Goal: Transaction & Acquisition: Purchase product/service

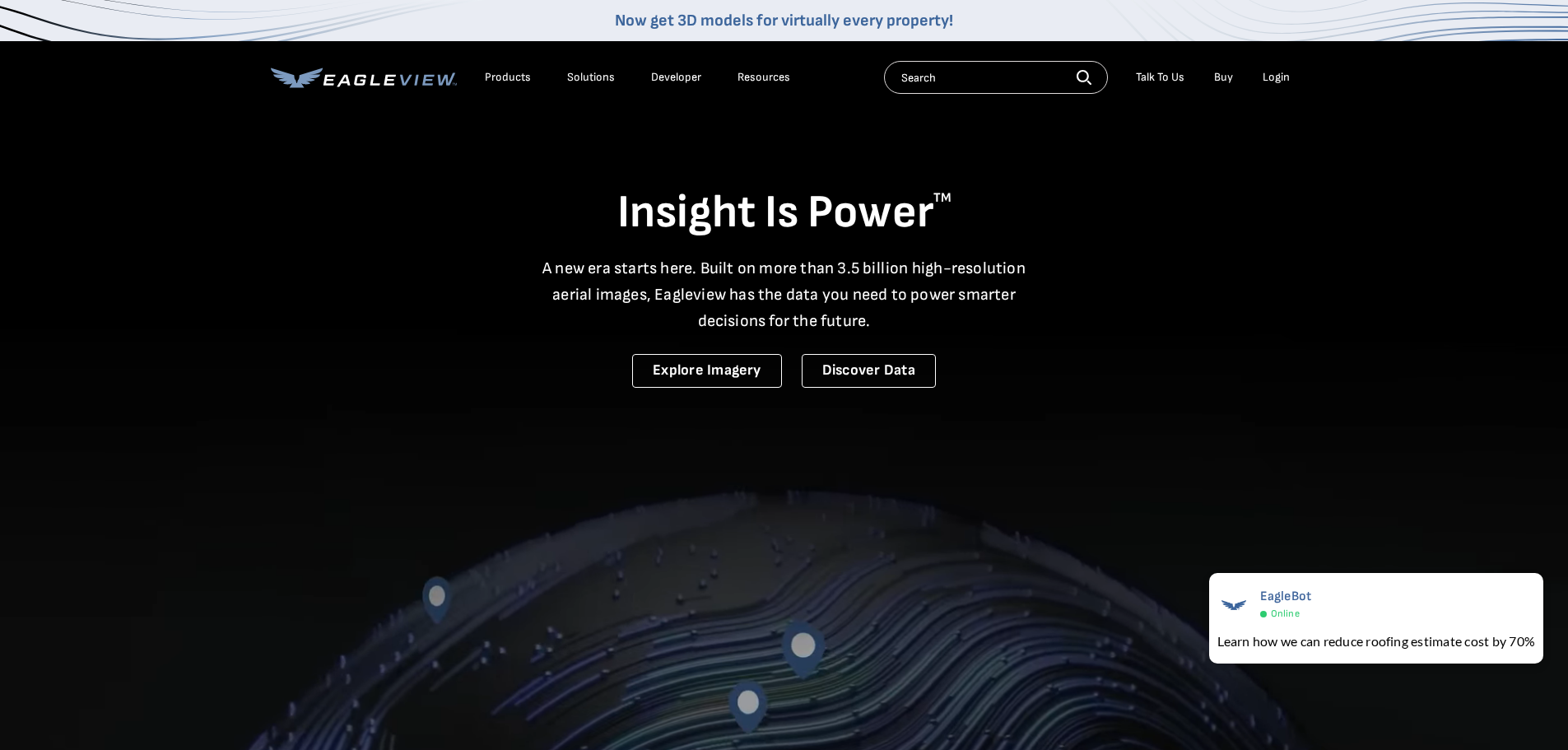
click at [1264, 80] on div "Login" at bounding box center [1276, 77] width 27 height 15
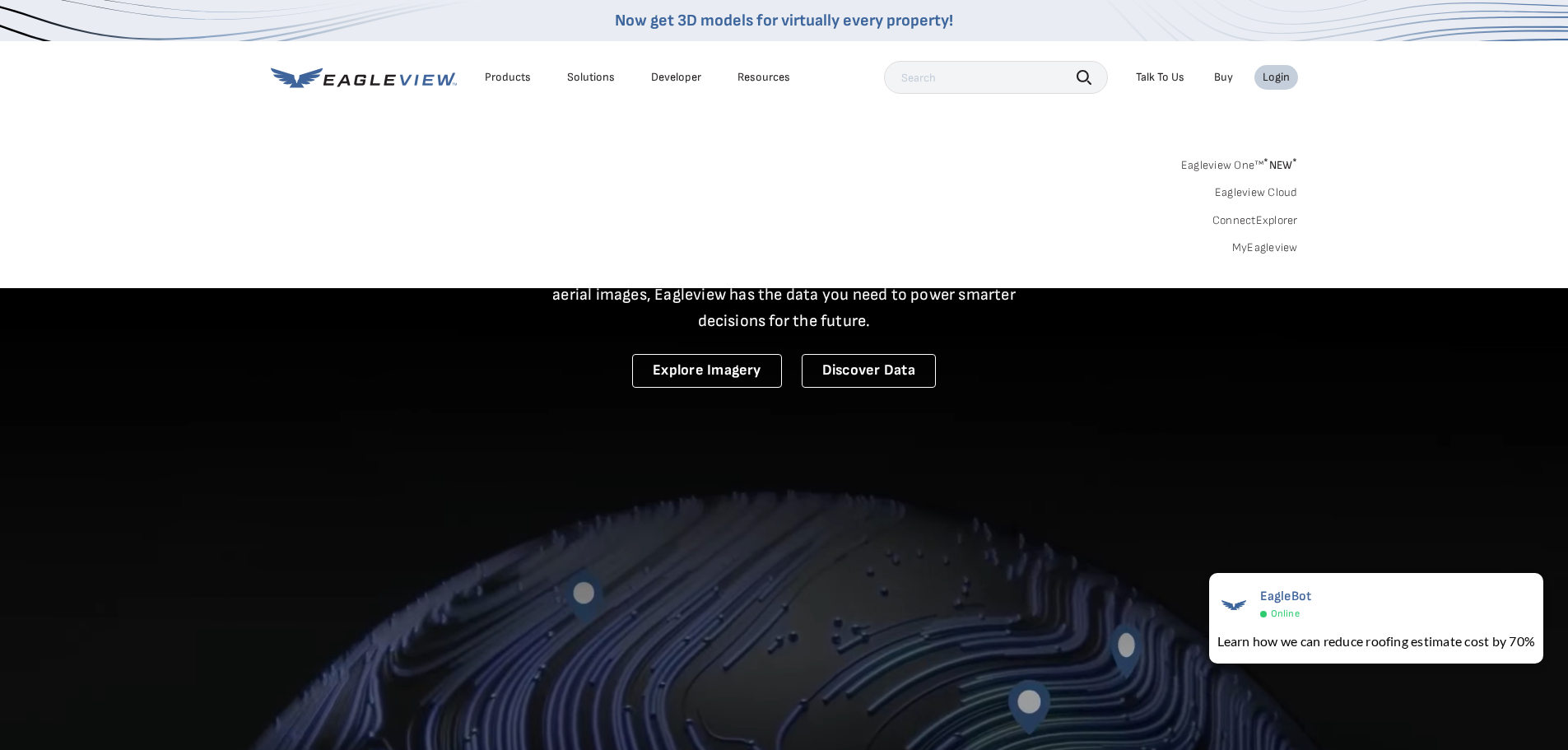
click at [1258, 253] on link "MyEagleview" at bounding box center [1265, 247] width 66 height 15
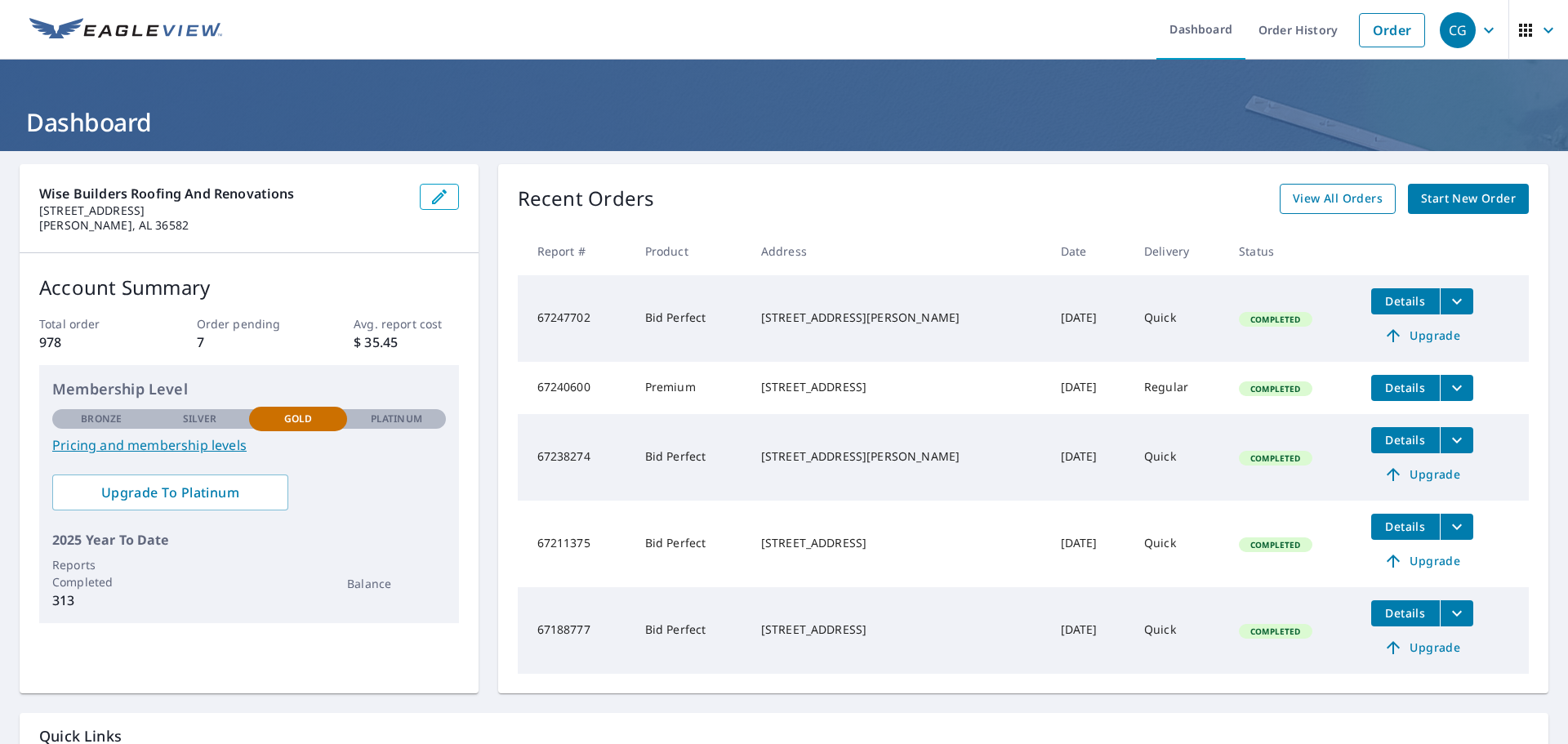
click at [1294, 203] on span "View All Orders" at bounding box center [1337, 199] width 90 height 21
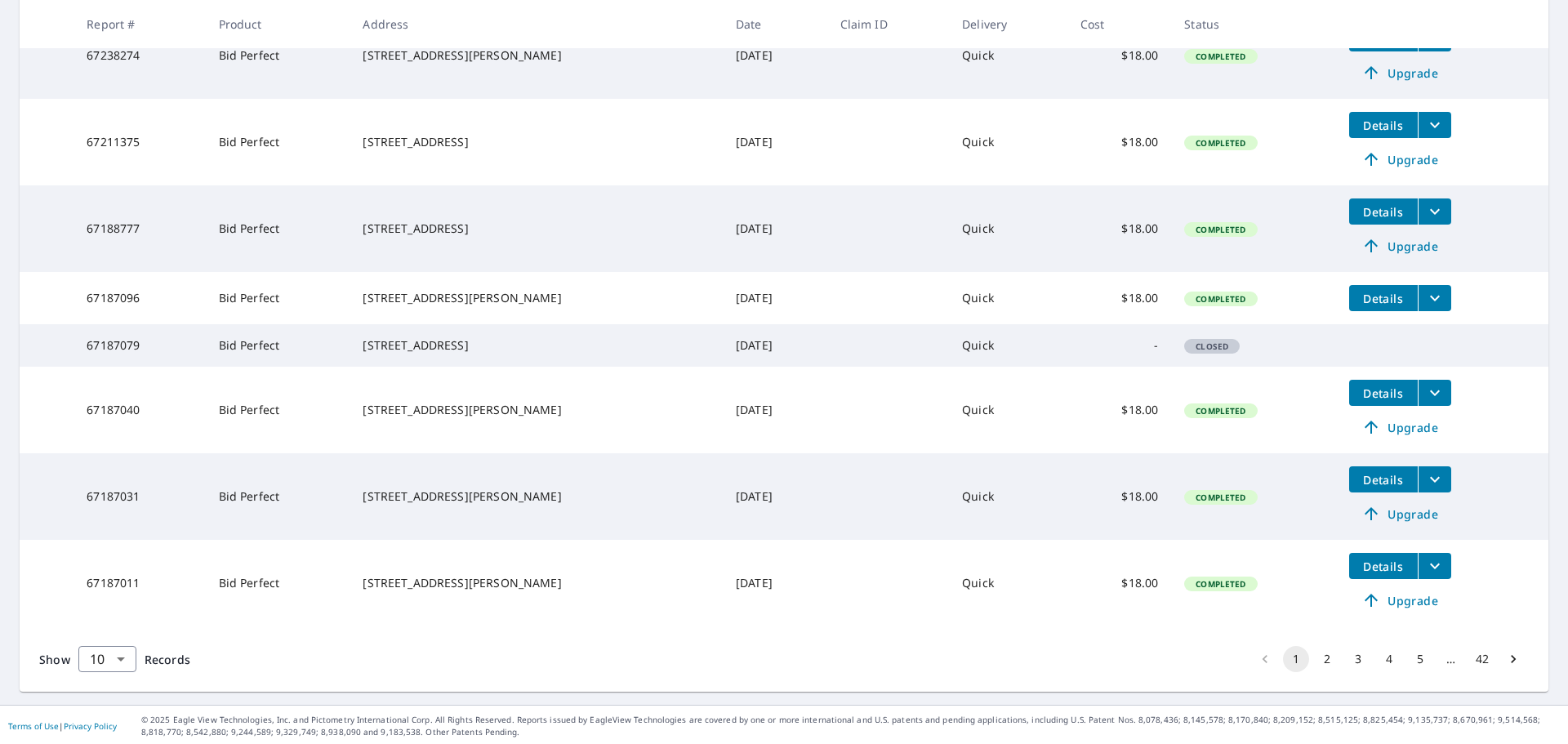
scroll to position [490, 0]
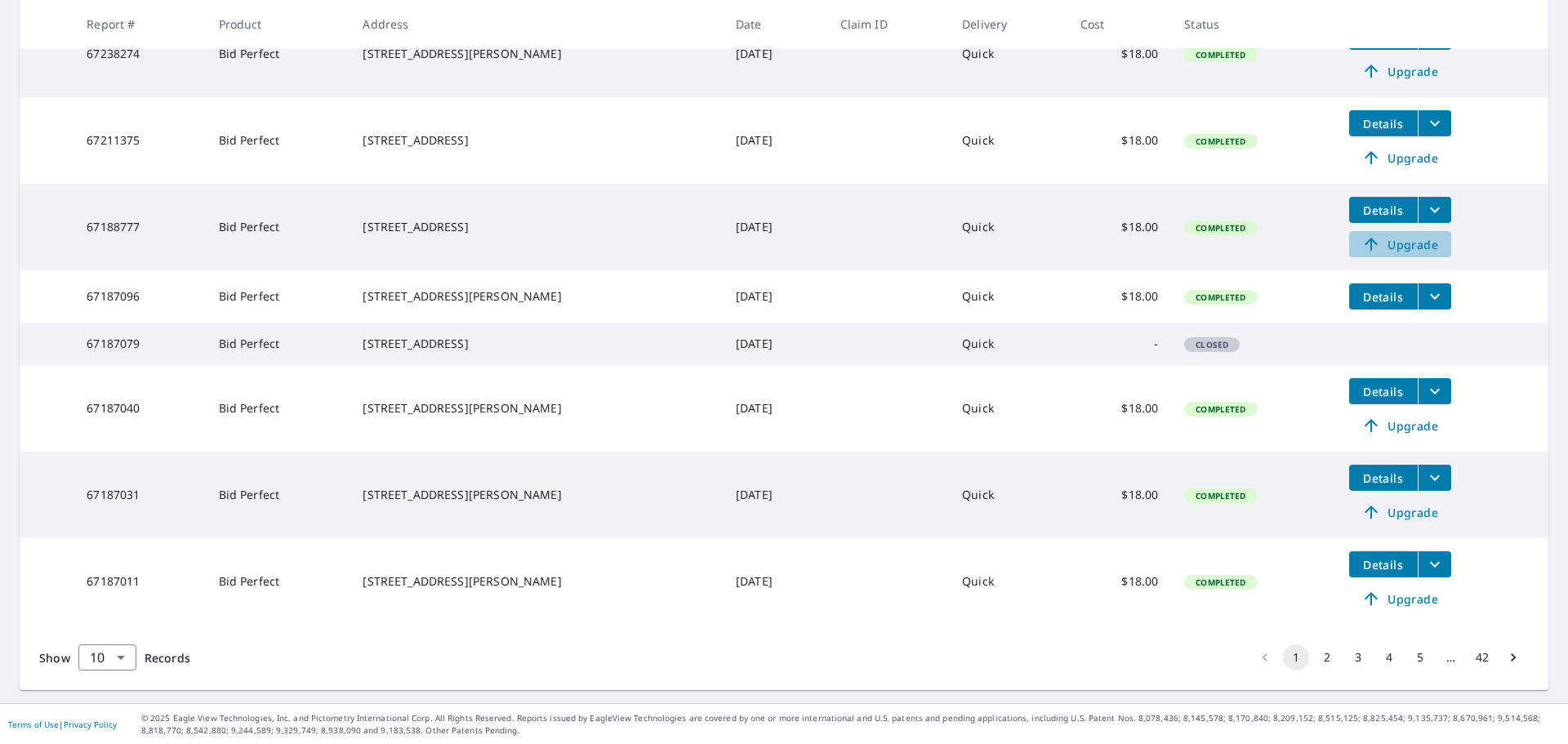
click at [1393, 251] on span "Upgrade" at bounding box center [1400, 244] width 82 height 20
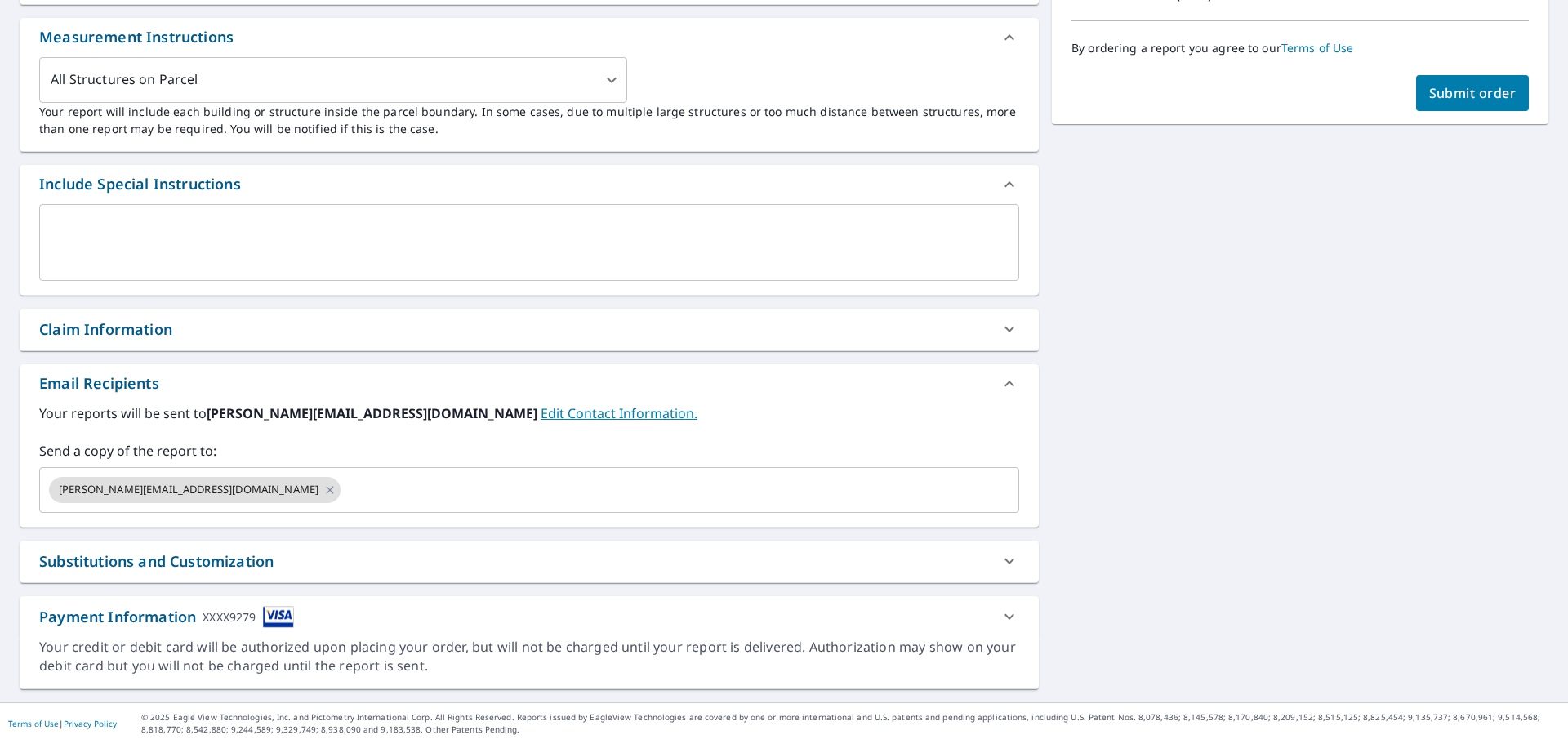
scroll to position [436, 0]
click at [378, 499] on input "text" at bounding box center [665, 490] width 645 height 31
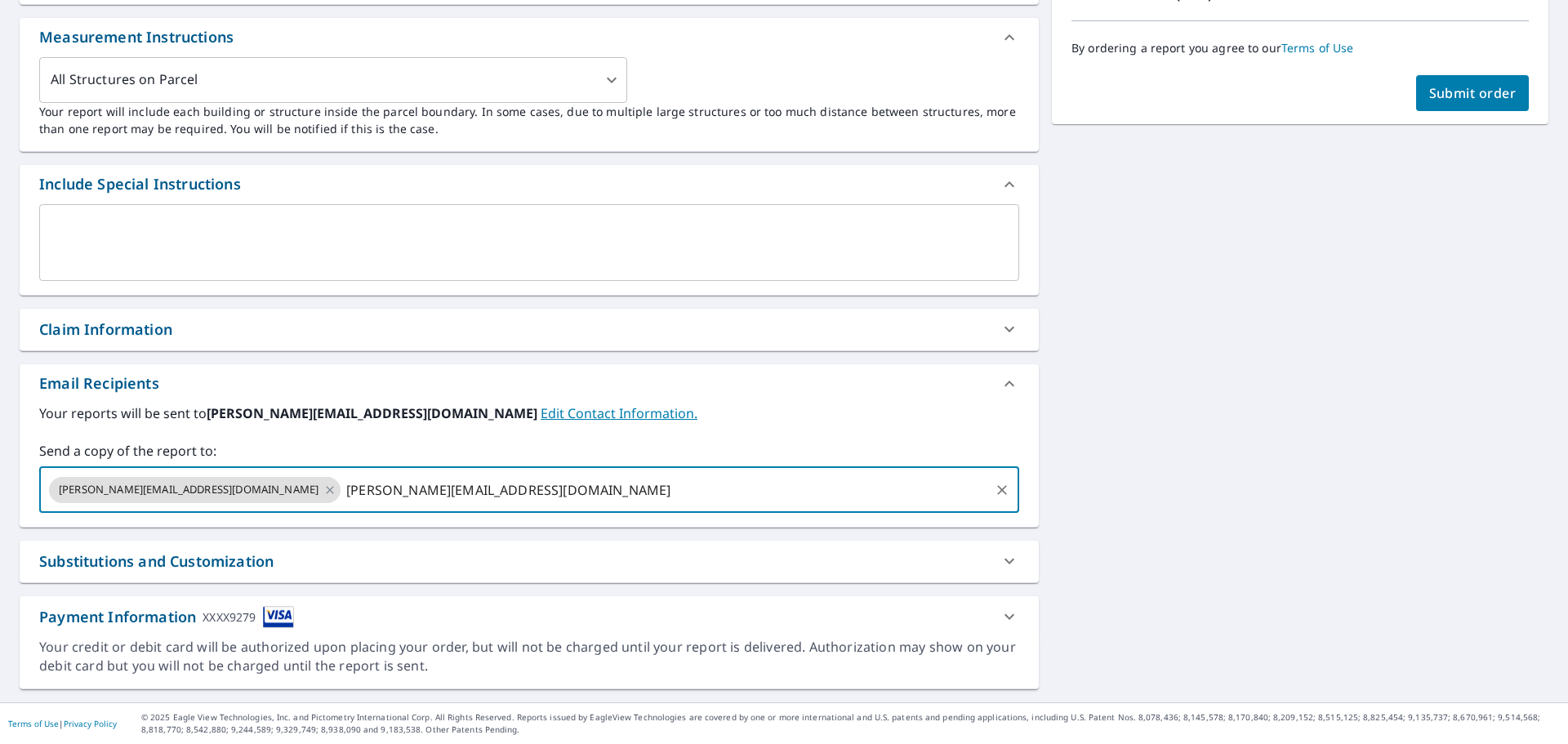
type input "[PERSON_NAME][EMAIL_ADDRESS][DOMAIN_NAME]"
click at [1476, 101] on span "Submit order" at bounding box center [1473, 93] width 88 height 18
checkbox input "true"
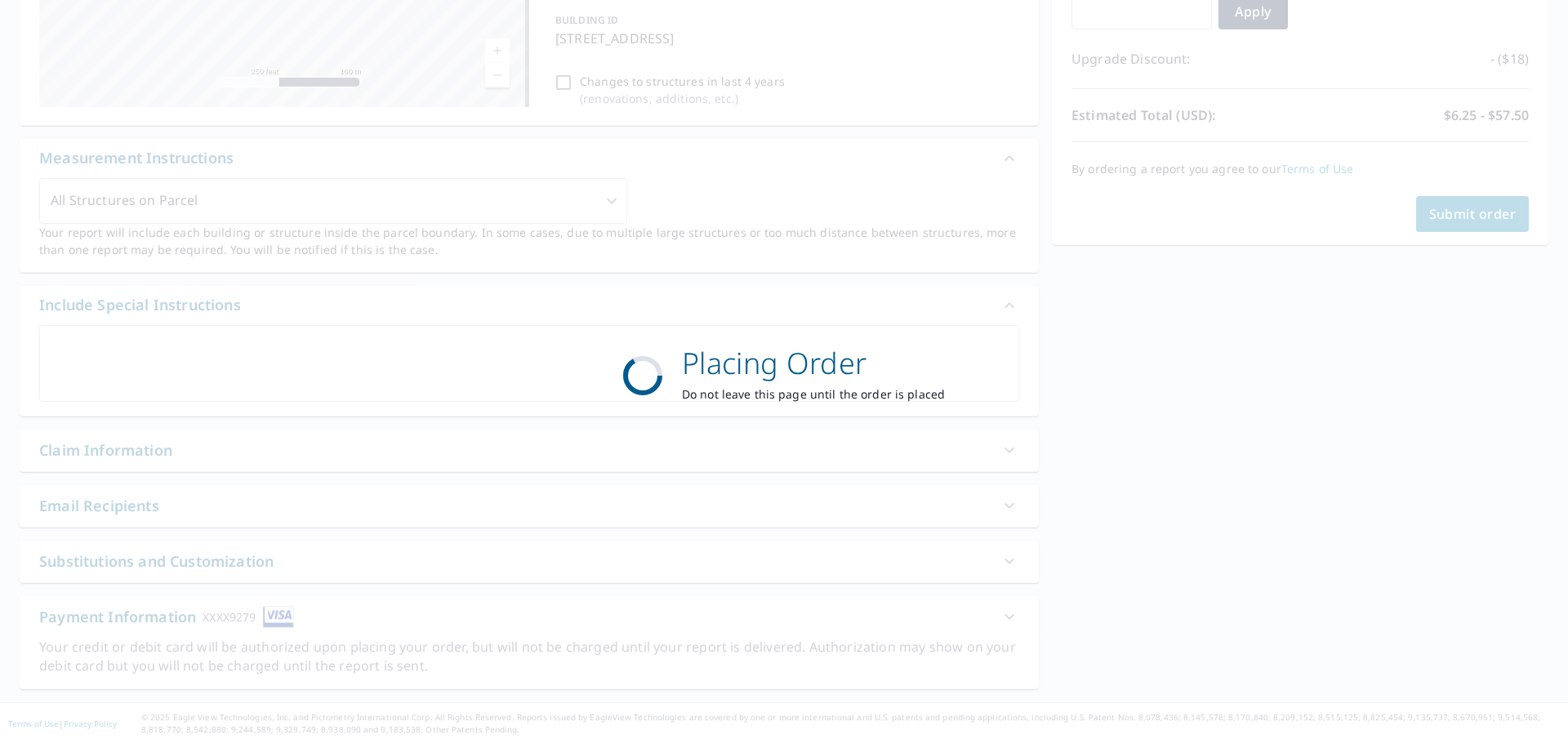
scroll to position [315, 0]
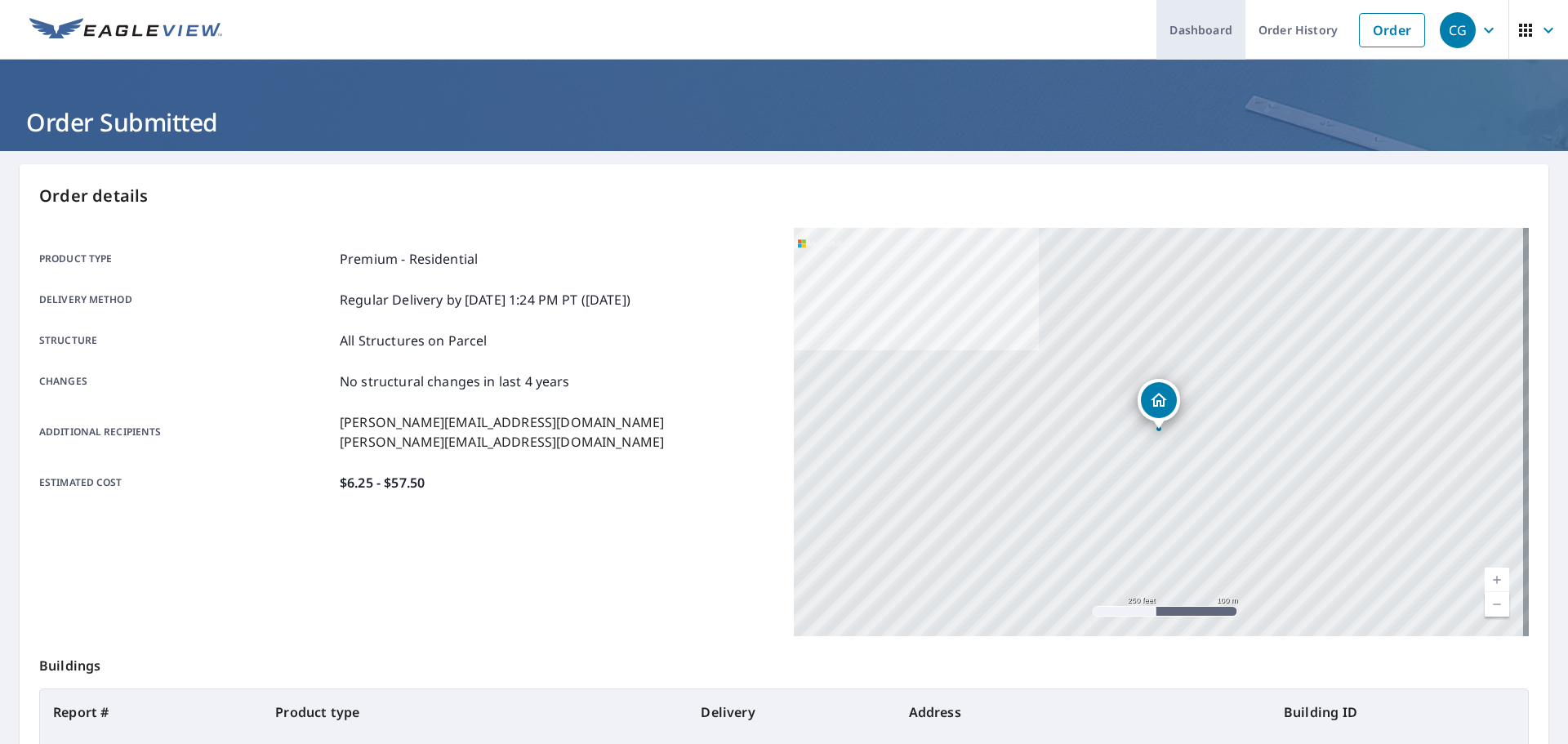
click at [1178, 31] on link "Dashboard" at bounding box center [1201, 29] width 89 height 59
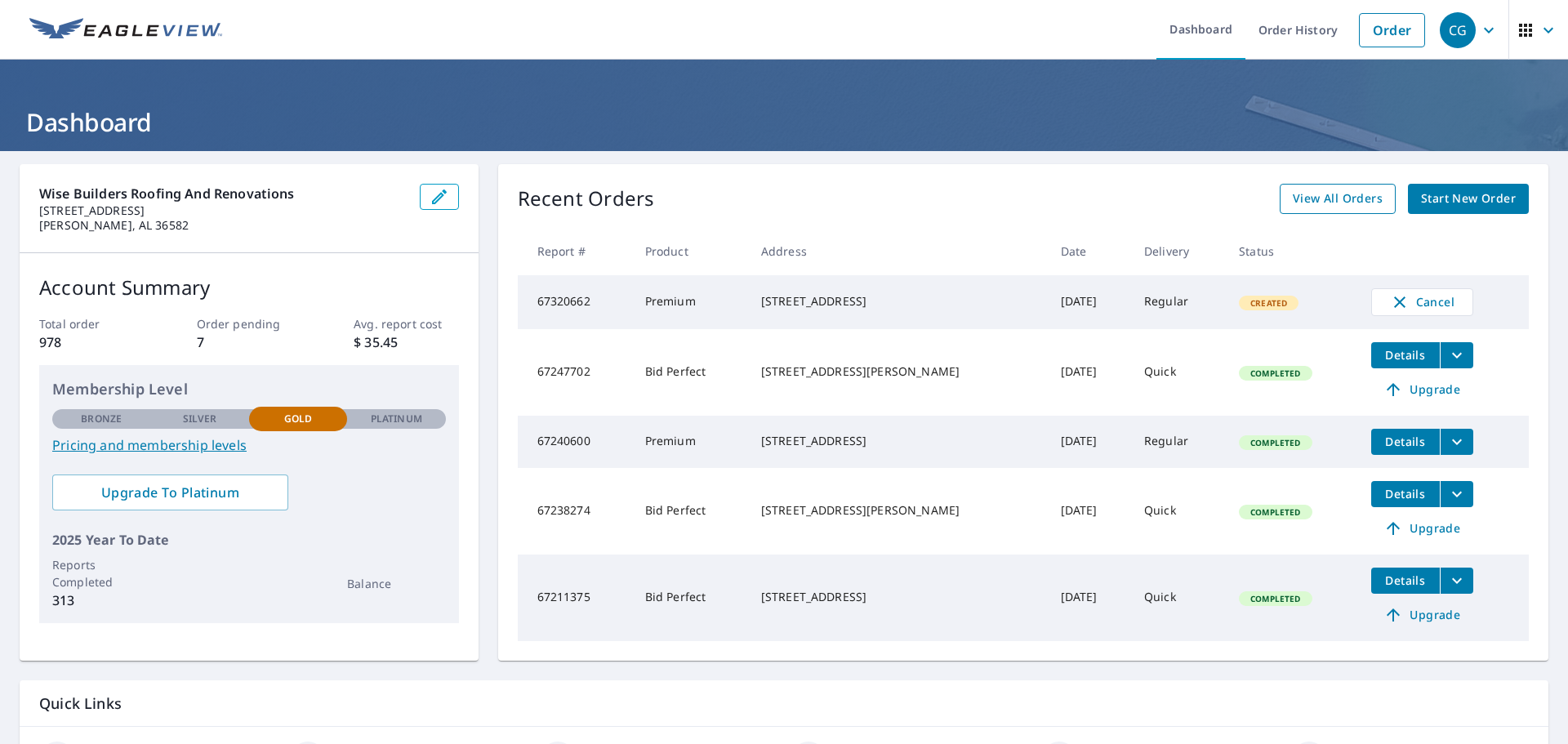
click at [1323, 193] on span "View All Orders" at bounding box center [1337, 199] width 90 height 21
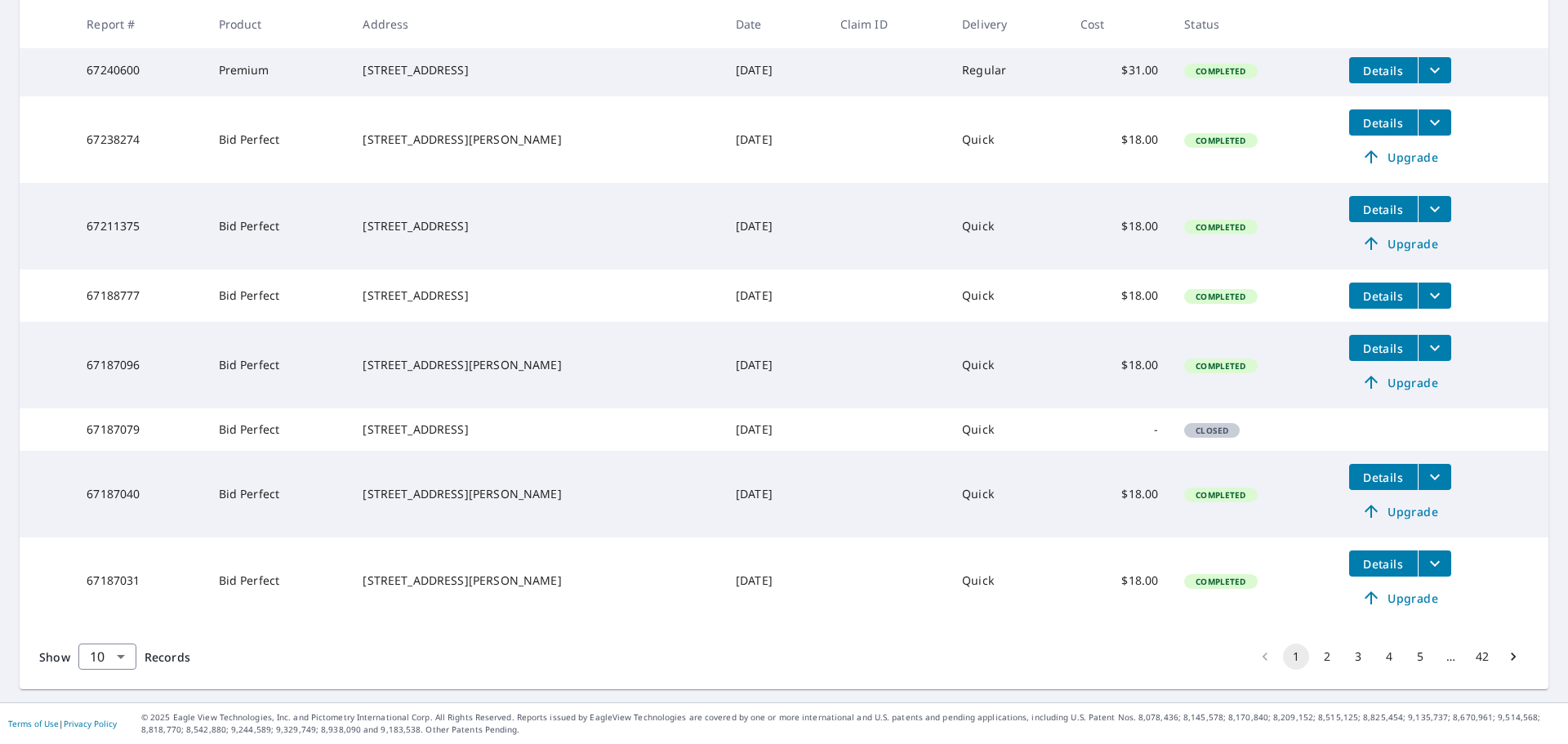
scroll to position [493, 0]
click at [1402, 372] on span "Upgrade" at bounding box center [1400, 382] width 82 height 20
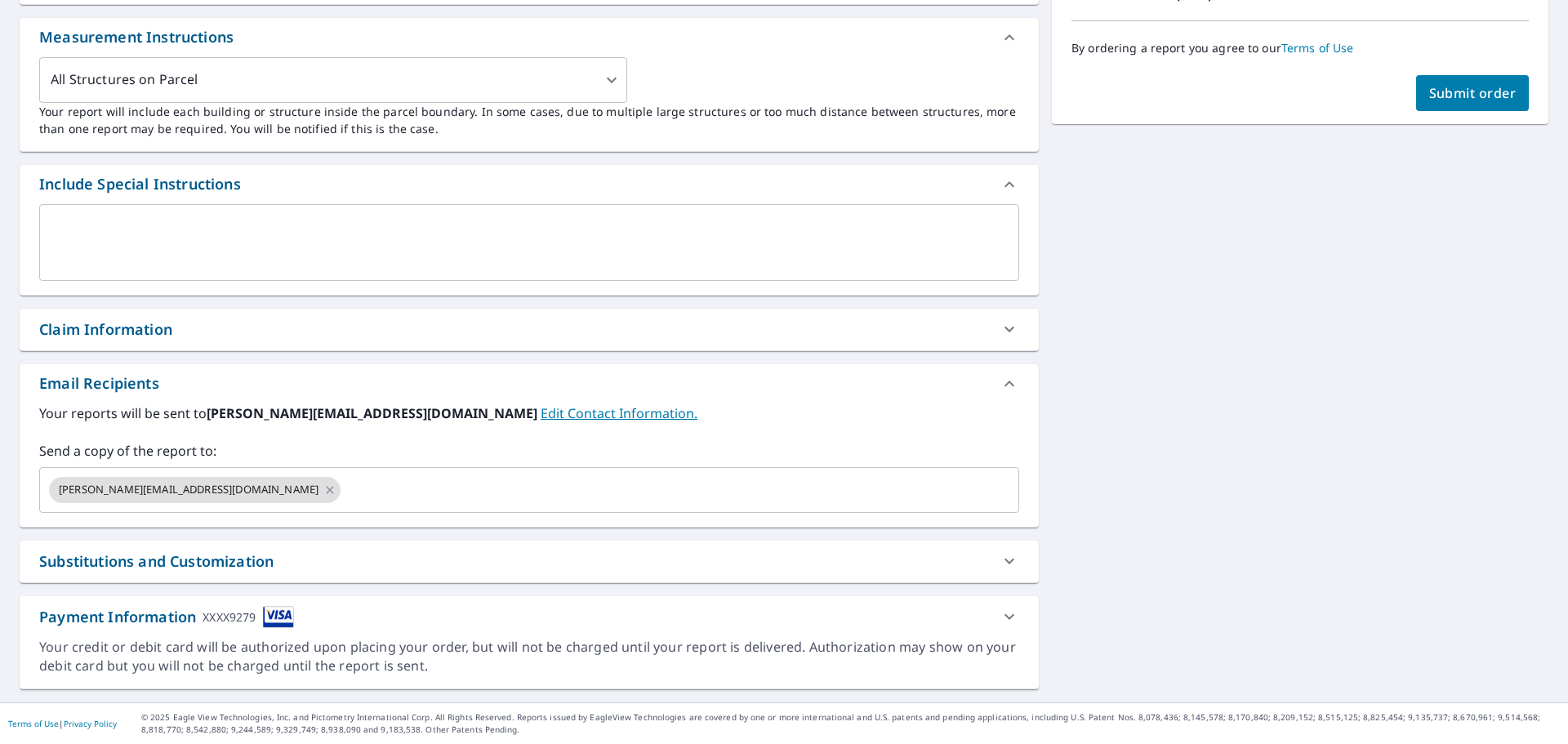
scroll to position [436, 0]
click at [427, 469] on div "[PERSON_NAME][EMAIL_ADDRESS][DOMAIN_NAME] ​" at bounding box center [530, 489] width 980 height 45
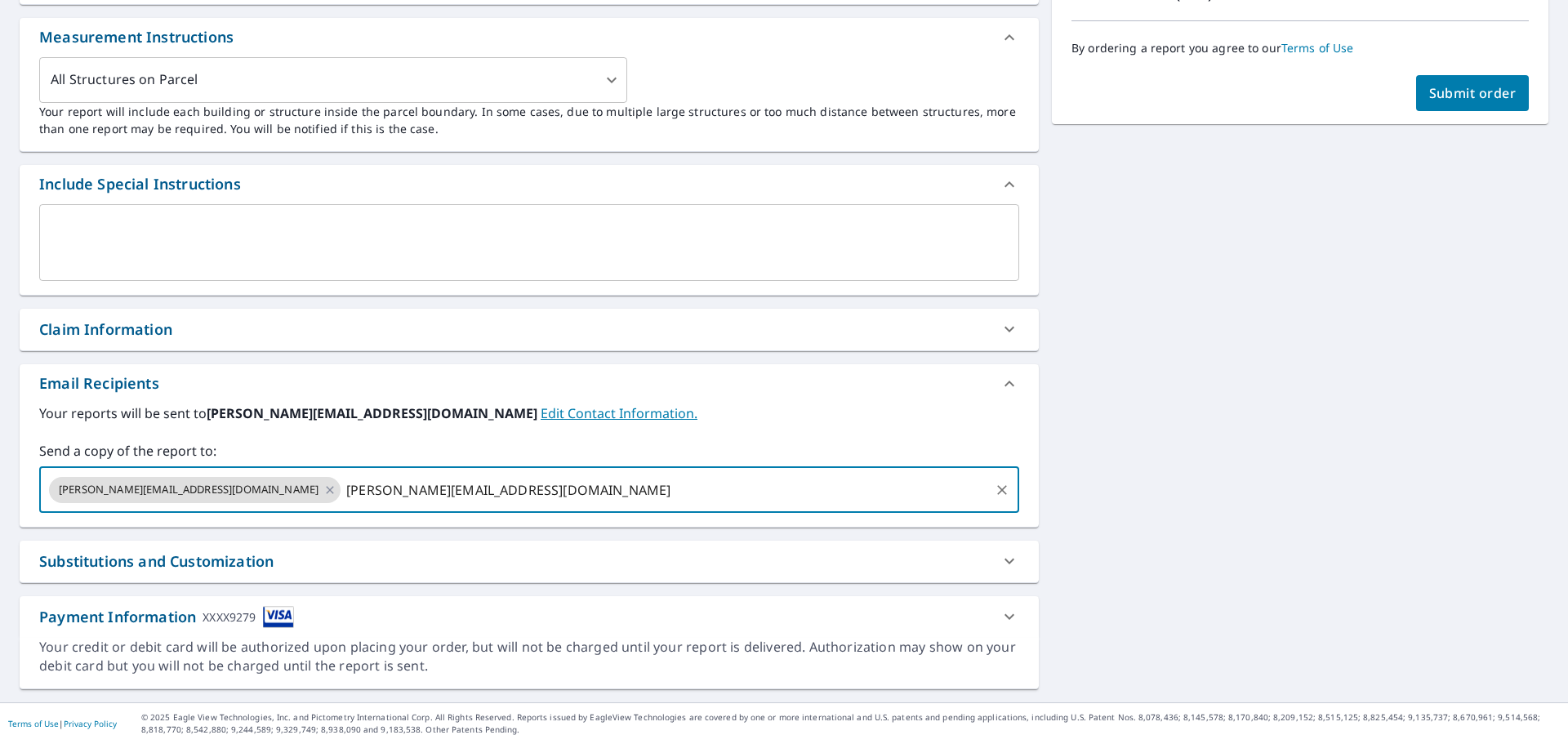
type input "[PERSON_NAME][EMAIL_ADDRESS][DOMAIN_NAME]"
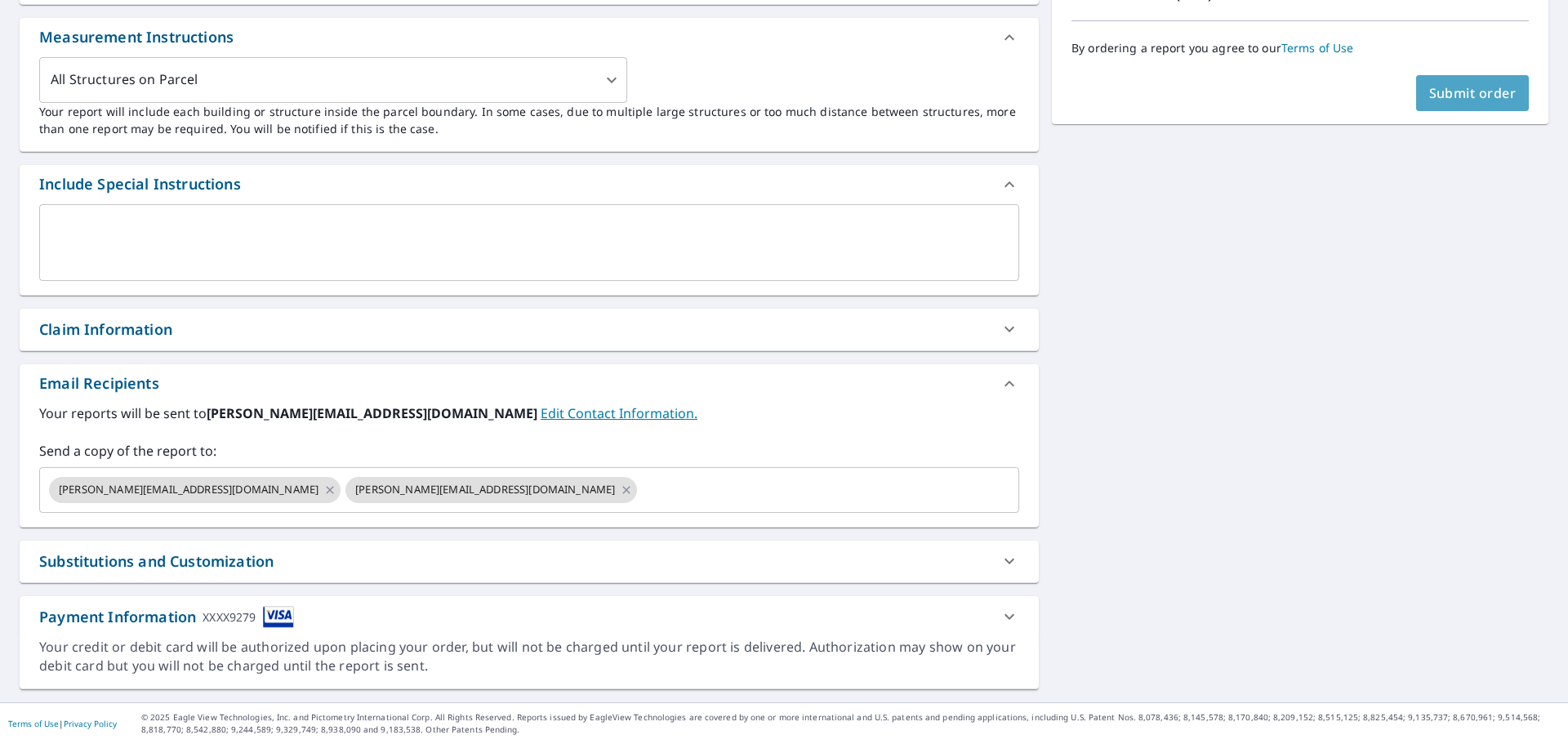
click at [1442, 90] on span "Submit order" at bounding box center [1473, 93] width 88 height 18
checkbox input "true"
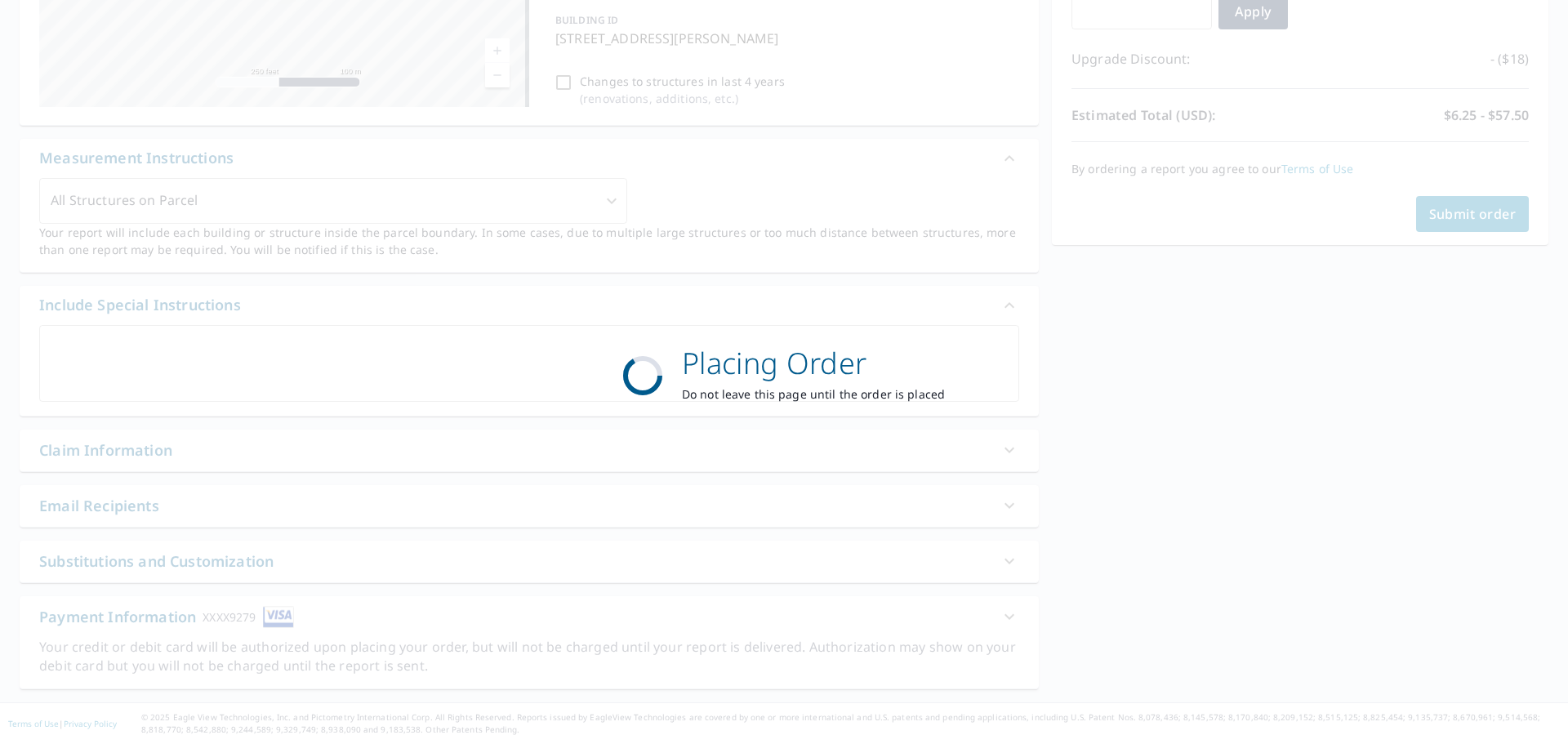
scroll to position [315, 0]
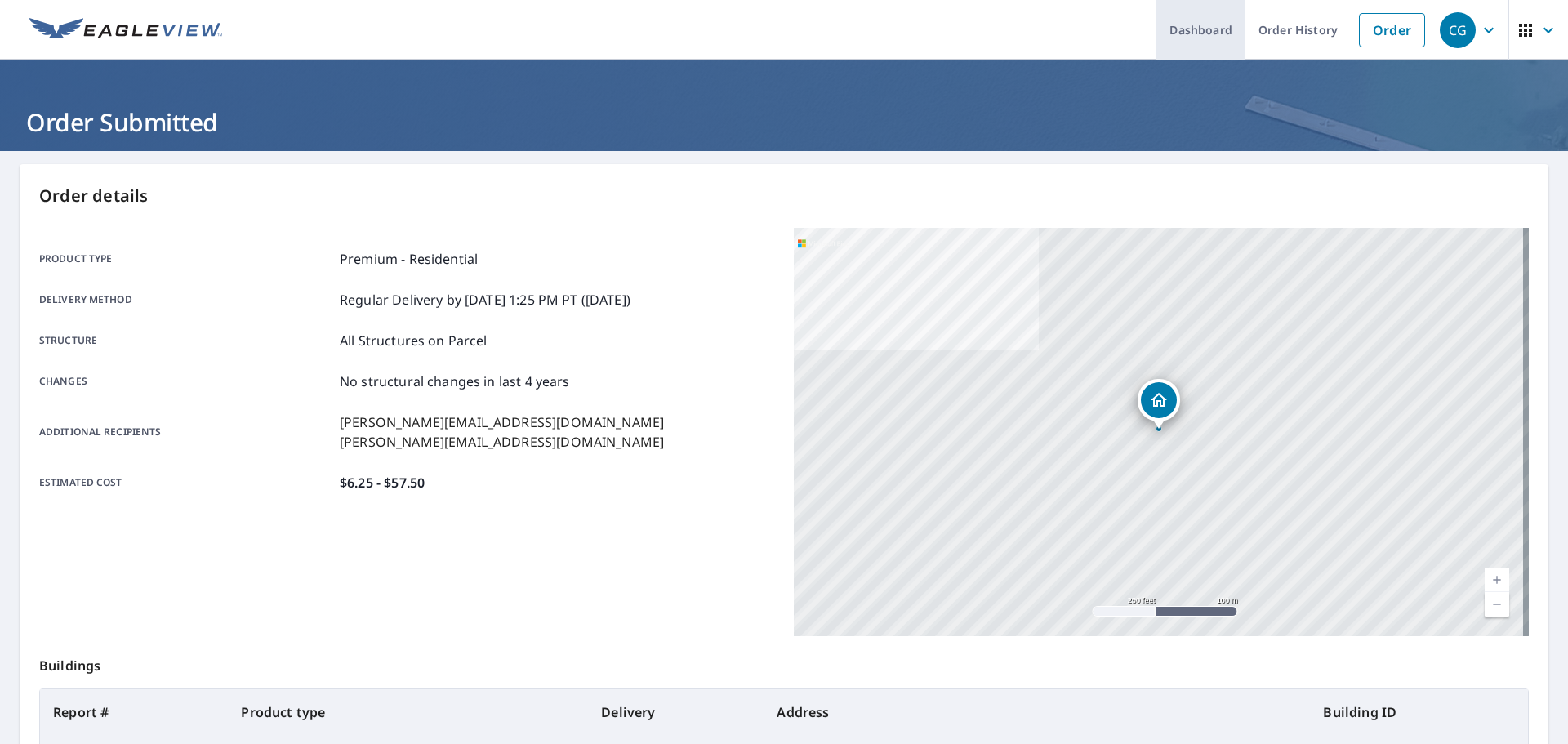
click at [1189, 34] on link "Dashboard" at bounding box center [1201, 29] width 89 height 59
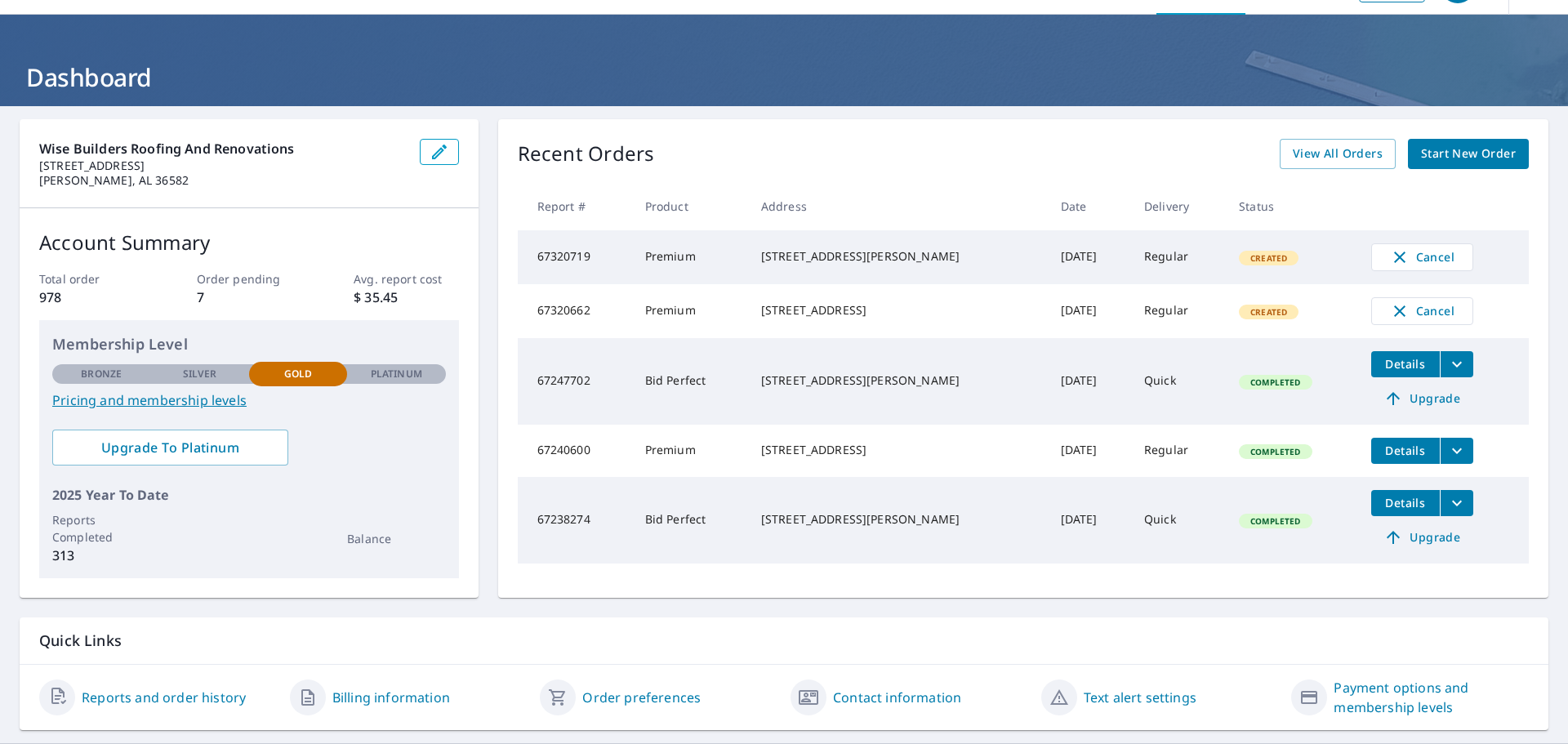
scroll to position [87, 0]
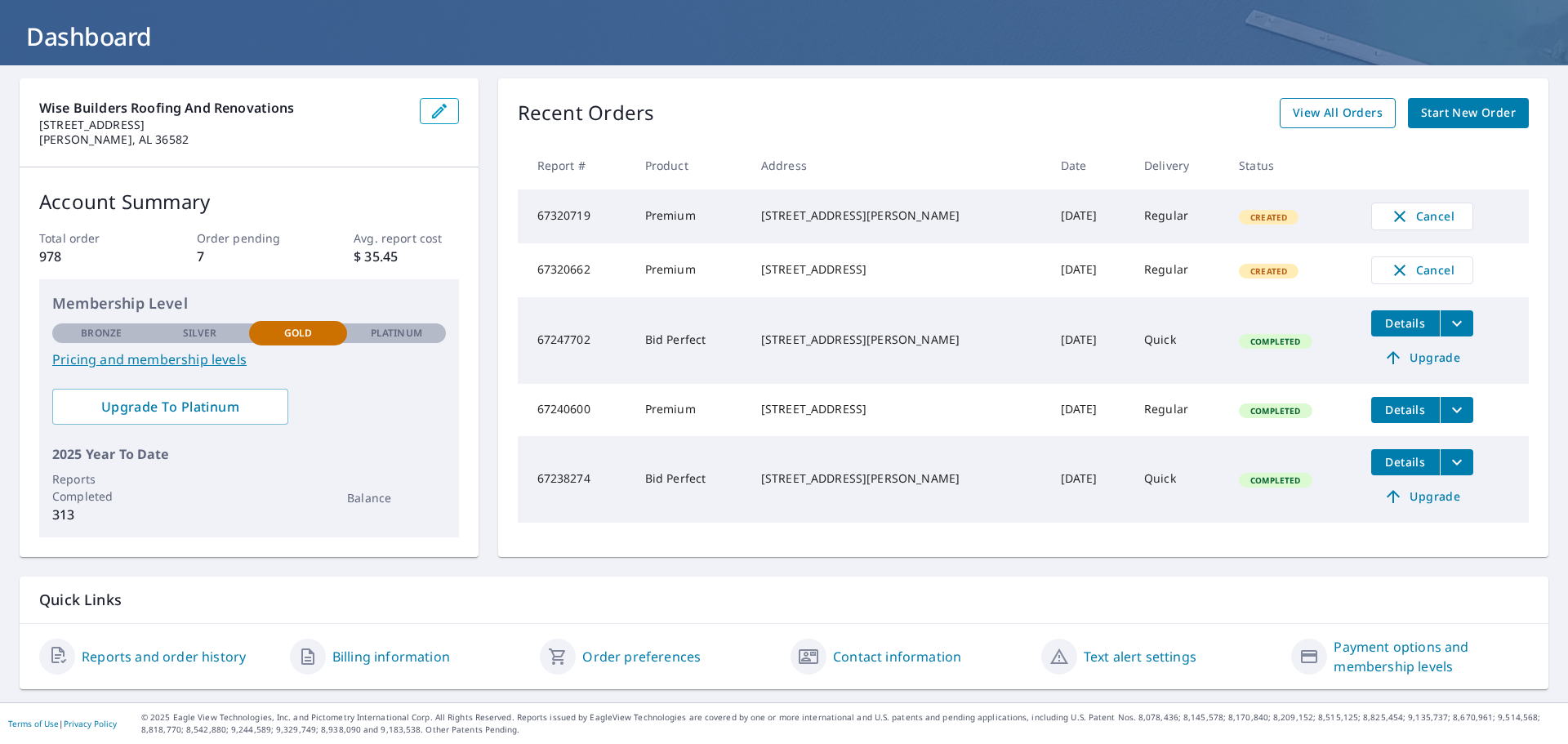
click at [1327, 109] on span "View All Orders" at bounding box center [1337, 113] width 90 height 21
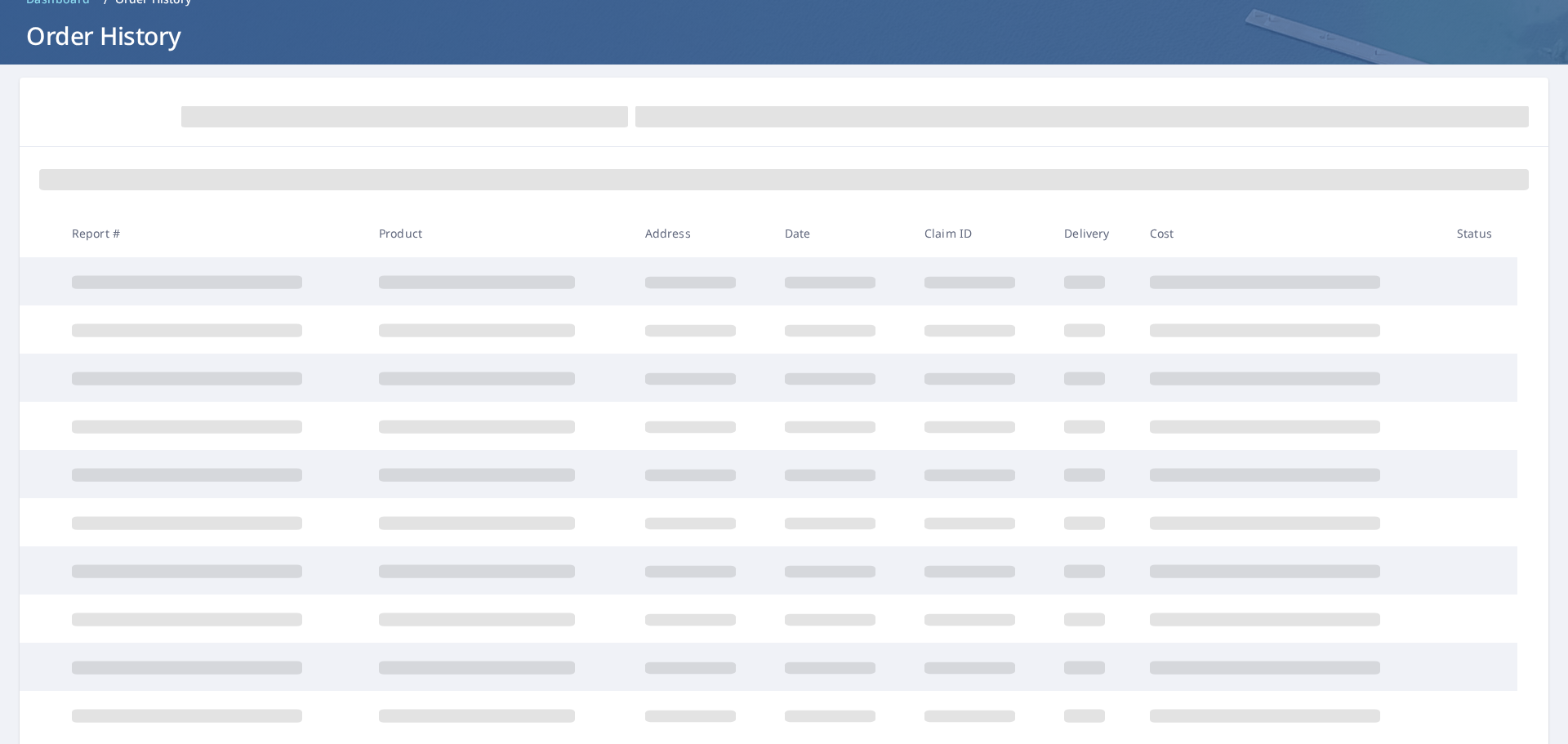
scroll to position [87, 0]
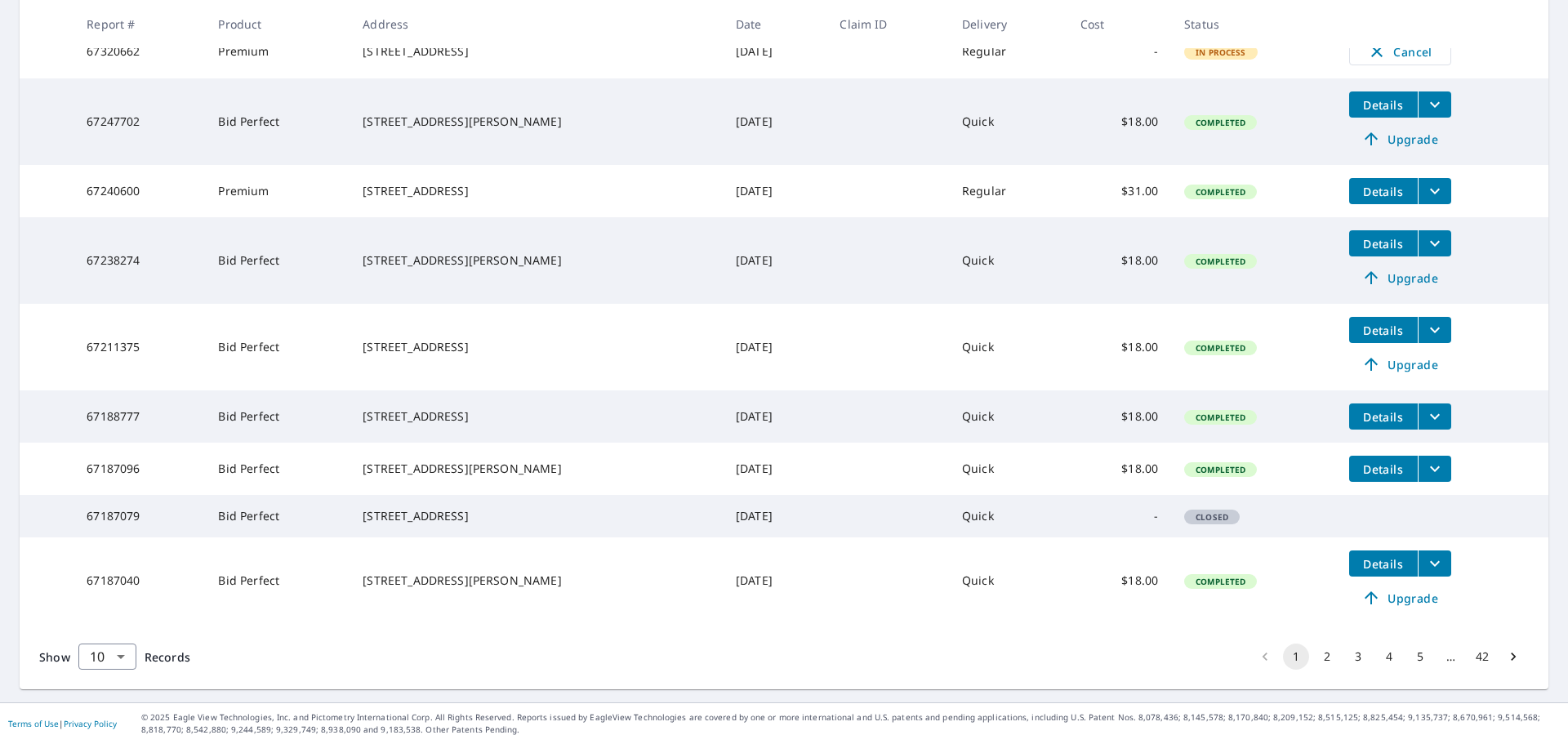
scroll to position [437, 0]
click at [1412, 604] on span "Upgrade" at bounding box center [1400, 597] width 82 height 20
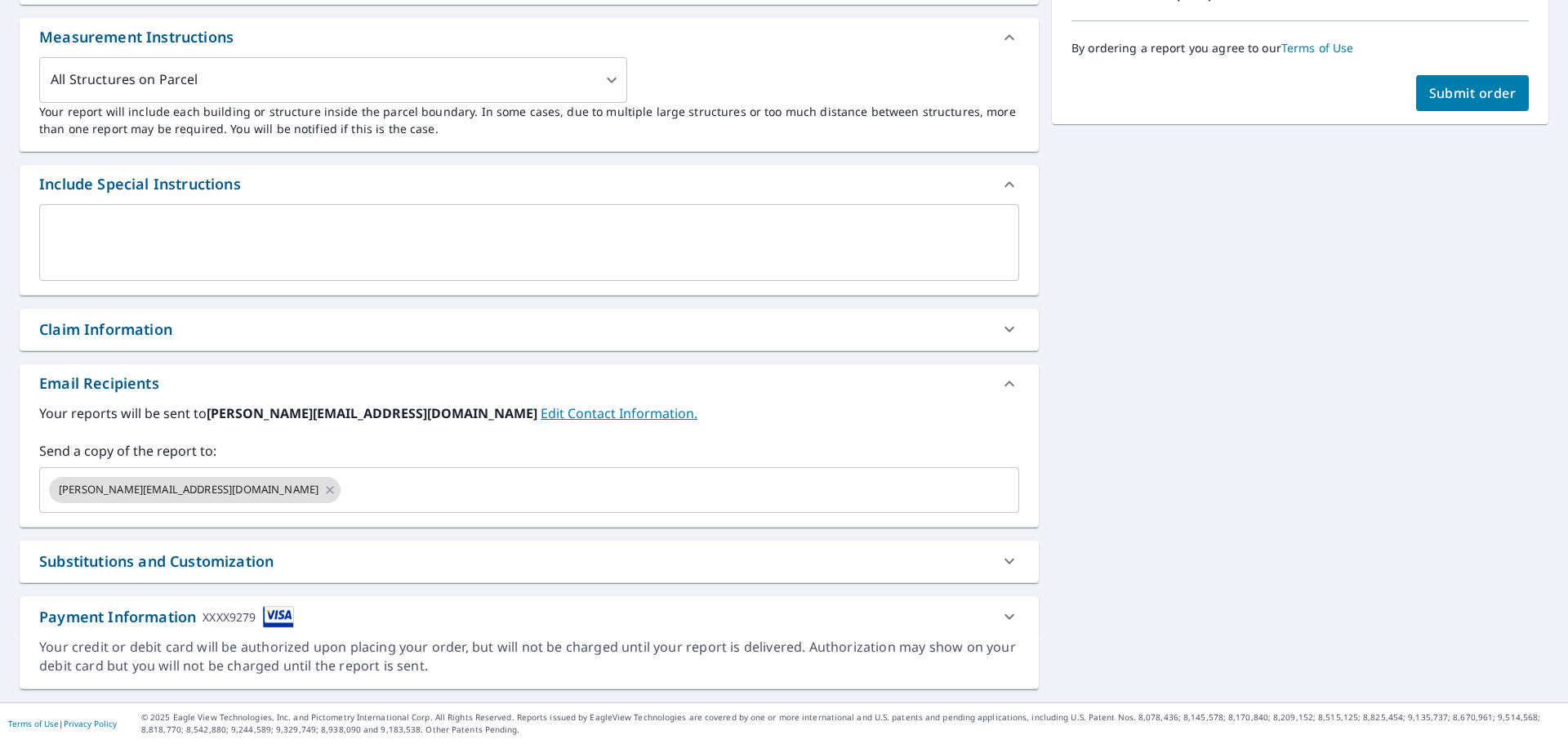
scroll to position [436, 0]
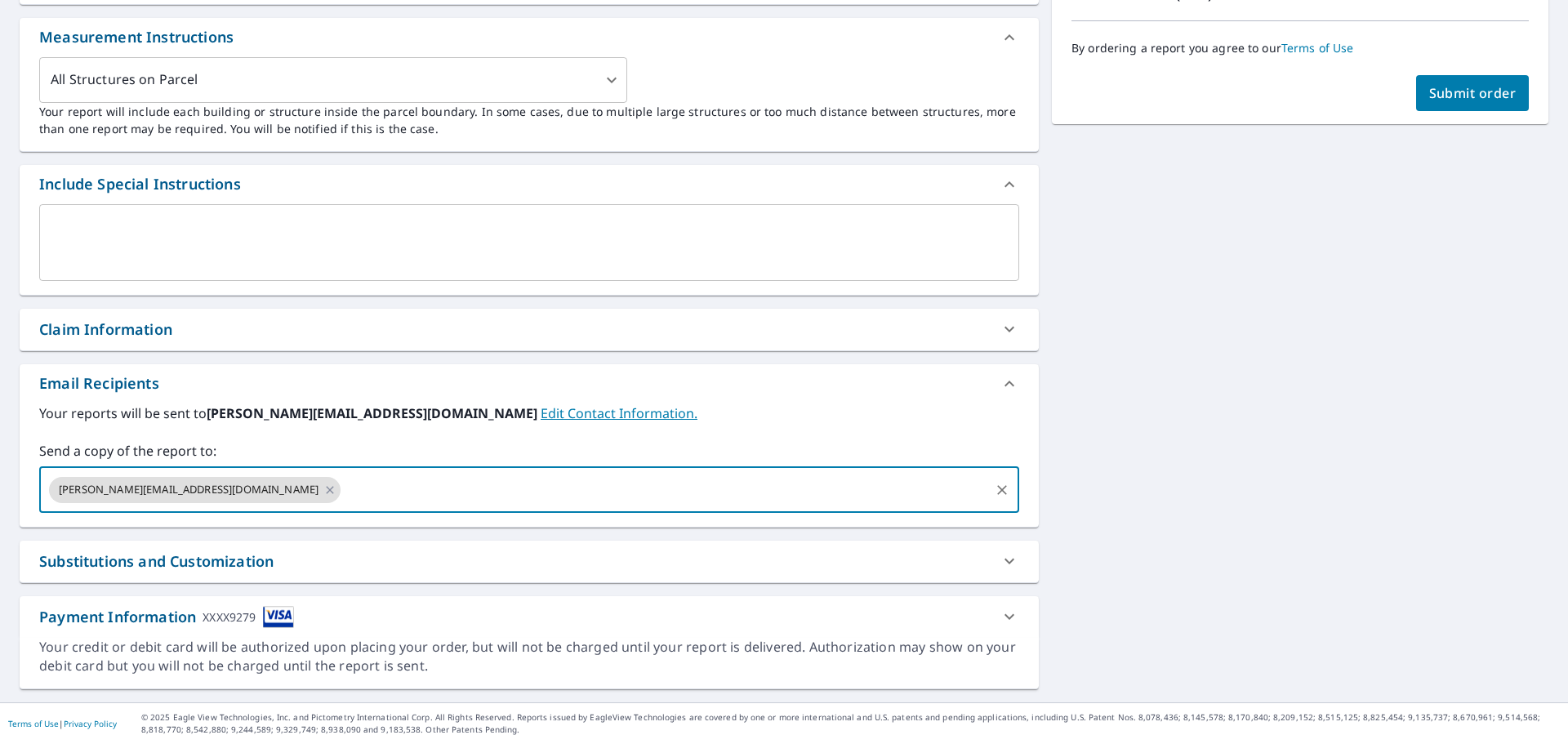
click at [358, 486] on input "text" at bounding box center [665, 490] width 645 height 31
type input "b"
type input "[PERSON_NAME][EMAIL_ADDRESS][DOMAIN_NAME]"
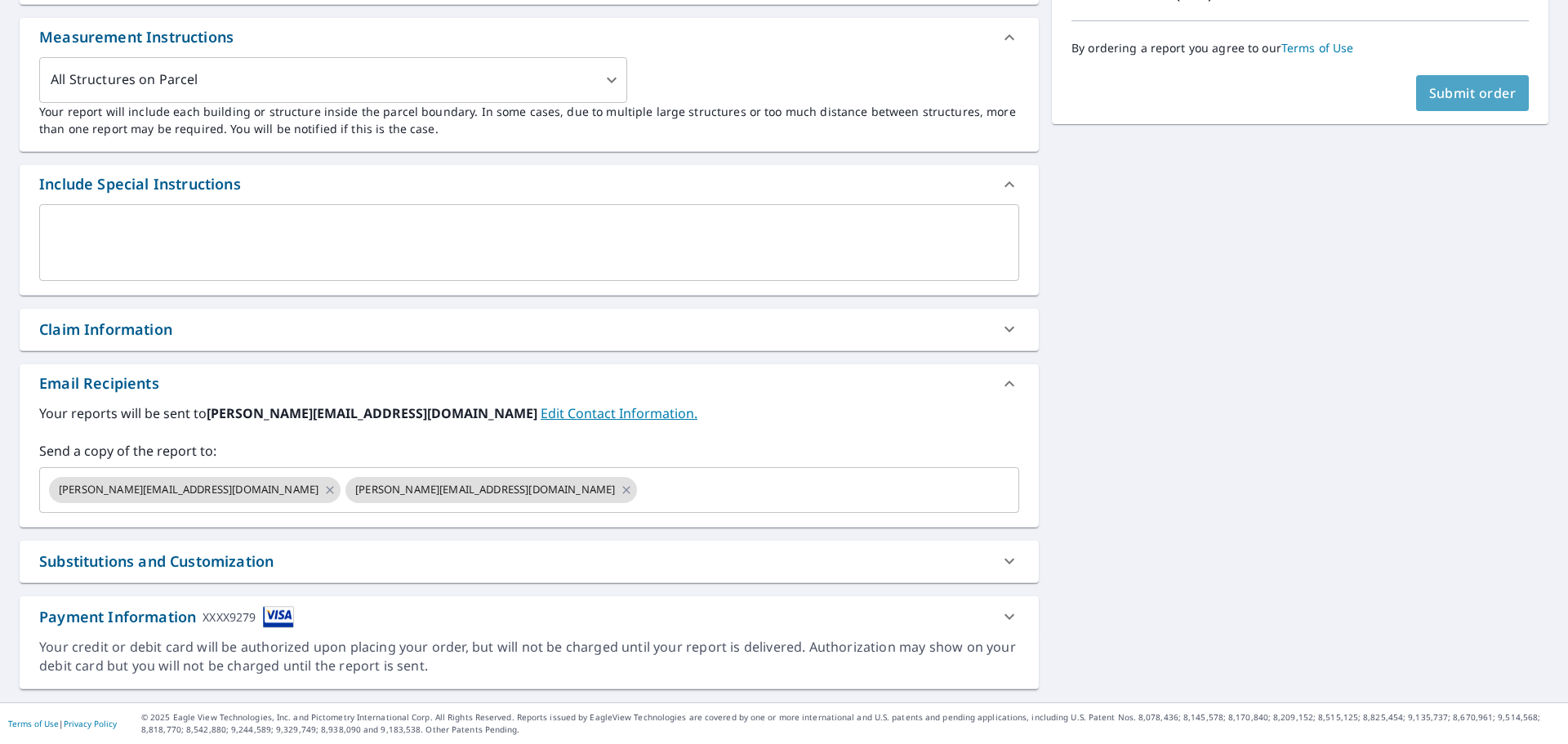
click at [1438, 94] on span "Submit order" at bounding box center [1473, 93] width 88 height 18
checkbox input "true"
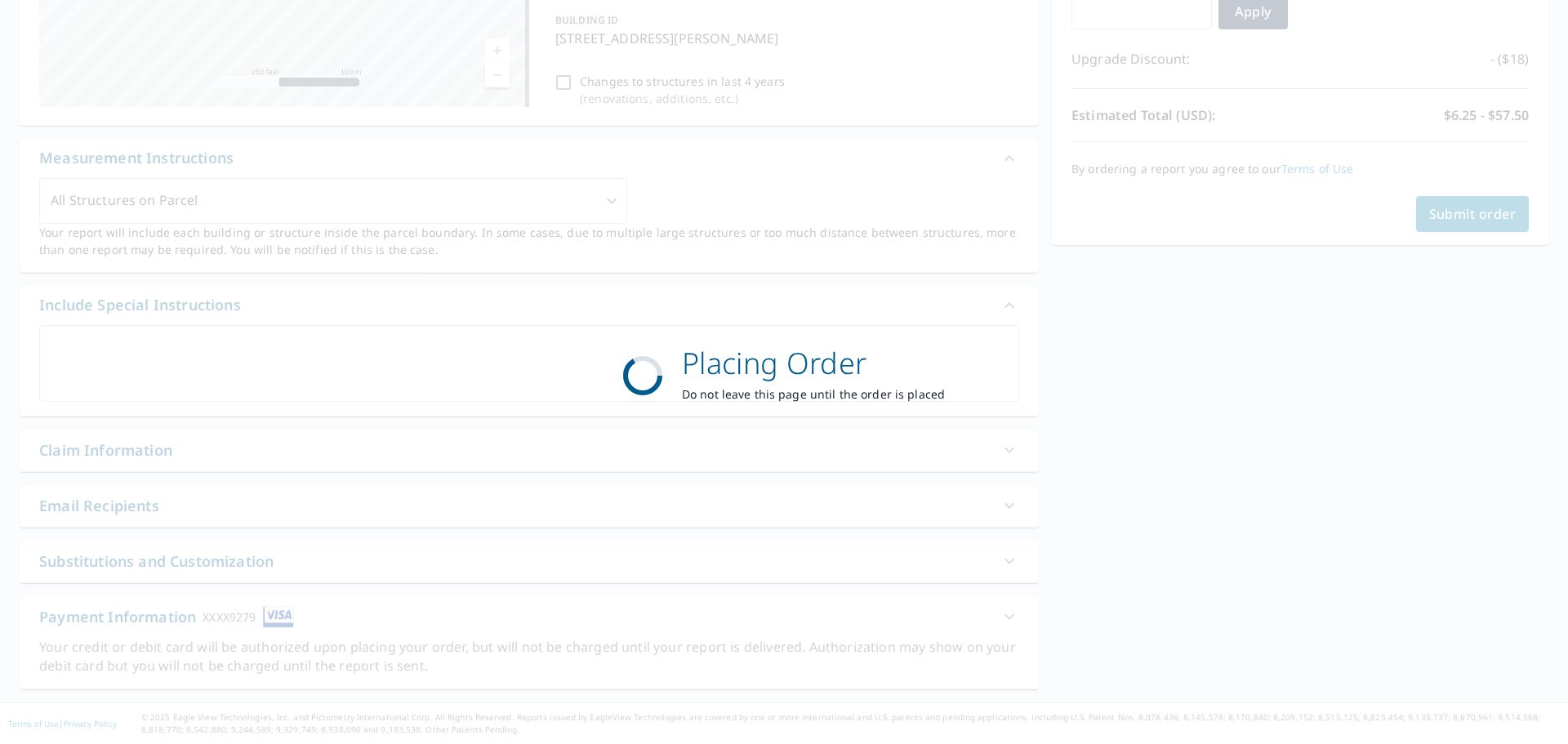
scroll to position [315, 0]
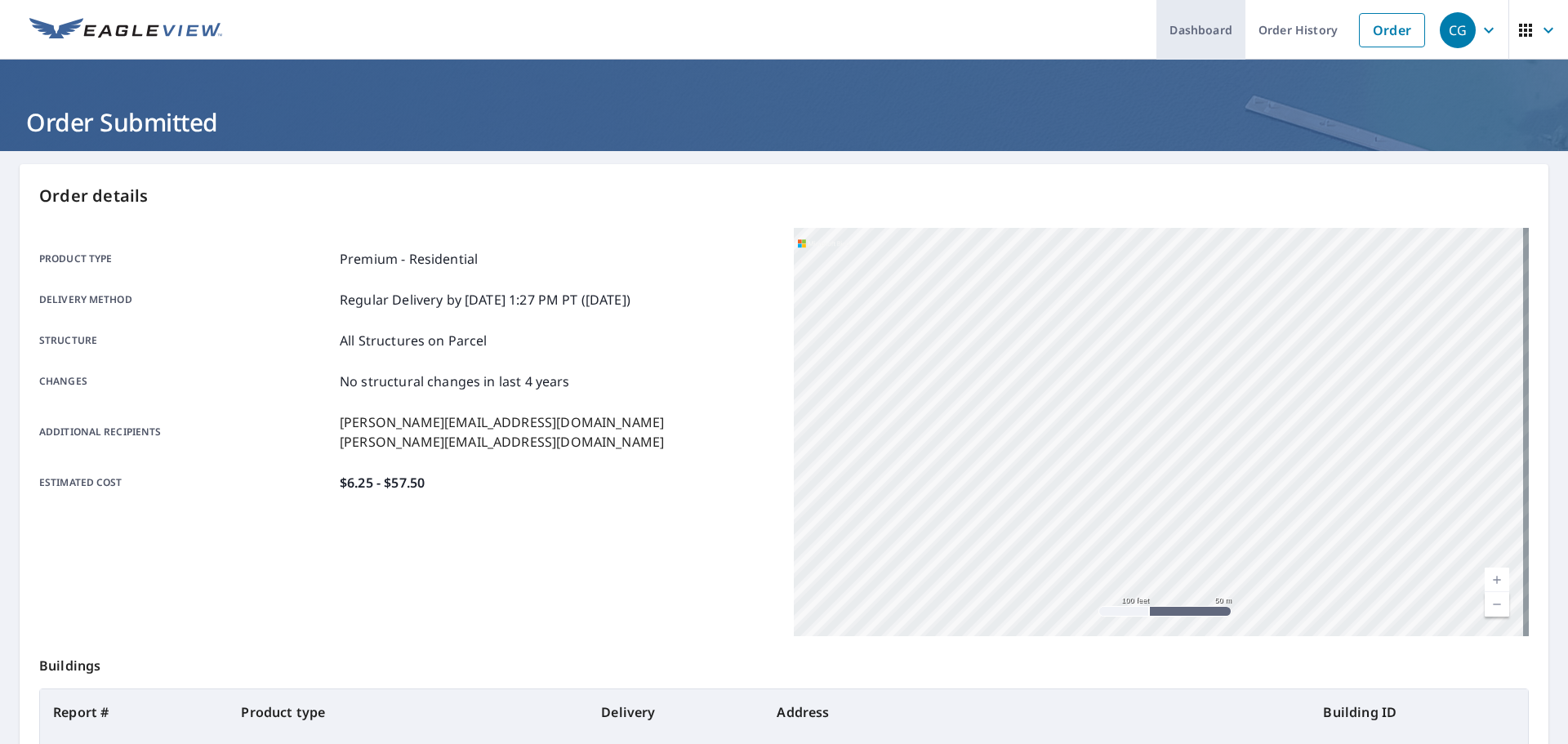
click at [1199, 31] on link "Dashboard" at bounding box center [1201, 29] width 89 height 59
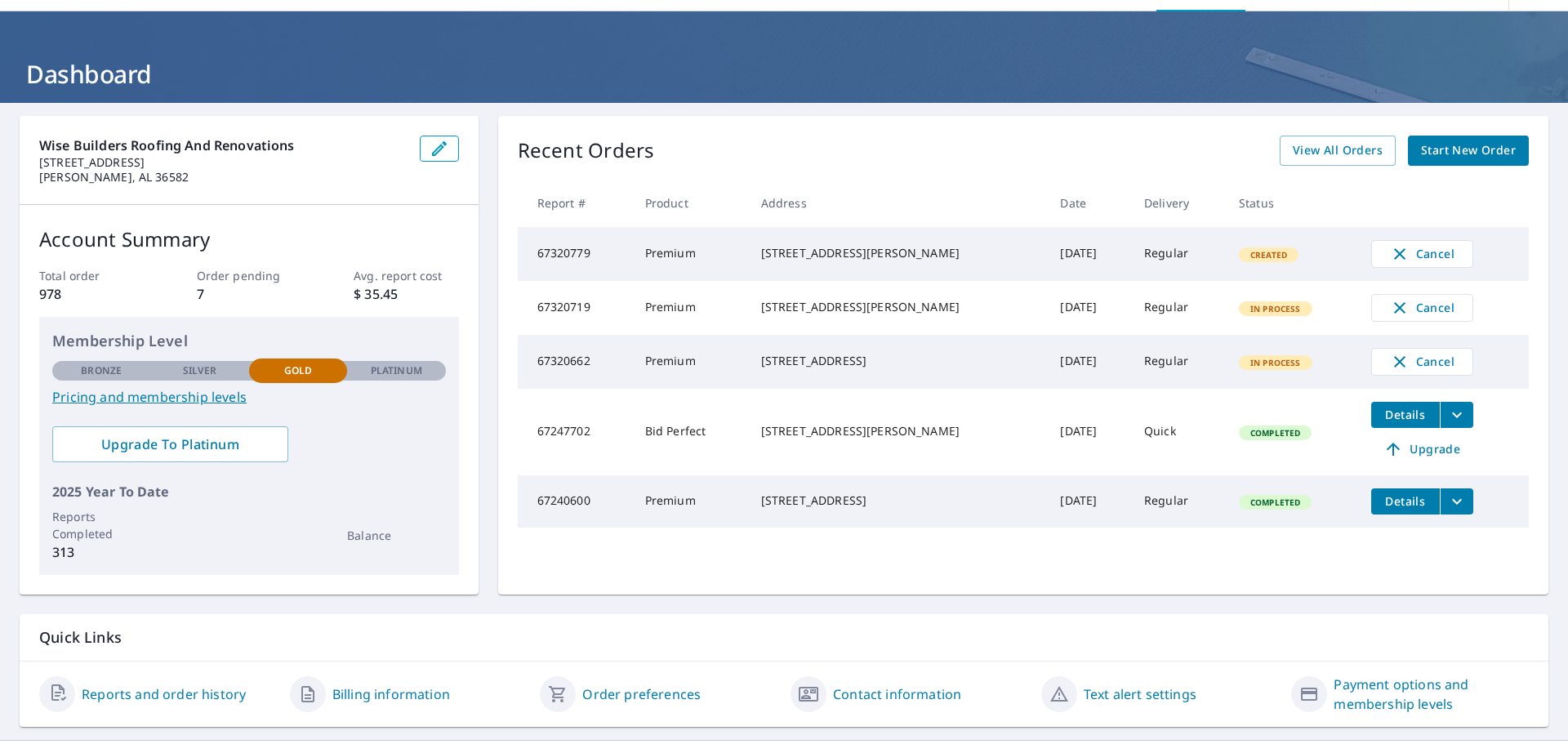
scroll to position [86, 0]
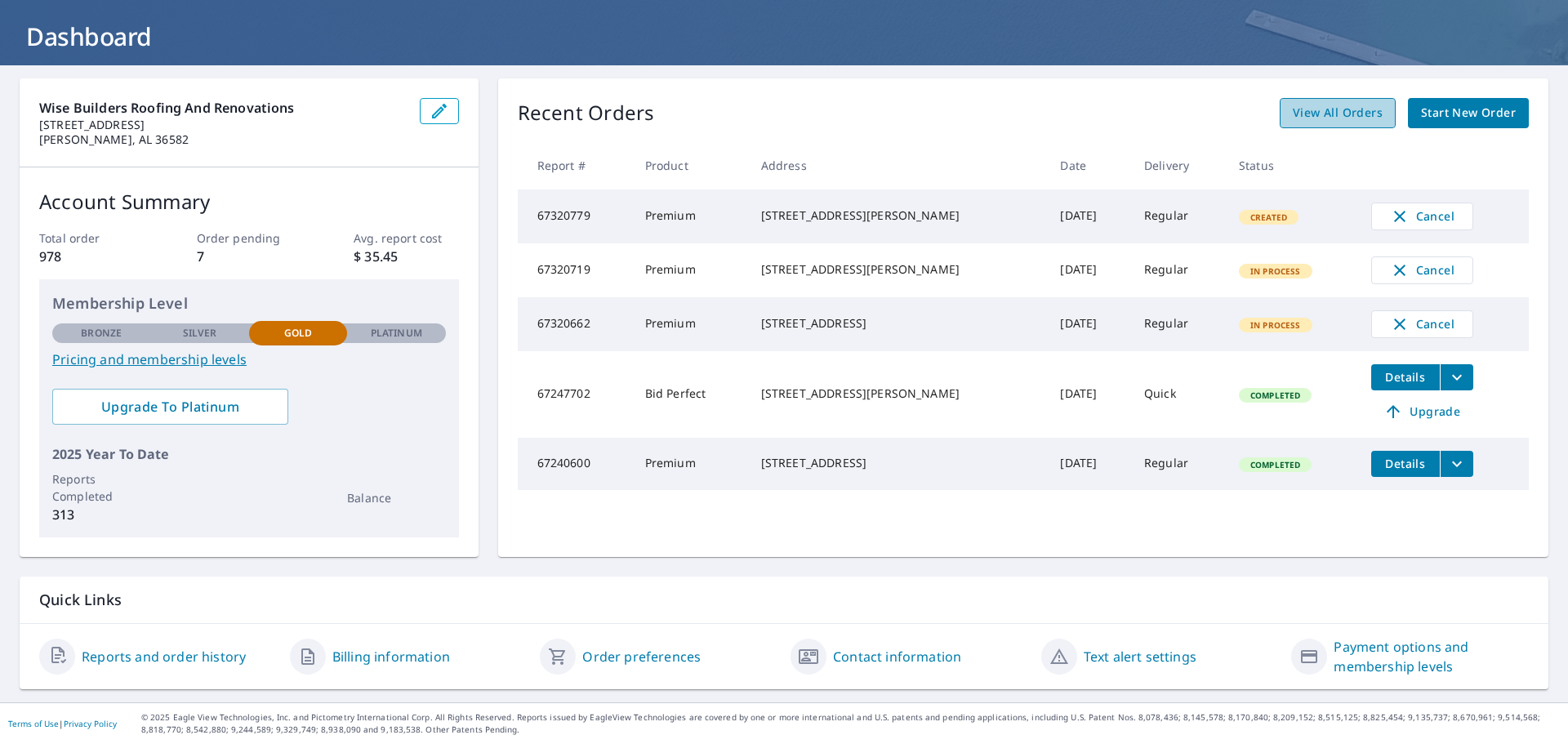
click at [1327, 126] on link "View All Orders" at bounding box center [1337, 112] width 116 height 30
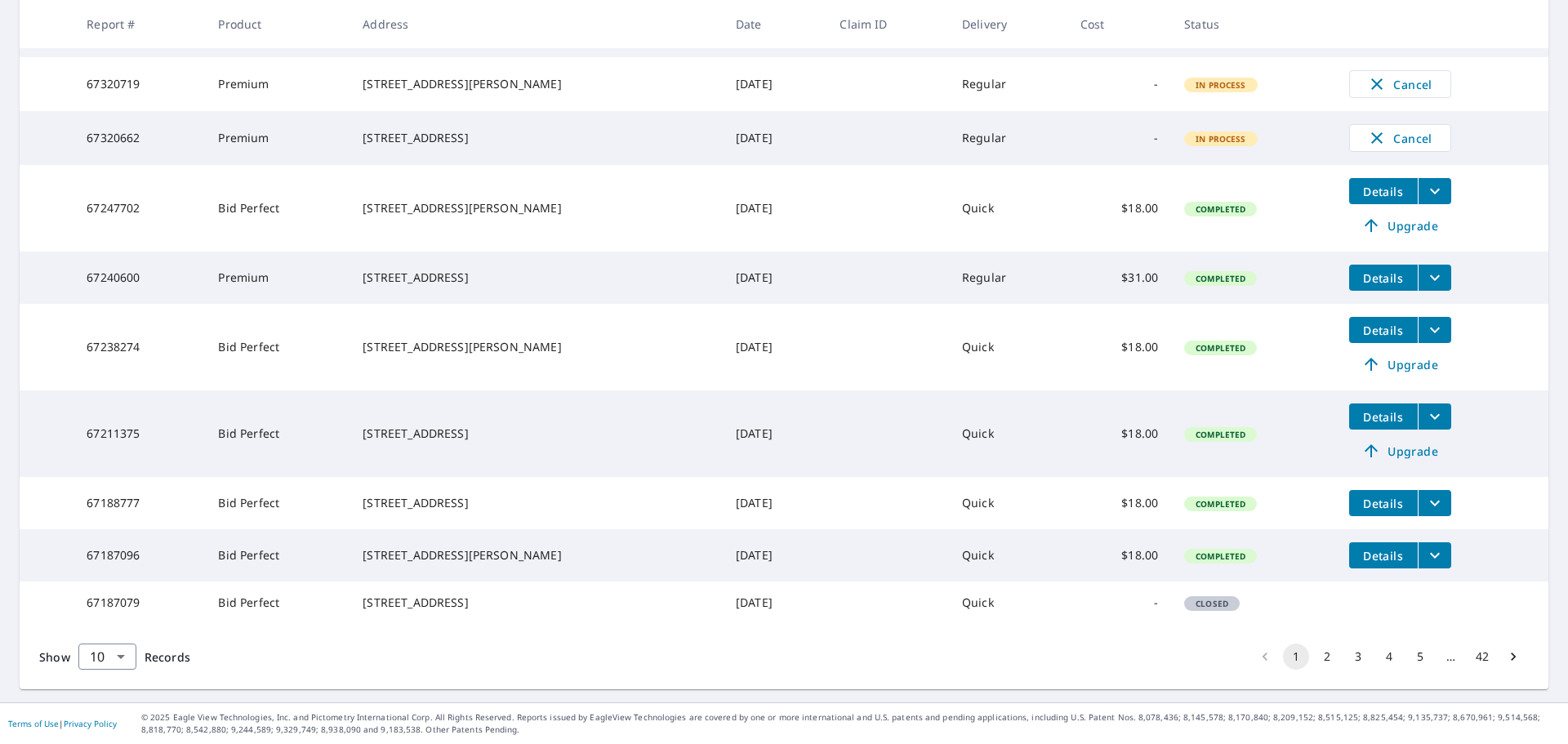
scroll to position [409, 0]
click at [1314, 657] on button "2" at bounding box center [1327, 656] width 26 height 26
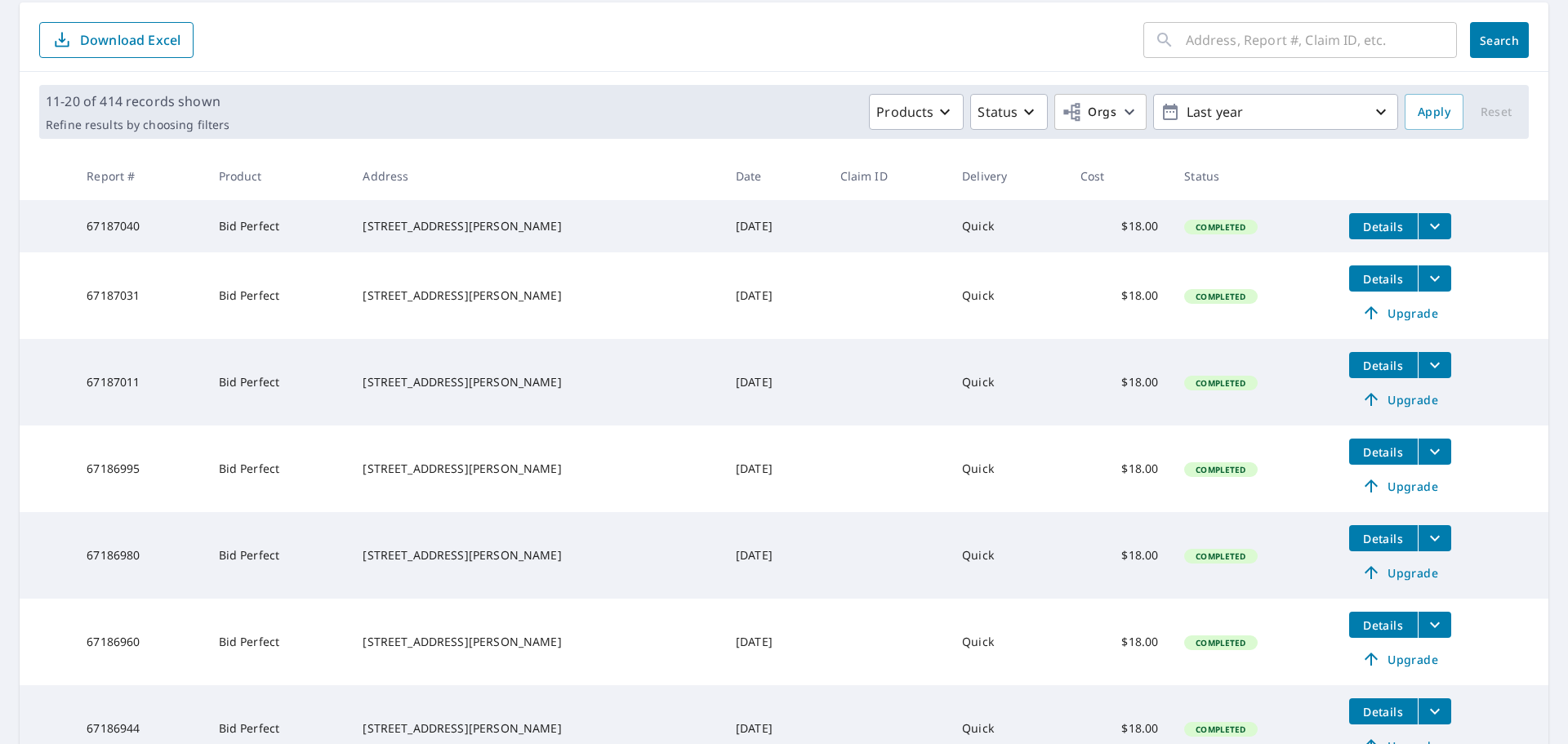
scroll to position [163, 0]
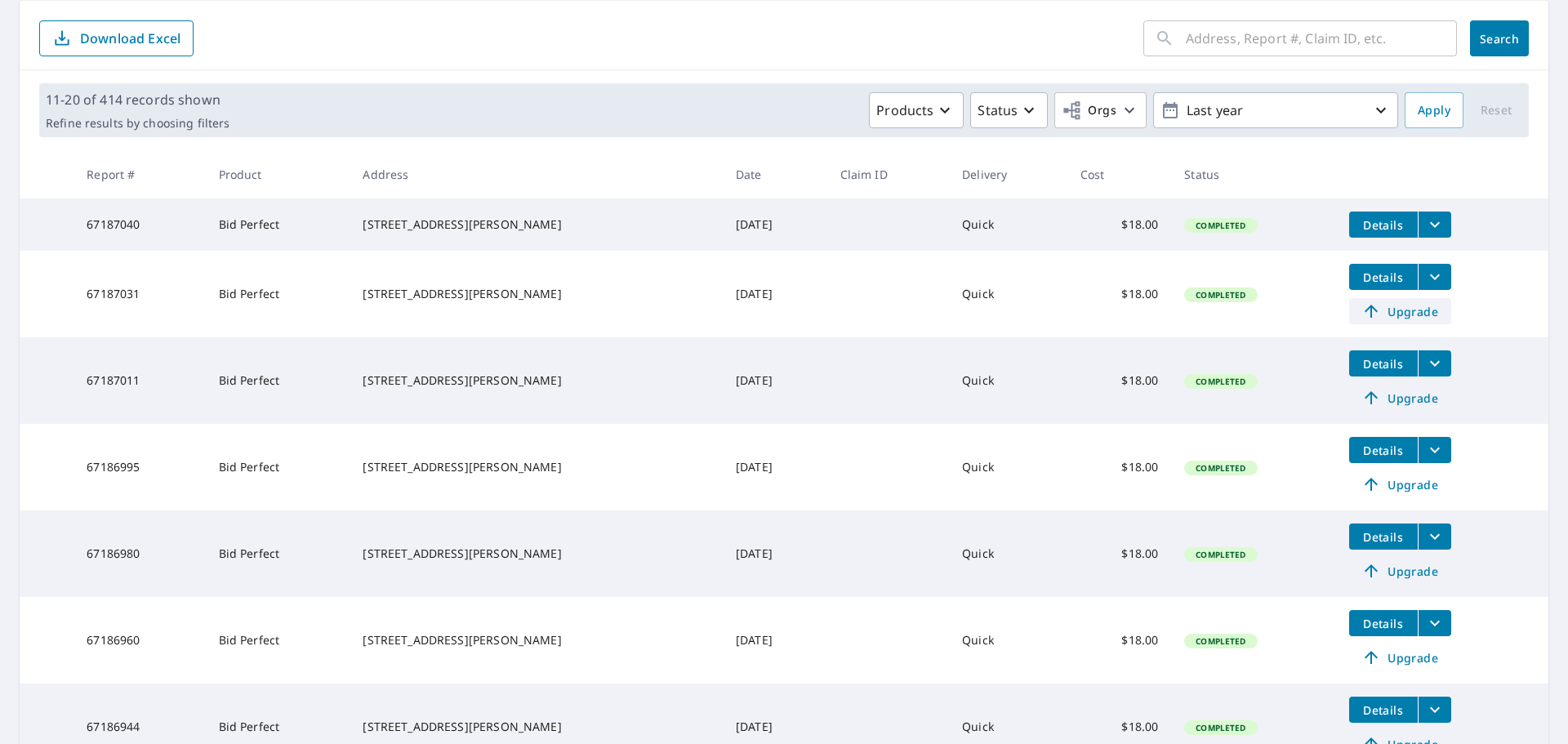
click at [1362, 309] on span "Upgrade" at bounding box center [1400, 311] width 82 height 20
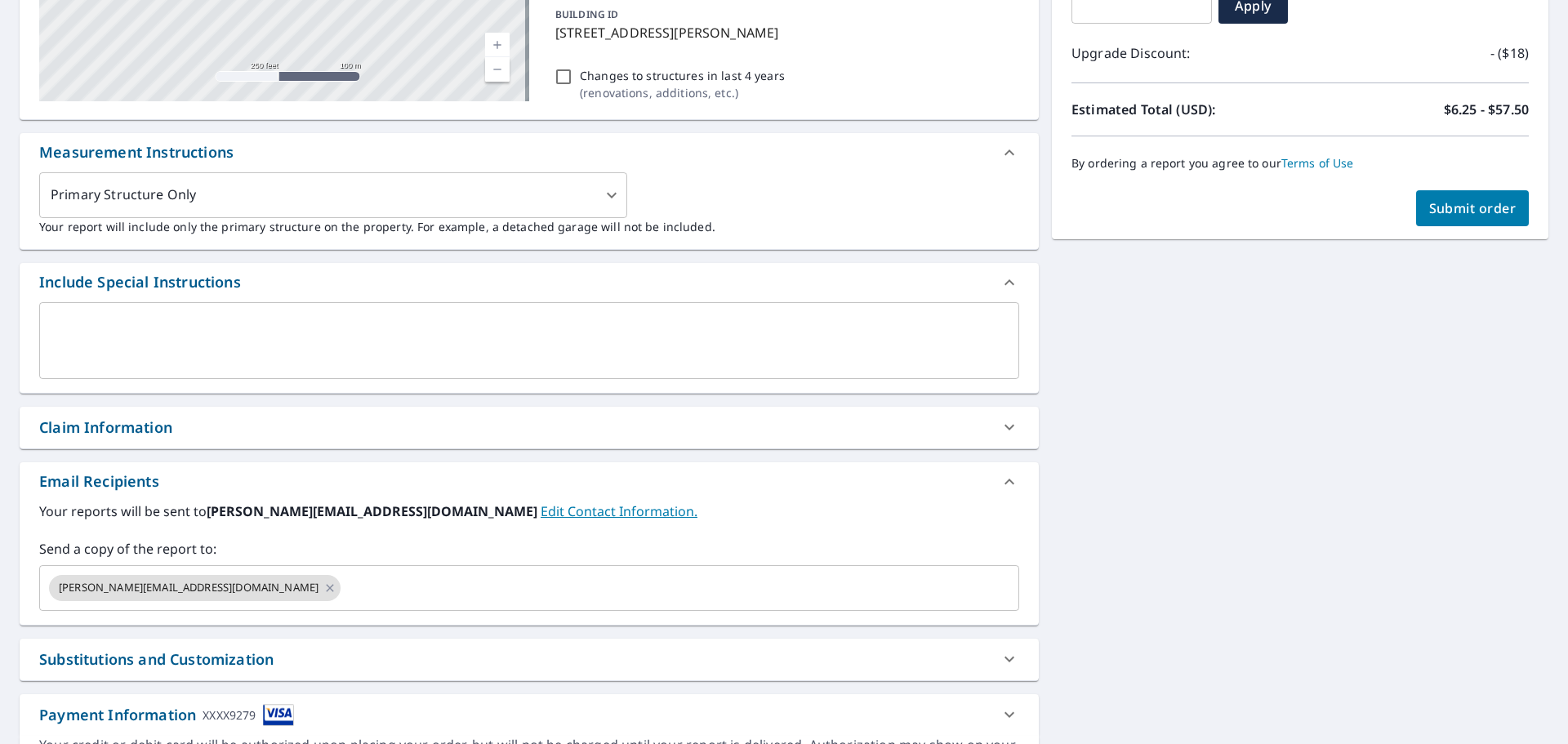
scroll to position [327, 0]
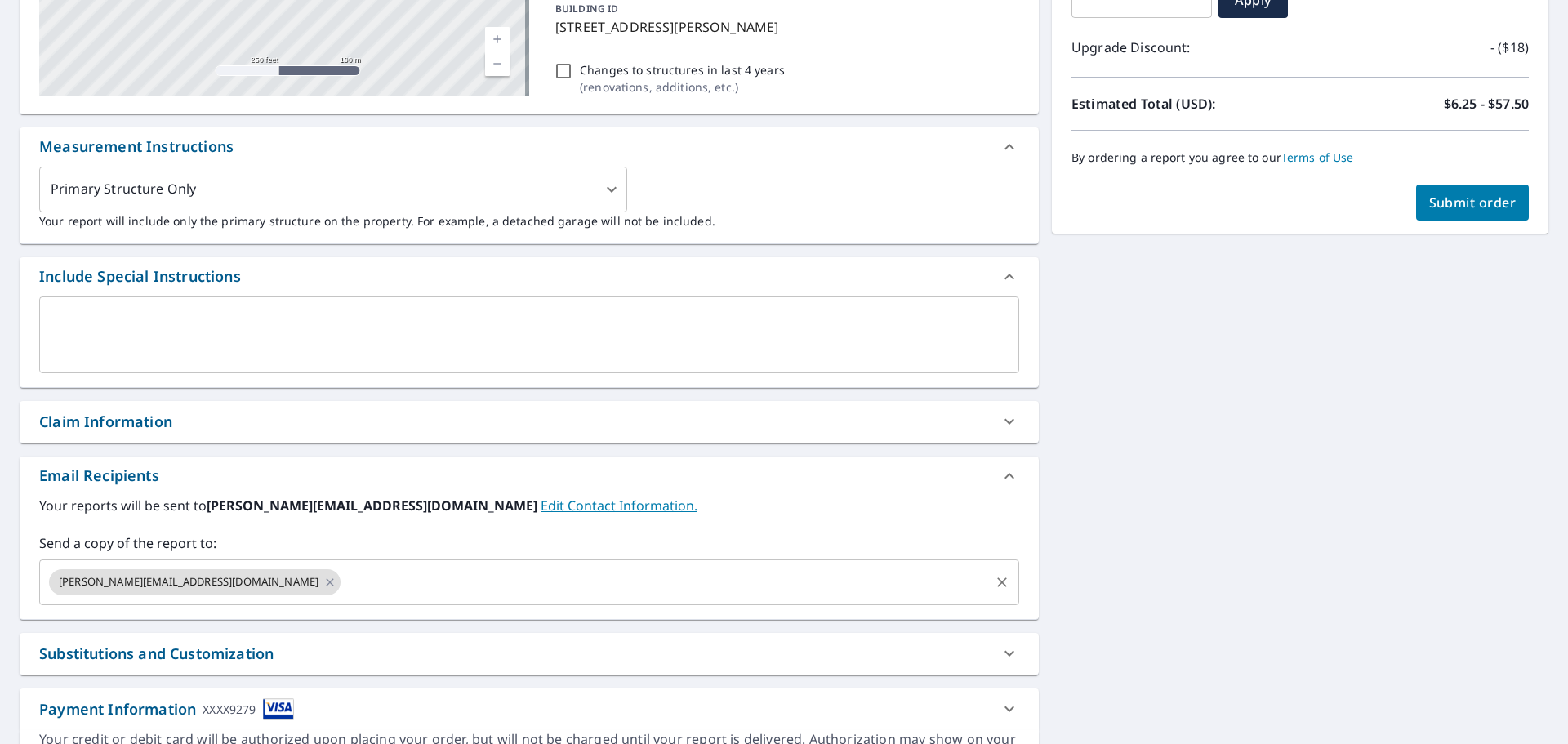
click at [343, 588] on input "text" at bounding box center [665, 582] width 645 height 31
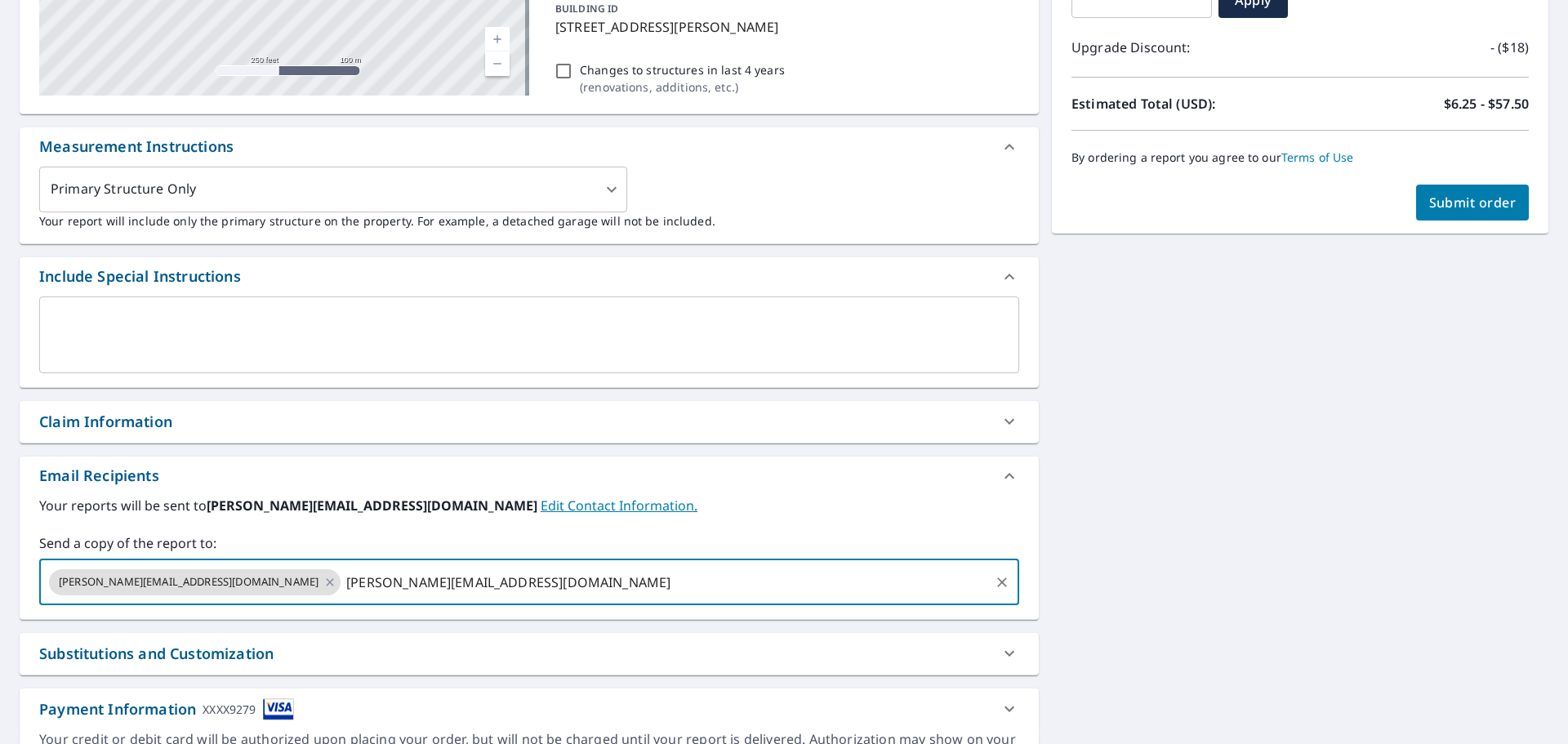
type input "[PERSON_NAME][EMAIL_ADDRESS][DOMAIN_NAME]"
click at [1465, 196] on span "Submit order" at bounding box center [1473, 202] width 88 height 18
checkbox input "true"
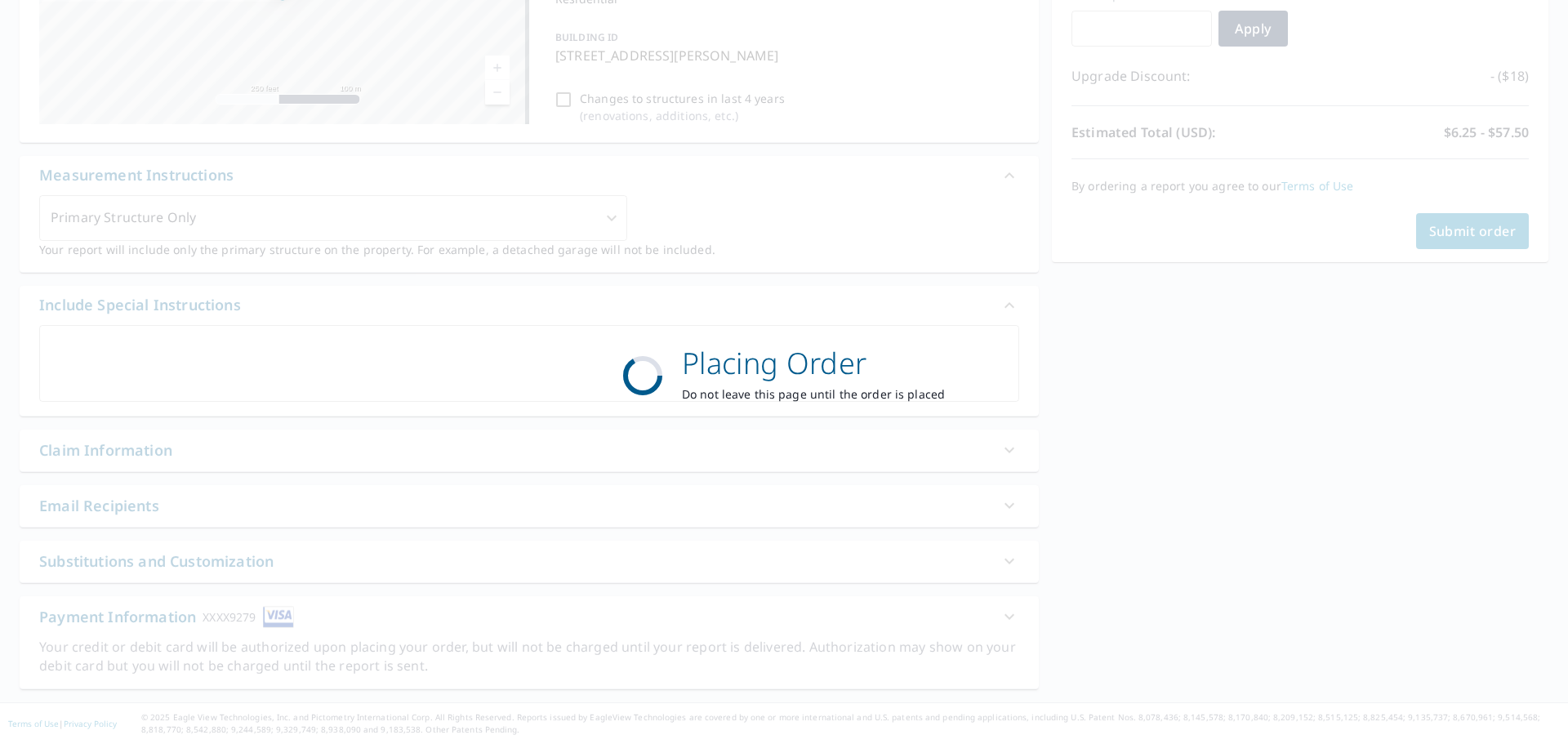
scroll to position [298, 0]
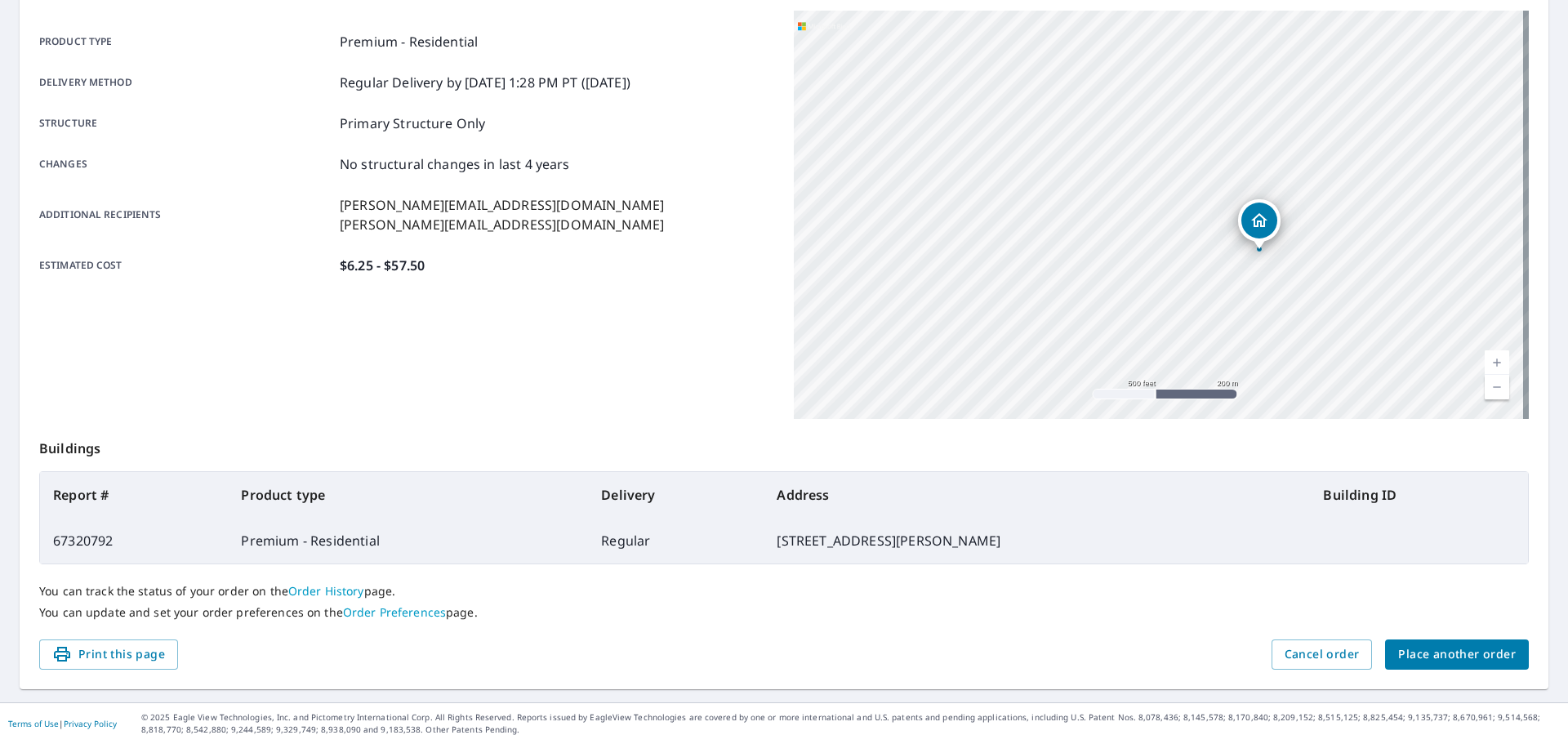
click at [1184, 601] on div "You can track the status of your order on the Order History page. You can updat…" at bounding box center [784, 602] width 1489 height 76
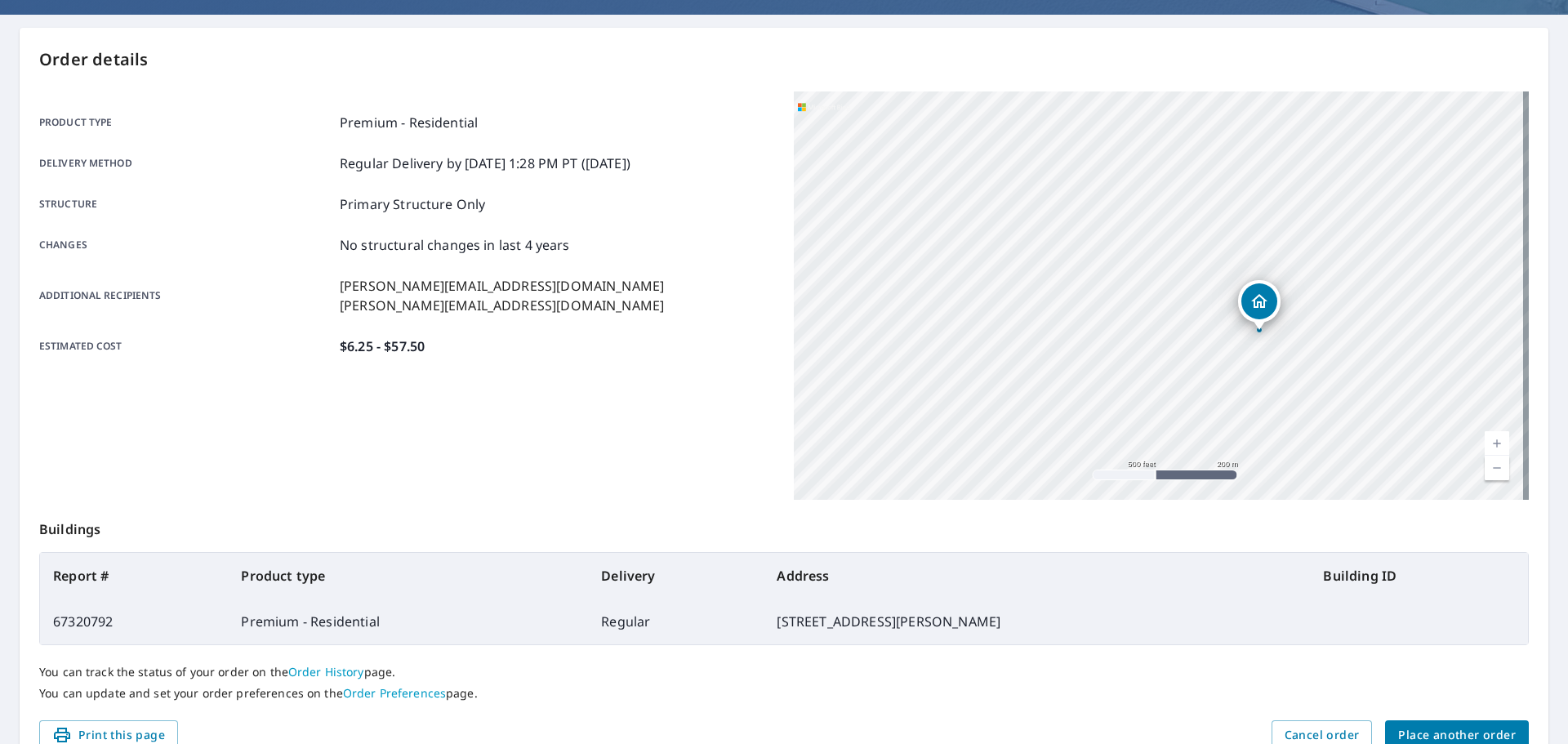
scroll to position [0, 0]
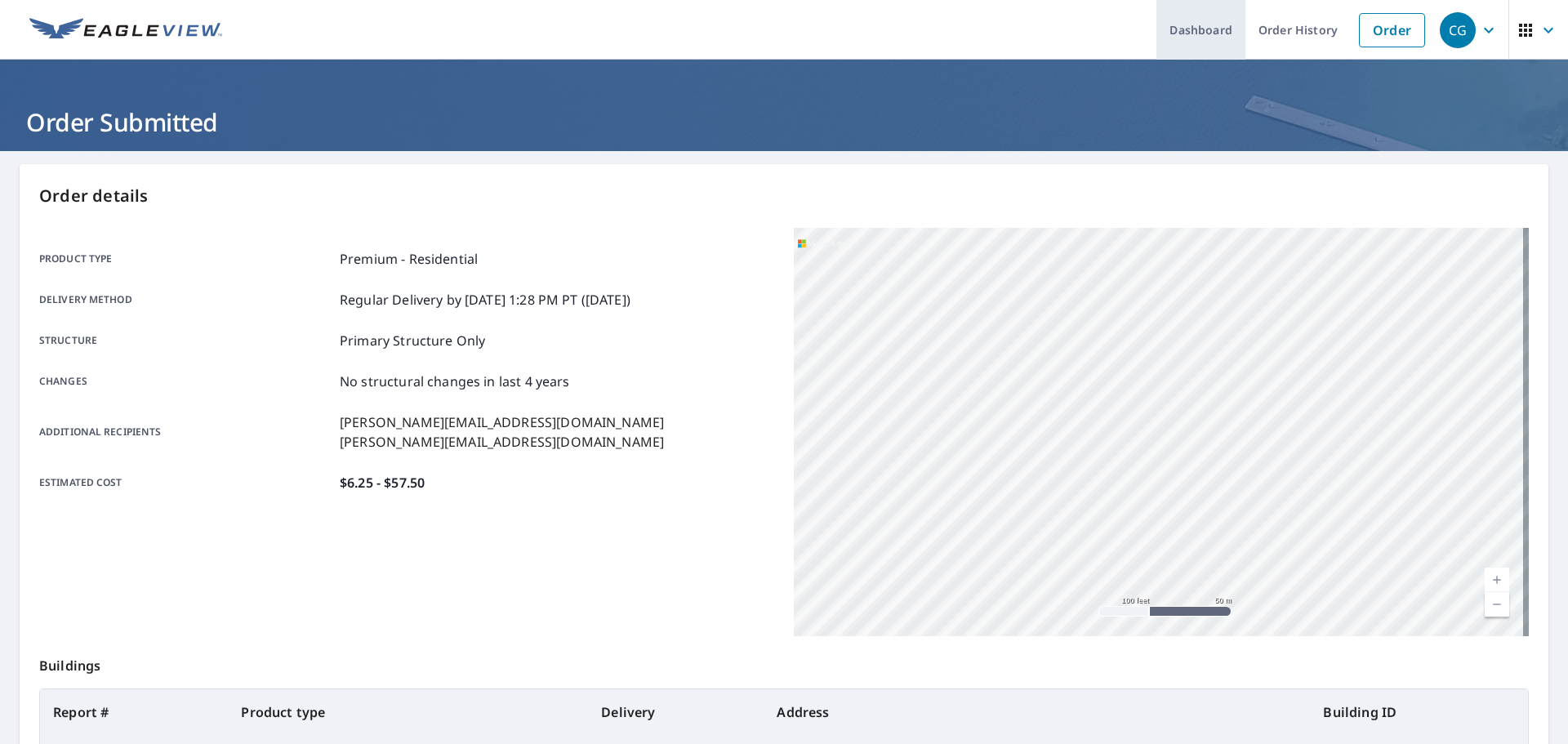
click at [1213, 38] on link "Dashboard" at bounding box center [1201, 29] width 89 height 59
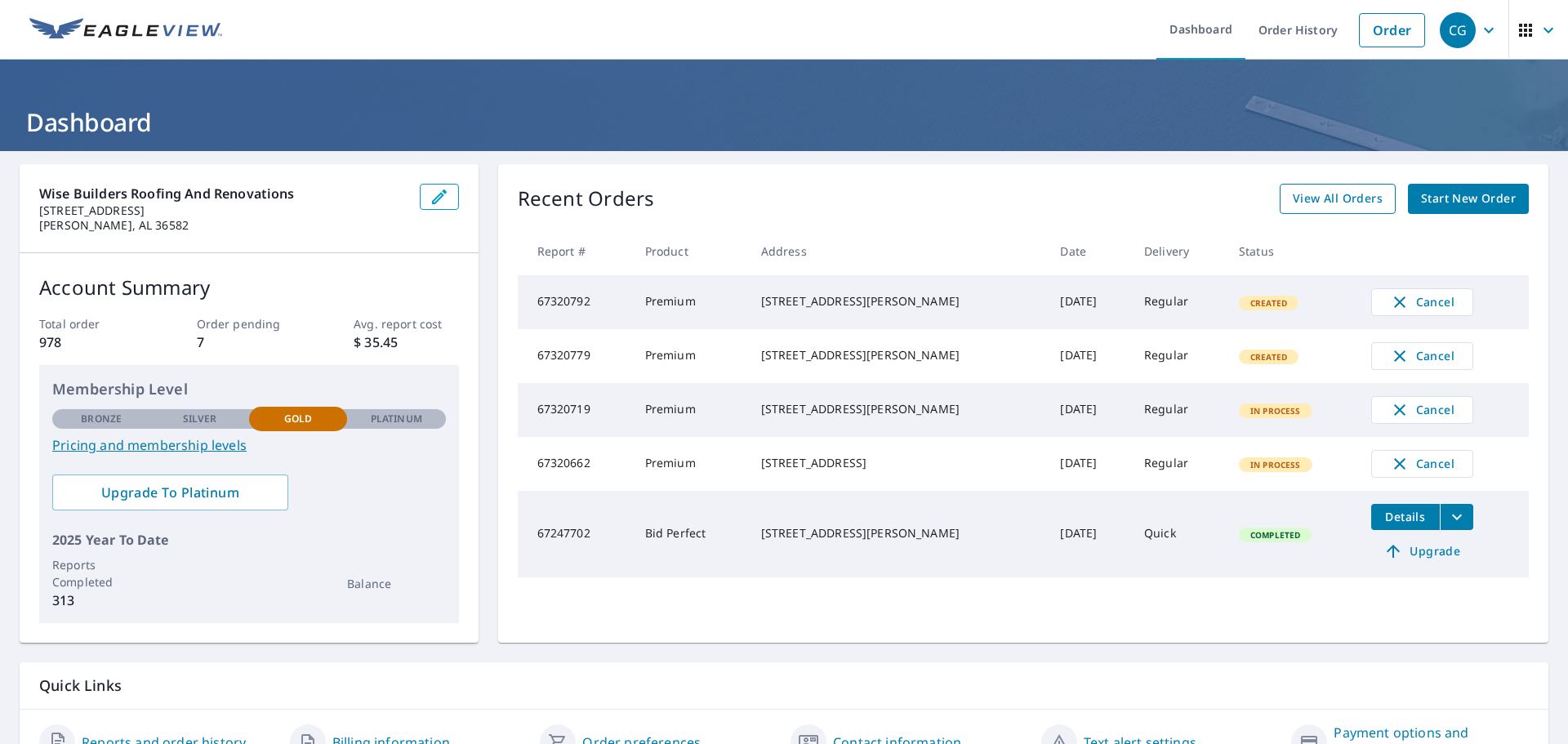
click at [1348, 204] on span "View All Orders" at bounding box center [1337, 199] width 90 height 21
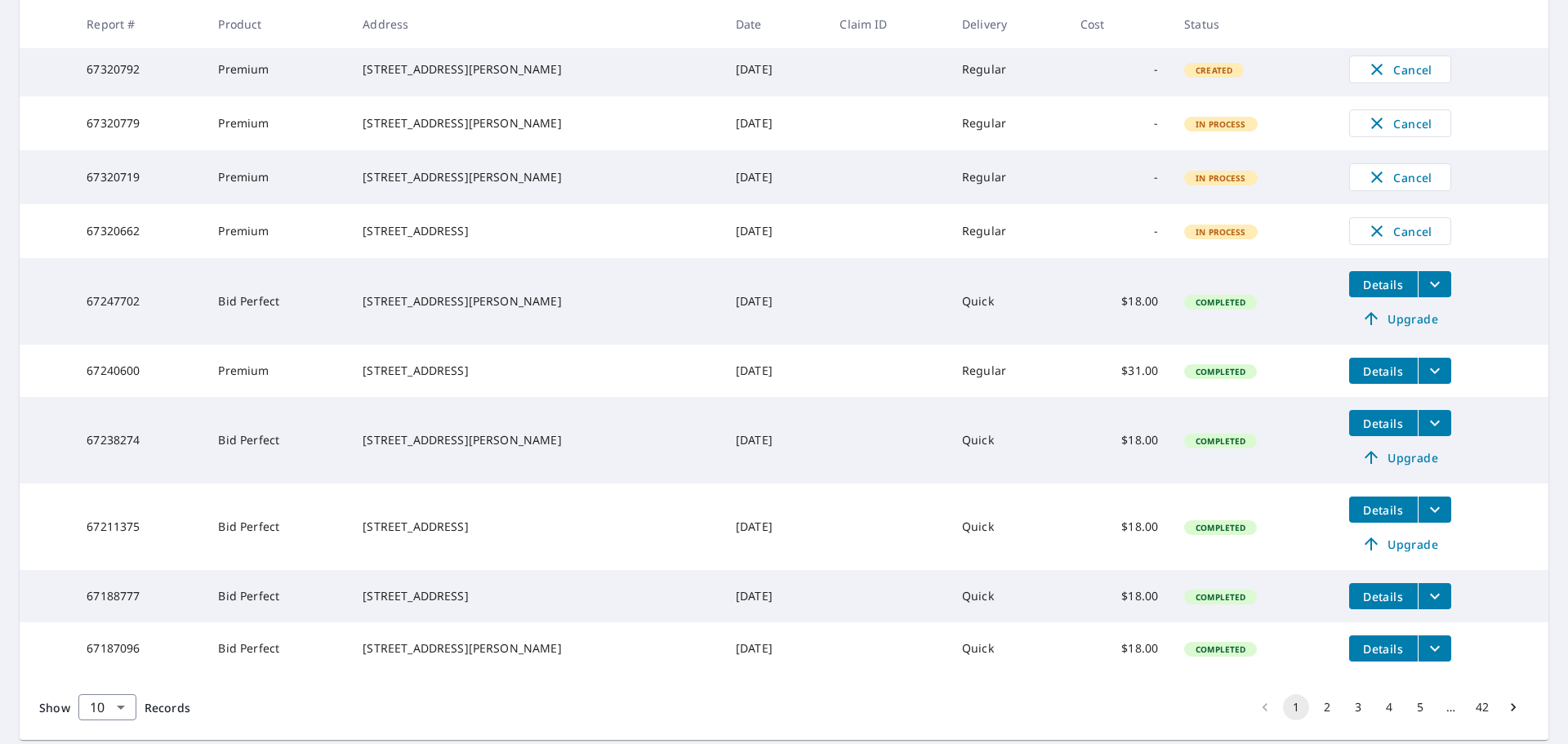
scroll to position [409, 0]
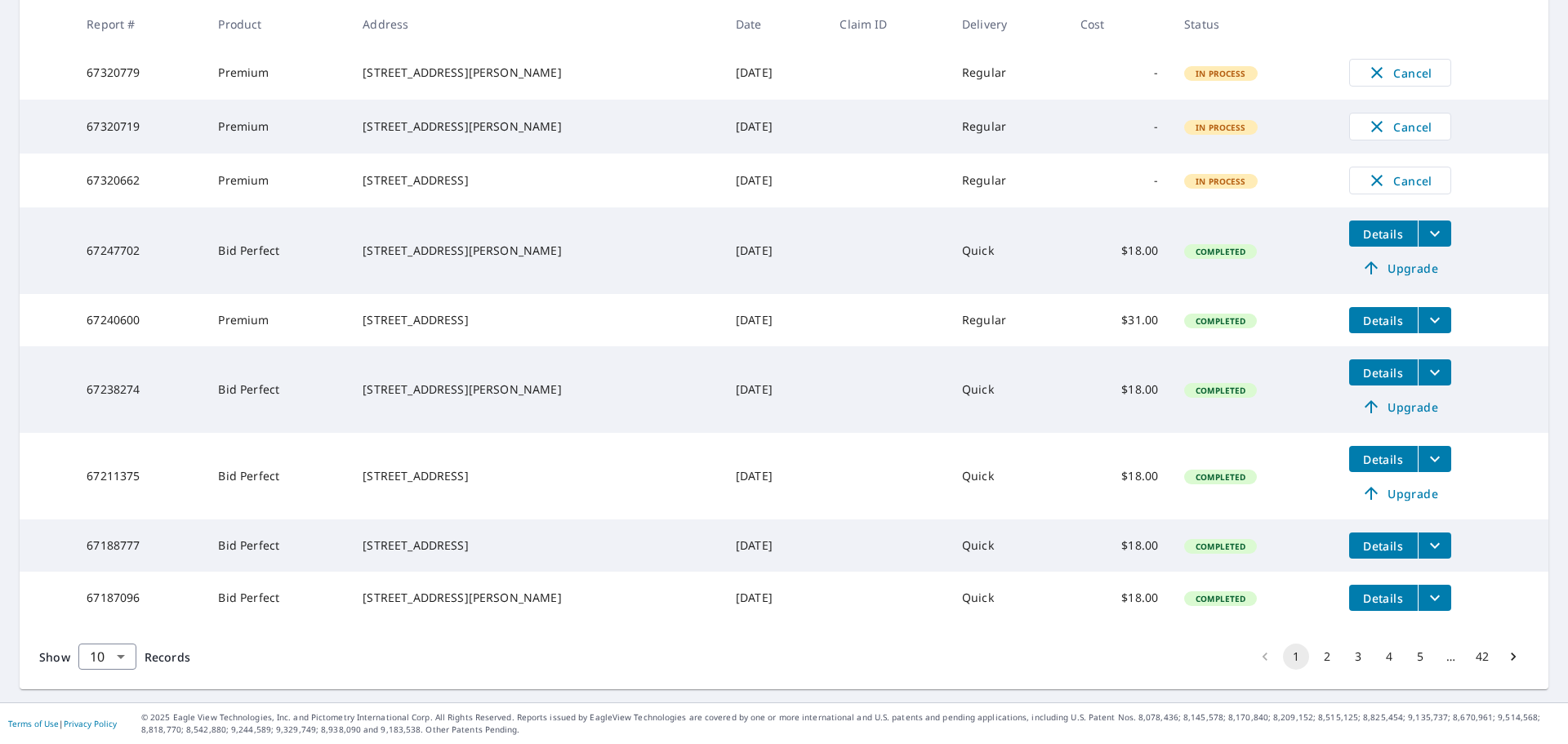
click at [1319, 658] on button "2" at bounding box center [1327, 656] width 26 height 26
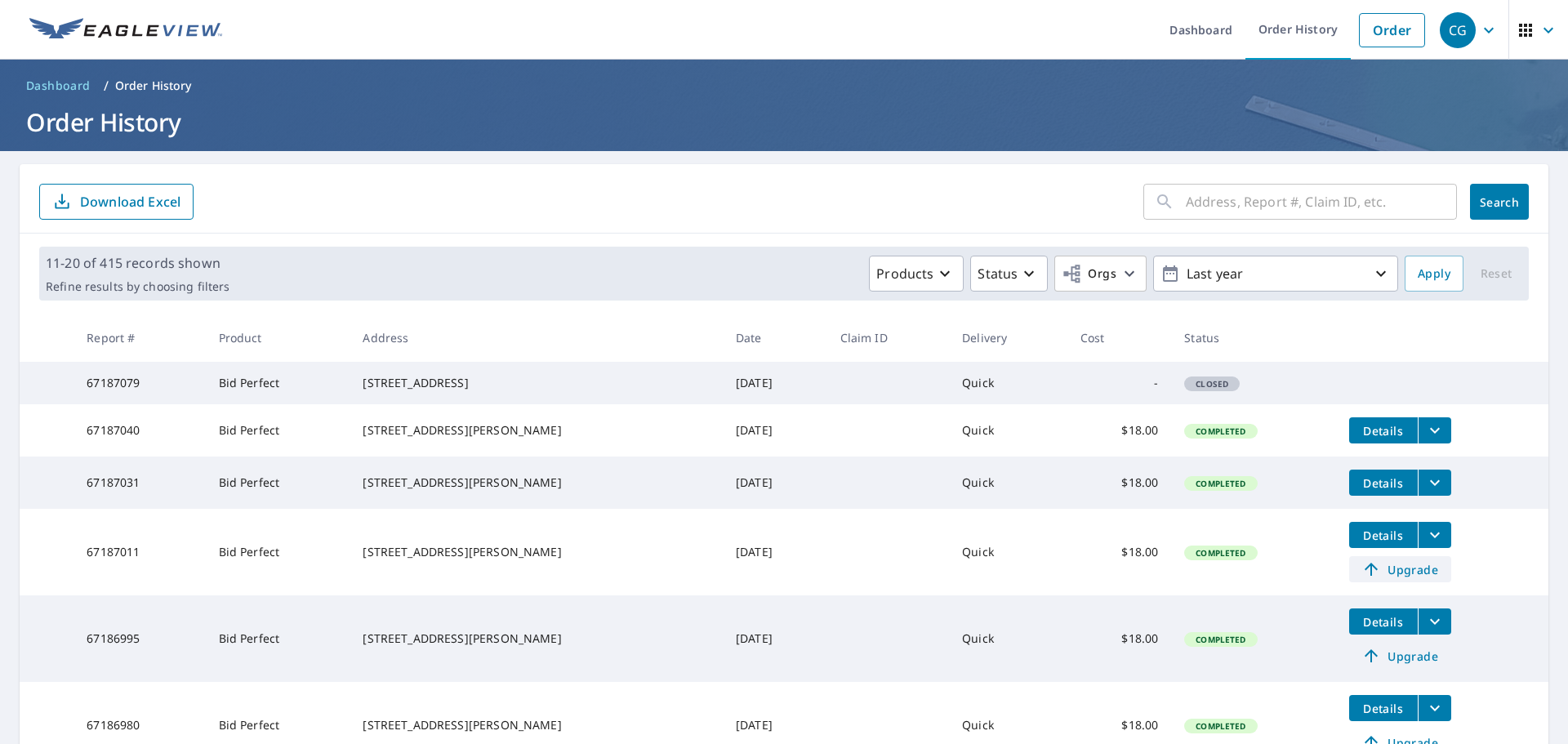
click at [1389, 578] on span "Upgrade" at bounding box center [1400, 569] width 82 height 20
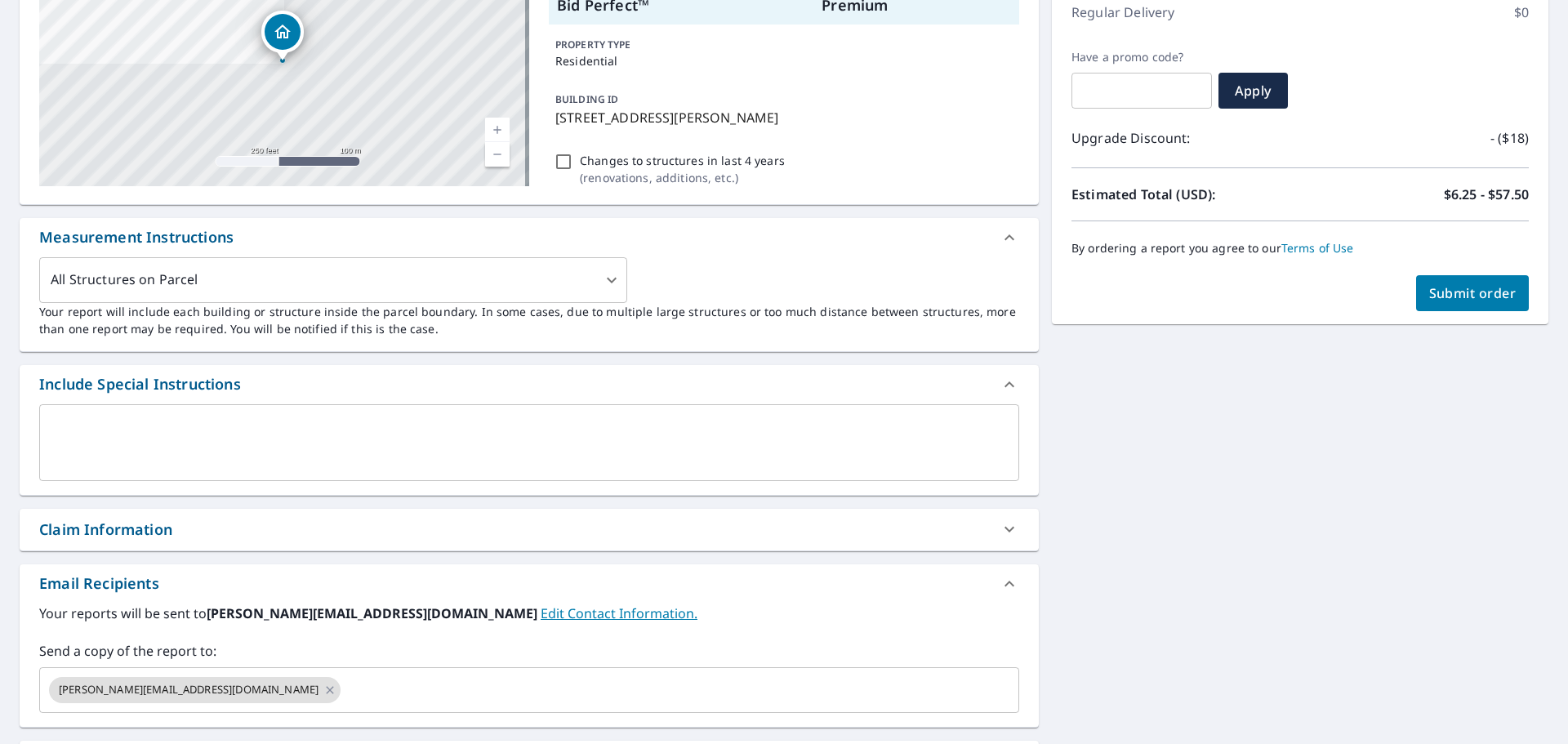
scroll to position [327, 0]
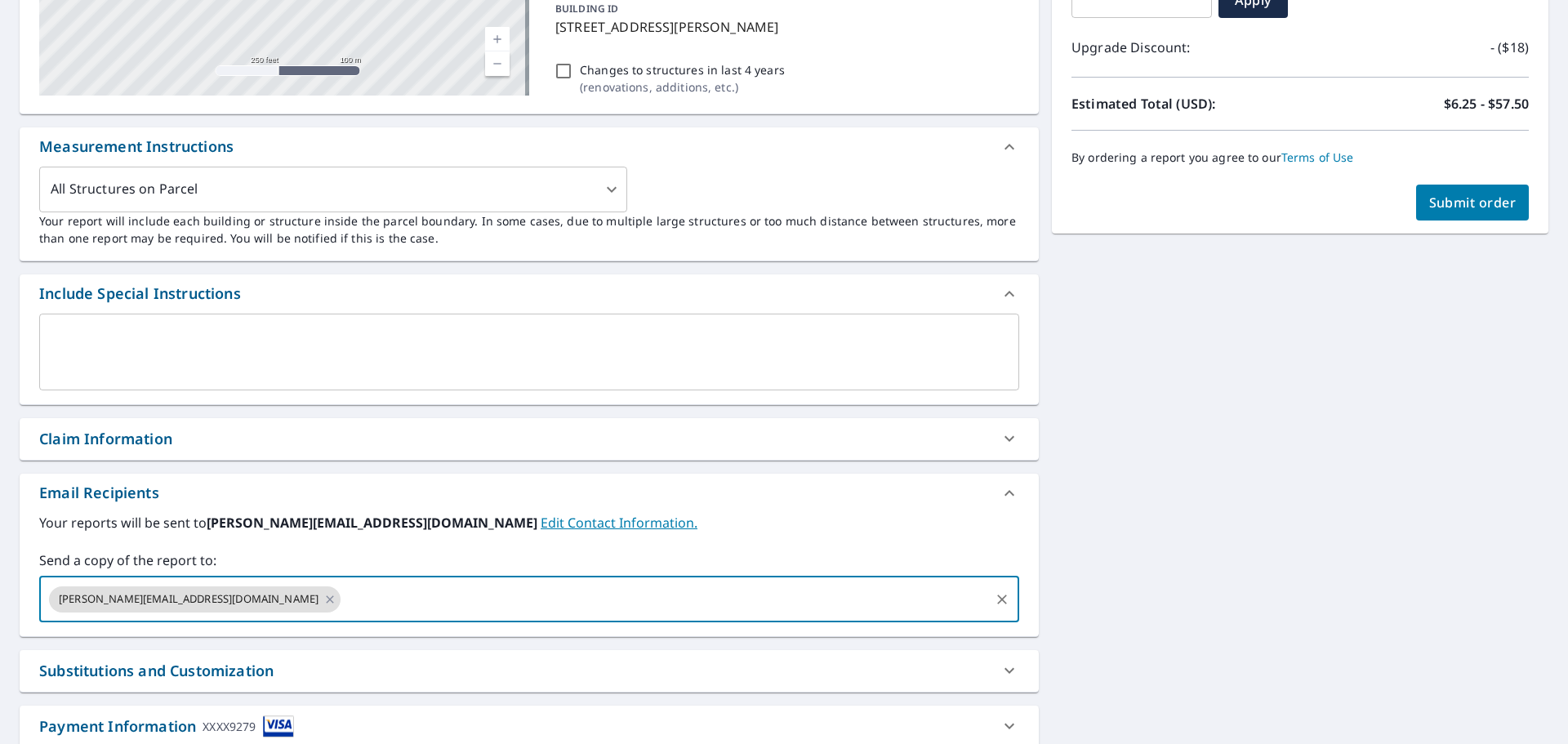
click at [445, 602] on input "text" at bounding box center [665, 599] width 645 height 31
type input "[PERSON_NAME][EMAIL_ADDRESS][DOMAIN_NAME]"
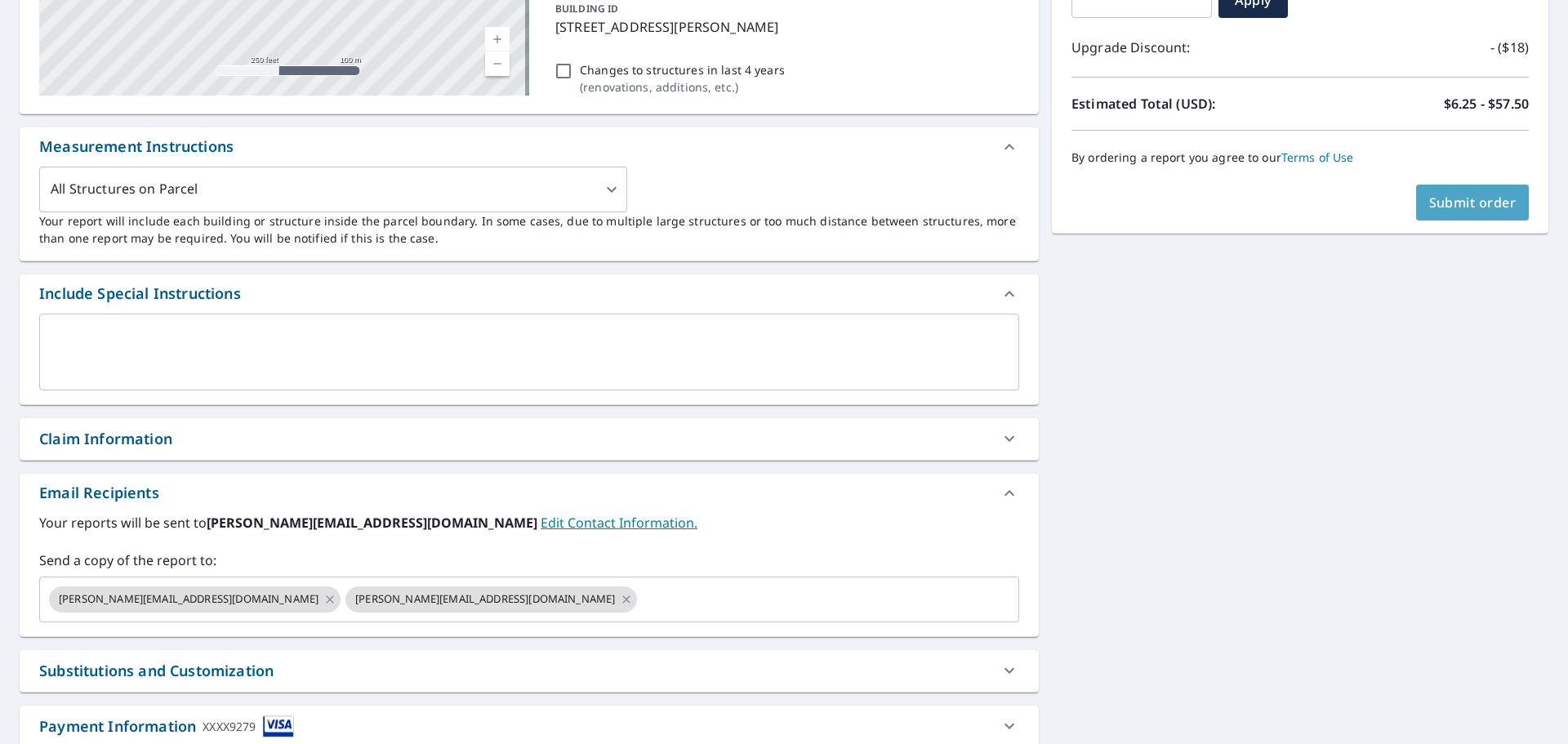
click at [1450, 205] on span "Submit order" at bounding box center [1473, 202] width 88 height 18
checkbox input "true"
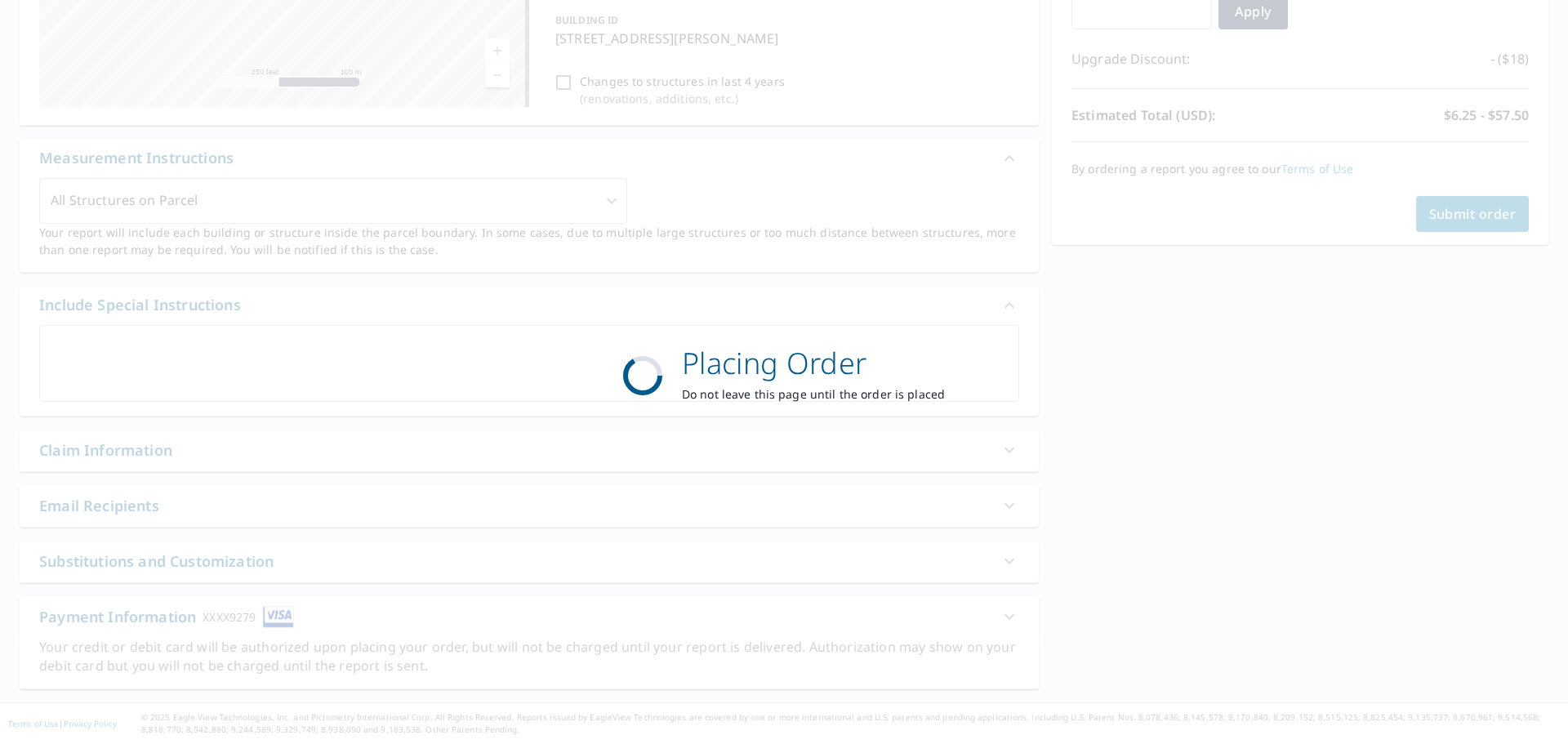
scroll to position [315, 0]
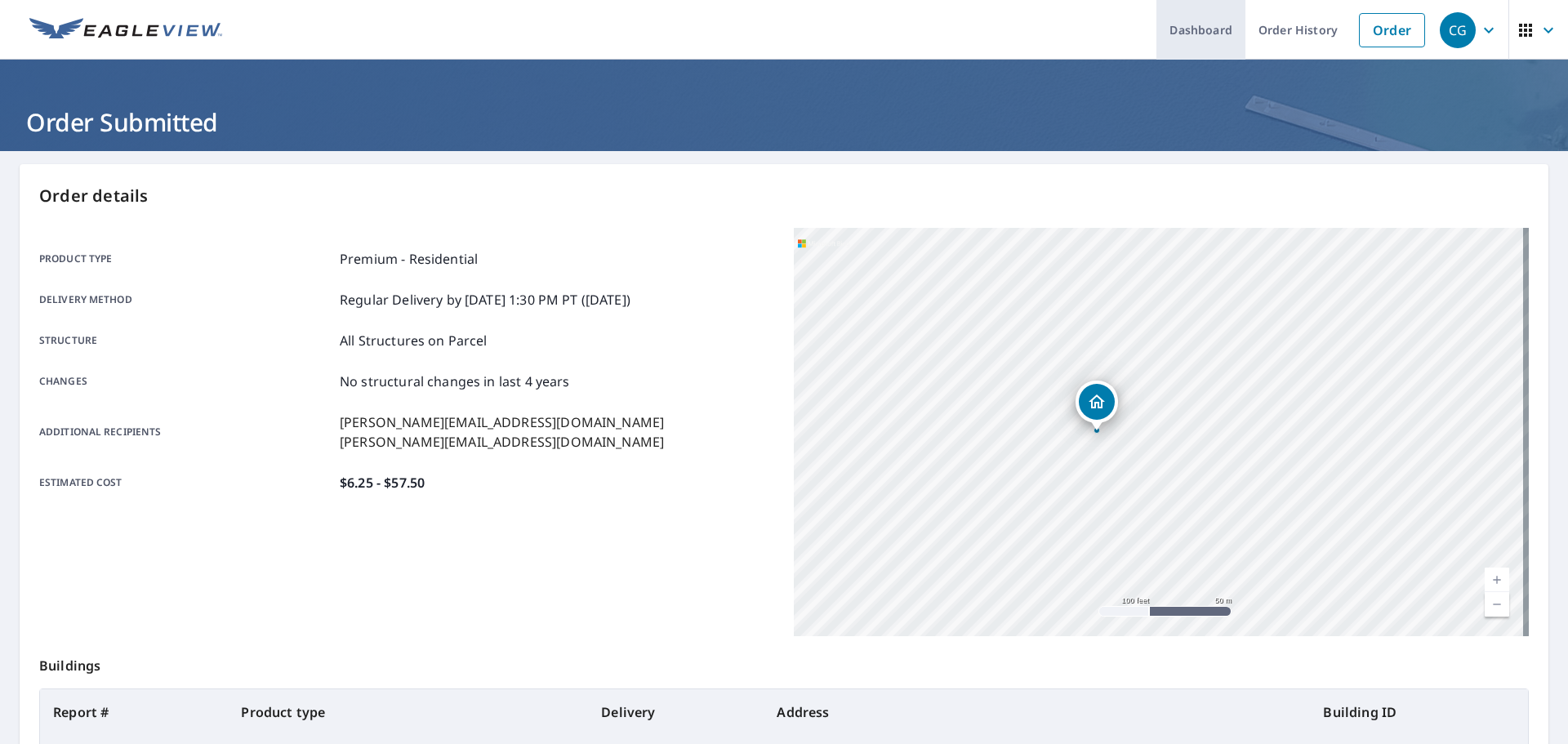
click at [1215, 27] on link "Dashboard" at bounding box center [1201, 29] width 89 height 59
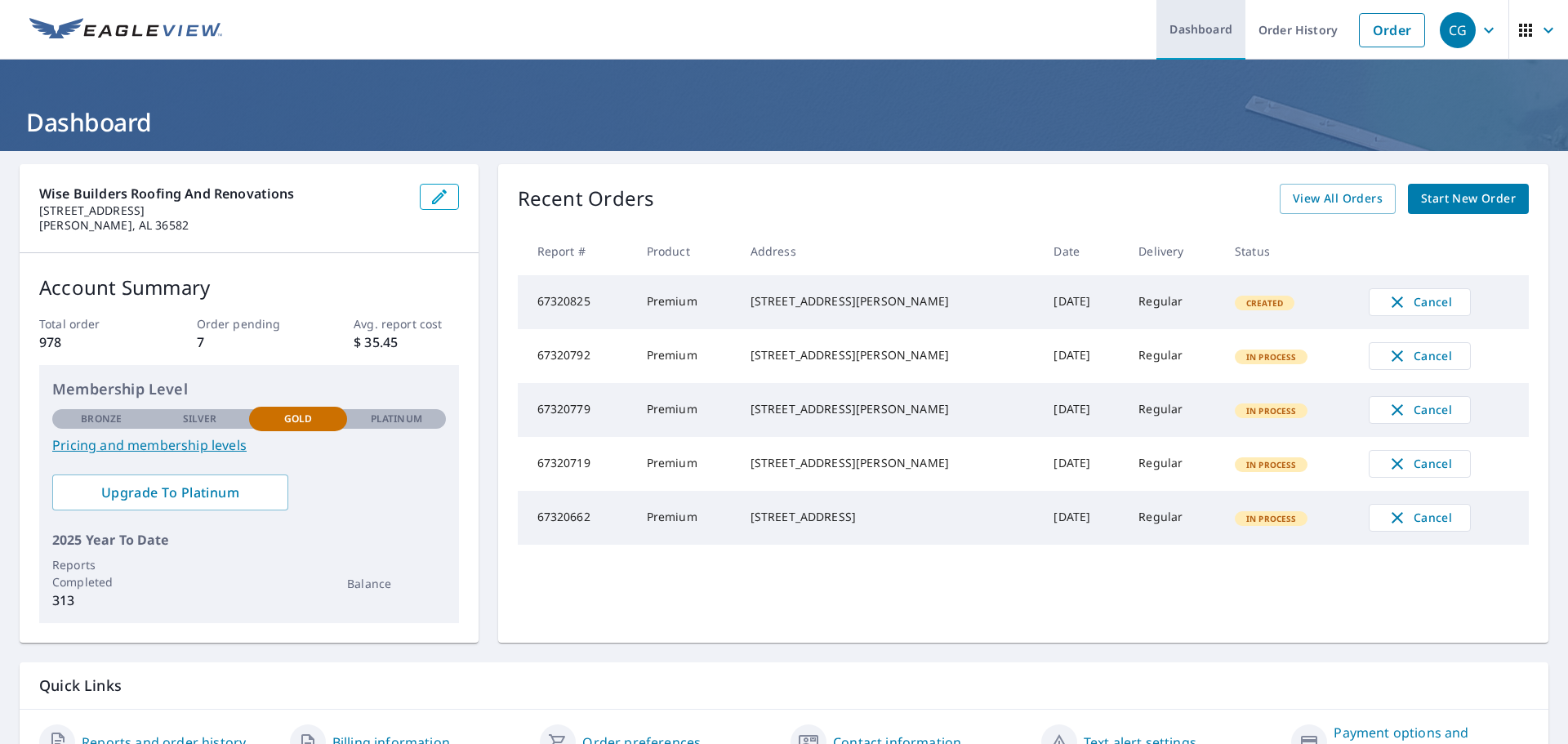
click at [1195, 36] on link "Dashboard" at bounding box center [1201, 29] width 89 height 59
click at [1194, 47] on link "Dashboard" at bounding box center [1201, 29] width 89 height 59
click at [1192, 36] on link "Dashboard" at bounding box center [1201, 29] width 89 height 59
click at [1299, 197] on span "View All Orders" at bounding box center [1337, 199] width 90 height 21
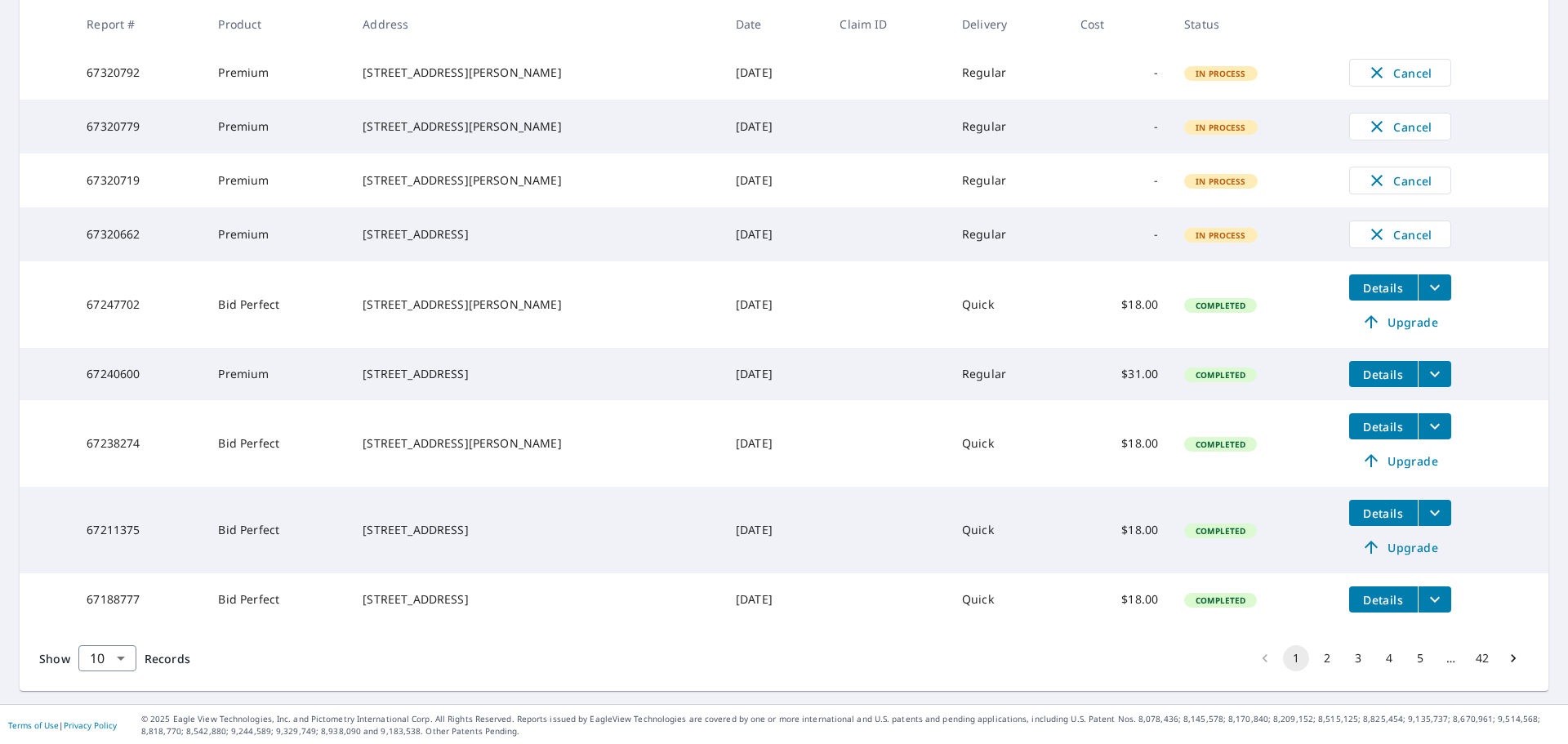
scroll to position [409, 0]
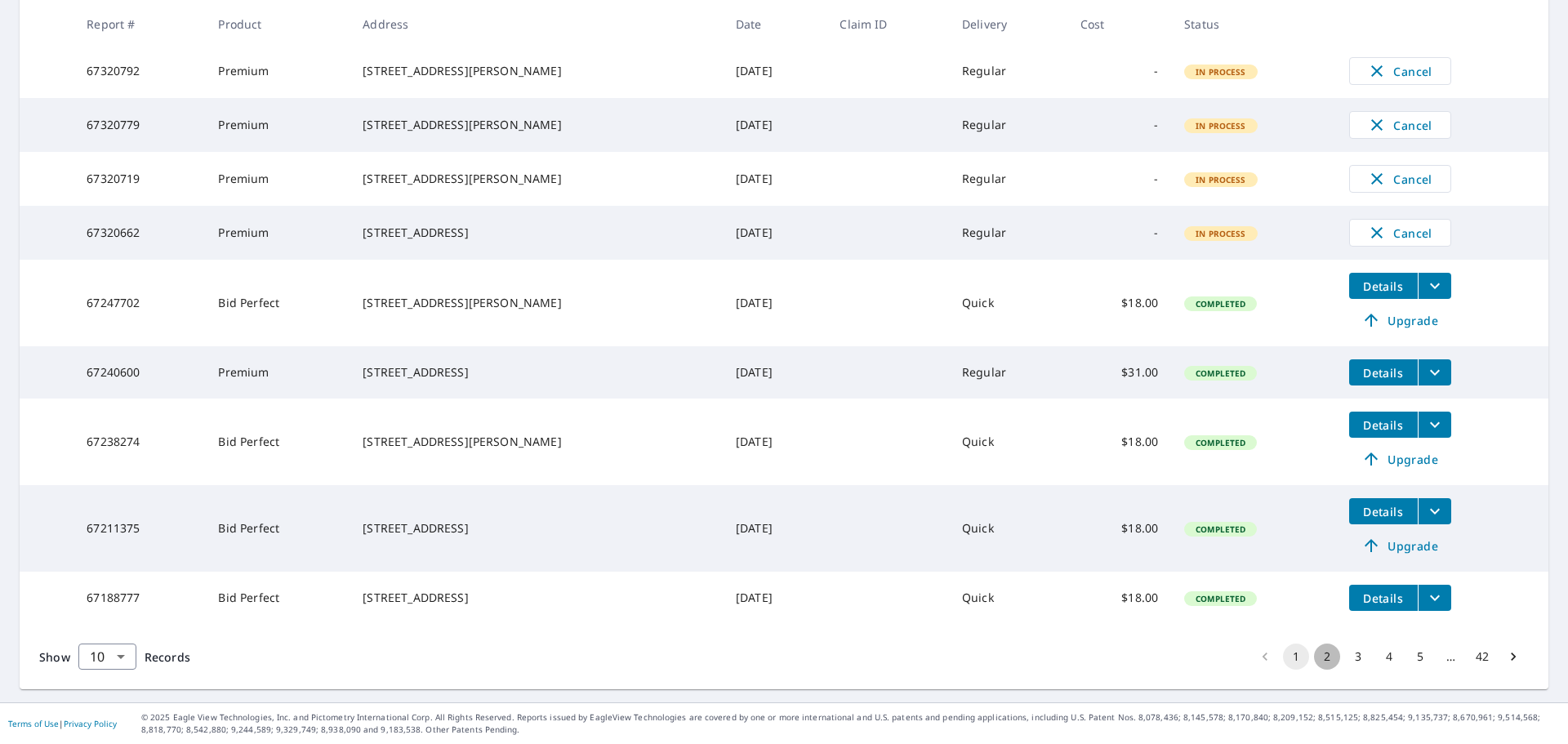
click at [1318, 656] on button "2" at bounding box center [1327, 656] width 26 height 26
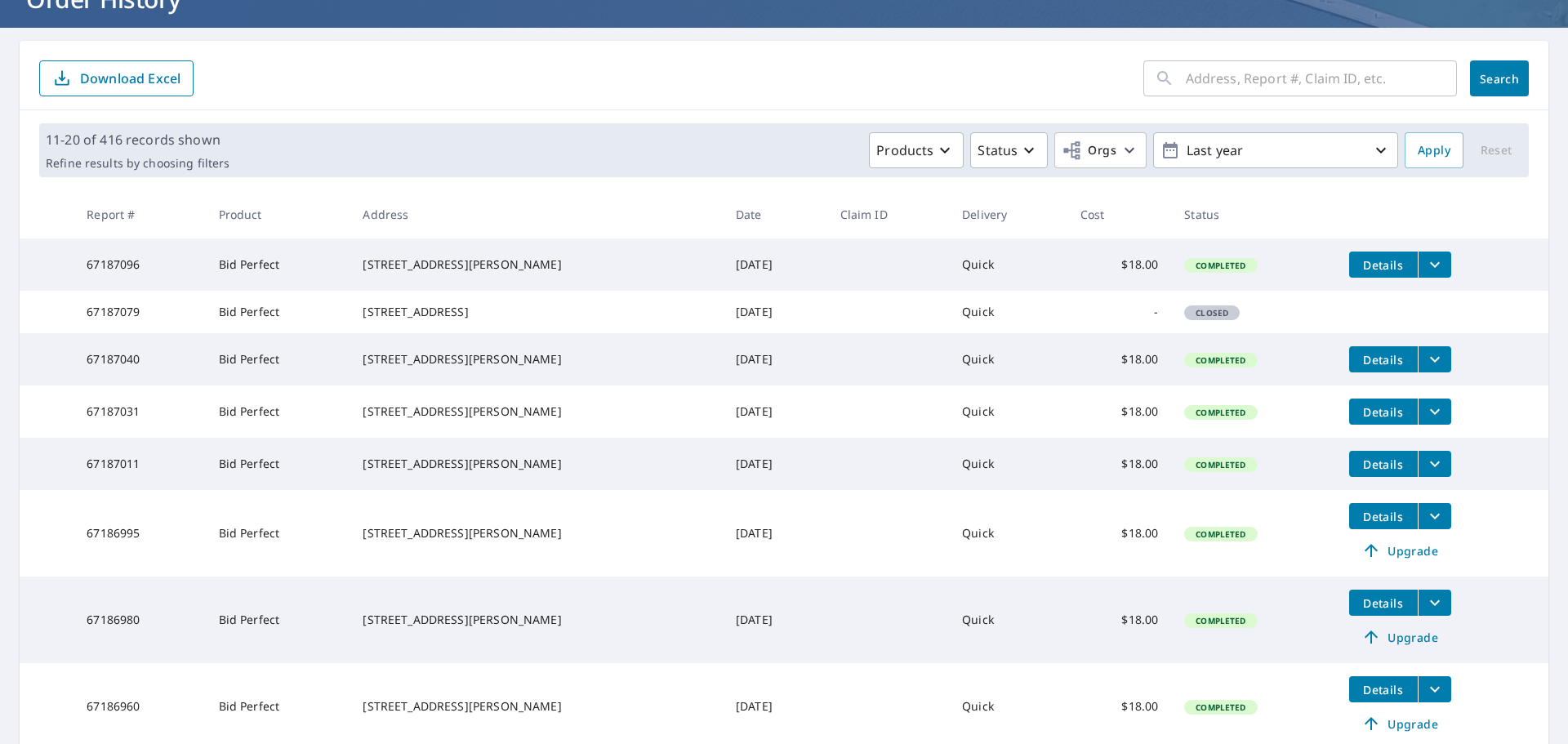
scroll to position [327, 0]
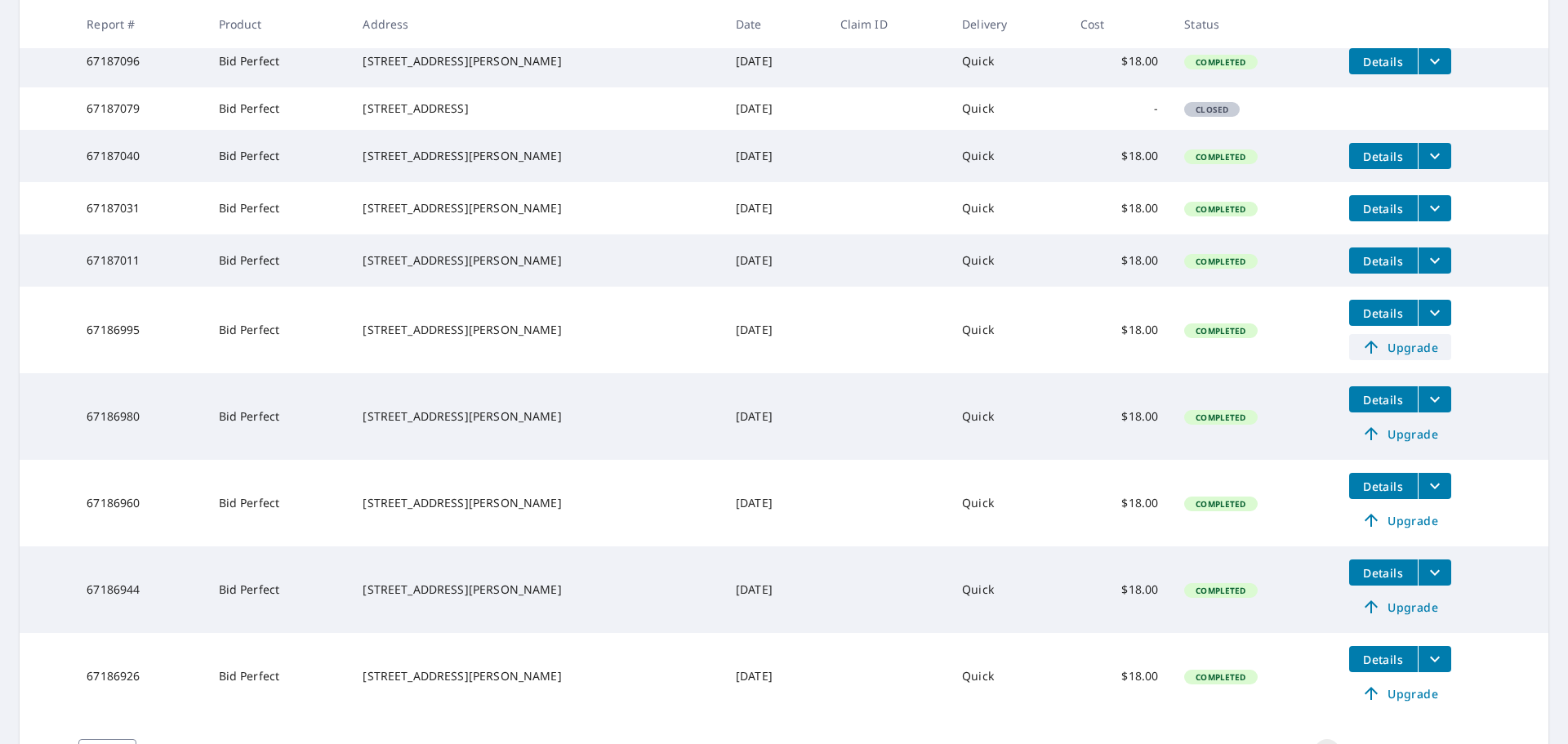
click at [1383, 357] on span "Upgrade" at bounding box center [1400, 347] width 82 height 20
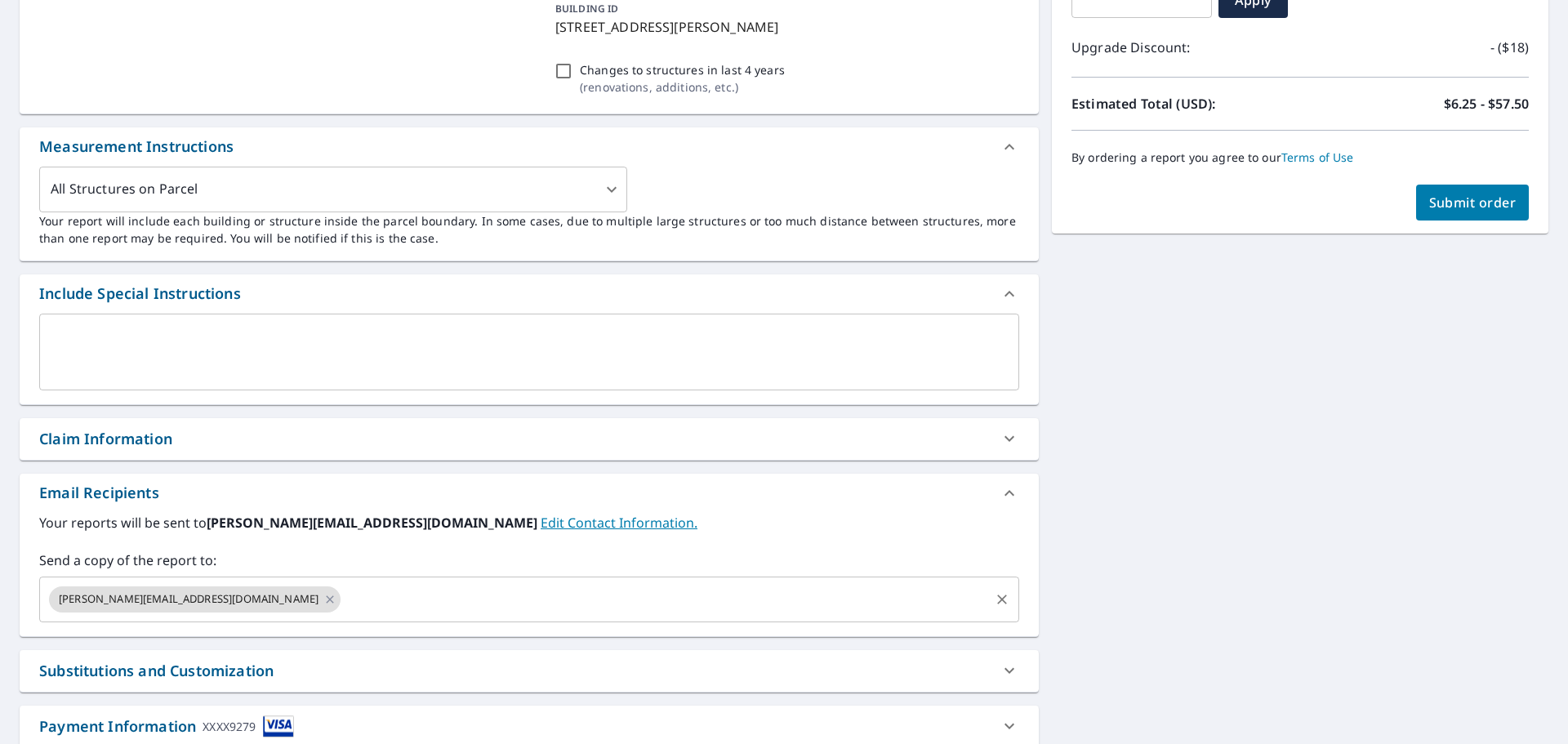
drag, startPoint x: 443, startPoint y: 603, endPoint x: 446, endPoint y: 585, distance: 18.2
click at [444, 603] on input "text" at bounding box center [665, 599] width 645 height 31
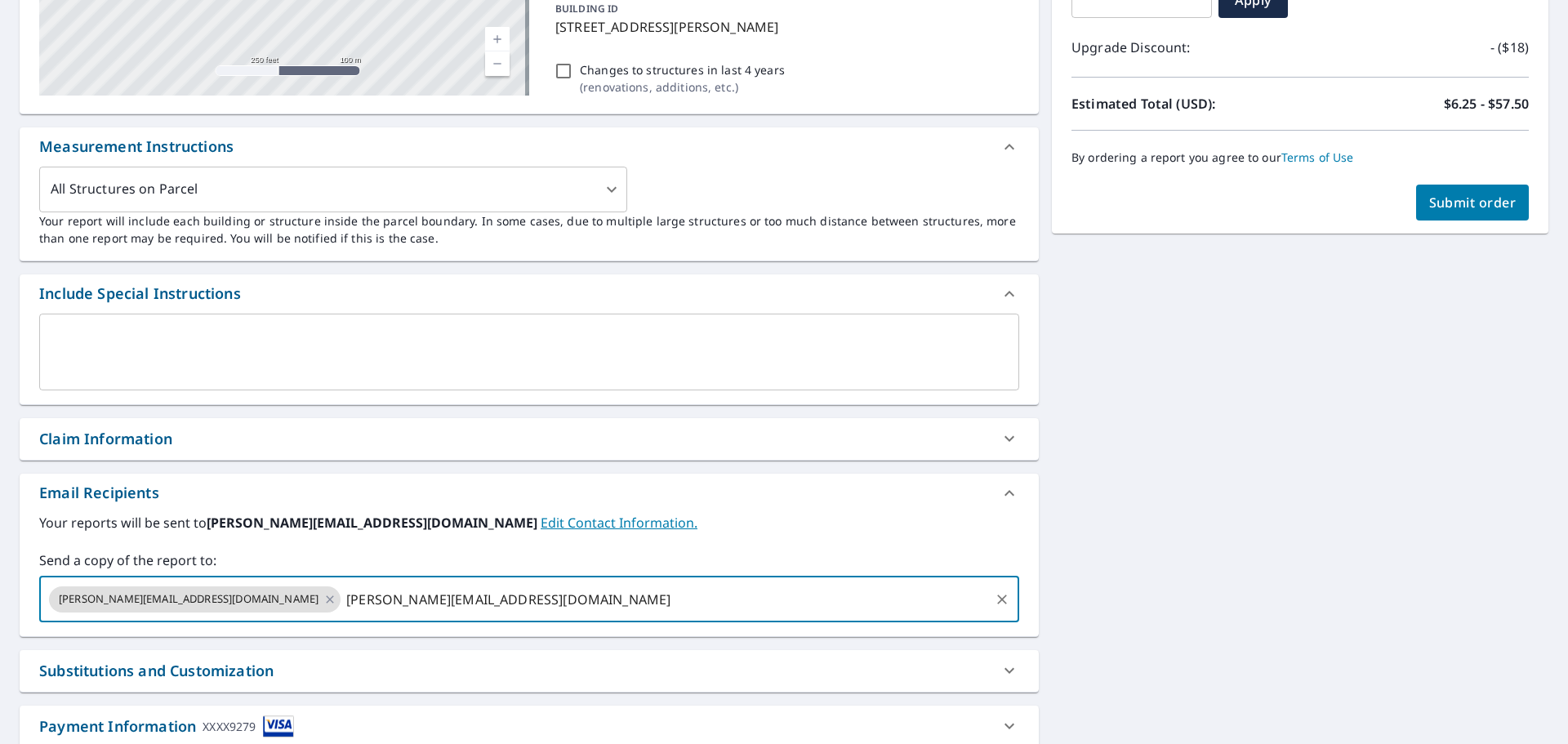
type input "[PERSON_NAME][EMAIL_ADDRESS][DOMAIN_NAME]"
click at [1416, 203] on button "Submit order" at bounding box center [1473, 203] width 113 height 36
checkbox input "true"
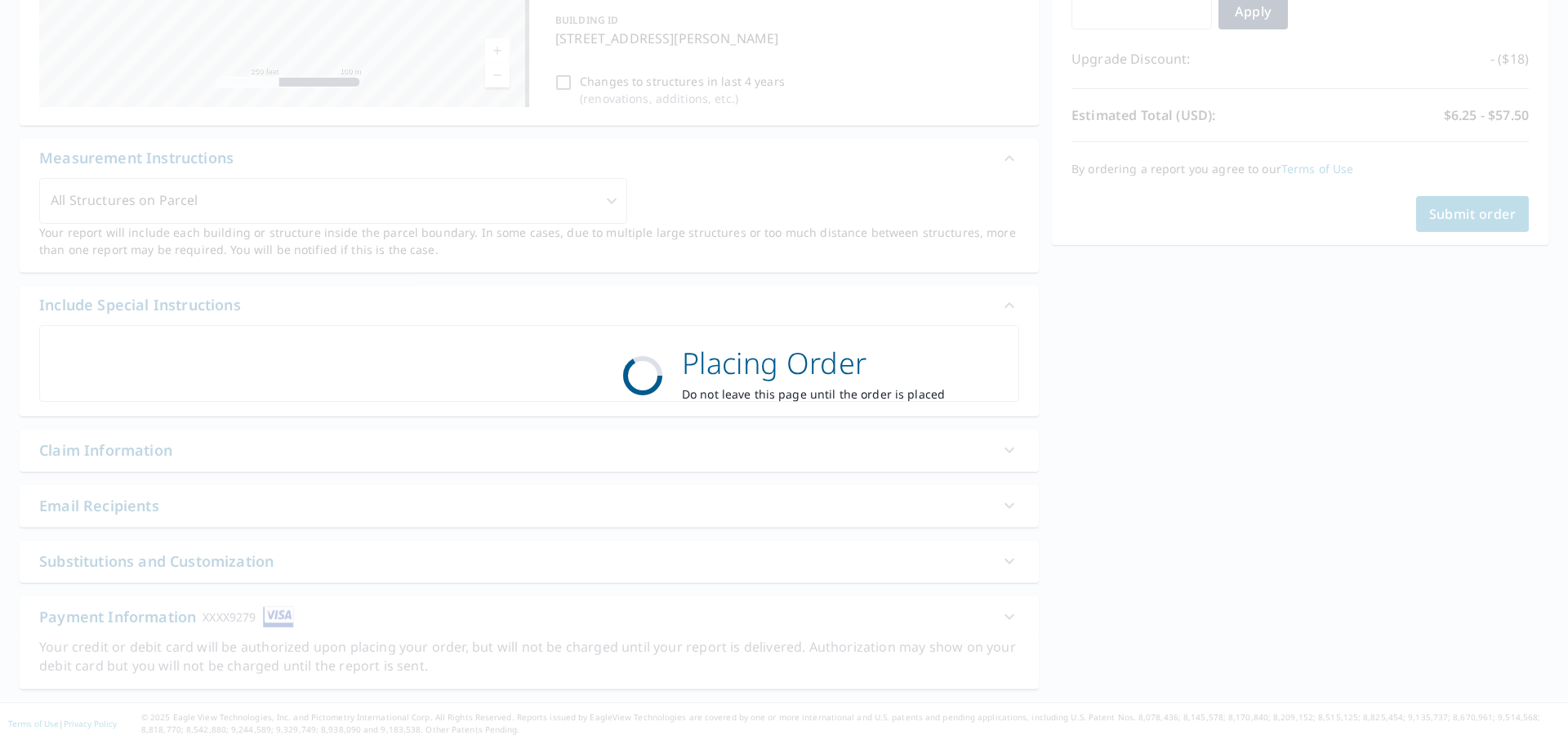
scroll to position [315, 0]
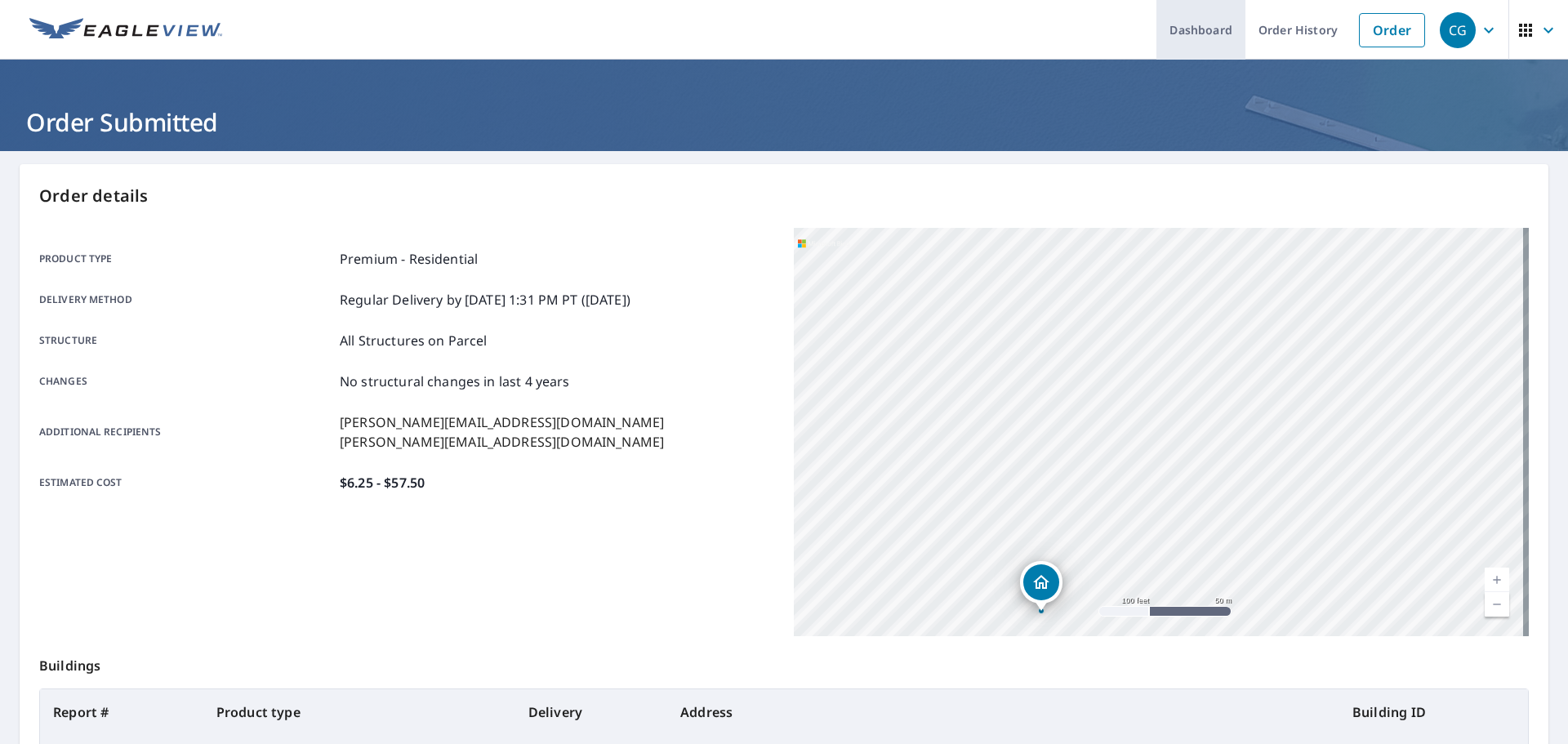
click at [1178, 33] on link "Dashboard" at bounding box center [1201, 29] width 89 height 59
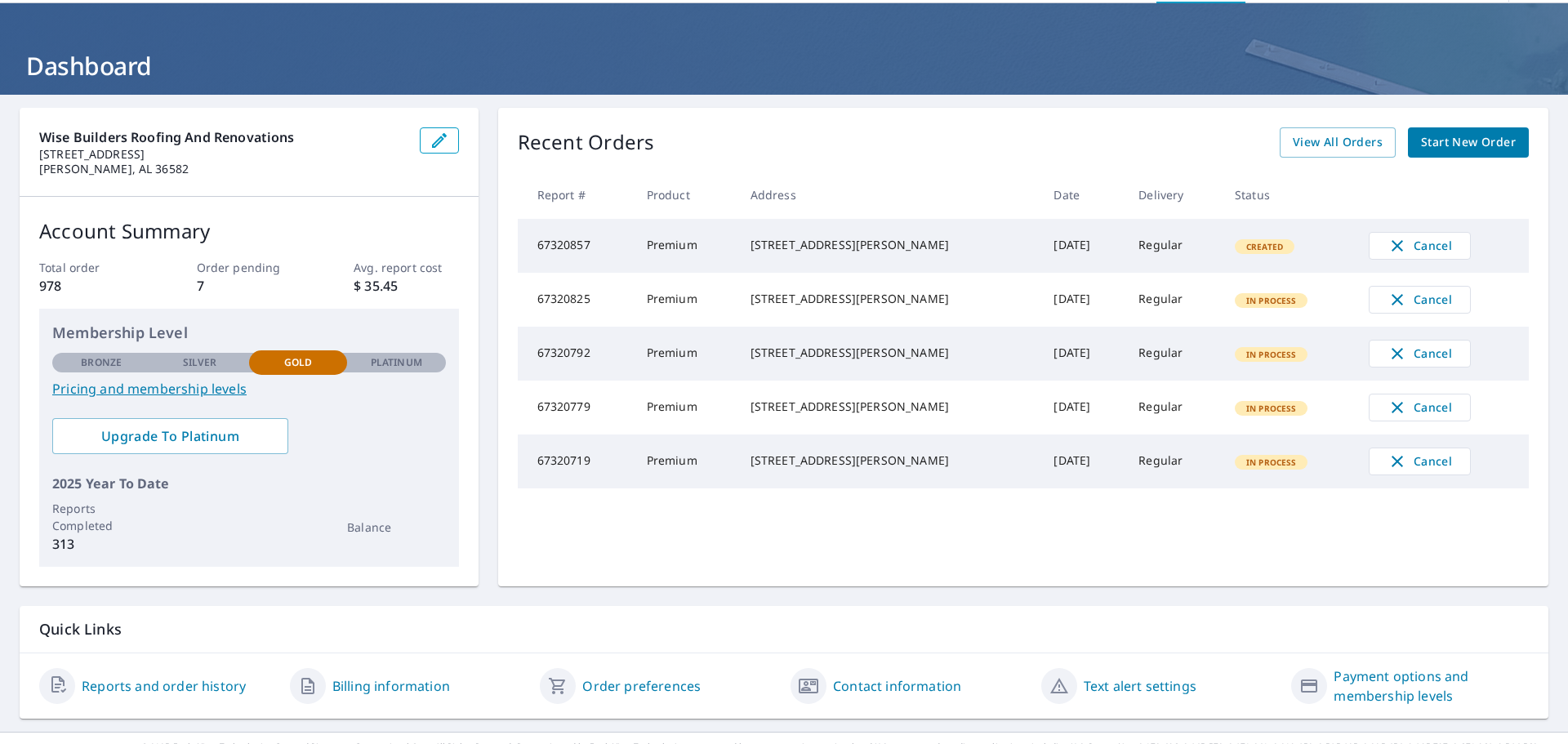
scroll to position [86, 0]
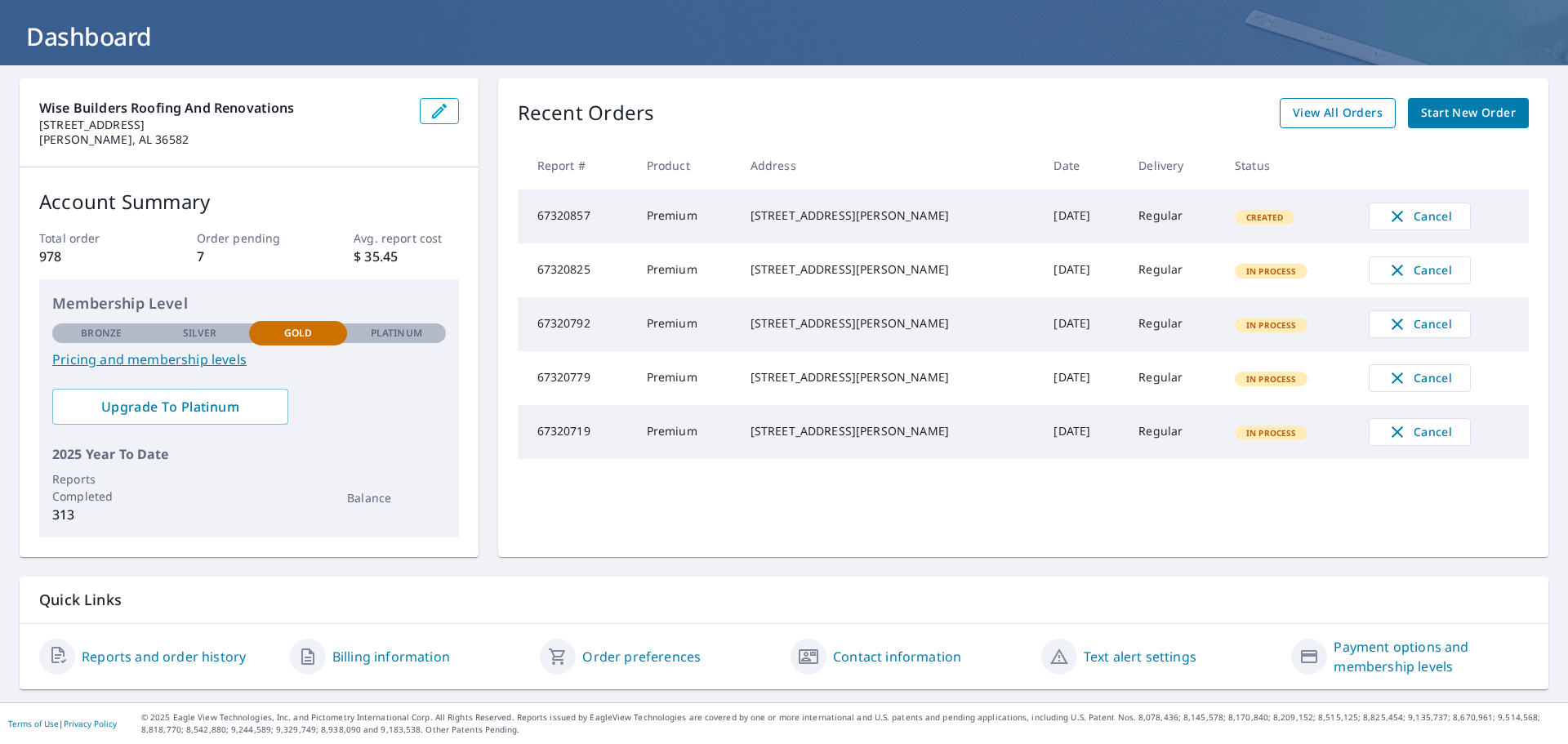
click at [1300, 103] on span "View All Orders" at bounding box center [1337, 113] width 90 height 21
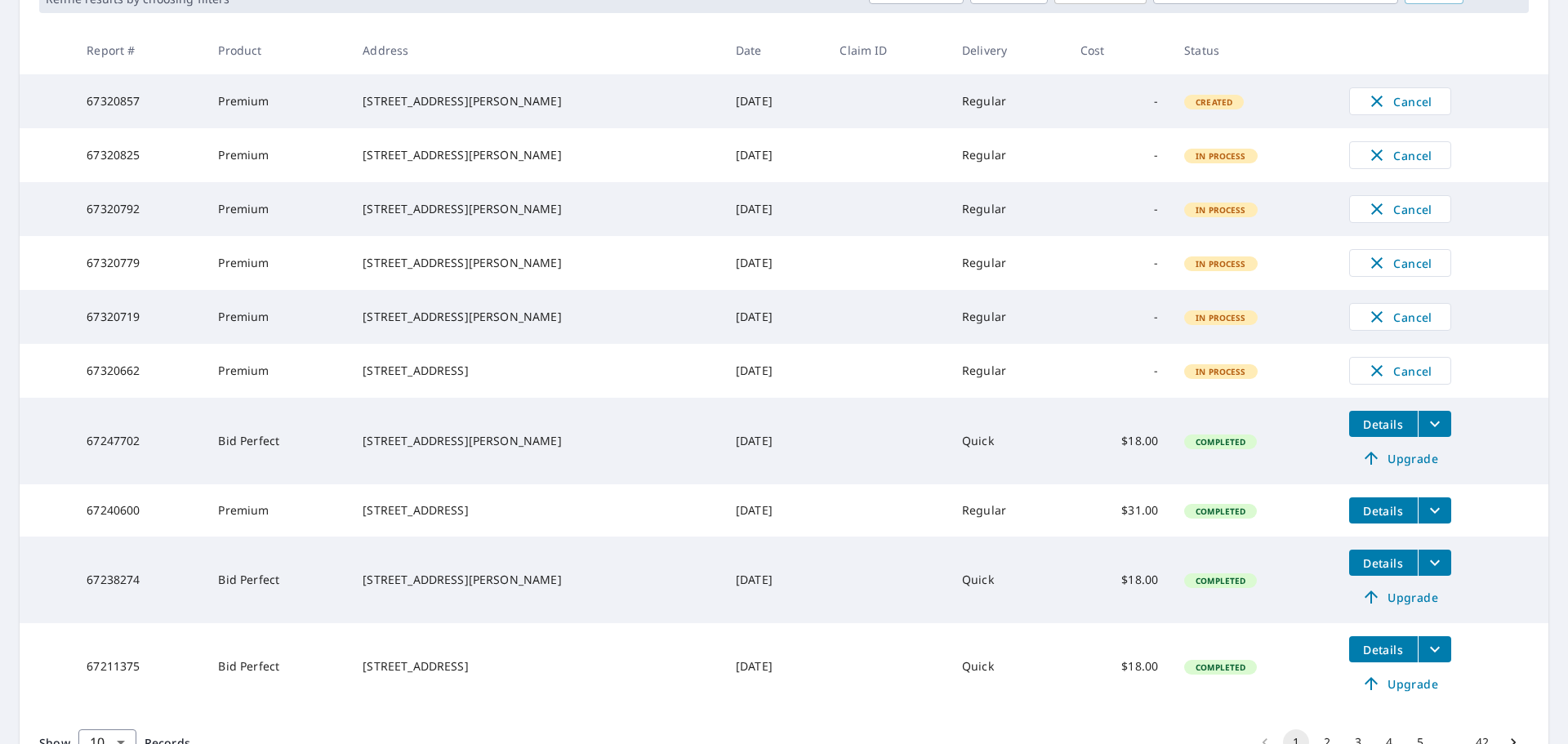
scroll to position [409, 0]
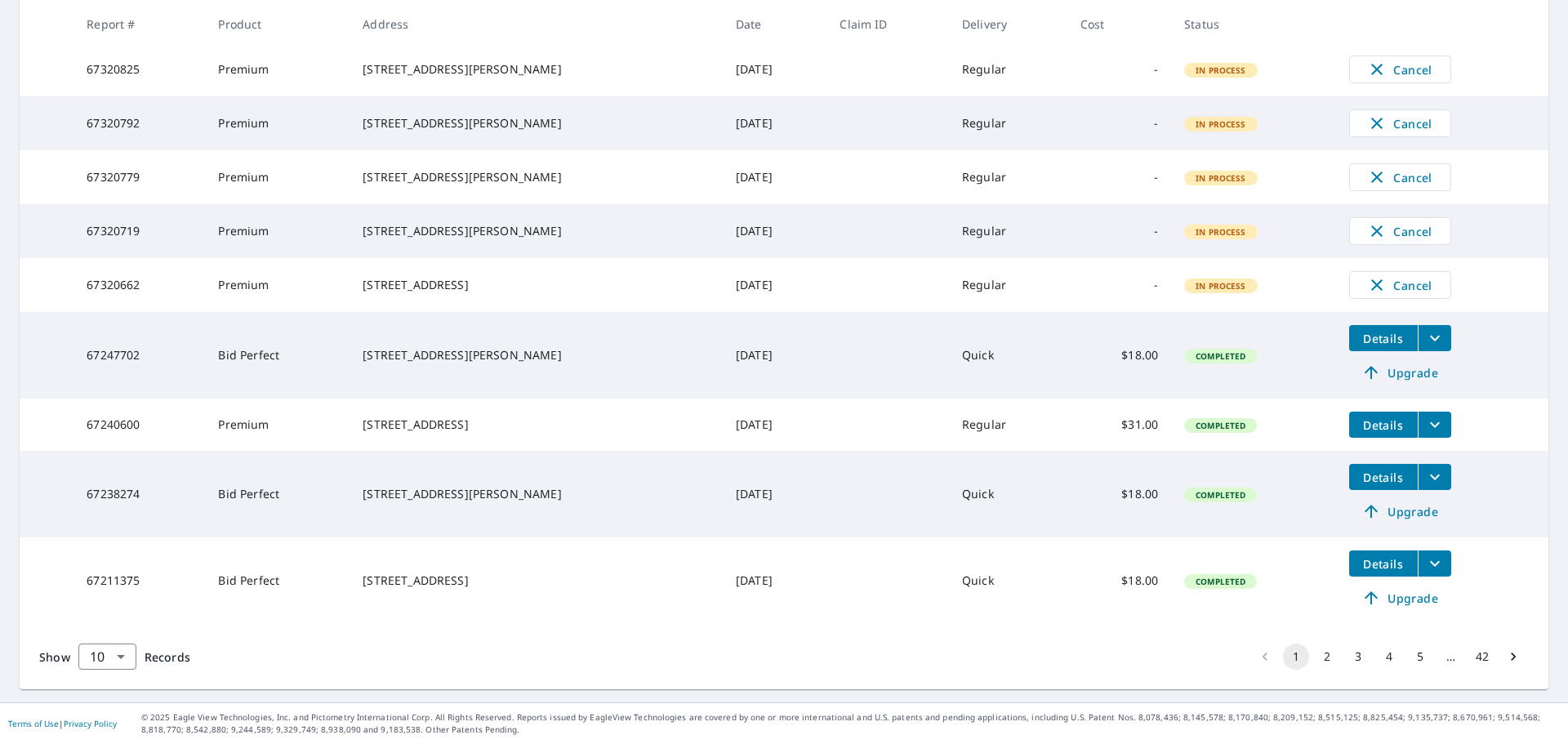
click at [1317, 660] on button "2" at bounding box center [1327, 656] width 26 height 26
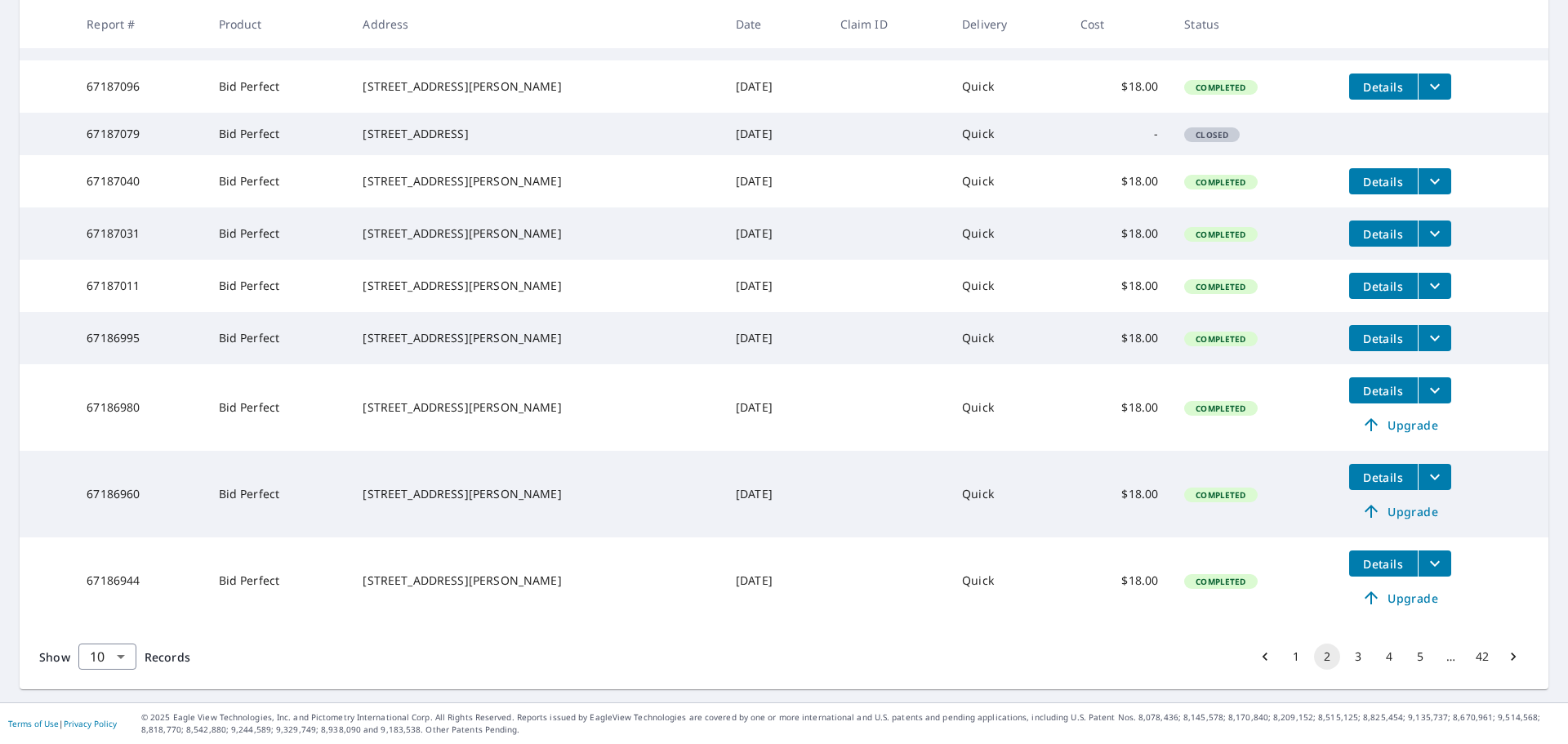
scroll to position [409, 0]
click at [1410, 425] on span "Upgrade" at bounding box center [1400, 424] width 82 height 20
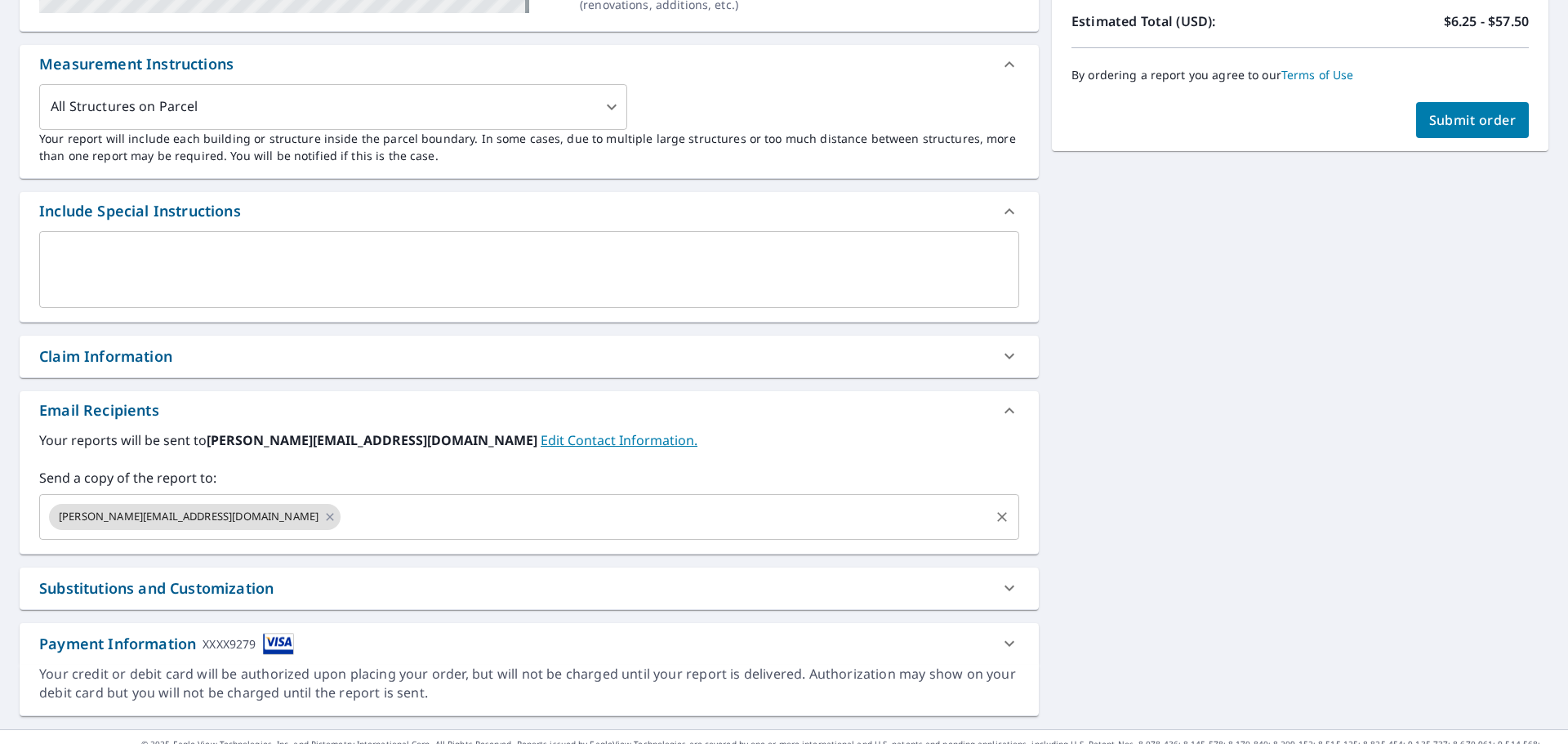
drag, startPoint x: 380, startPoint y: 517, endPoint x: 385, endPoint y: 508, distance: 10.3
click at [381, 517] on input "text" at bounding box center [665, 517] width 645 height 31
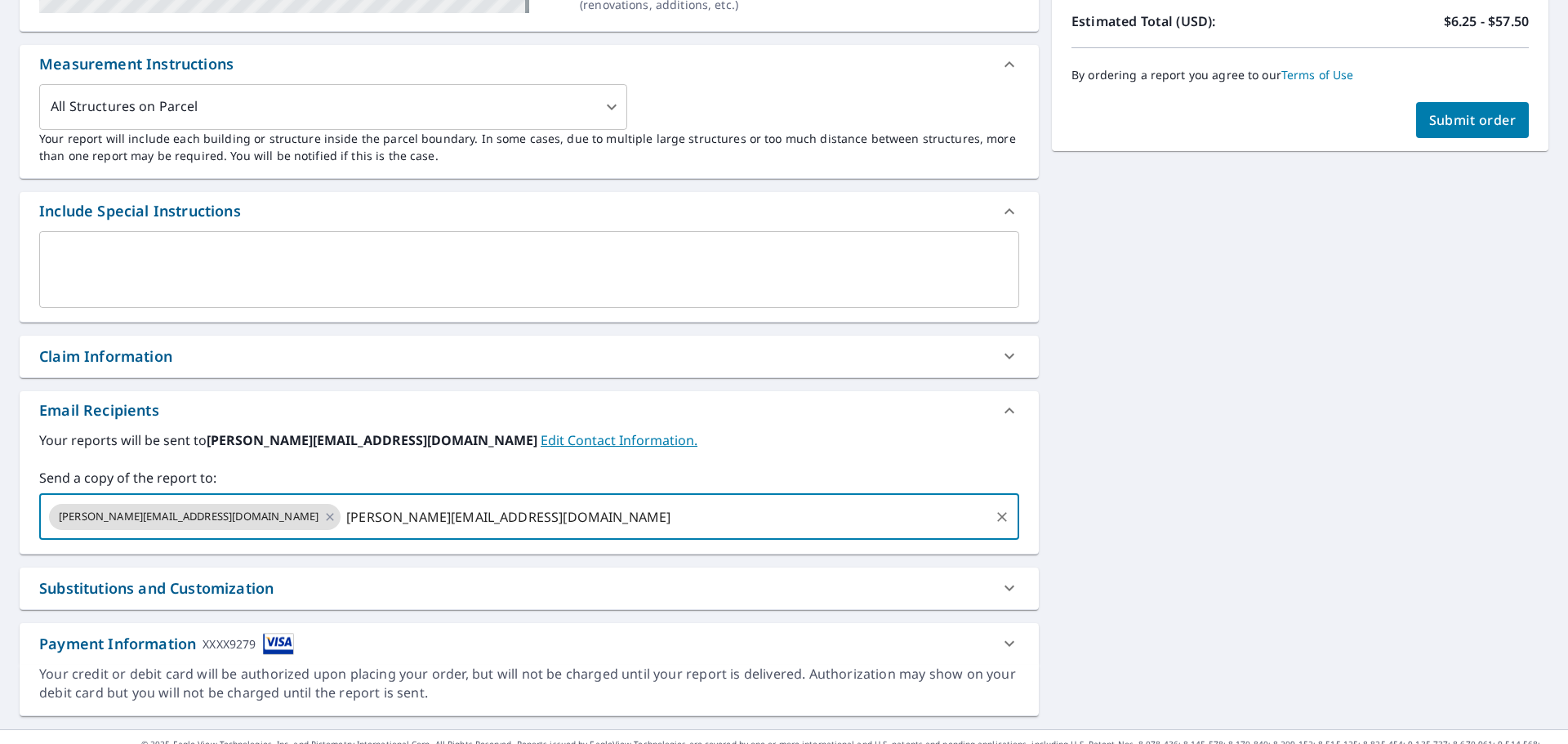
type input "[PERSON_NAME][EMAIL_ADDRESS][DOMAIN_NAME]"
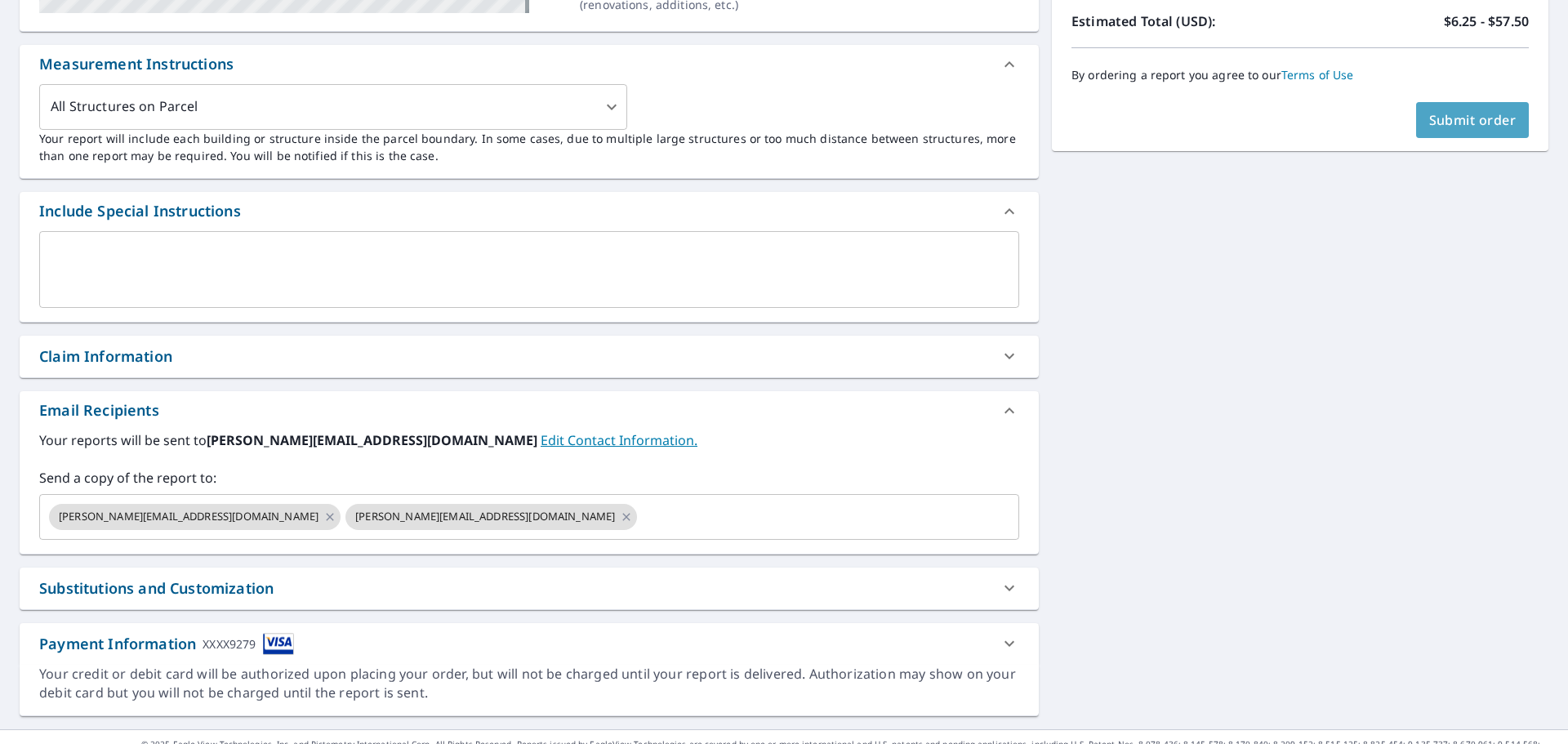
click at [1510, 130] on button "Submit order" at bounding box center [1473, 120] width 113 height 36
checkbox input "true"
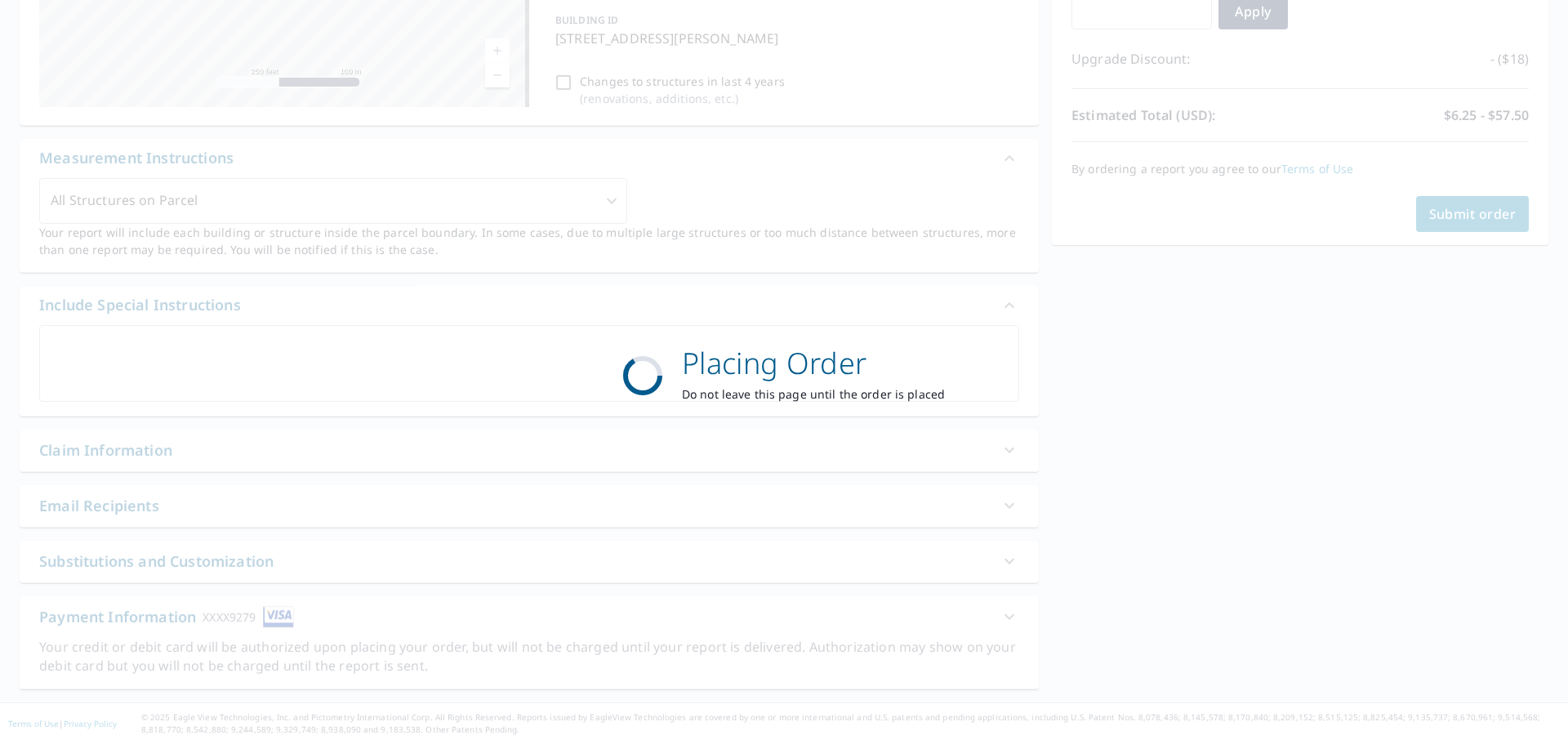
scroll to position [315, 0]
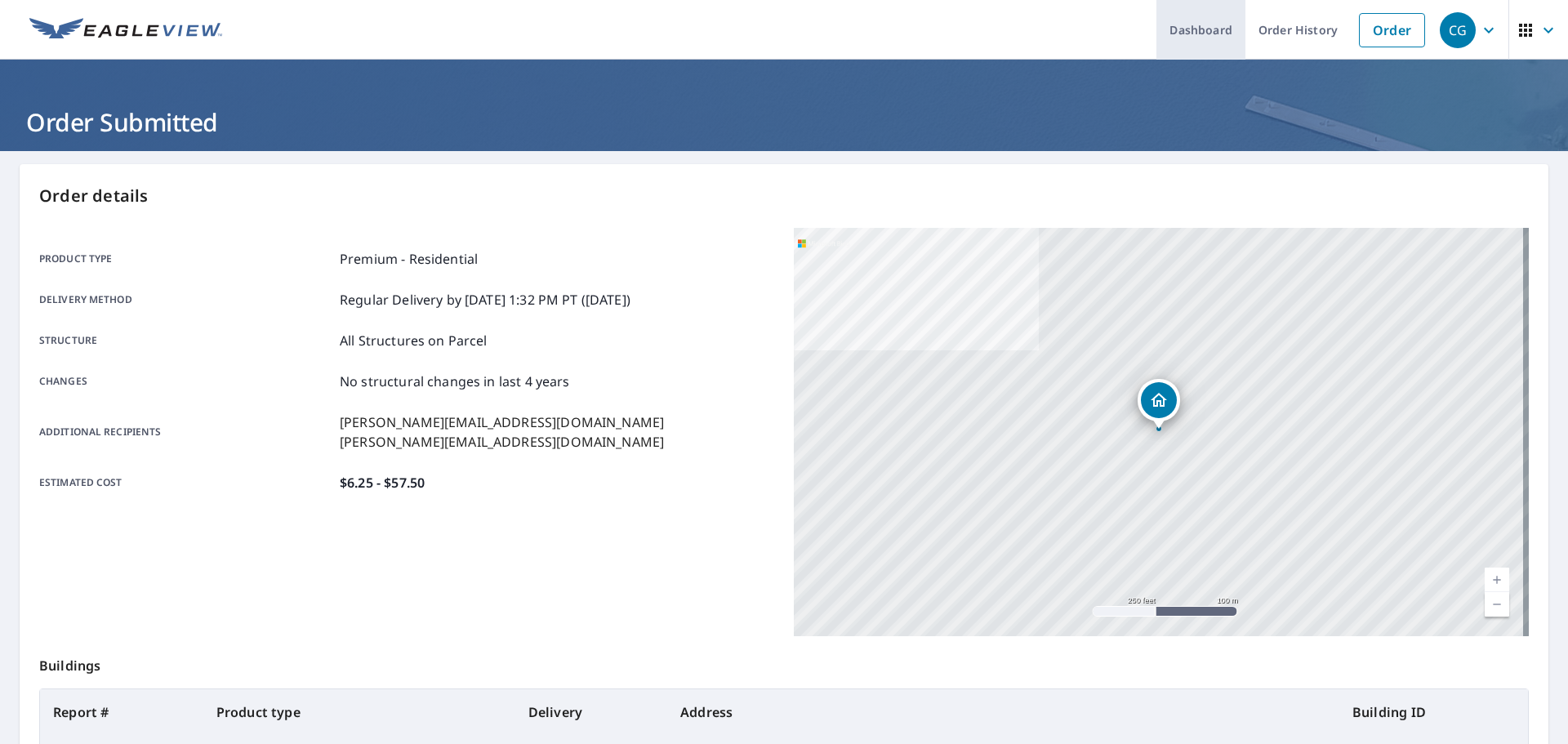
click at [1177, 31] on link "Dashboard" at bounding box center [1201, 29] width 89 height 59
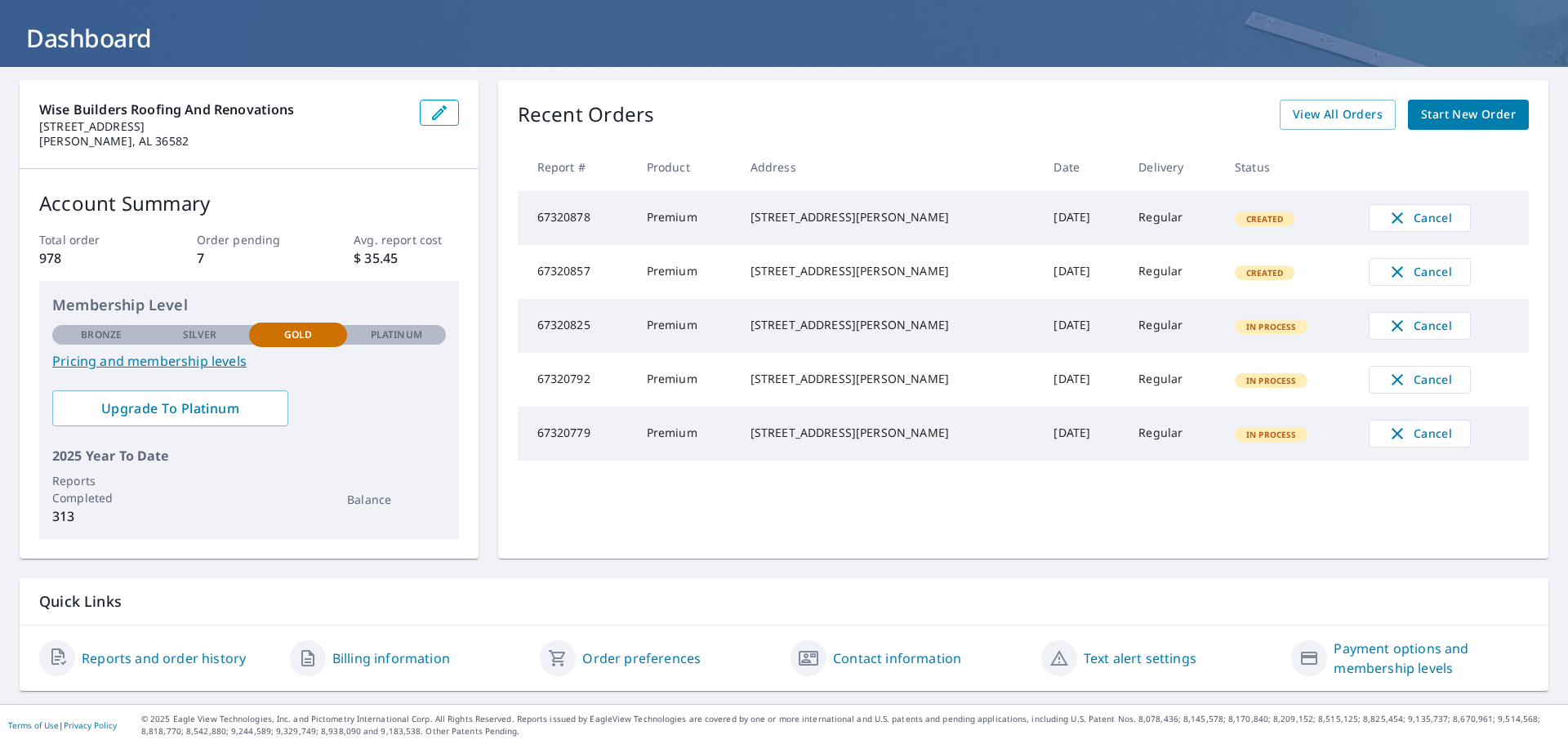
scroll to position [86, 0]
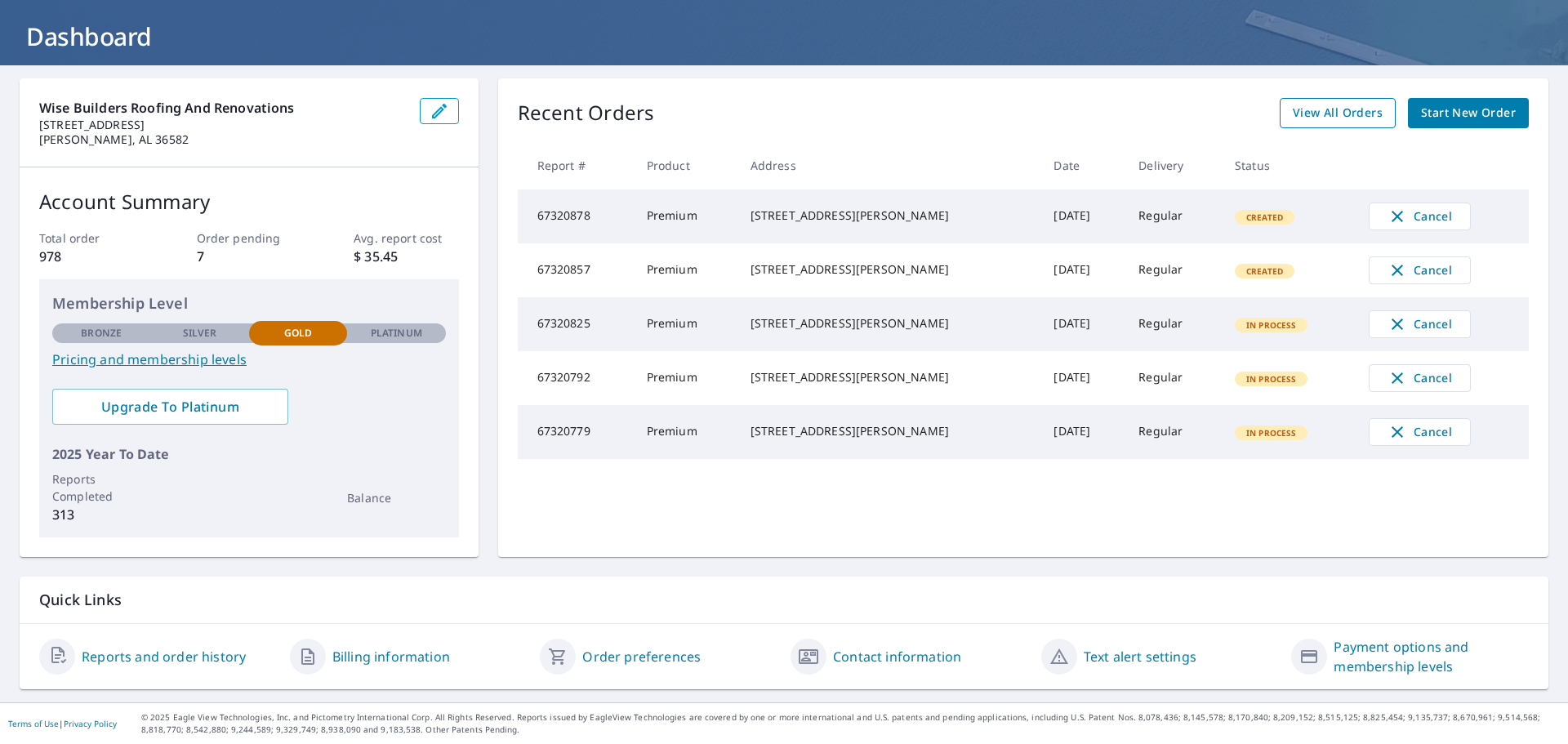
click at [1335, 121] on span "View All Orders" at bounding box center [1337, 113] width 90 height 21
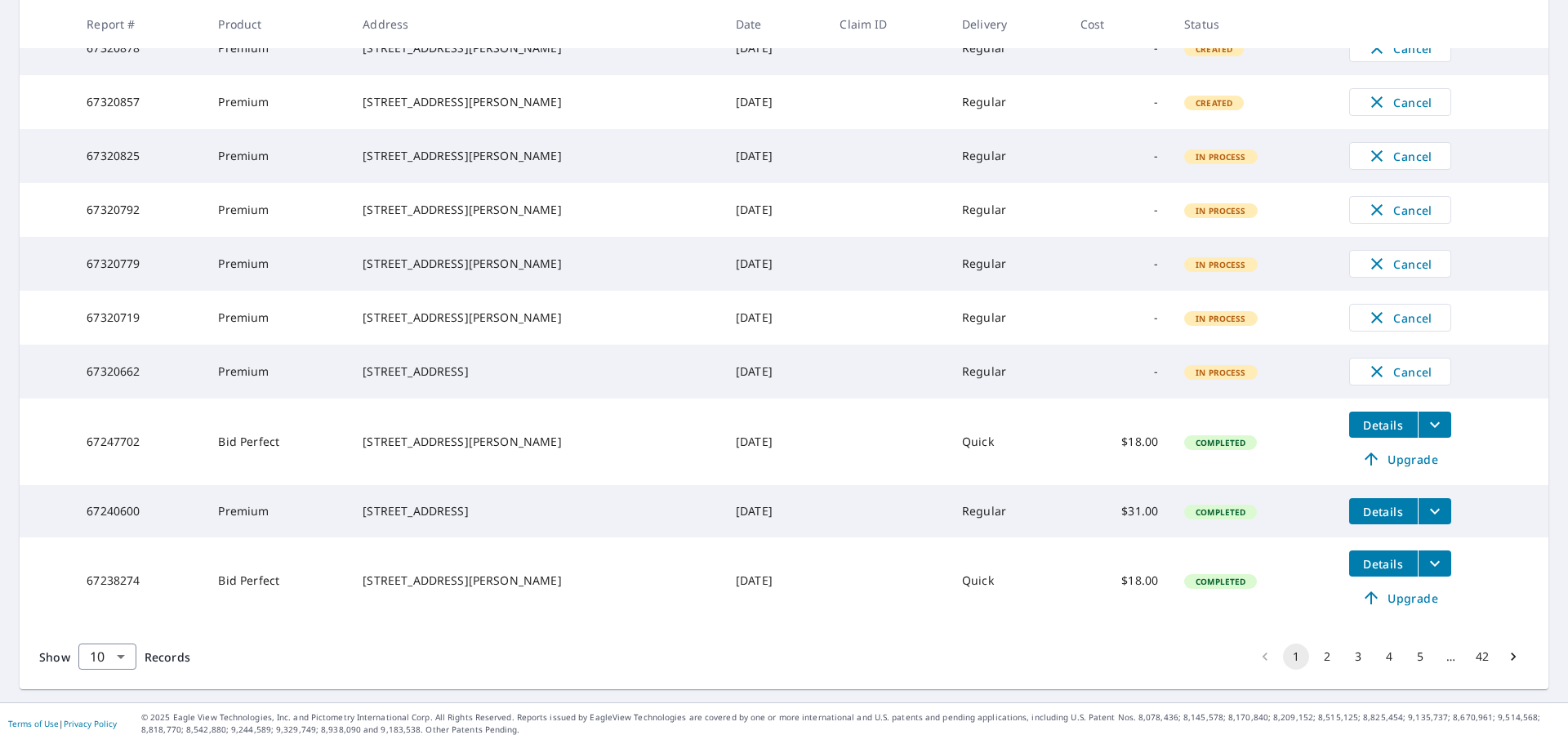
scroll to position [381, 0]
click at [1314, 646] on button "2" at bounding box center [1327, 656] width 26 height 26
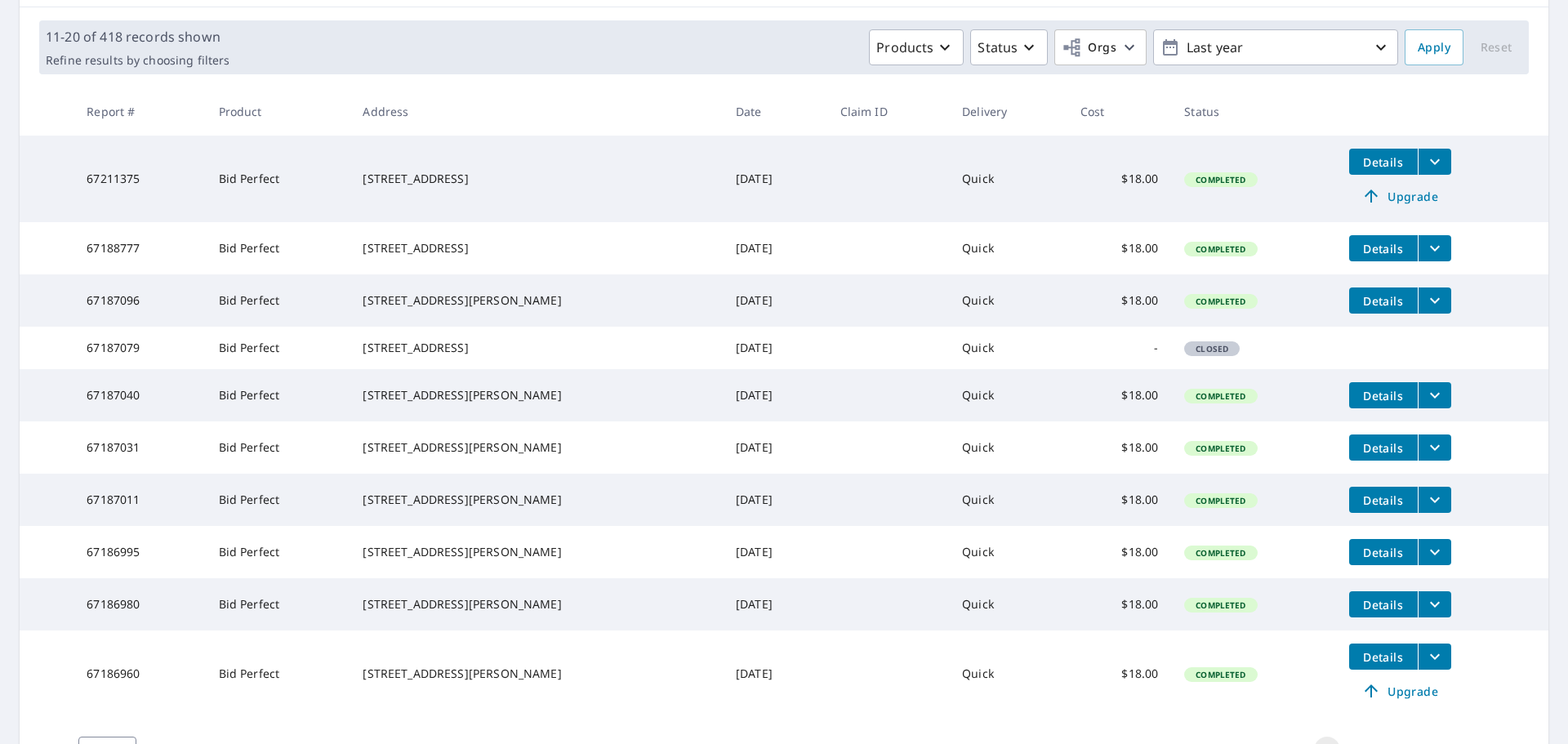
scroll to position [381, 0]
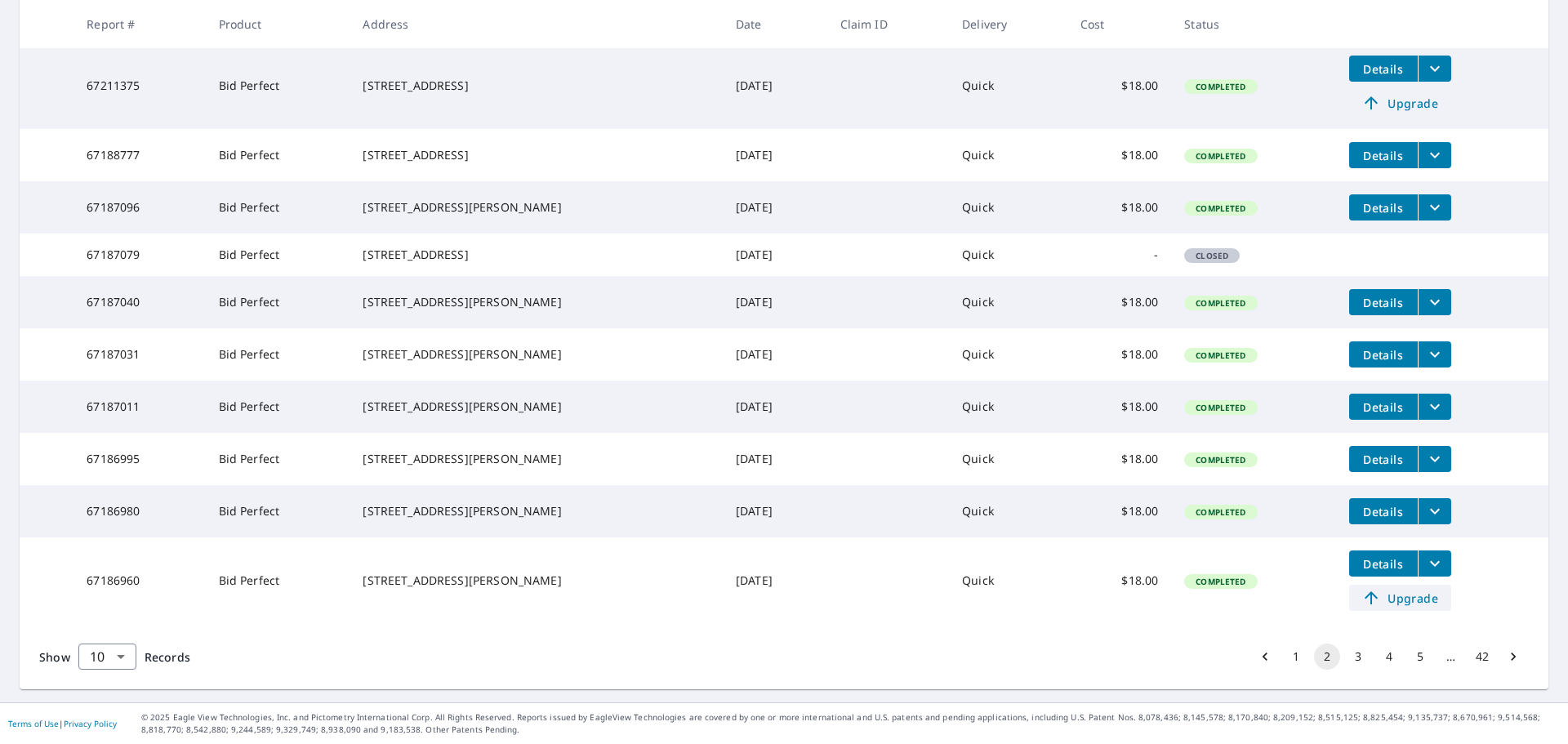
click at [1389, 605] on span "Upgrade" at bounding box center [1400, 597] width 82 height 20
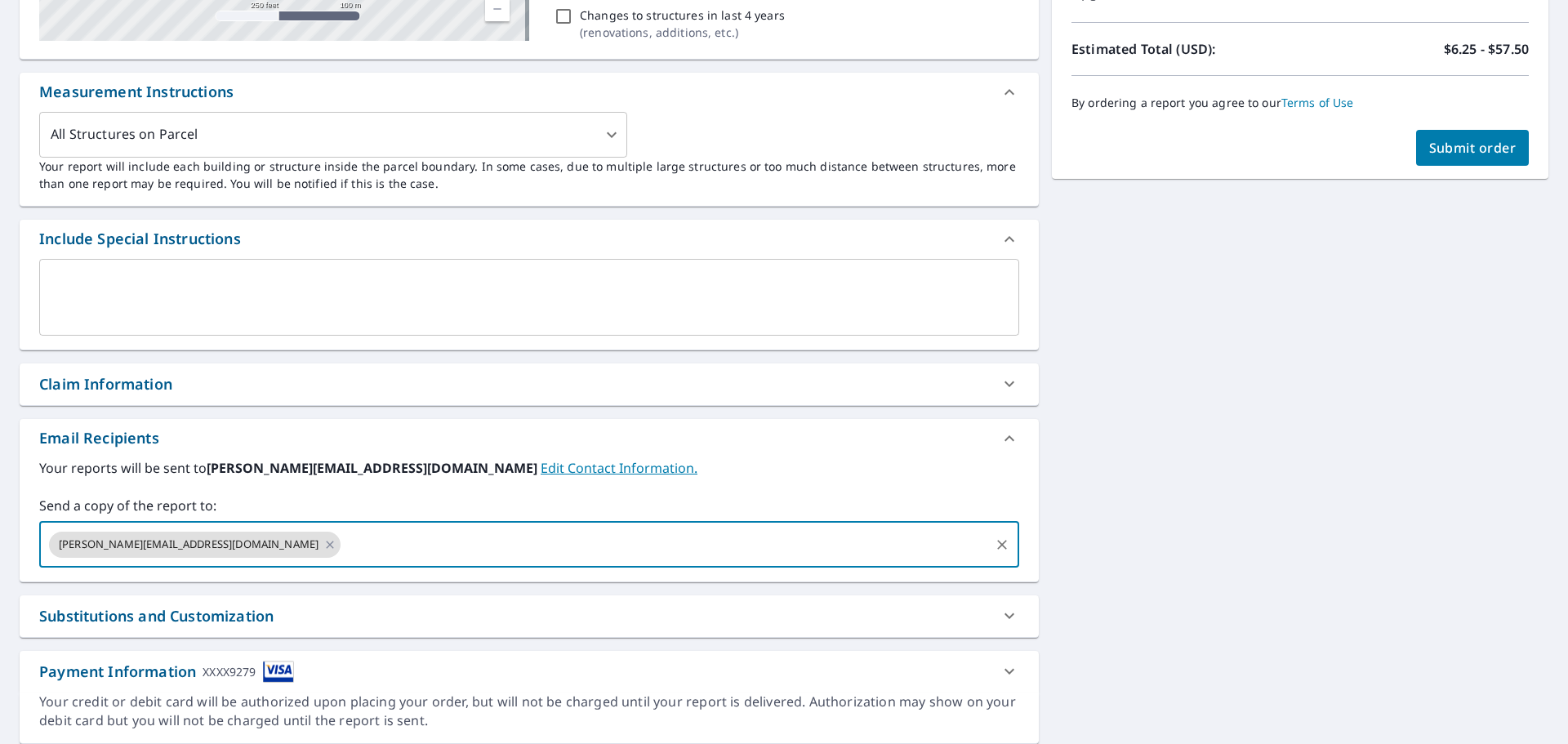
click at [343, 536] on input "text" at bounding box center [665, 544] width 645 height 31
type input "[PERSON_NAME][EMAIL_ADDRESS][DOMAIN_NAME]"
click at [1485, 147] on span "Submit order" at bounding box center [1473, 148] width 88 height 18
checkbox input "true"
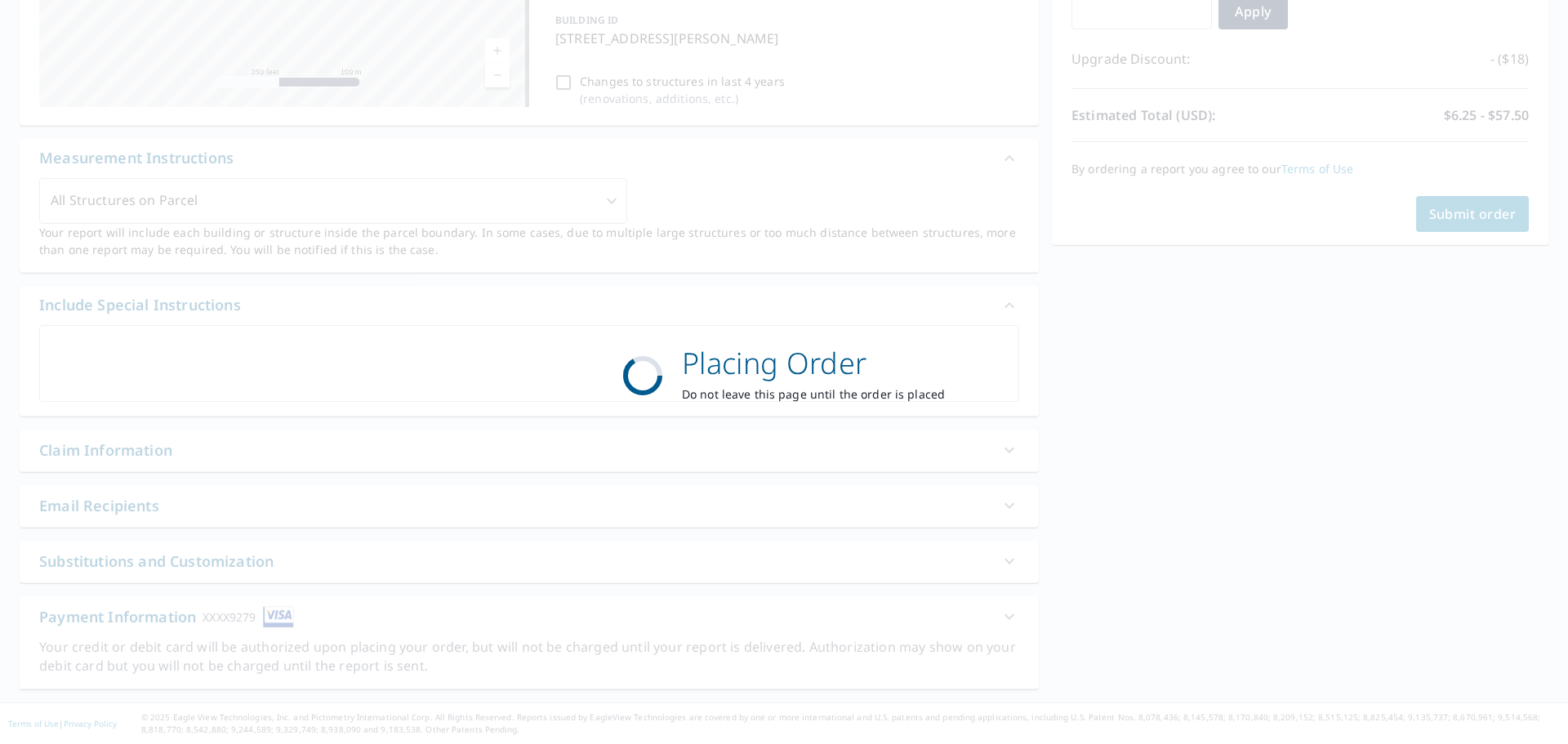
scroll to position [315, 0]
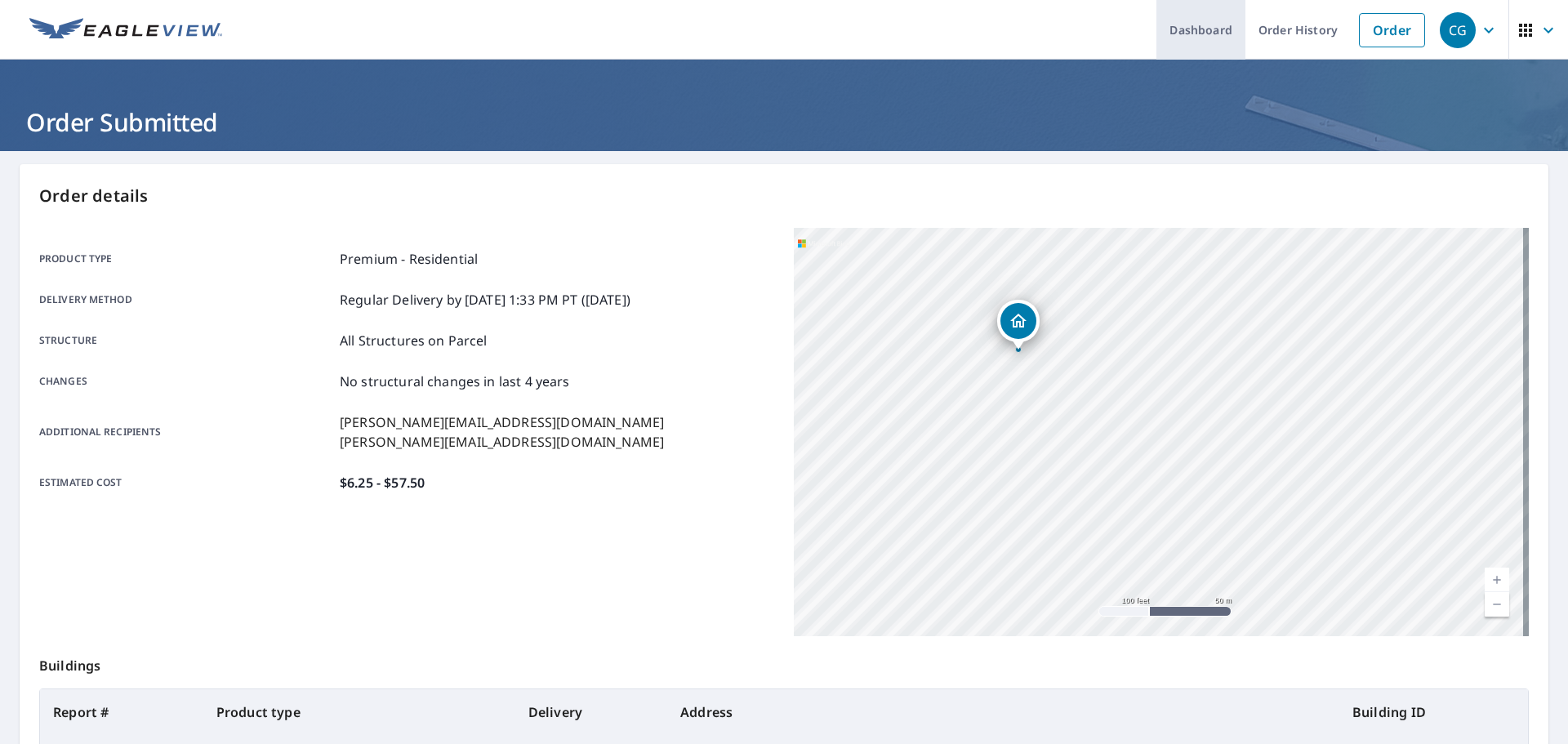
click at [1179, 29] on link "Dashboard" at bounding box center [1201, 29] width 89 height 59
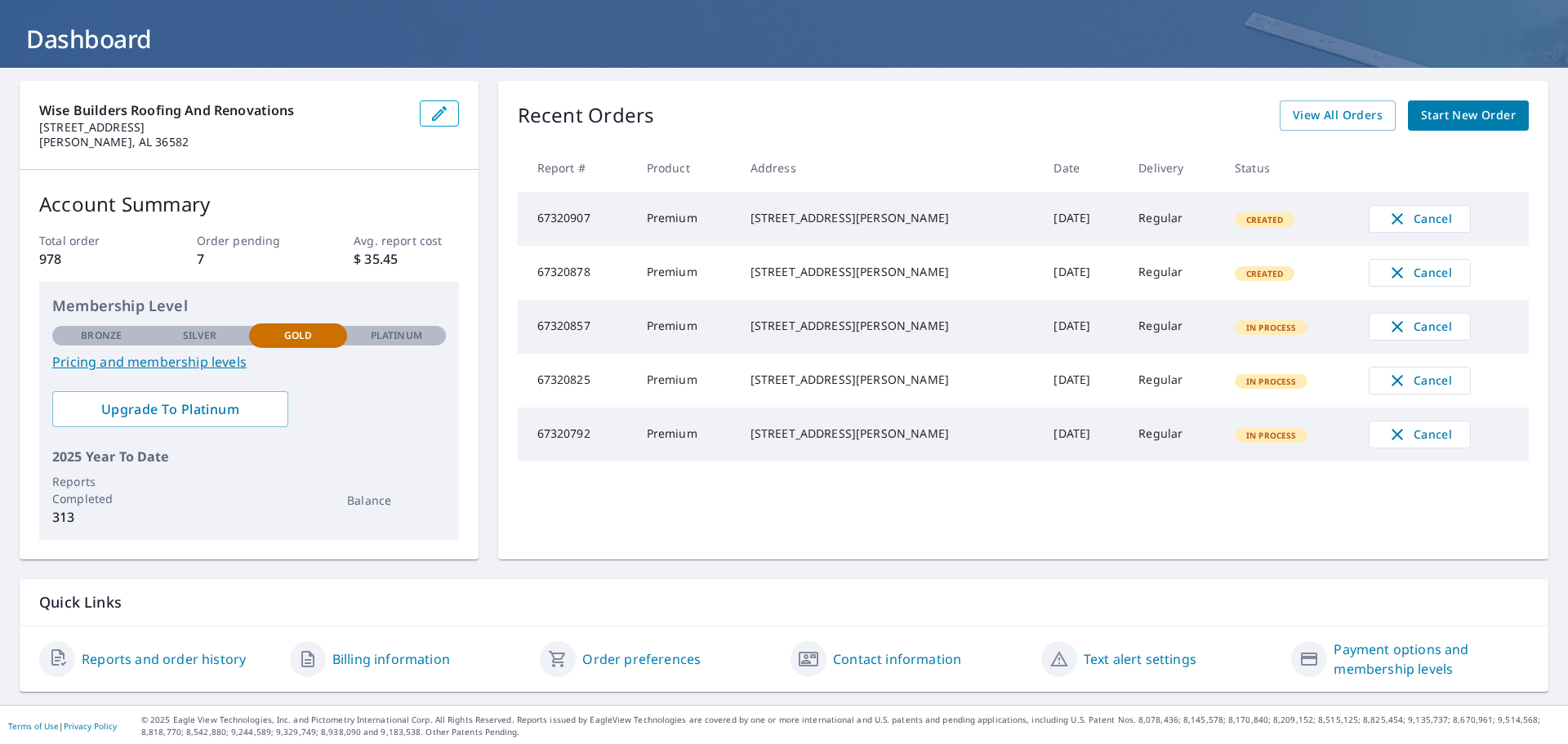
scroll to position [86, 0]
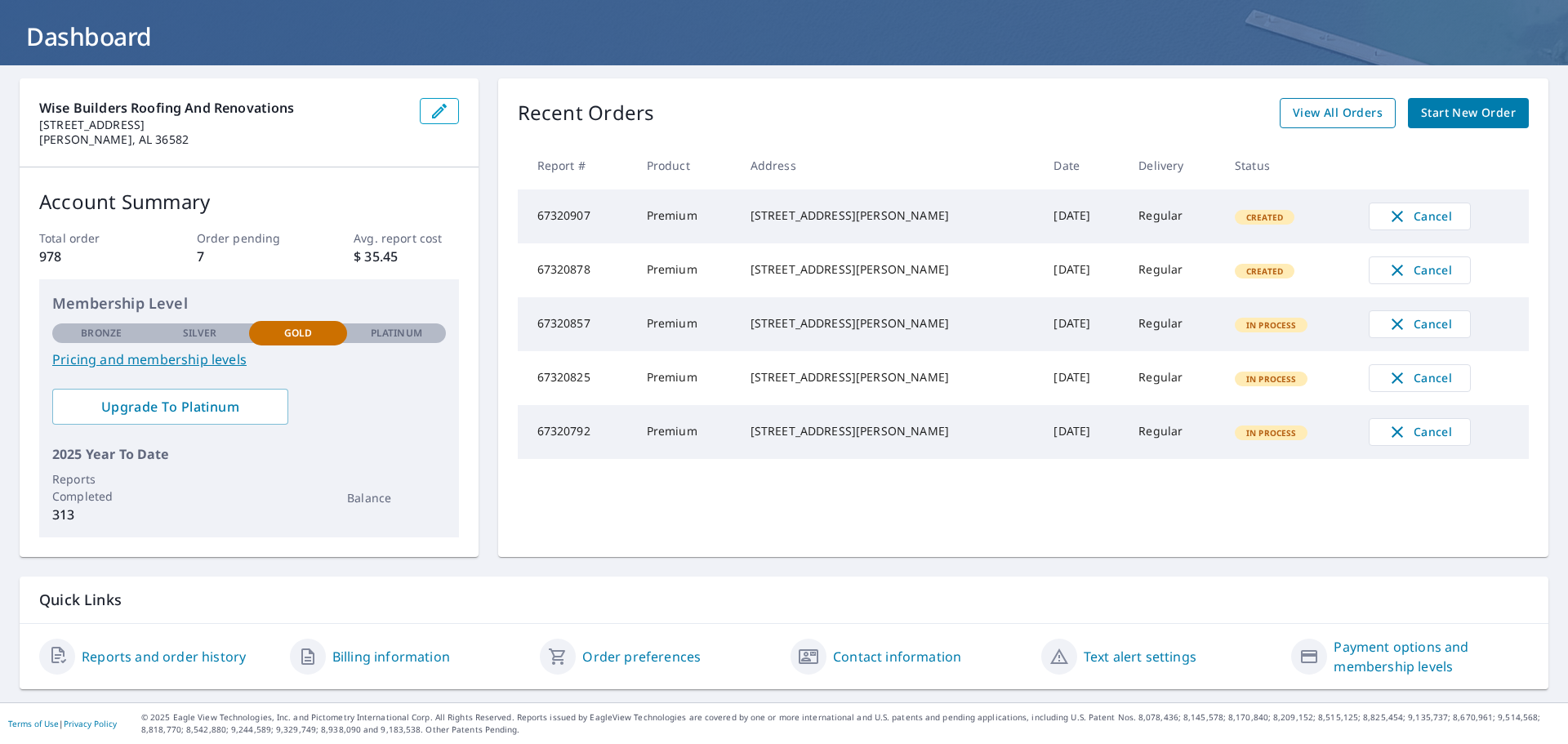
click at [1326, 116] on span "View All Orders" at bounding box center [1337, 113] width 90 height 21
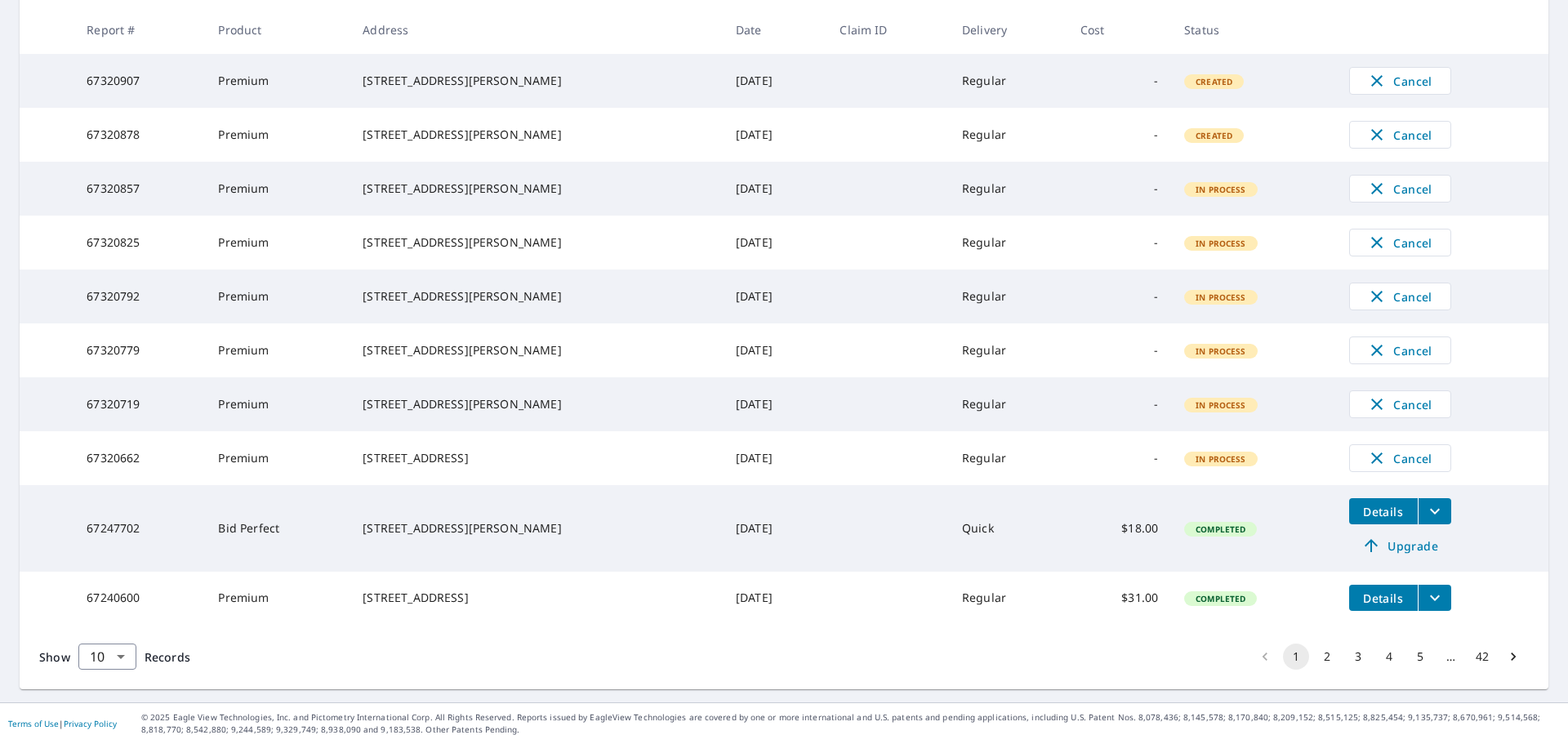
scroll to position [354, 0]
click at [1355, 653] on button "3" at bounding box center [1358, 656] width 26 height 26
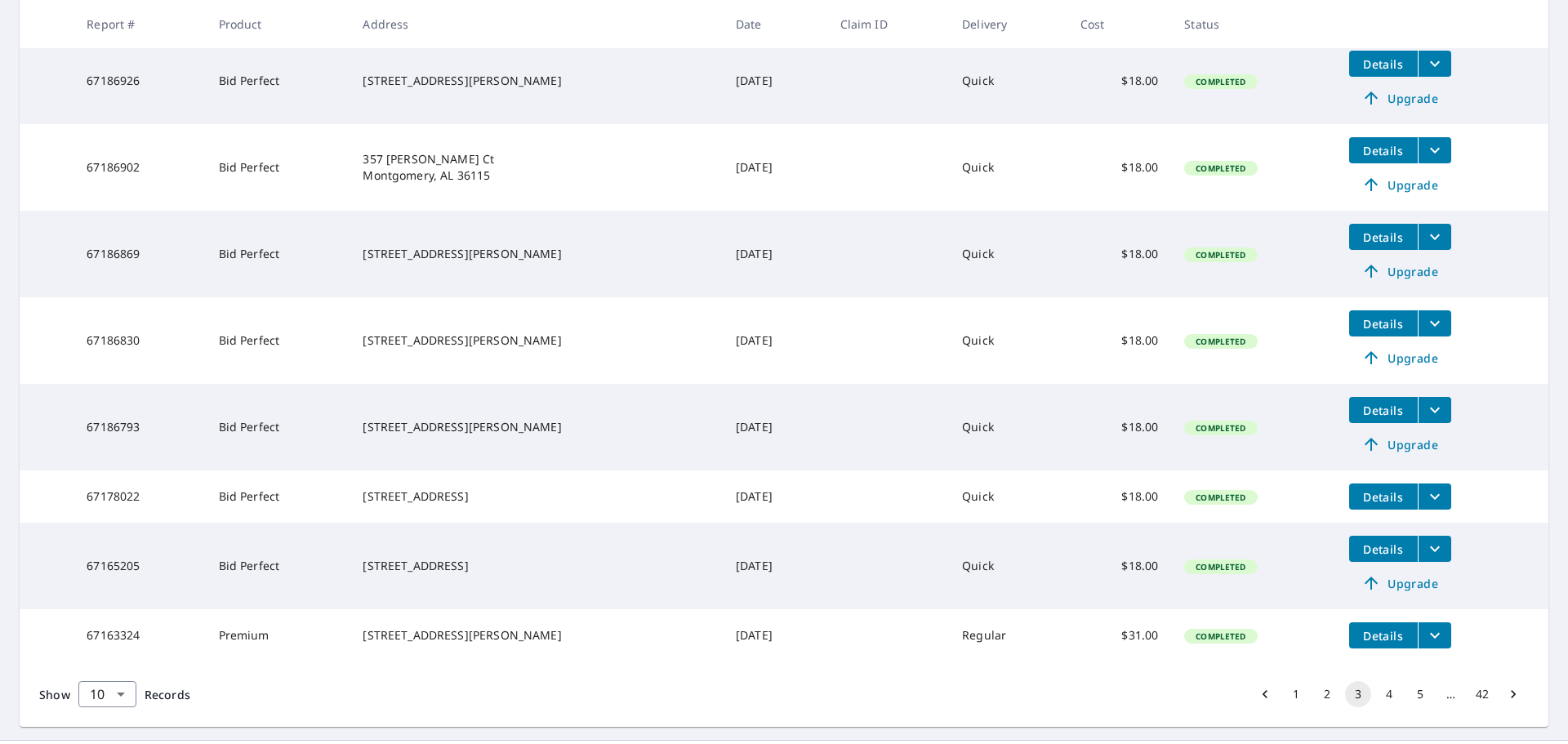
scroll to position [490, 0]
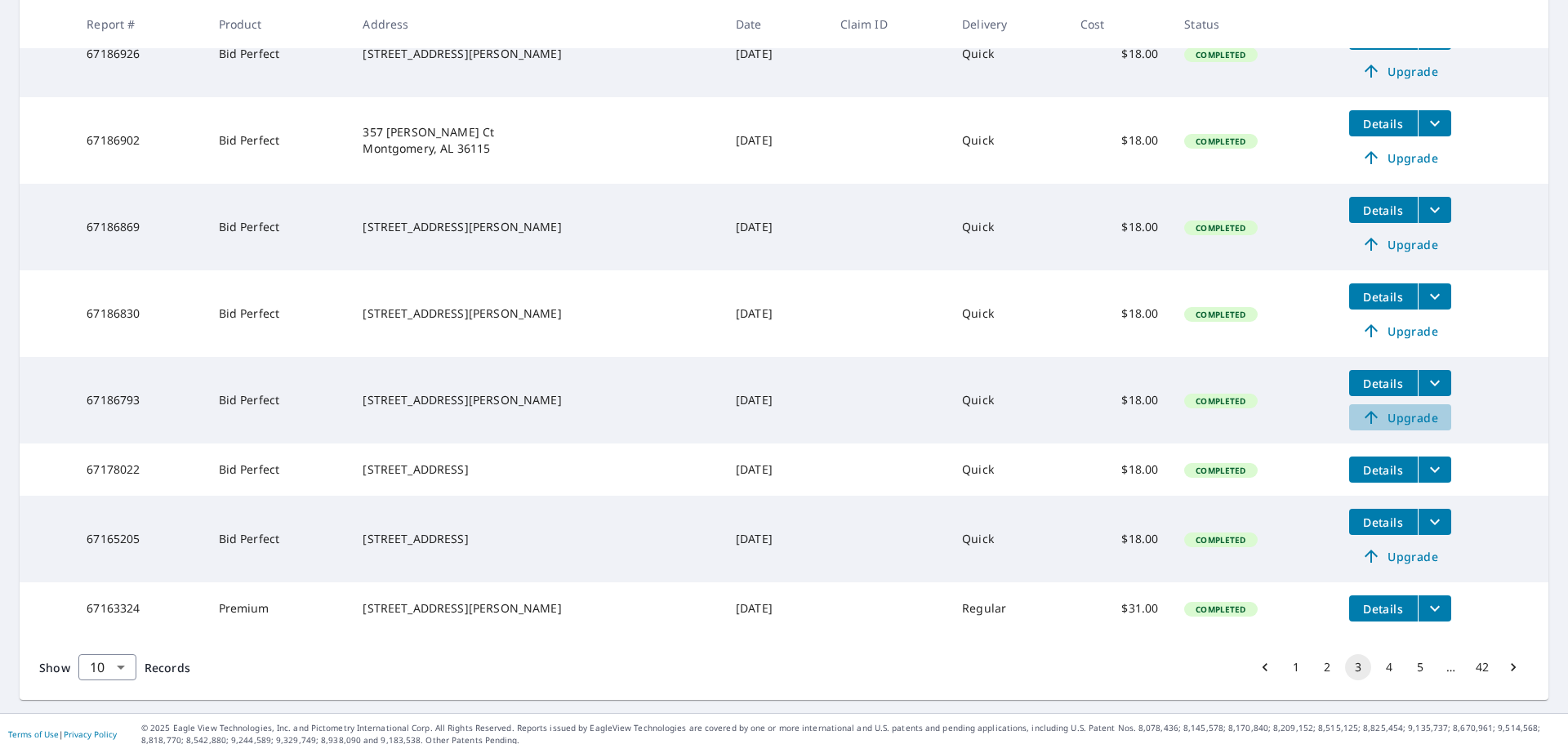
click at [1407, 419] on span "Upgrade" at bounding box center [1400, 417] width 82 height 20
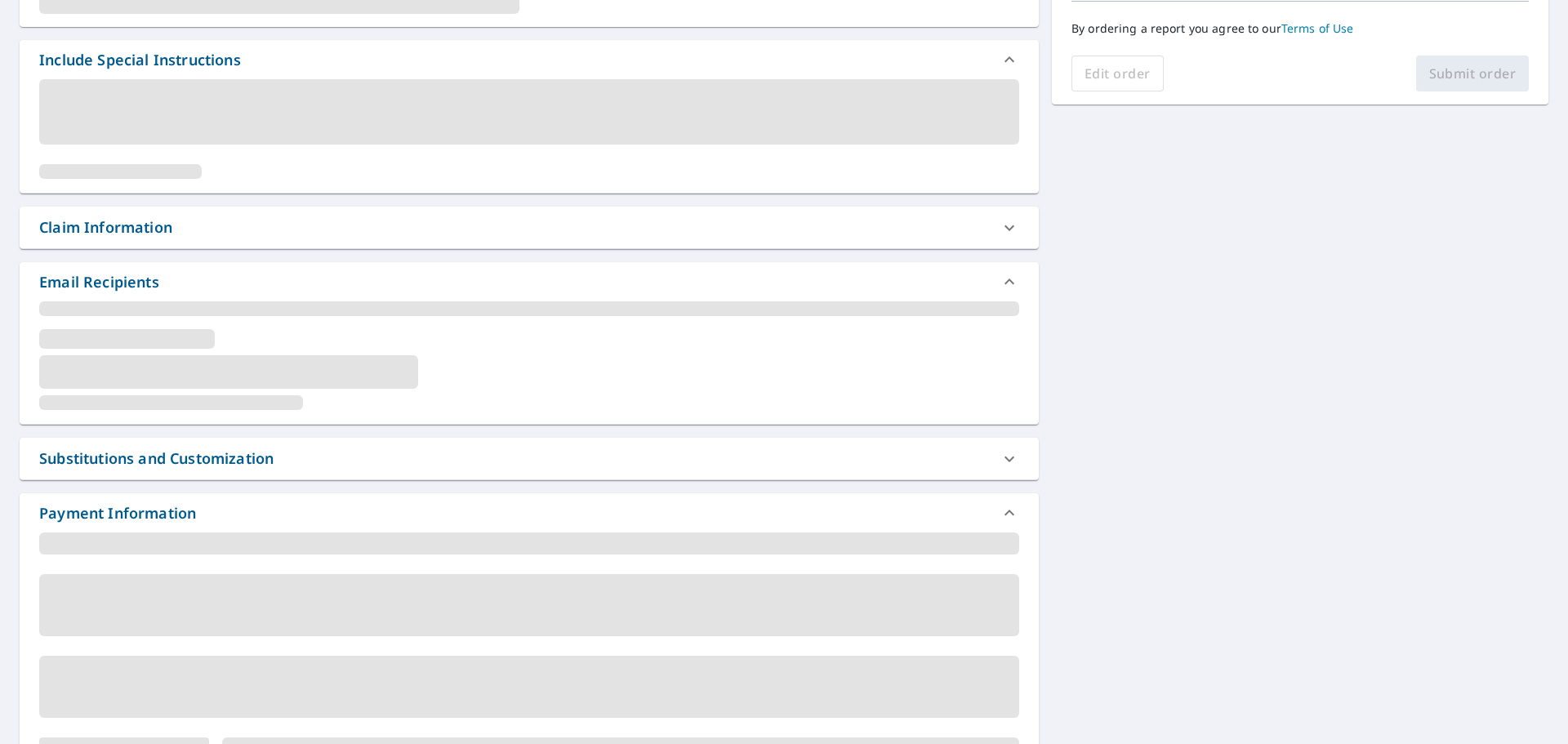
scroll to position [436, 0]
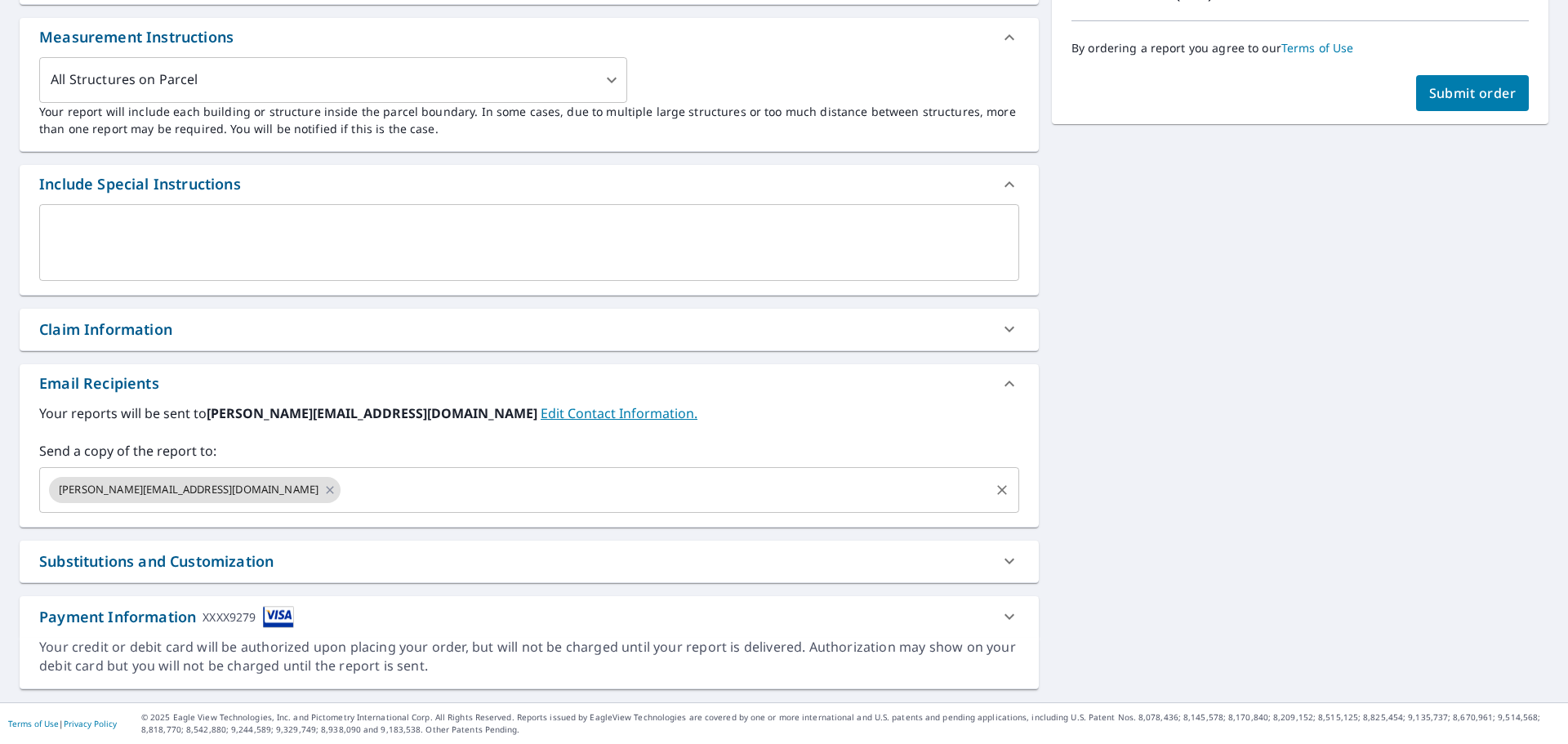
click at [343, 493] on input "text" at bounding box center [665, 490] width 645 height 31
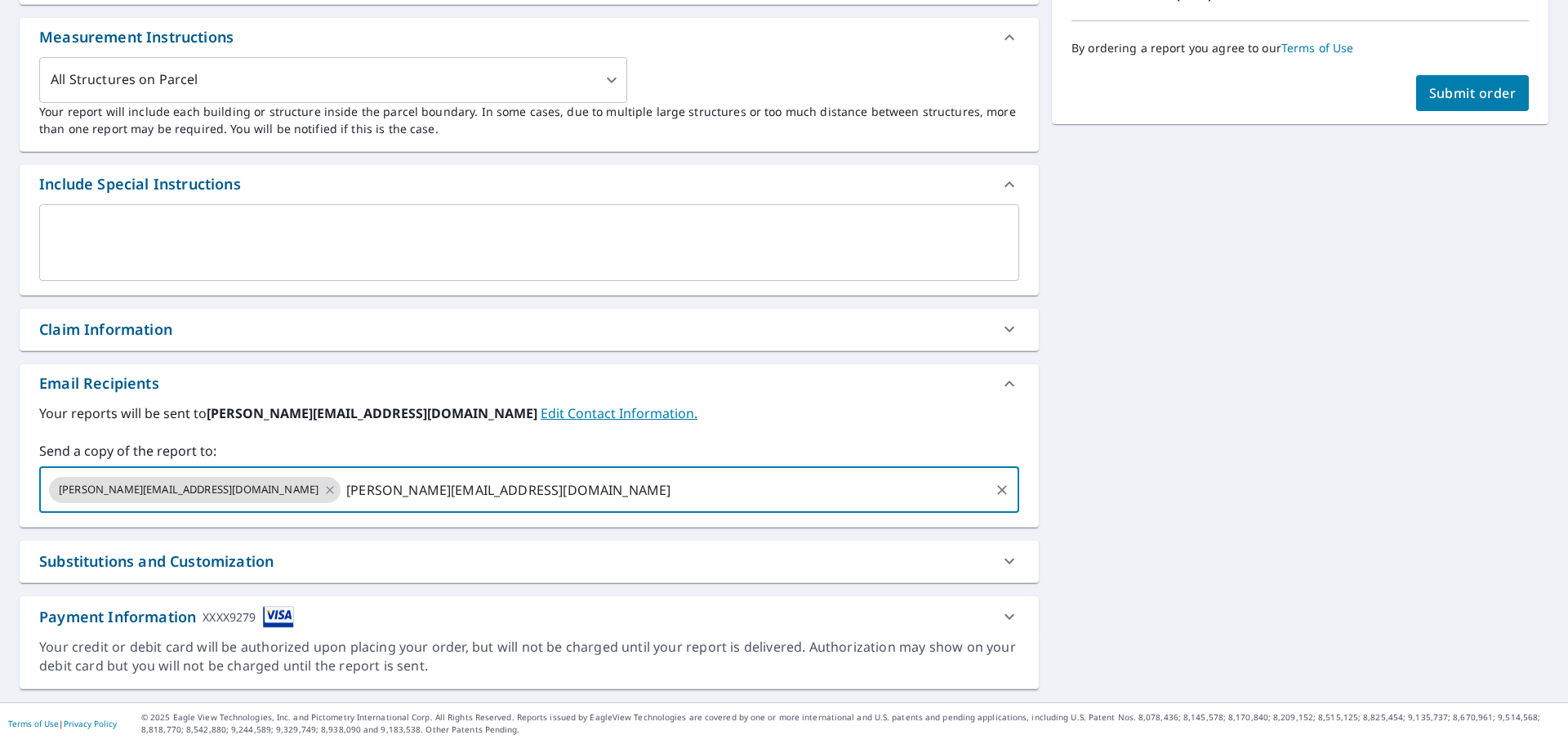
type input "[PERSON_NAME][EMAIL_ADDRESS][DOMAIN_NAME]"
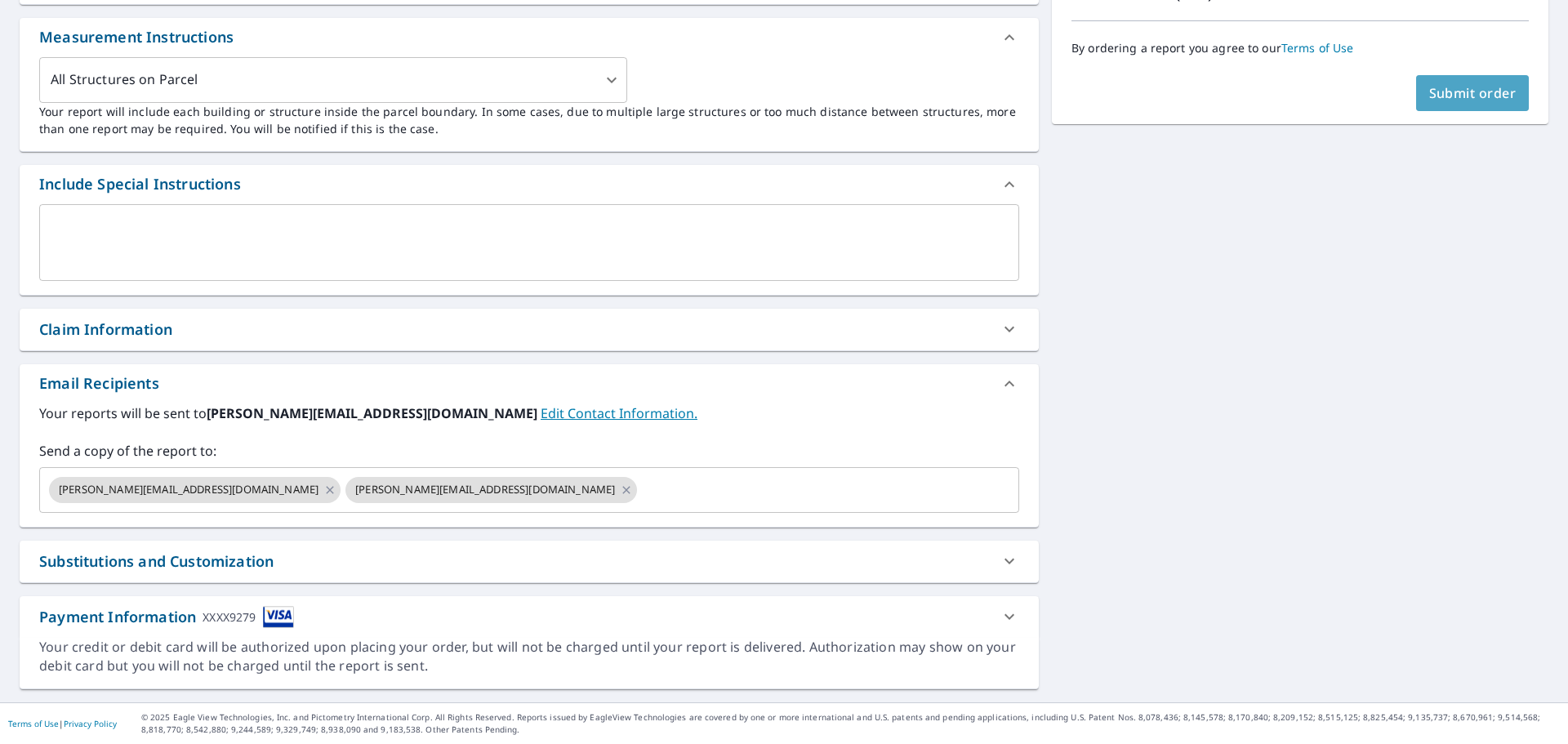
click at [1433, 106] on button "Submit order" at bounding box center [1473, 94] width 113 height 36
checkbox input "true"
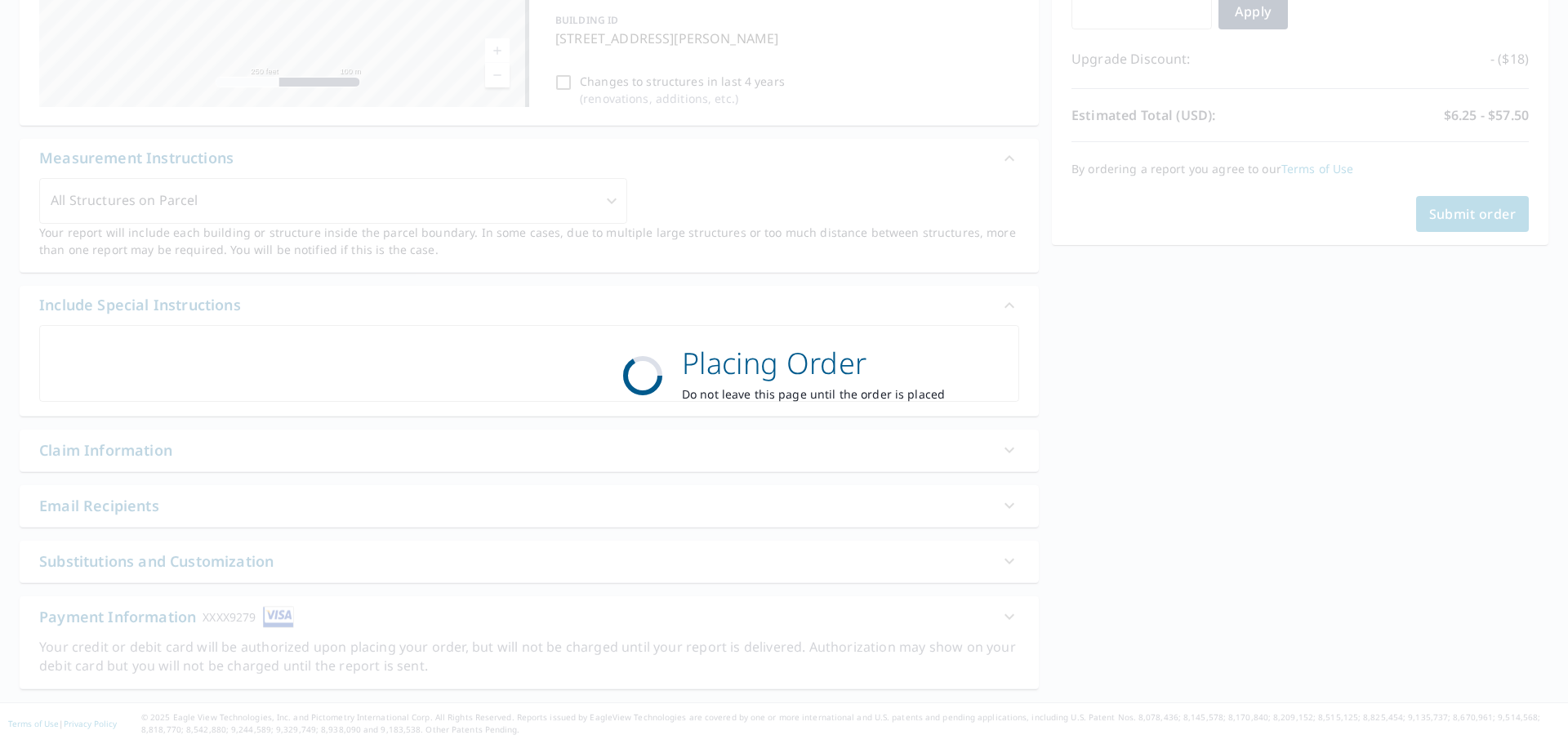
scroll to position [315, 0]
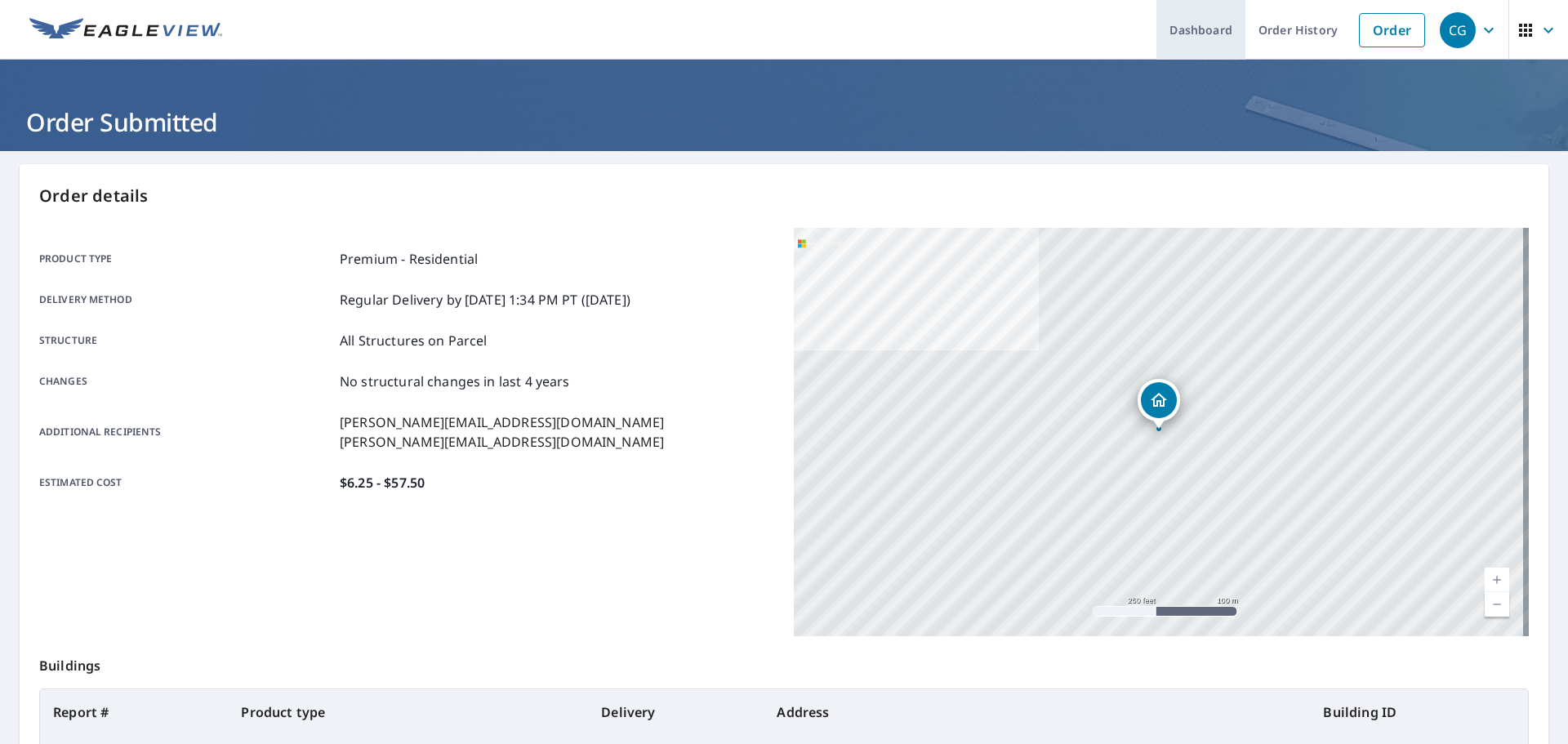
click at [1202, 45] on link "Dashboard" at bounding box center [1201, 29] width 89 height 59
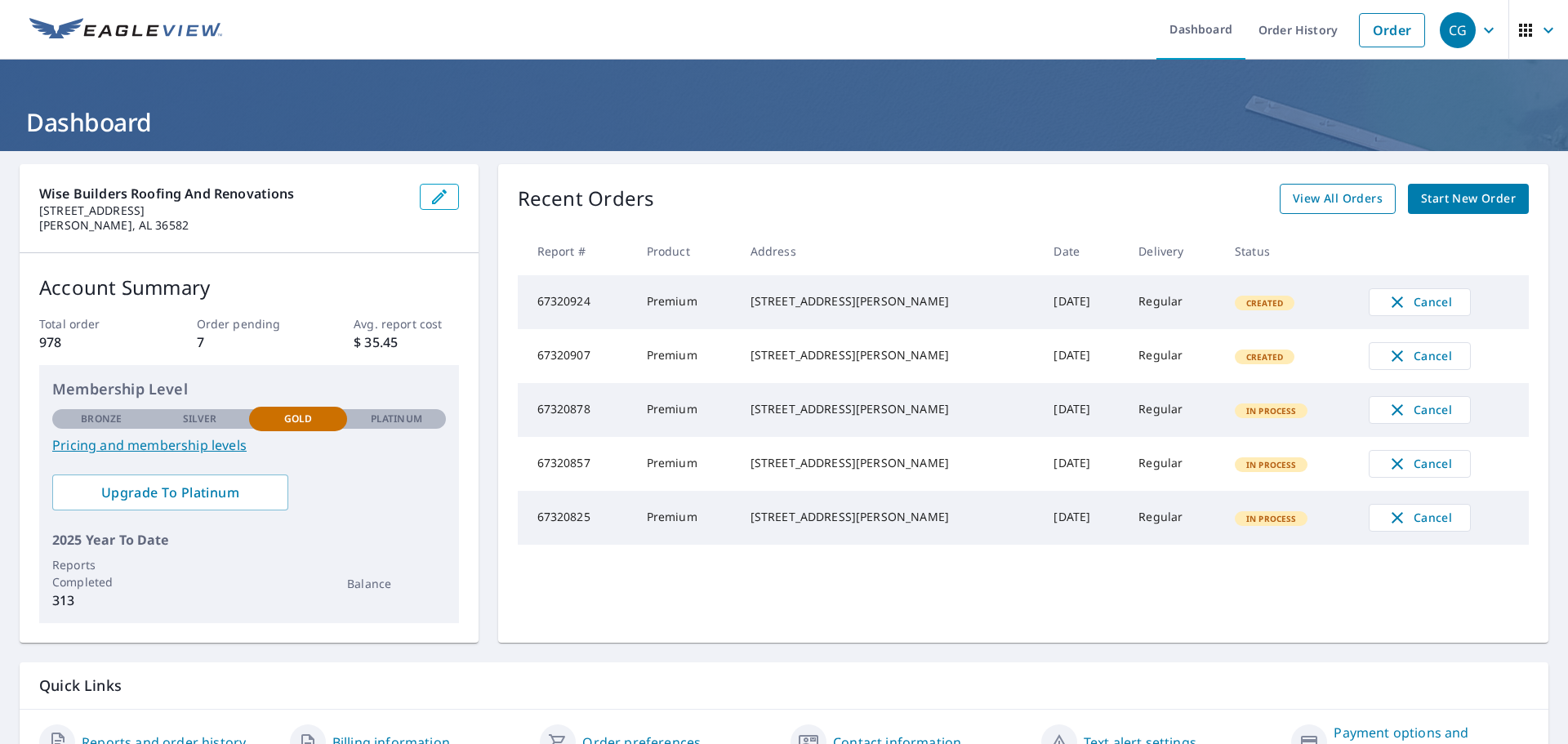
click at [1297, 203] on span "View All Orders" at bounding box center [1337, 199] width 90 height 21
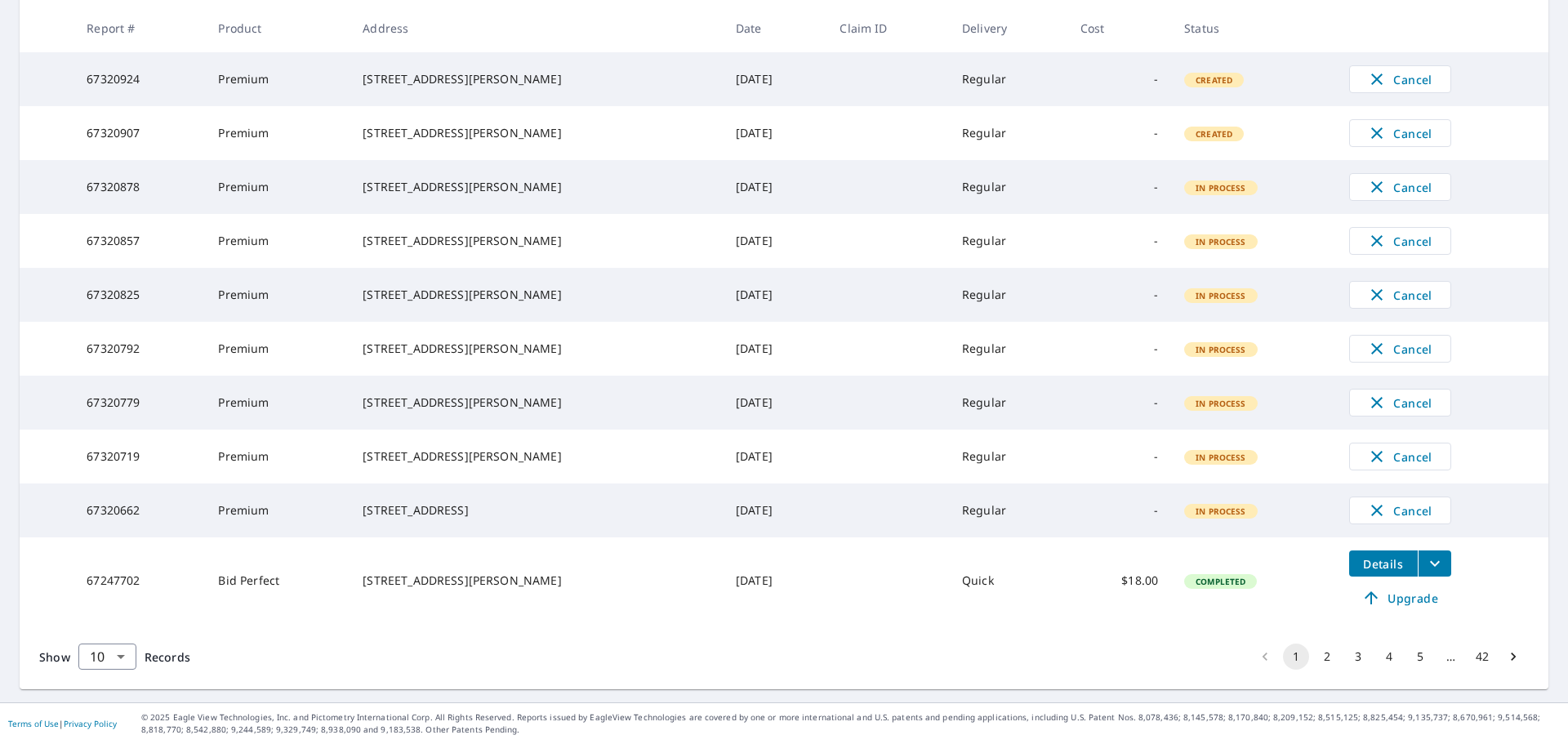
scroll to position [354, 0]
click at [1346, 664] on button "3" at bounding box center [1358, 656] width 26 height 26
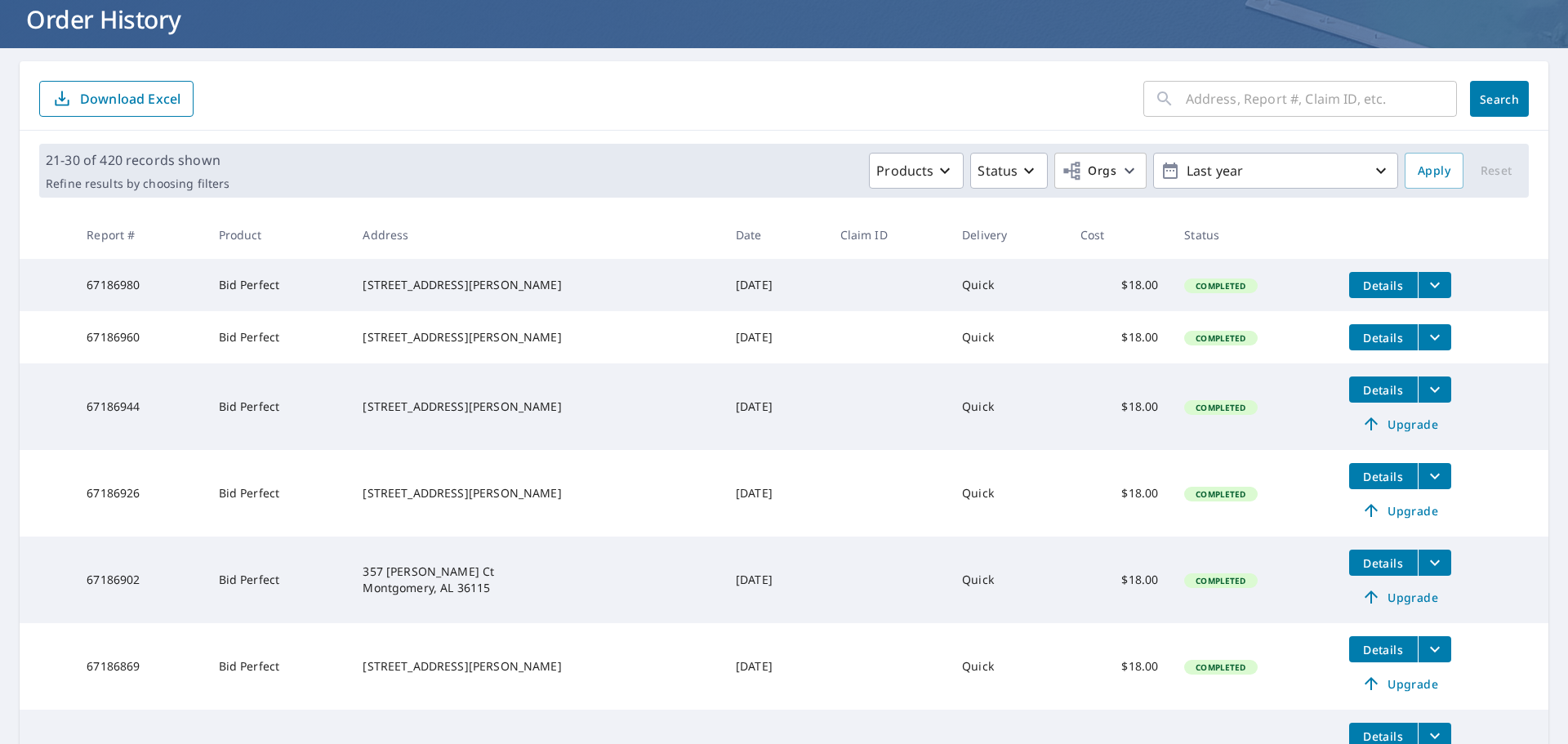
scroll to position [408, 0]
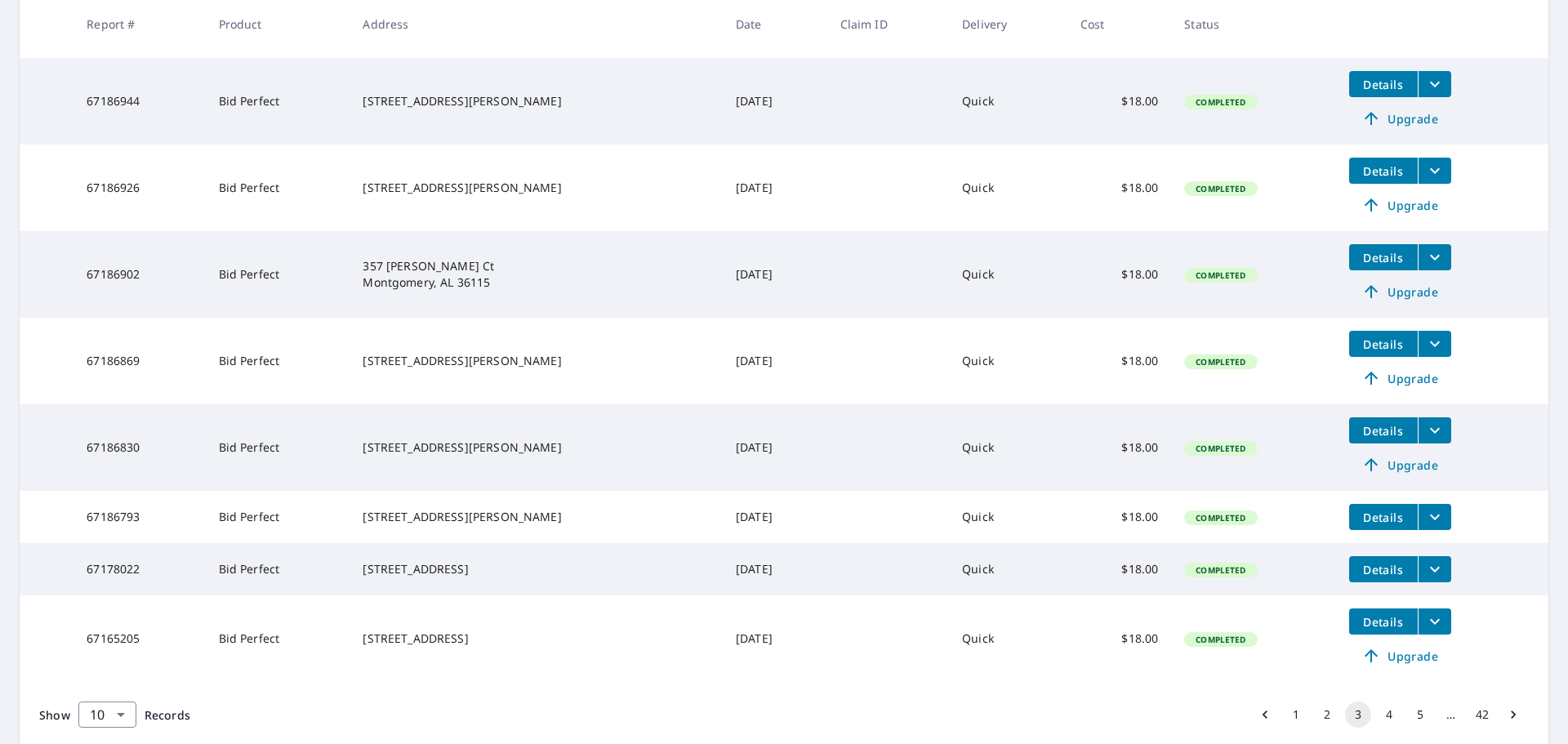
click at [1402, 475] on span "Upgrade" at bounding box center [1400, 464] width 82 height 20
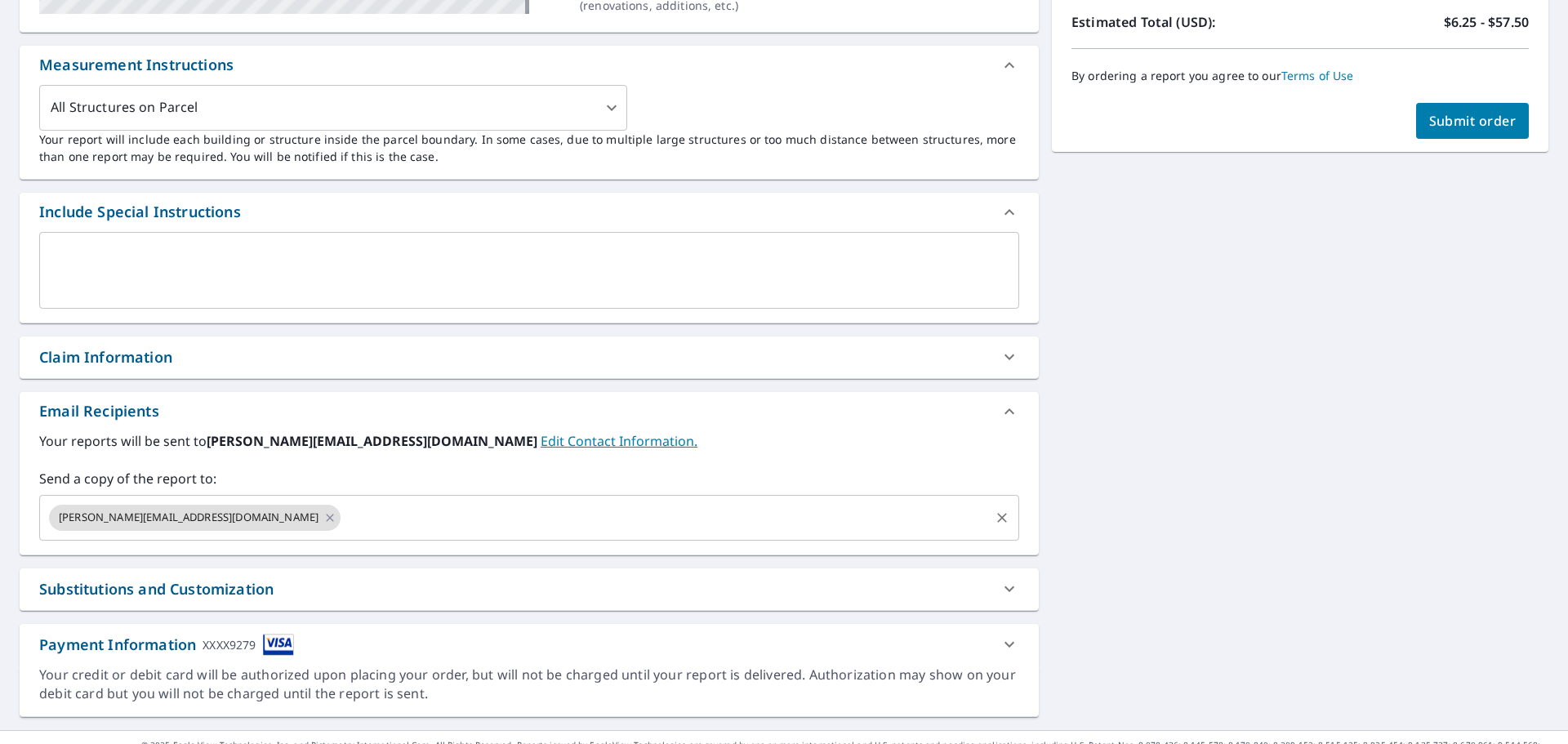
click at [343, 522] on input "text" at bounding box center [665, 517] width 645 height 31
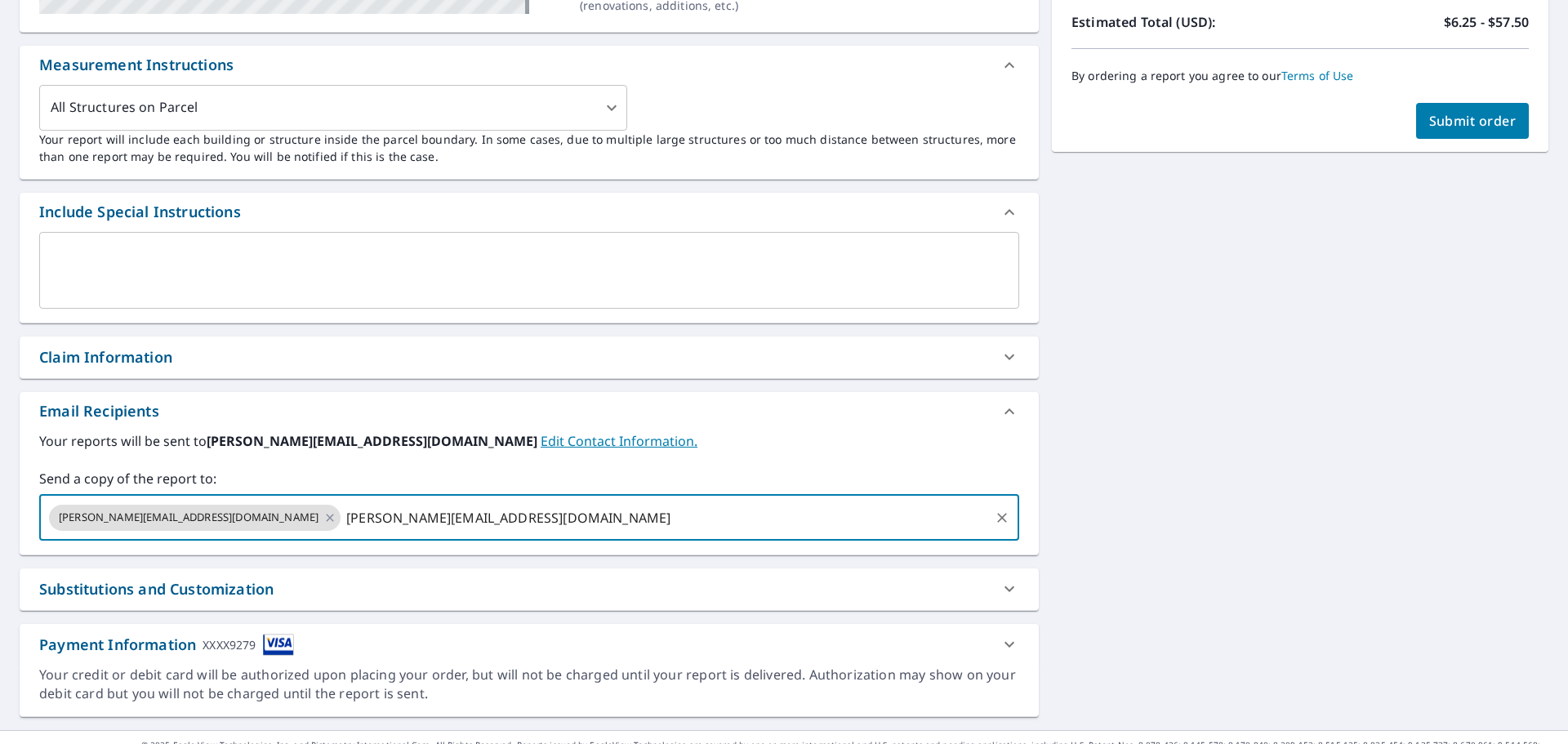
type input "[PERSON_NAME][EMAIL_ADDRESS][DOMAIN_NAME]"
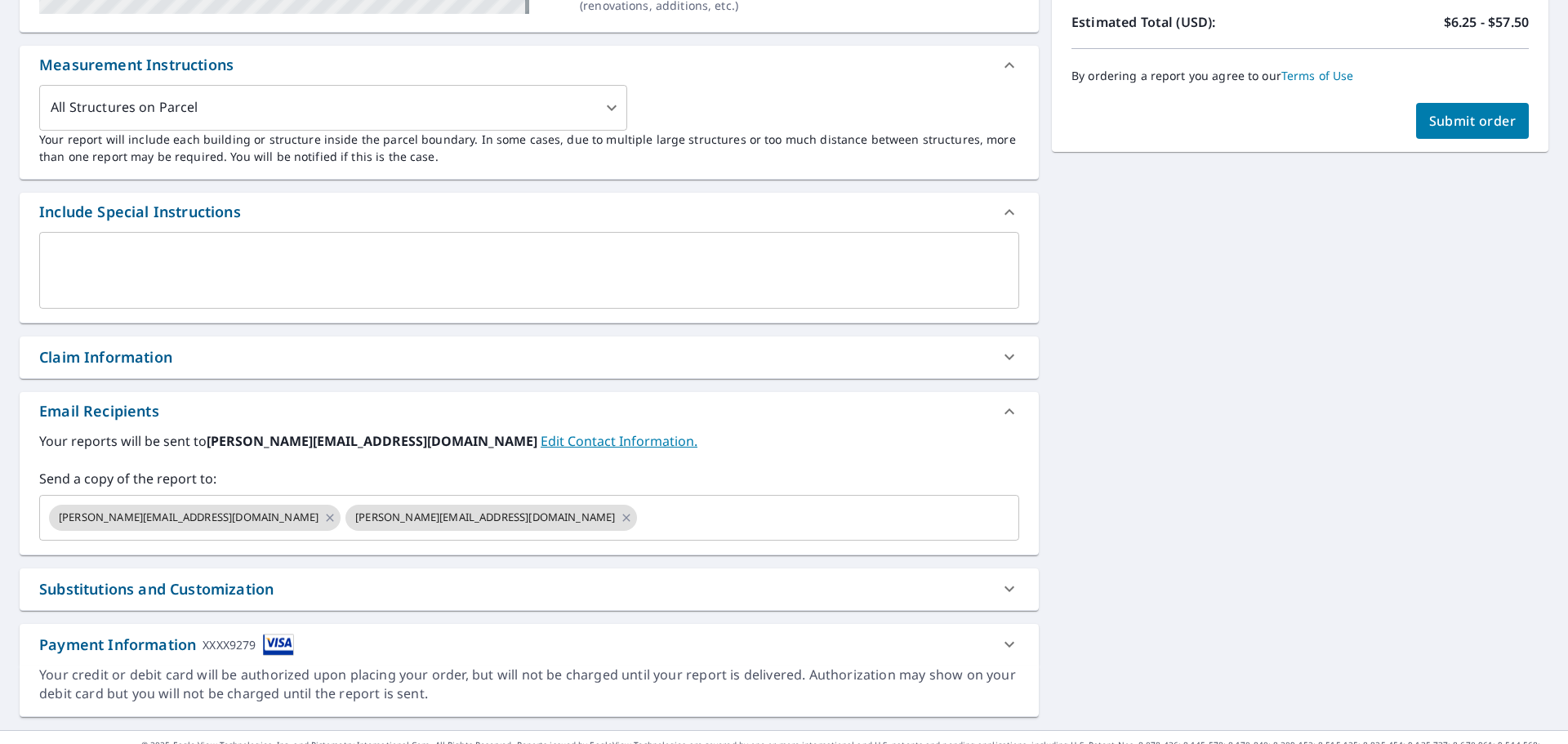
click at [1480, 114] on span "Submit order" at bounding box center [1473, 120] width 88 height 18
checkbox input "true"
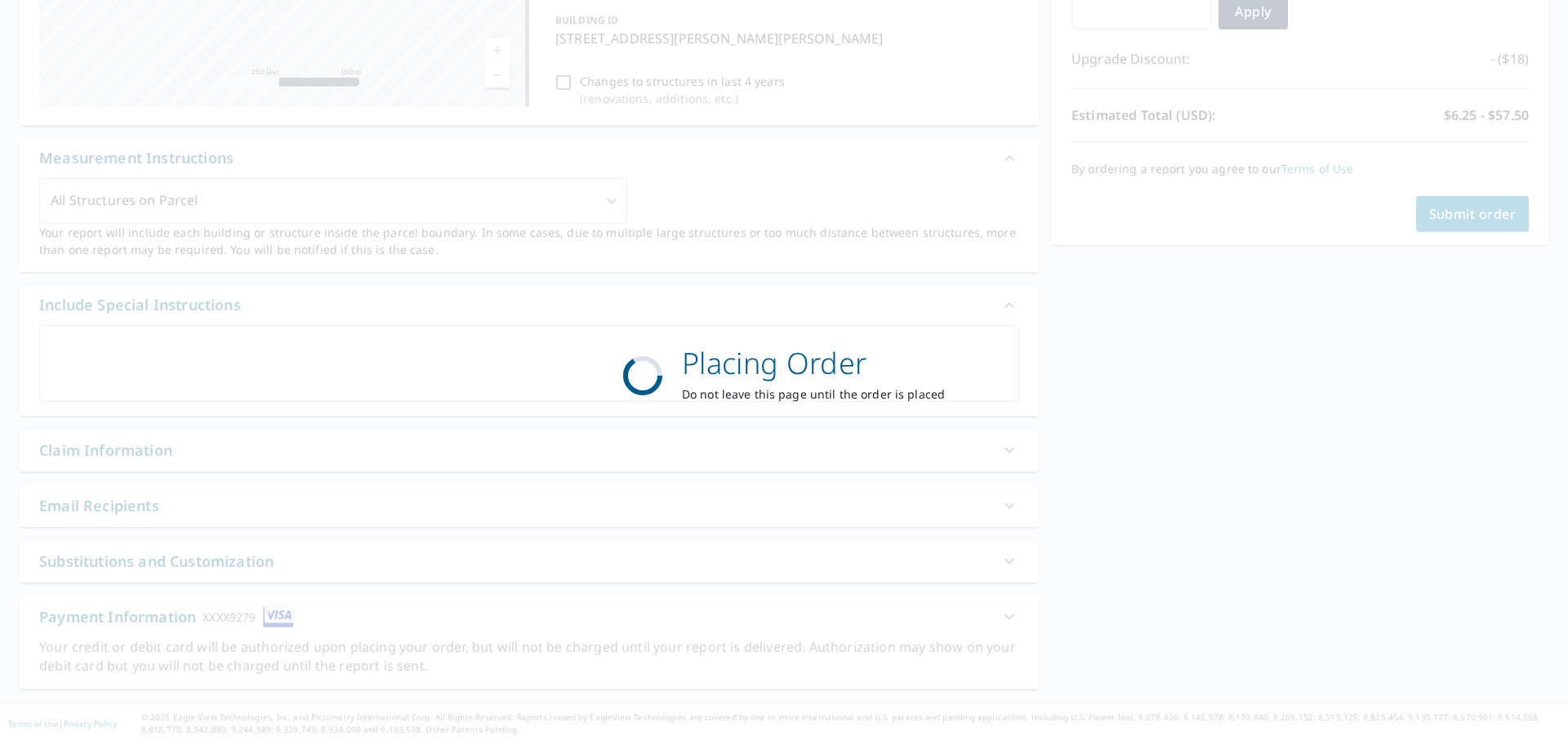
scroll to position [315, 0]
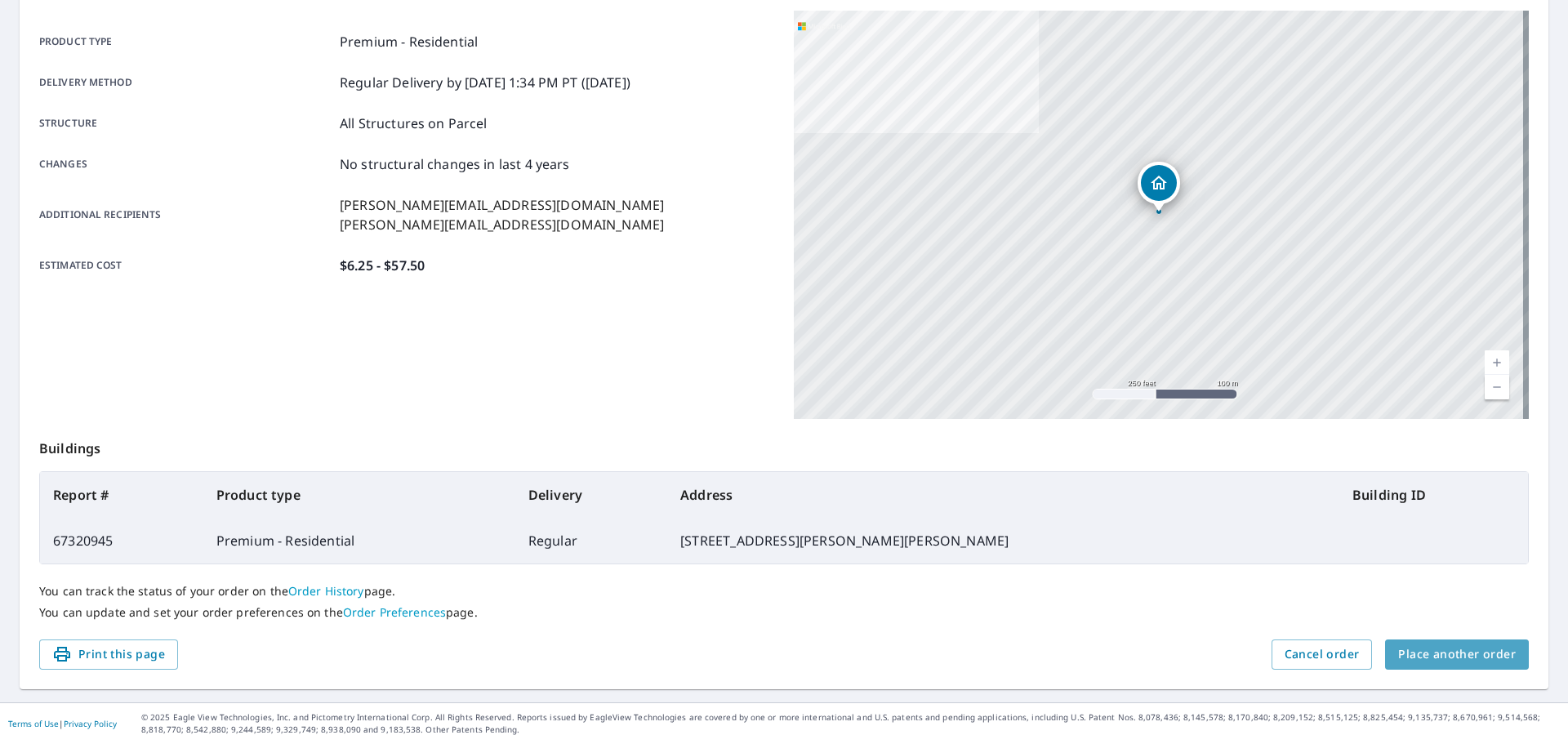
click at [1456, 650] on span "Place another order" at bounding box center [1456, 655] width 118 height 21
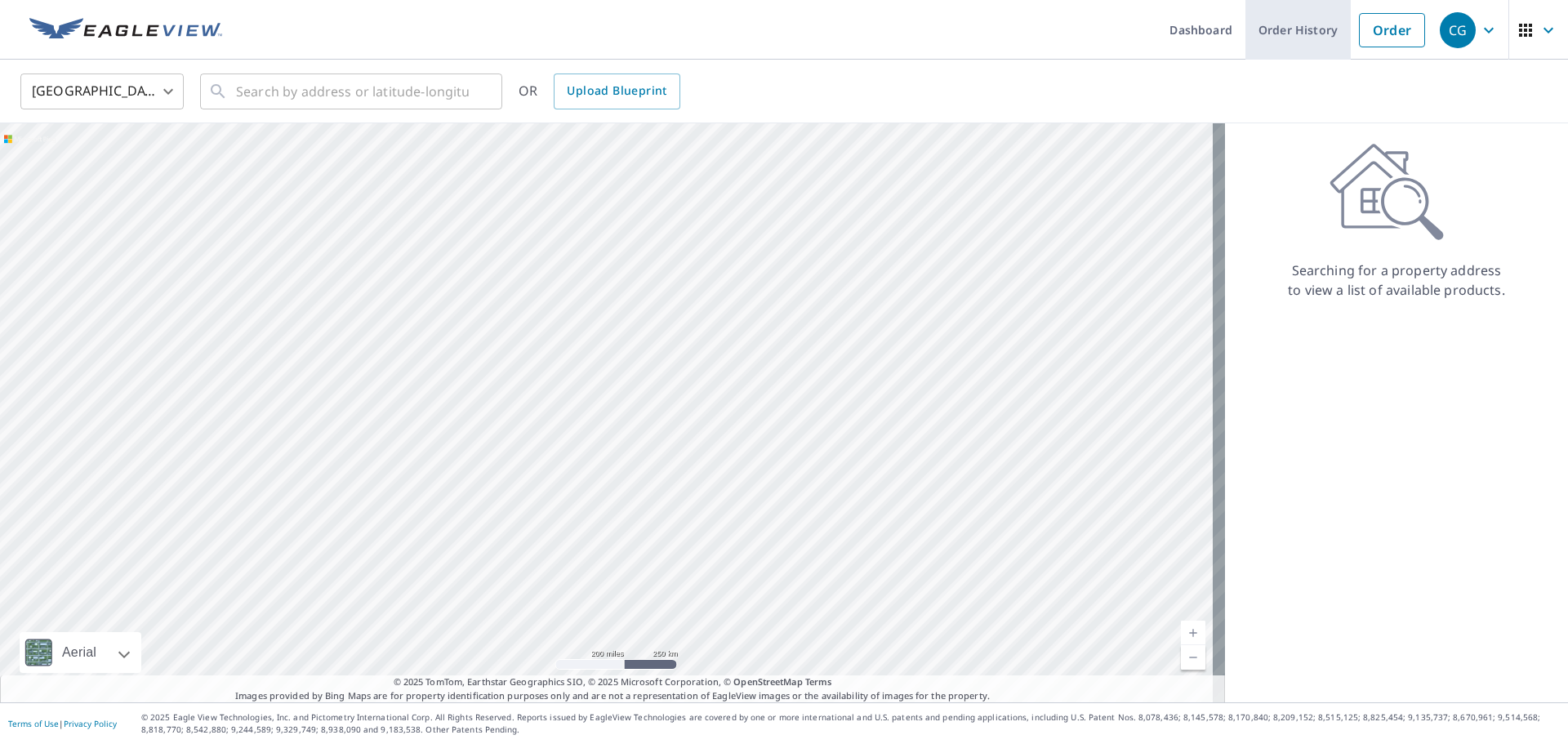
click at [1286, 18] on link "Order History" at bounding box center [1298, 29] width 106 height 59
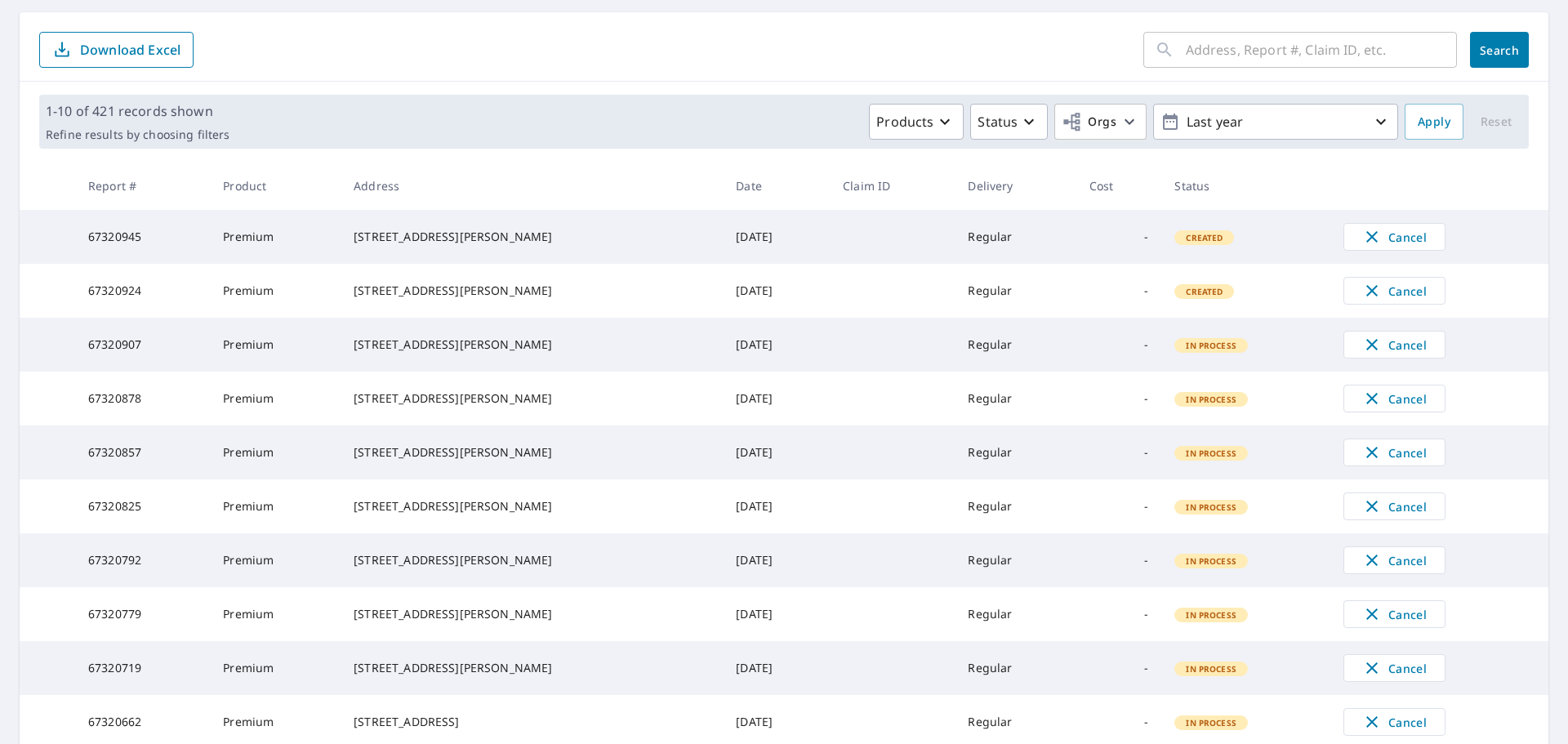
scroll to position [326, 0]
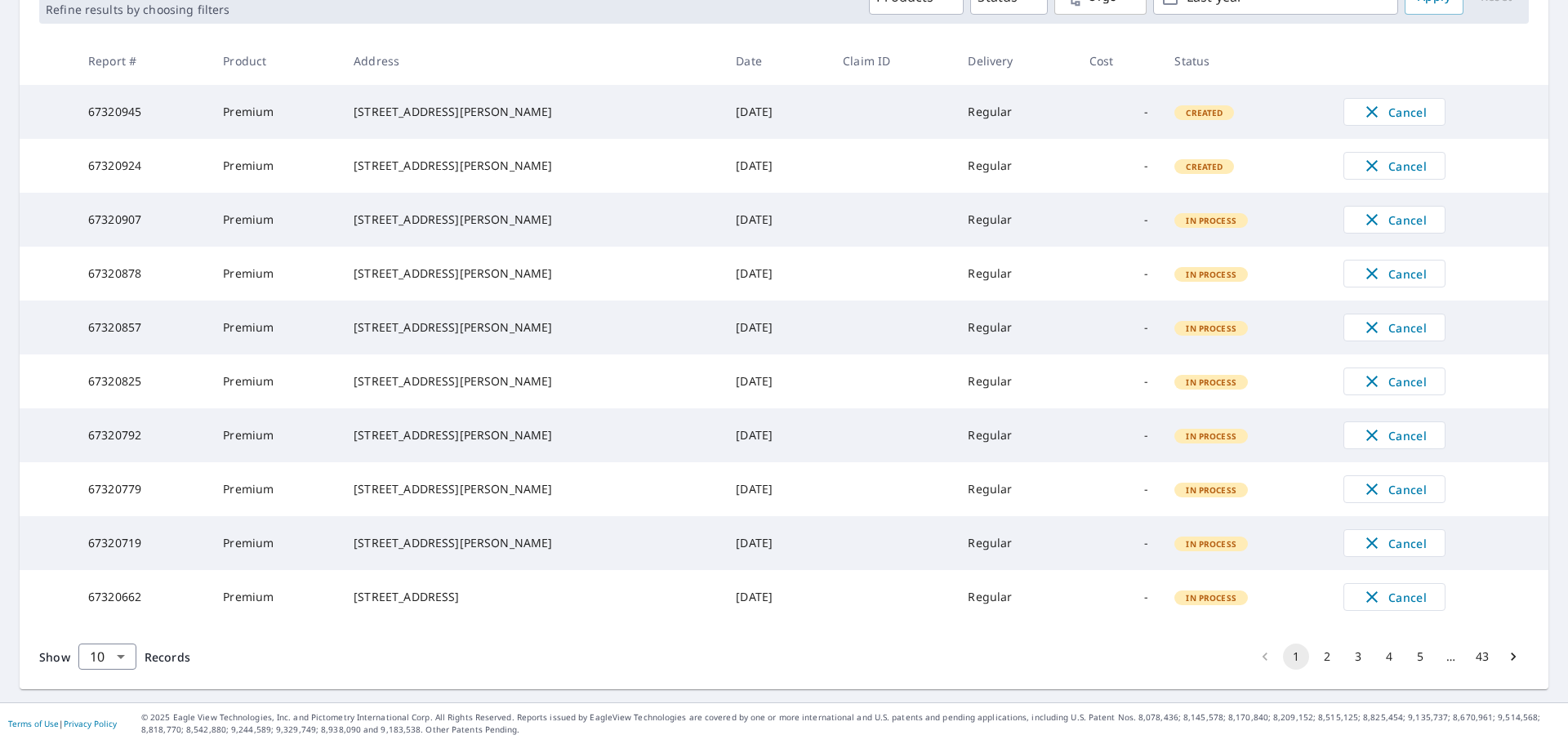
click at [1345, 653] on button "3" at bounding box center [1358, 656] width 26 height 26
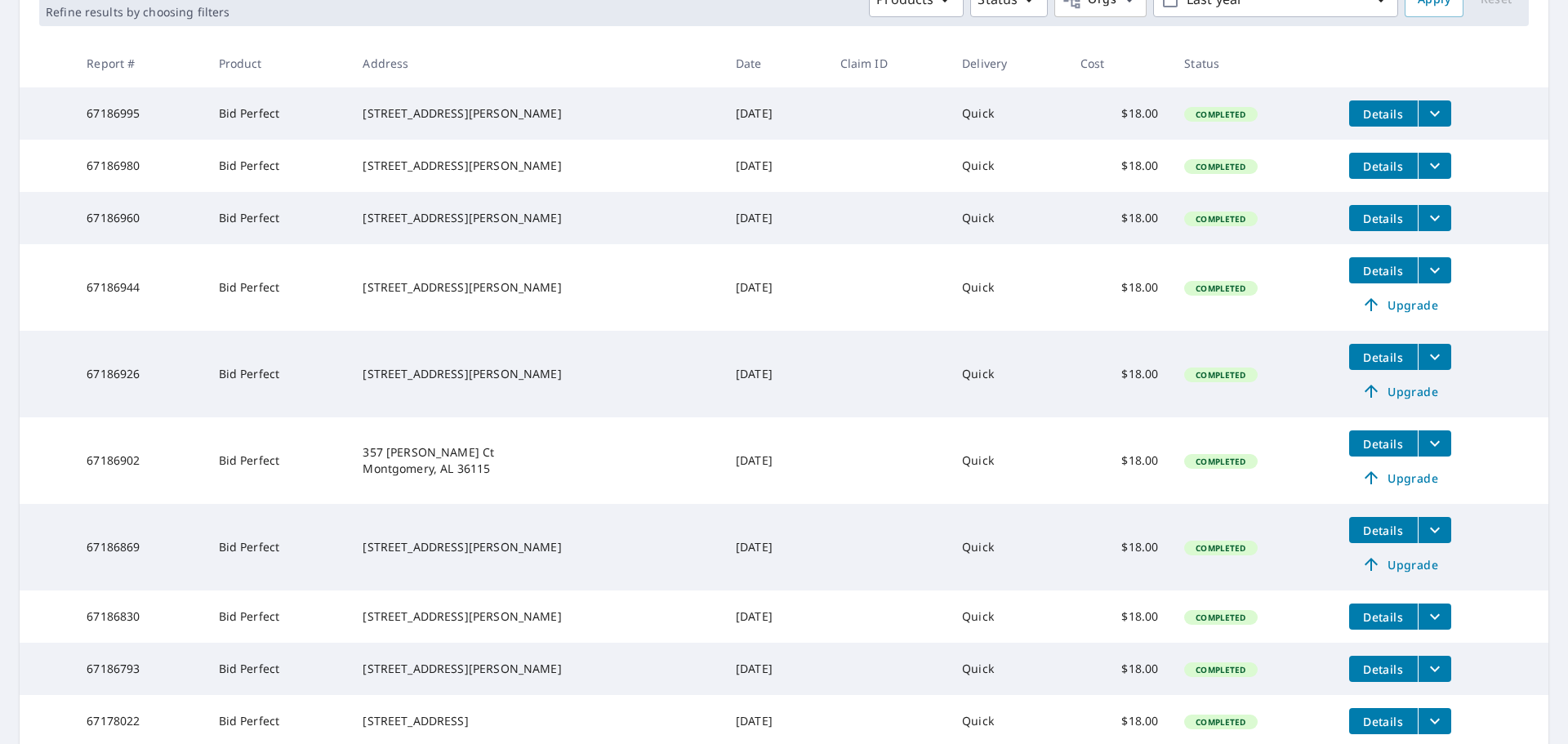
scroll to position [437, 0]
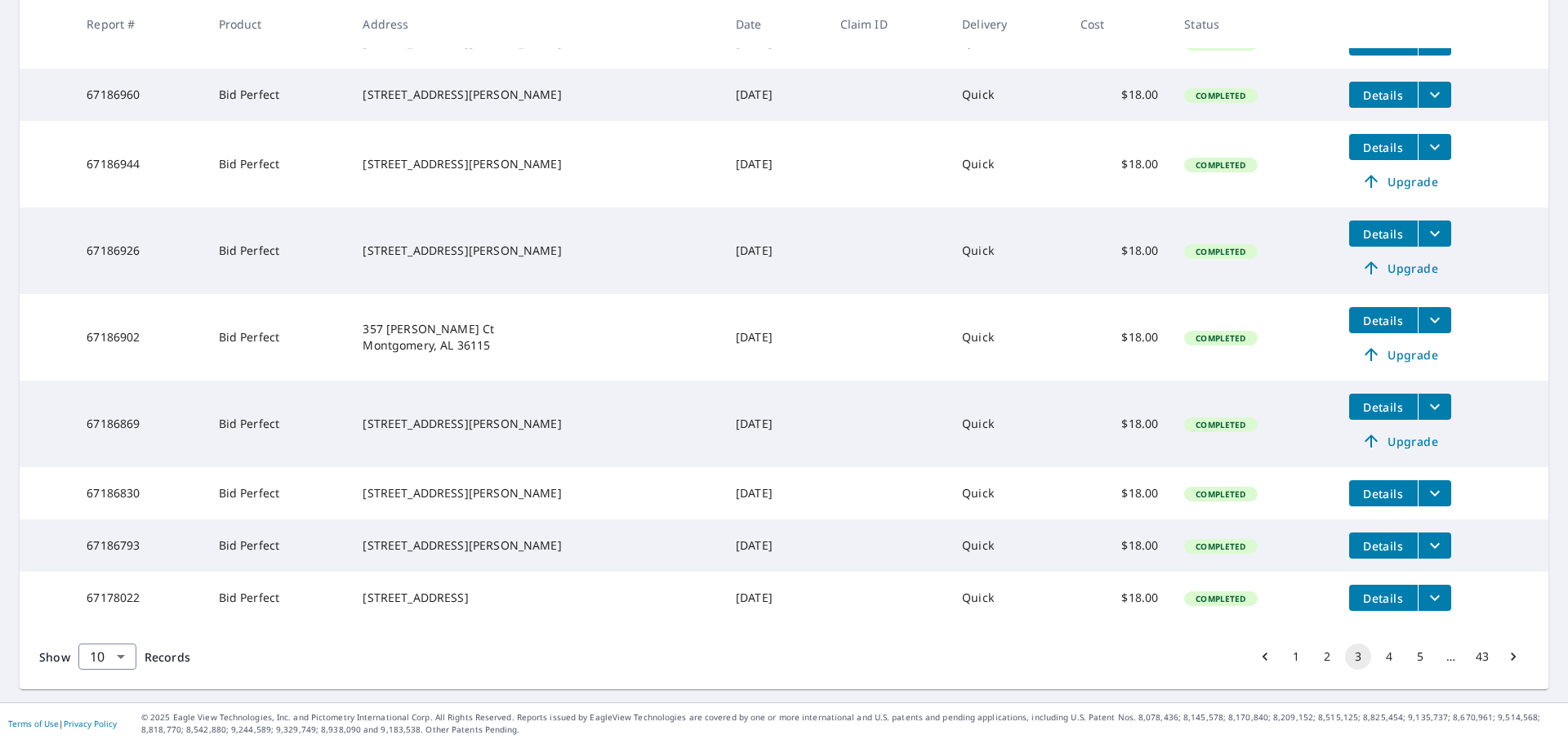
click at [1393, 431] on span "Upgrade" at bounding box center [1400, 440] width 82 height 20
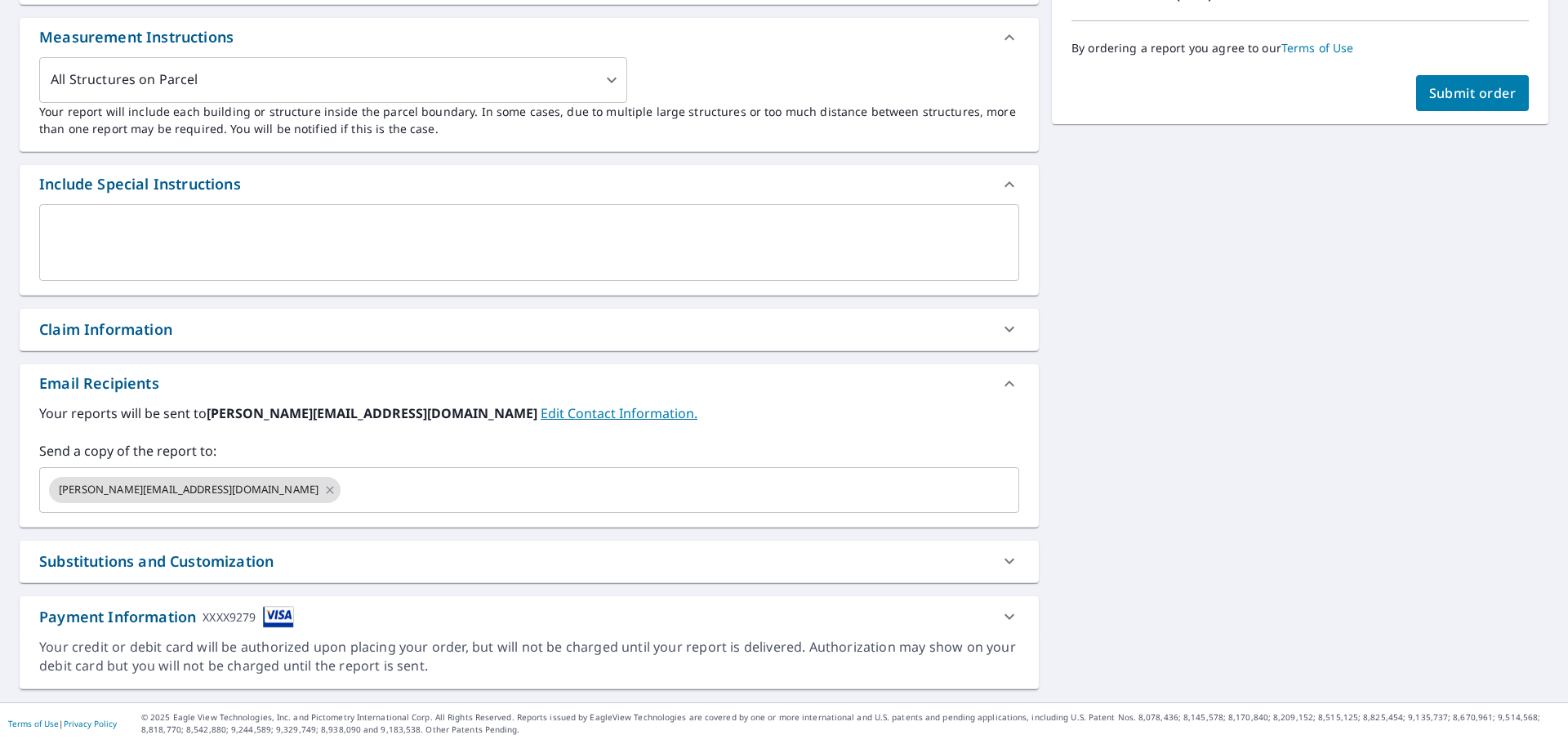
scroll to position [436, 0]
click at [367, 456] on label "Send a copy of the report to:" at bounding box center [530, 451] width 980 height 20
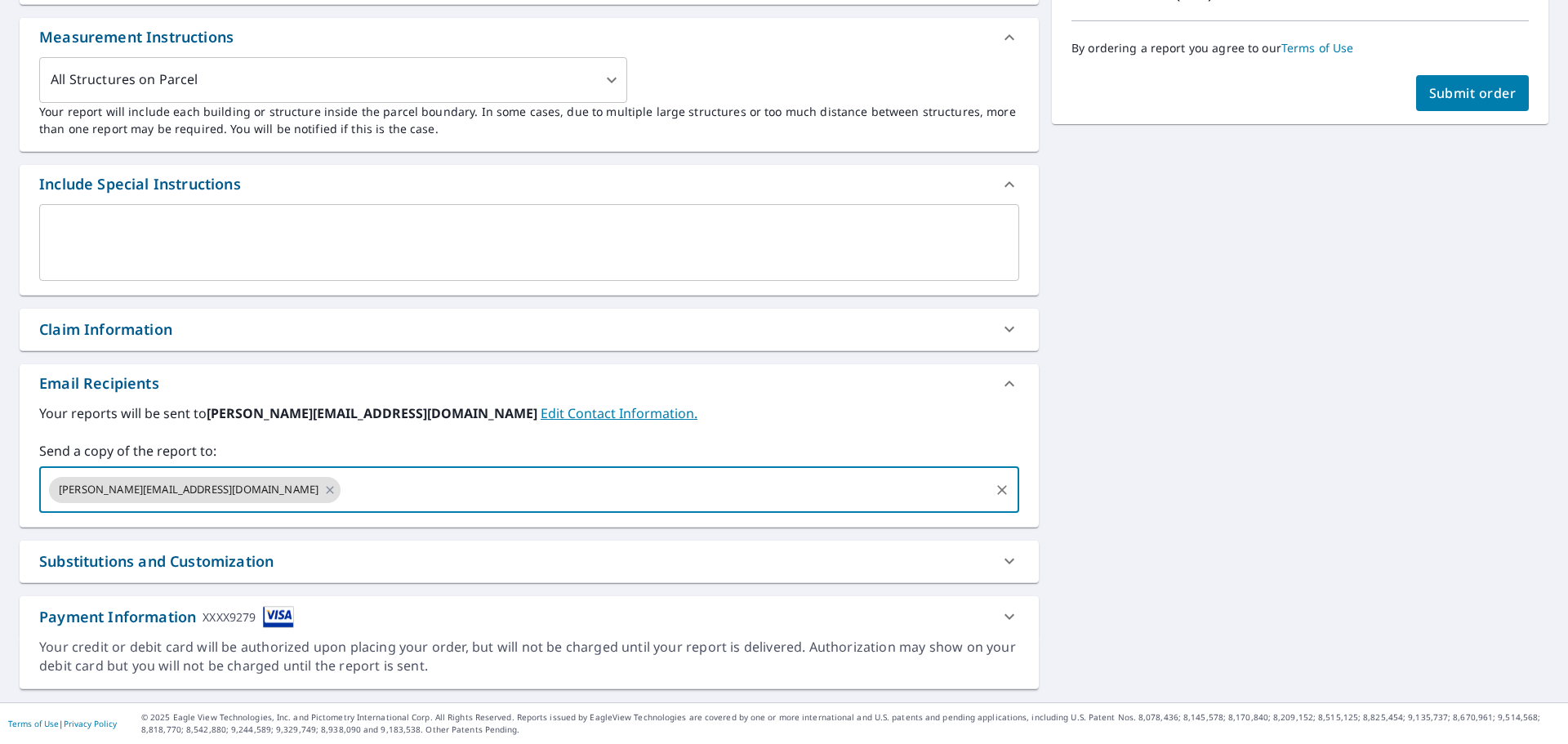
click at [348, 497] on input "text" at bounding box center [665, 490] width 645 height 31
type input "[PERSON_NAME][EMAIL_ADDRESS][DOMAIN_NAME]"
click at [1492, 94] on span "Submit order" at bounding box center [1473, 93] width 88 height 18
checkbox input "true"
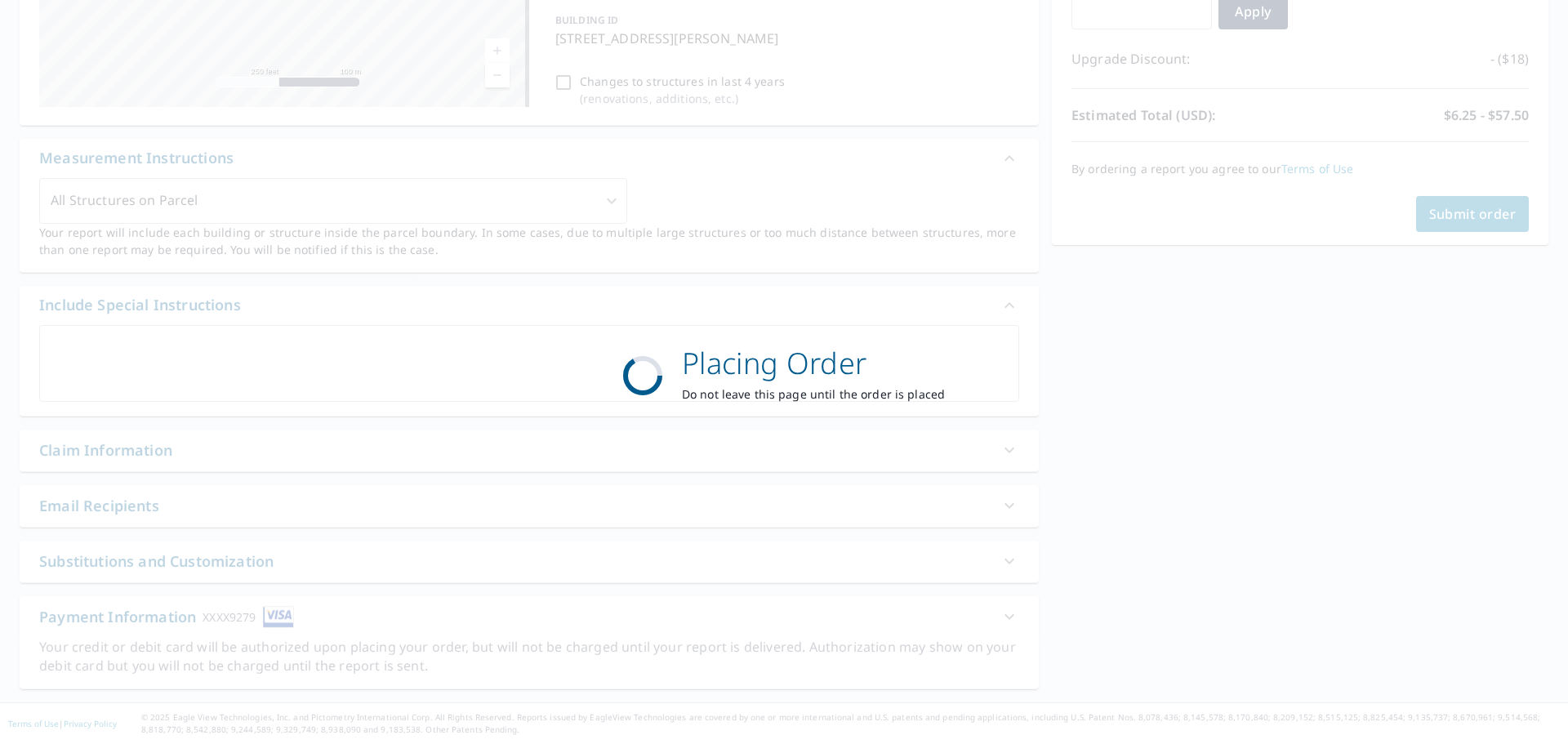
scroll to position [315, 0]
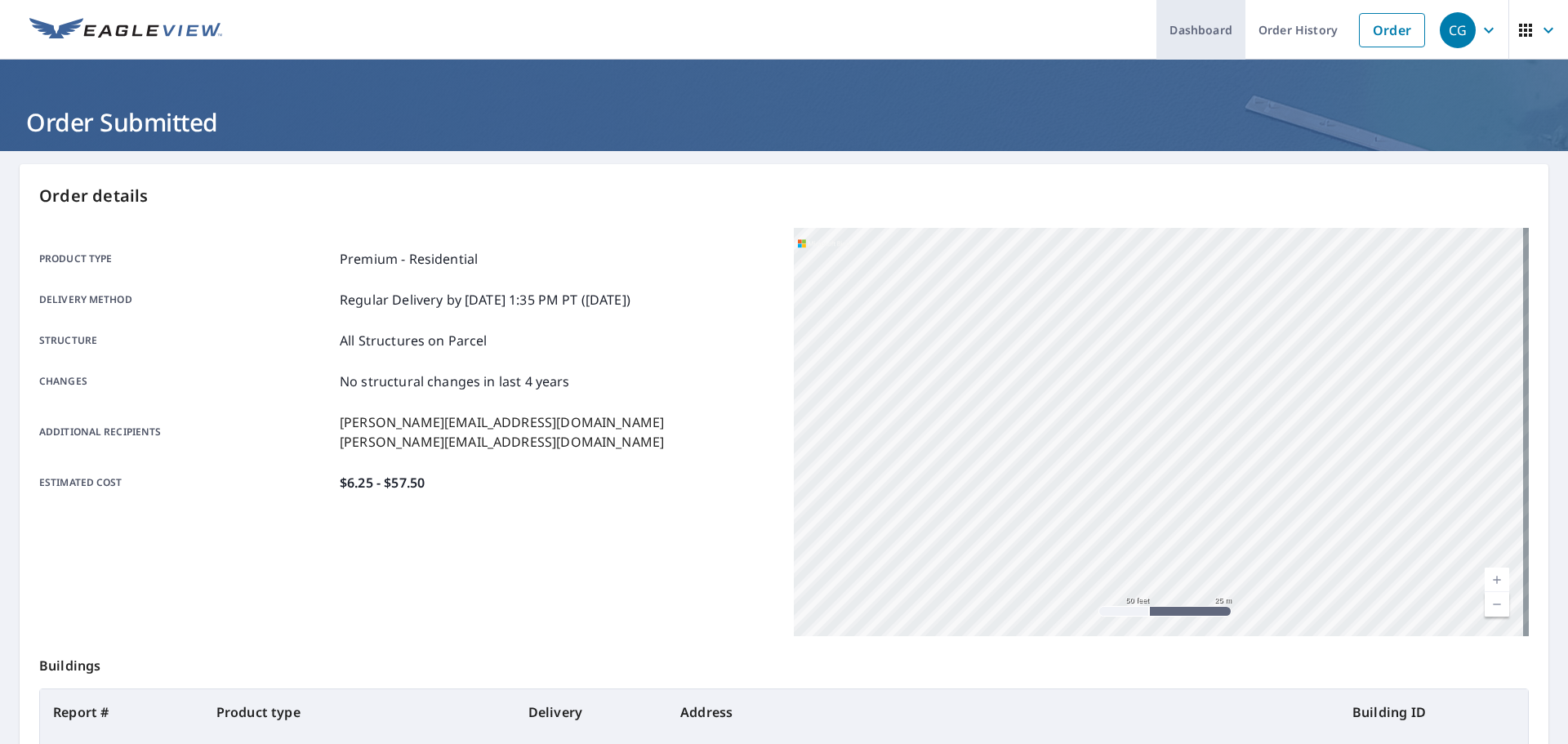
click at [1200, 31] on link "Dashboard" at bounding box center [1201, 29] width 89 height 59
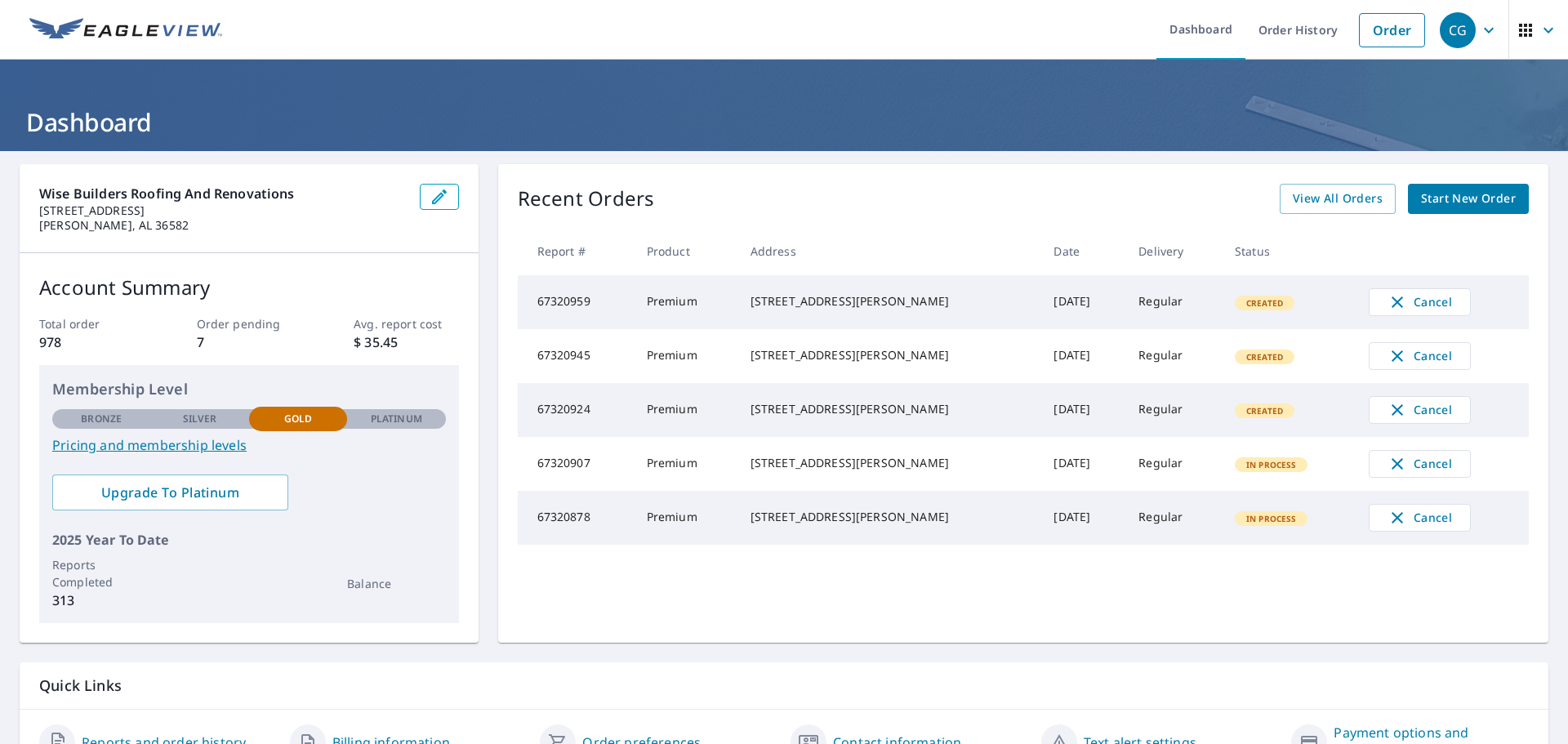
scroll to position [86, 0]
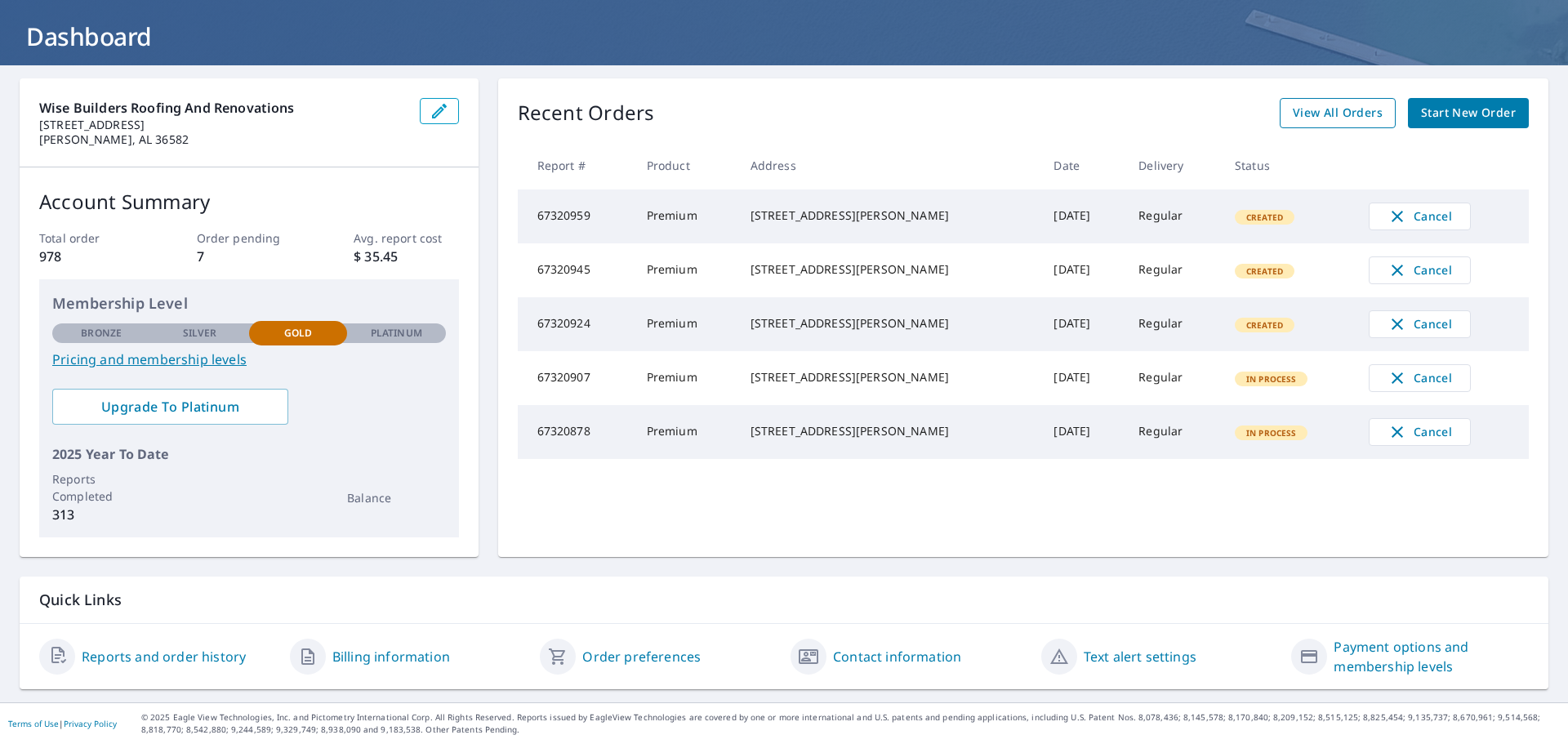
click at [1336, 121] on span "View All Orders" at bounding box center [1337, 113] width 90 height 21
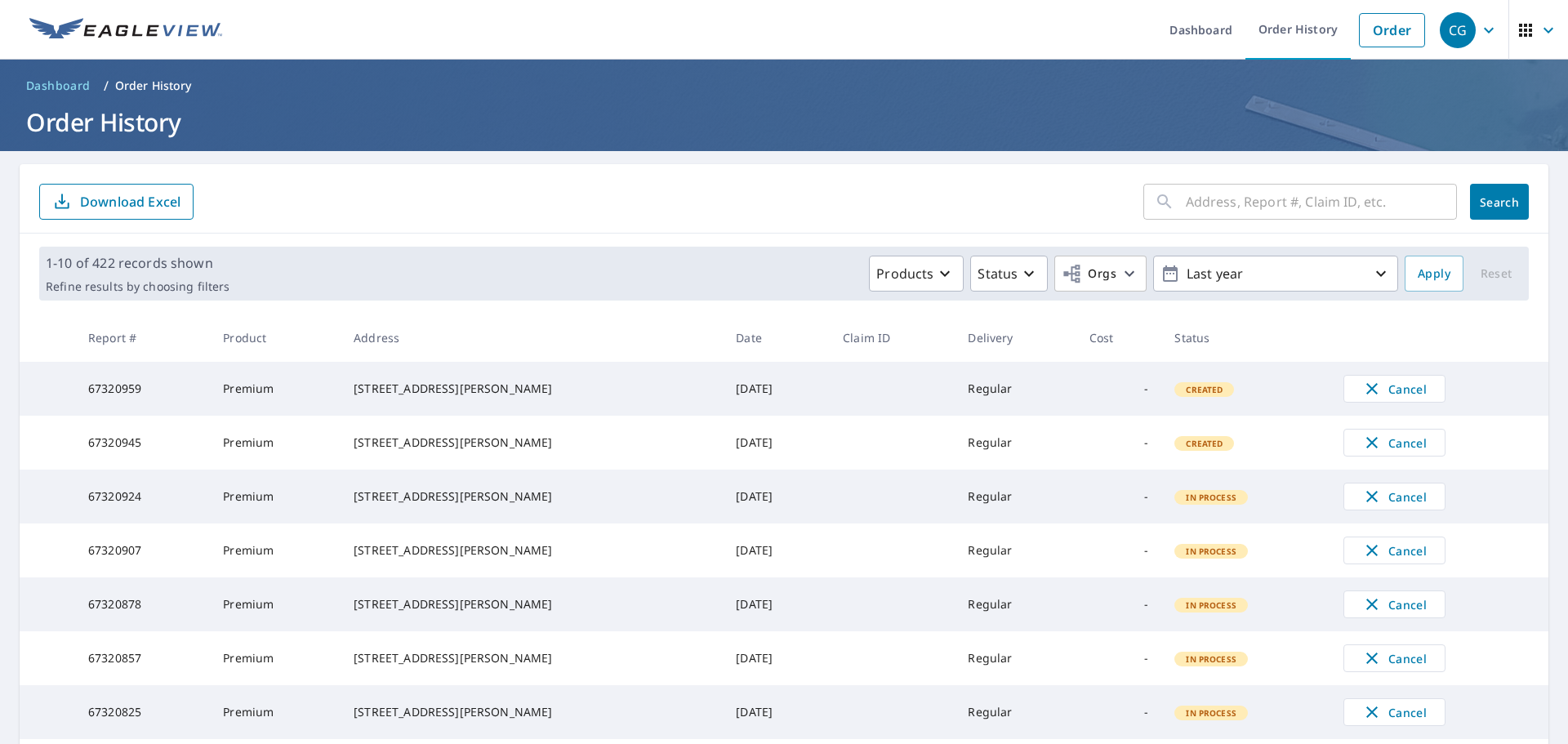
scroll to position [326, 0]
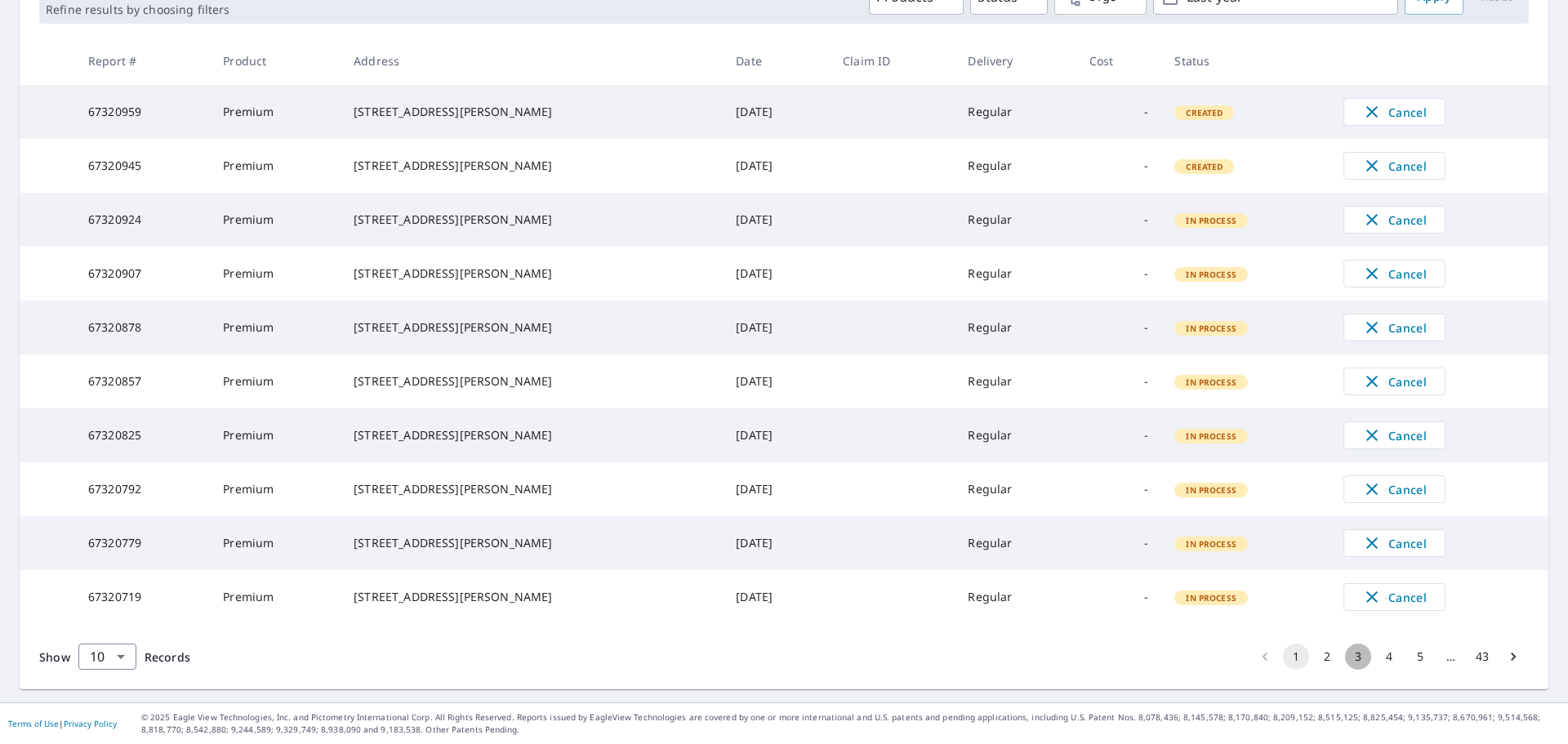
click at [1346, 650] on button "3" at bounding box center [1358, 656] width 26 height 26
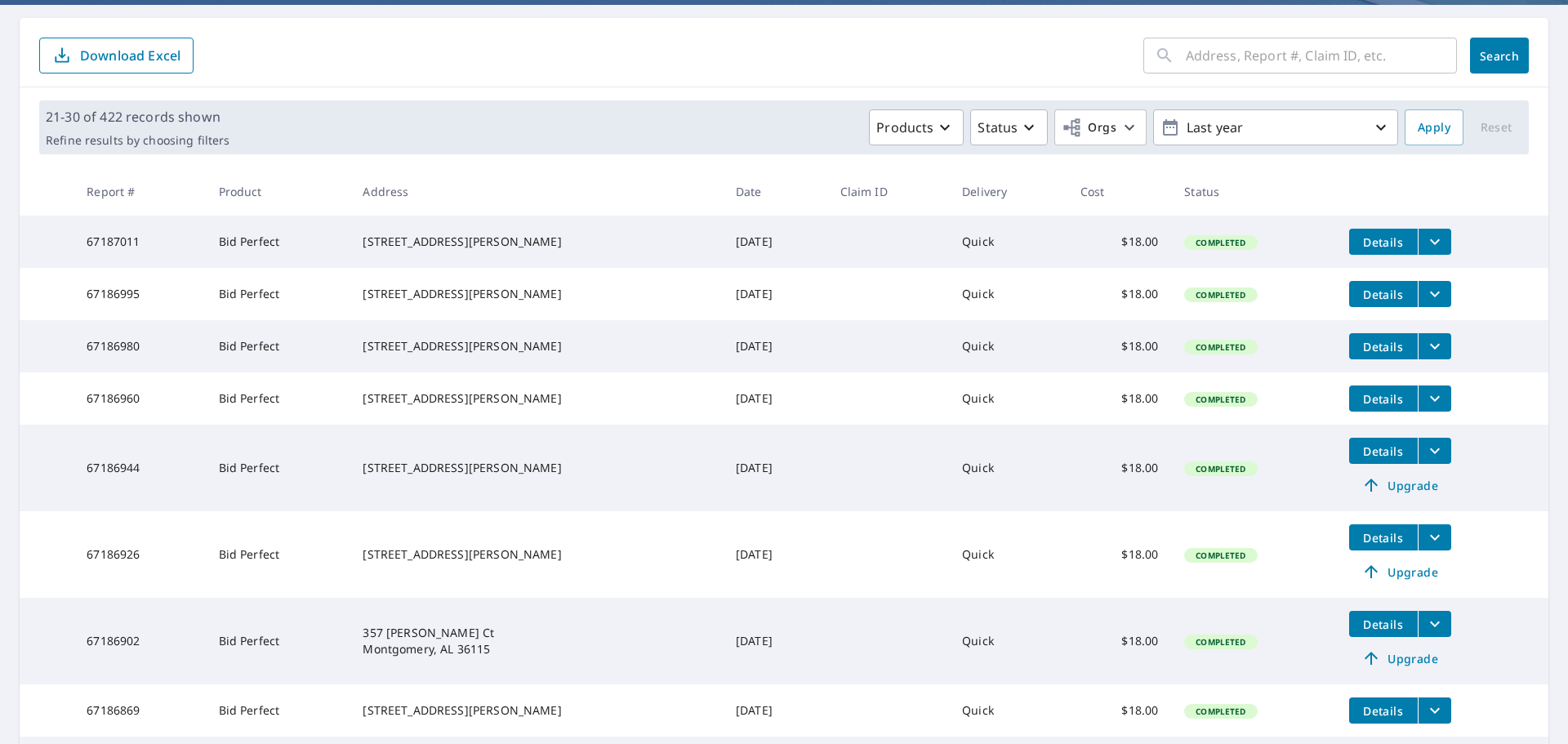
scroll to position [245, 0]
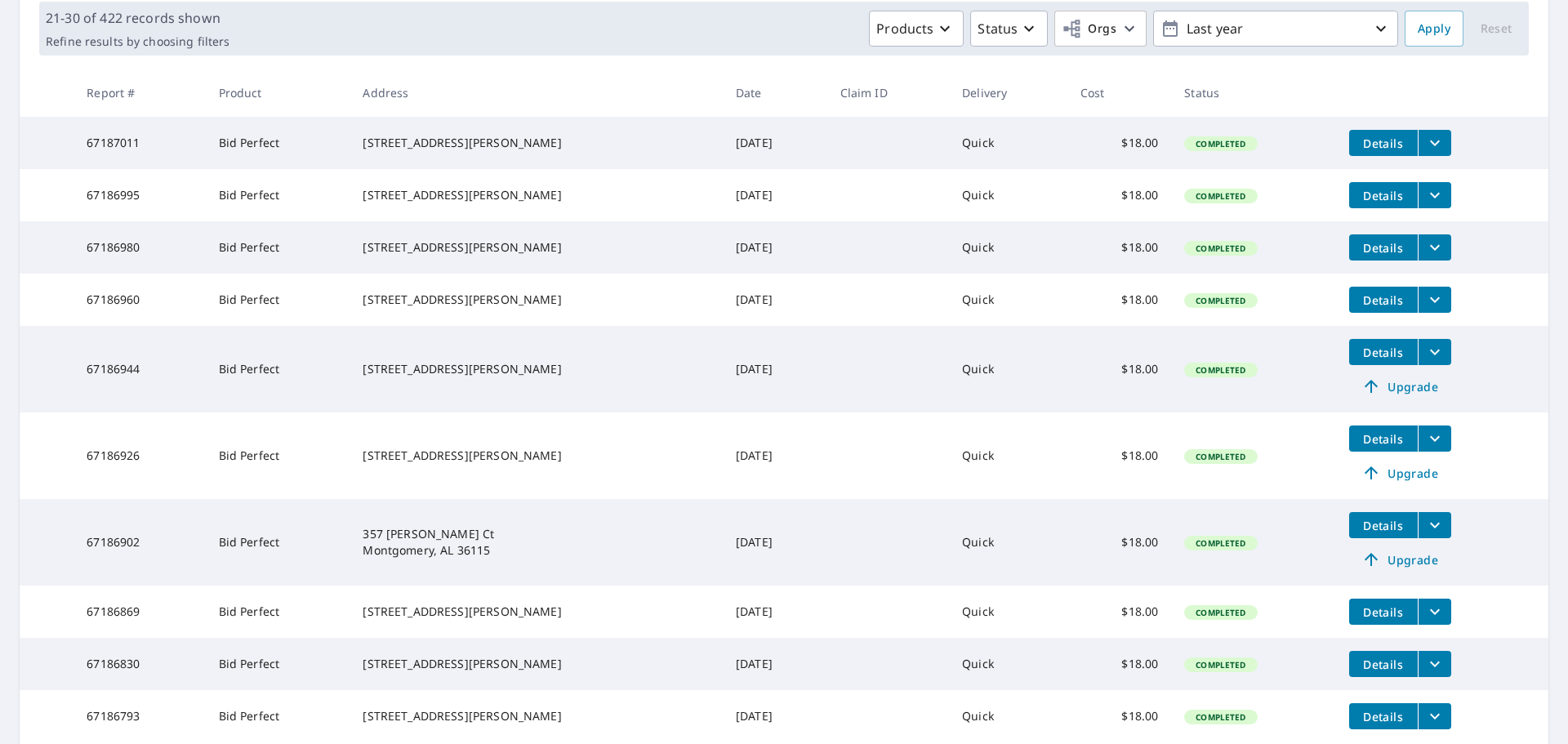
click at [1391, 569] on span "Upgrade" at bounding box center [1400, 559] width 82 height 20
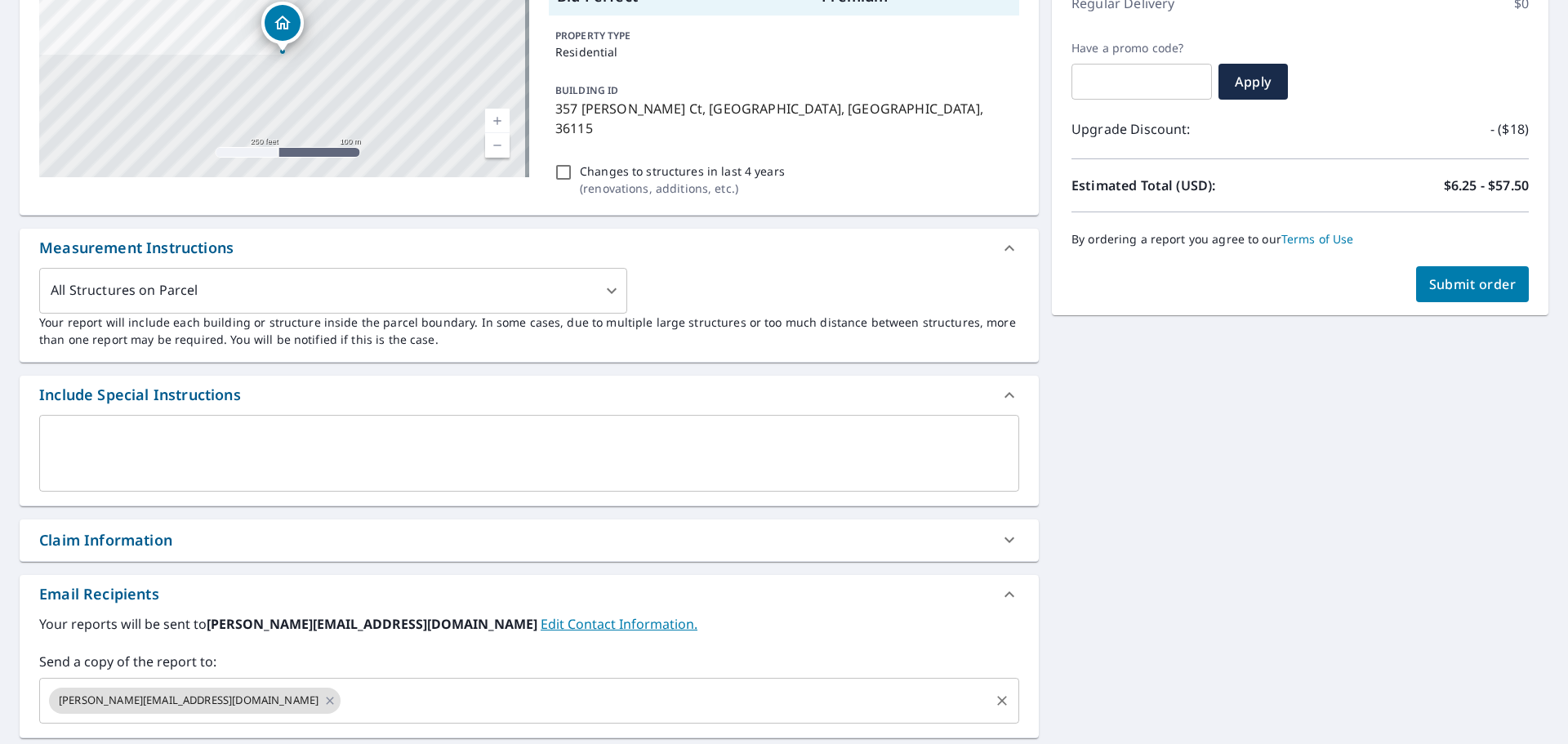
click at [343, 685] on input "text" at bounding box center [665, 700] width 645 height 31
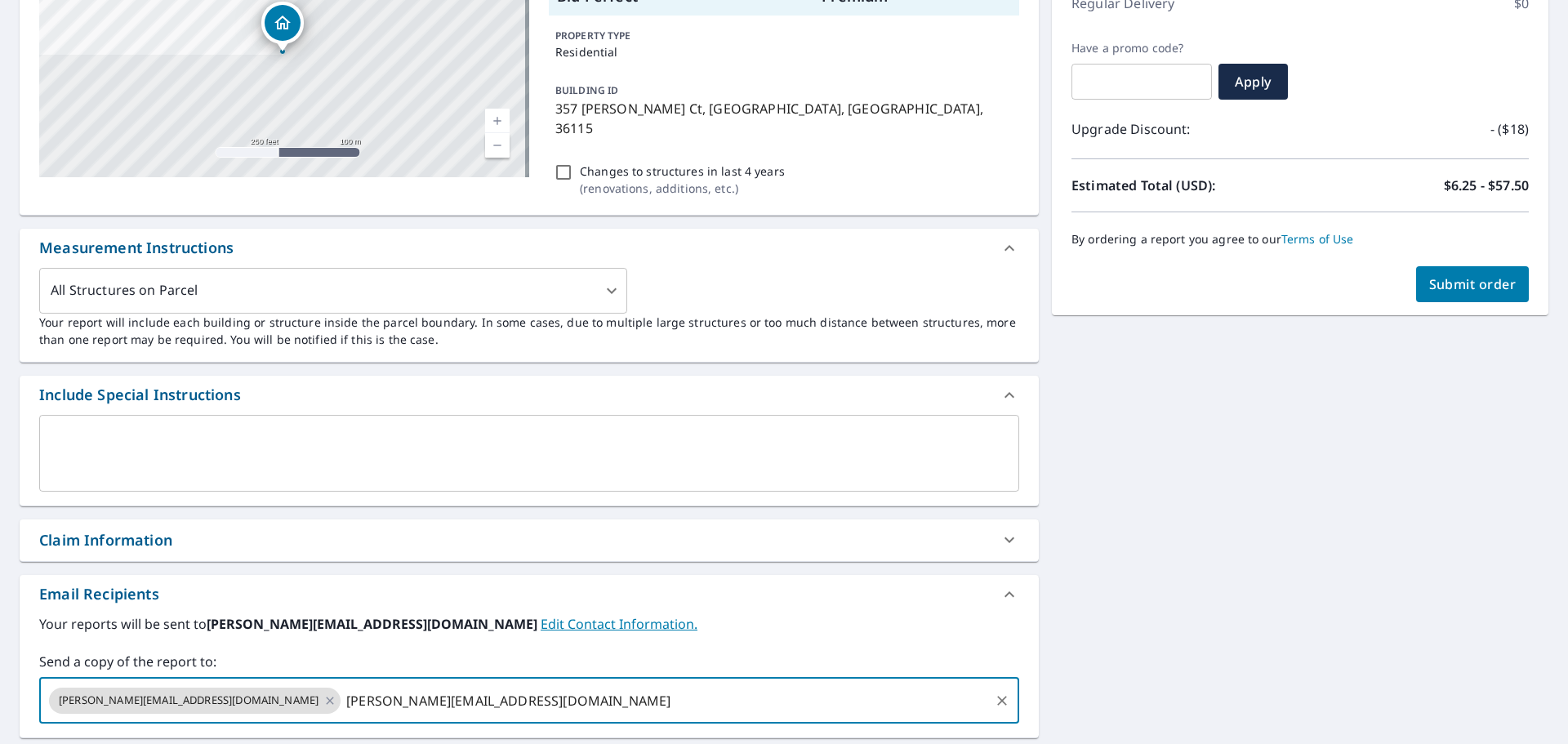
type input "[PERSON_NAME][EMAIL_ADDRESS][DOMAIN_NAME]"
click at [1440, 278] on span "Submit order" at bounding box center [1473, 284] width 88 height 18
checkbox input "true"
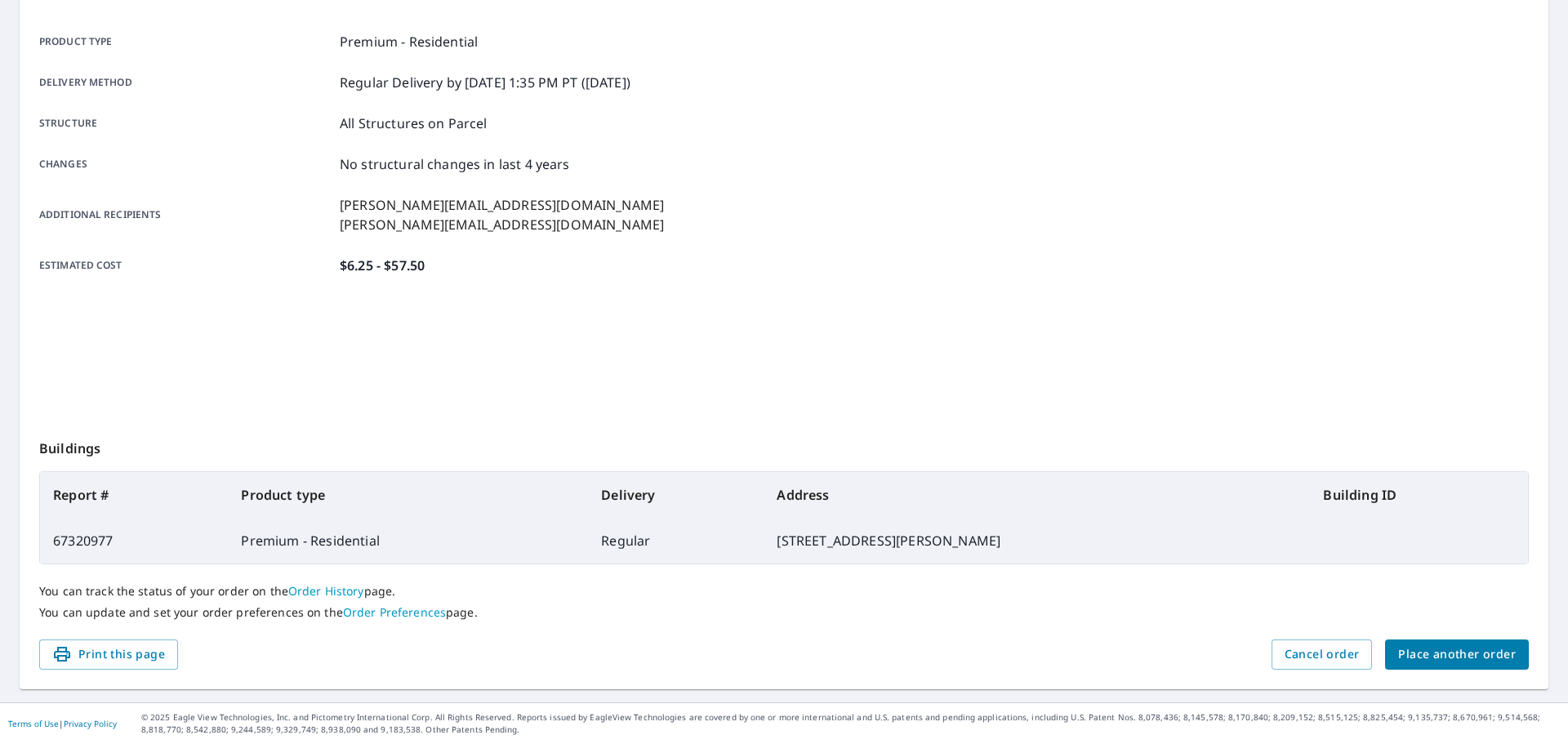
scroll to position [217, 0]
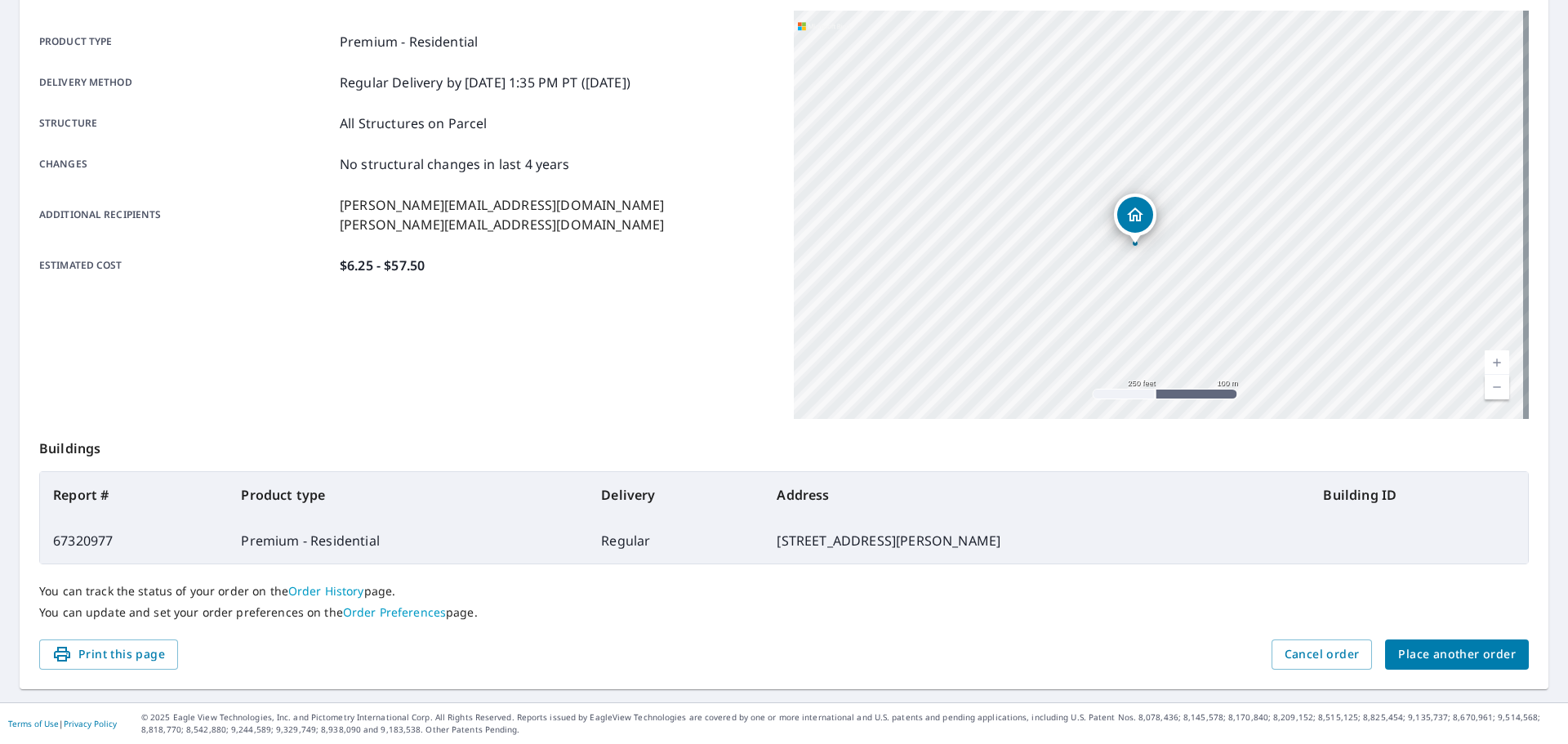
click at [1442, 645] on span "Place another order" at bounding box center [1456, 655] width 118 height 21
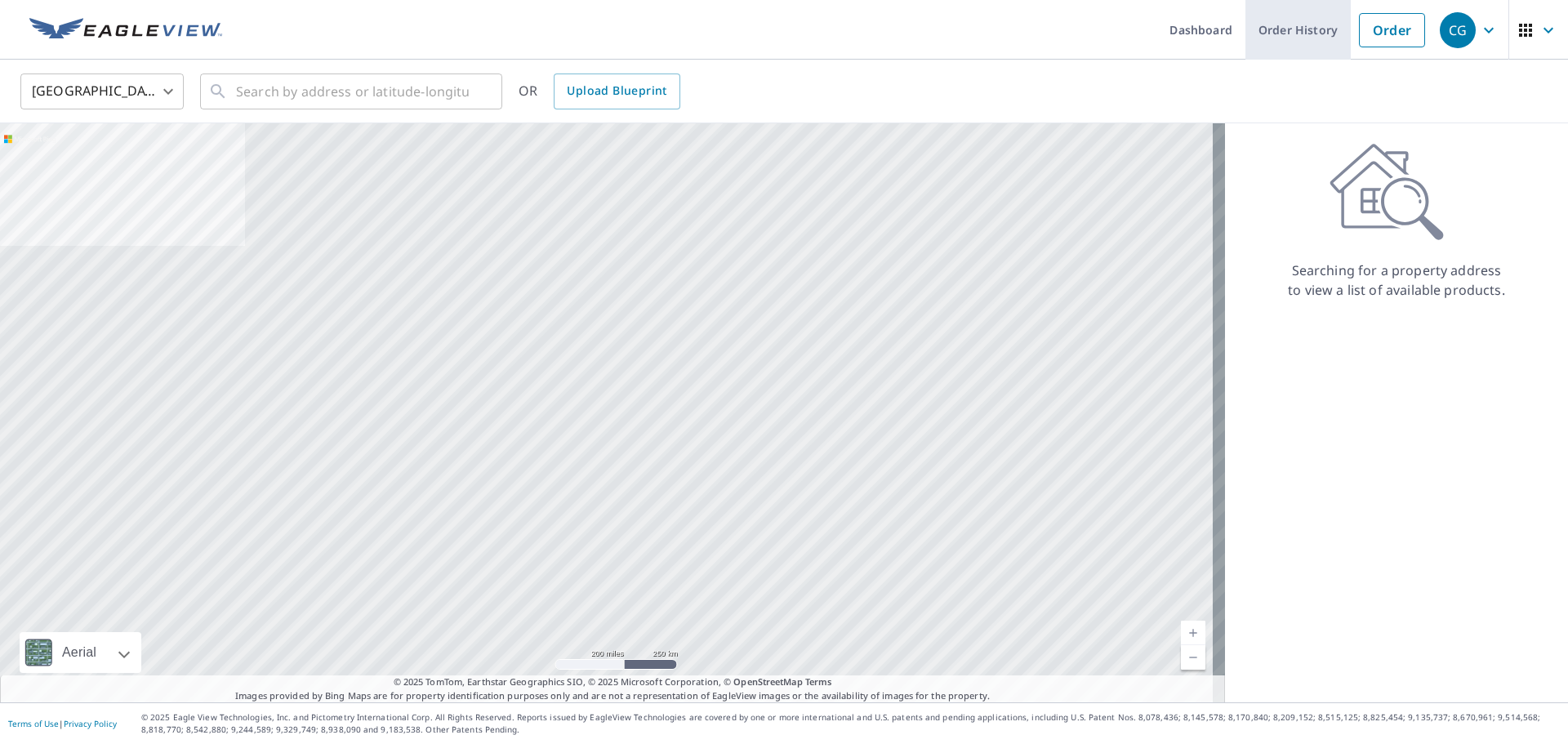
click at [1293, 30] on link "Order History" at bounding box center [1298, 29] width 106 height 59
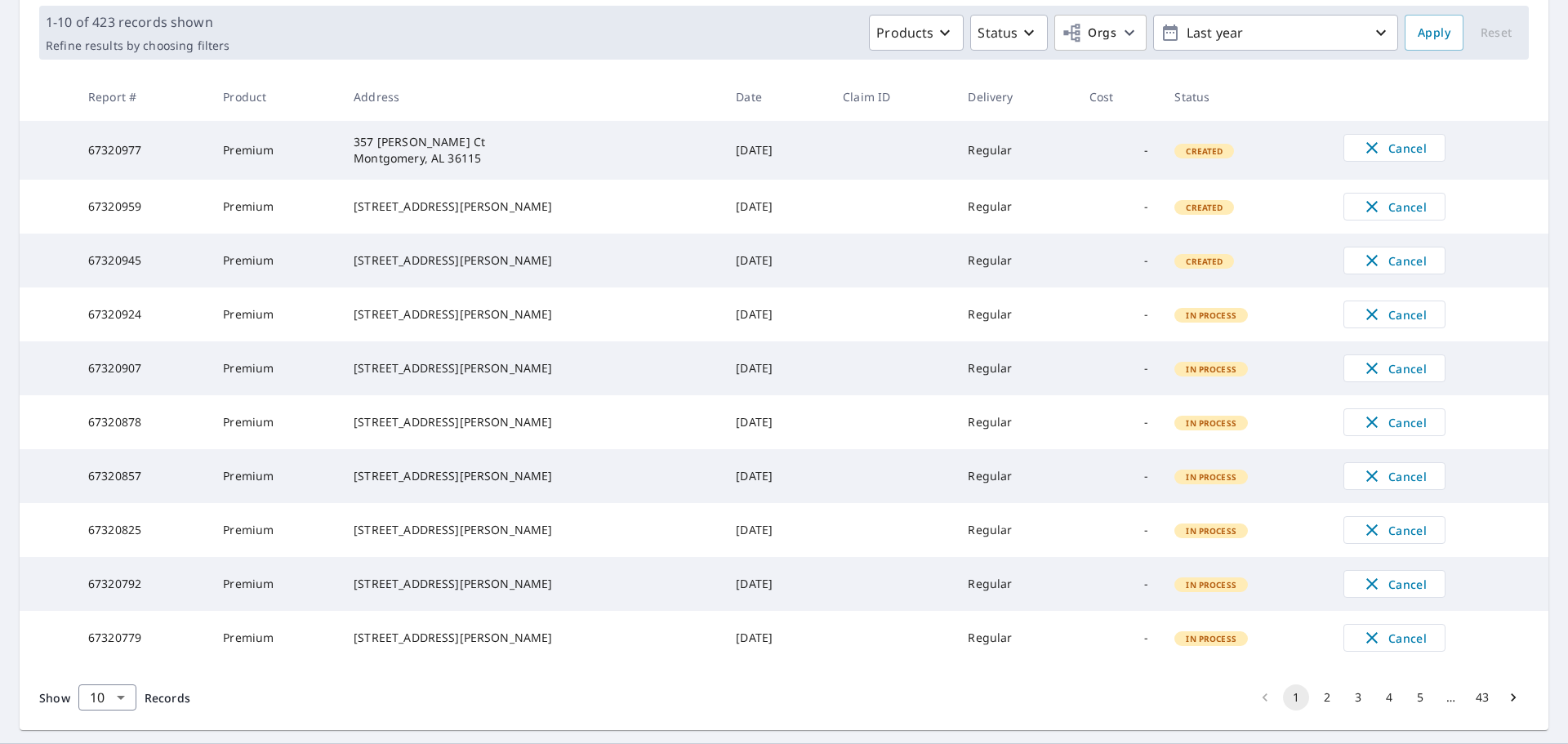
scroll to position [326, 0]
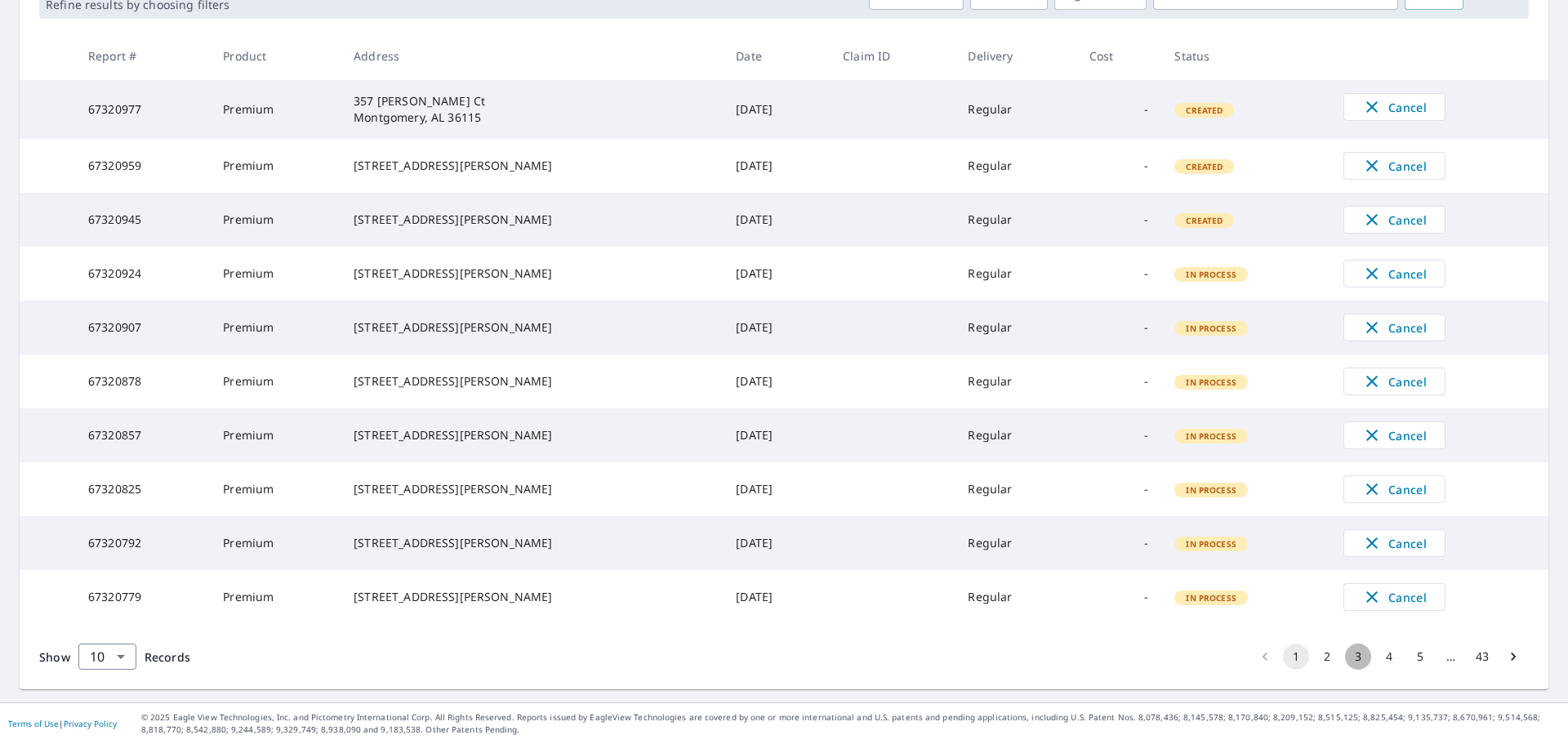
click at [1345, 651] on button "3" at bounding box center [1358, 656] width 26 height 26
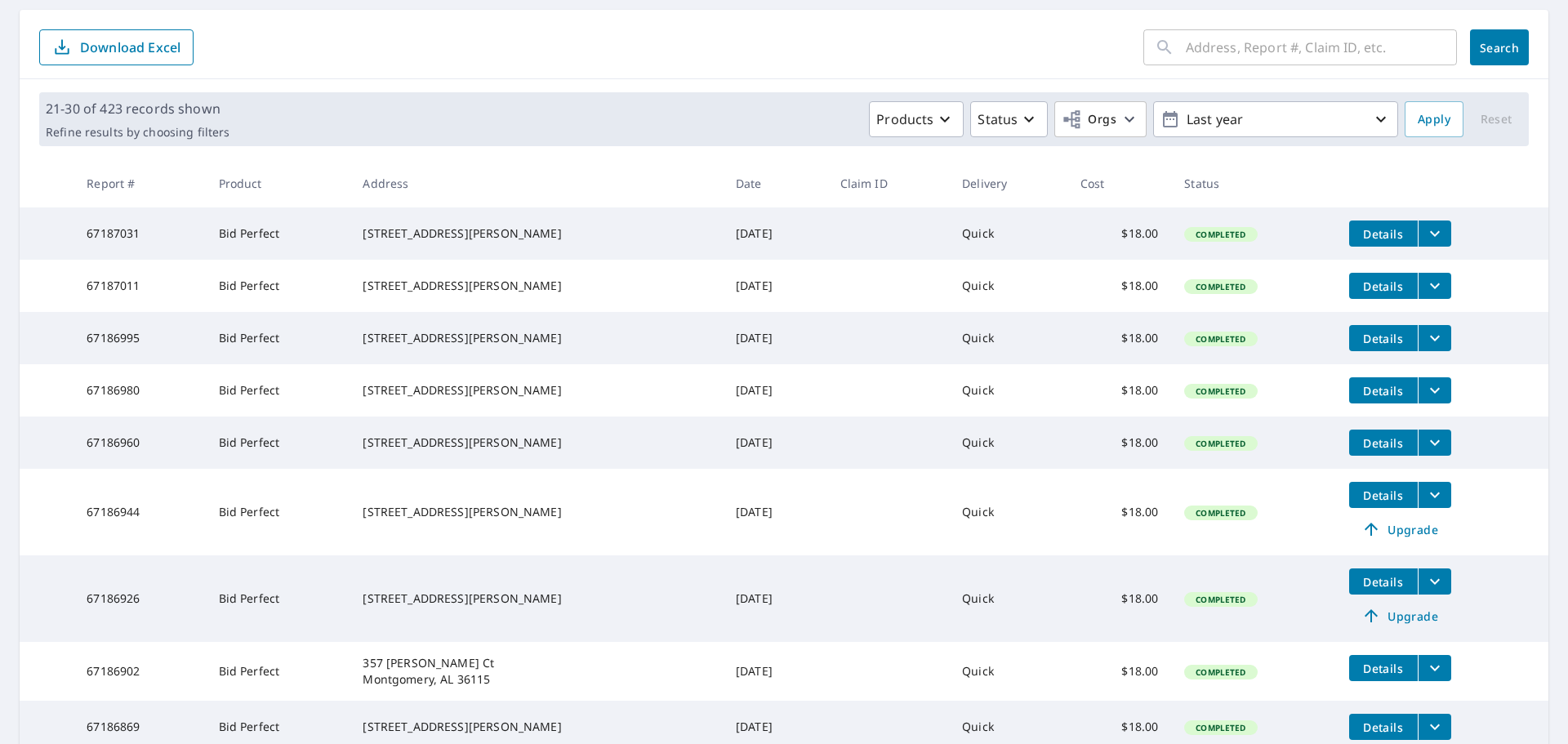
scroll to position [327, 0]
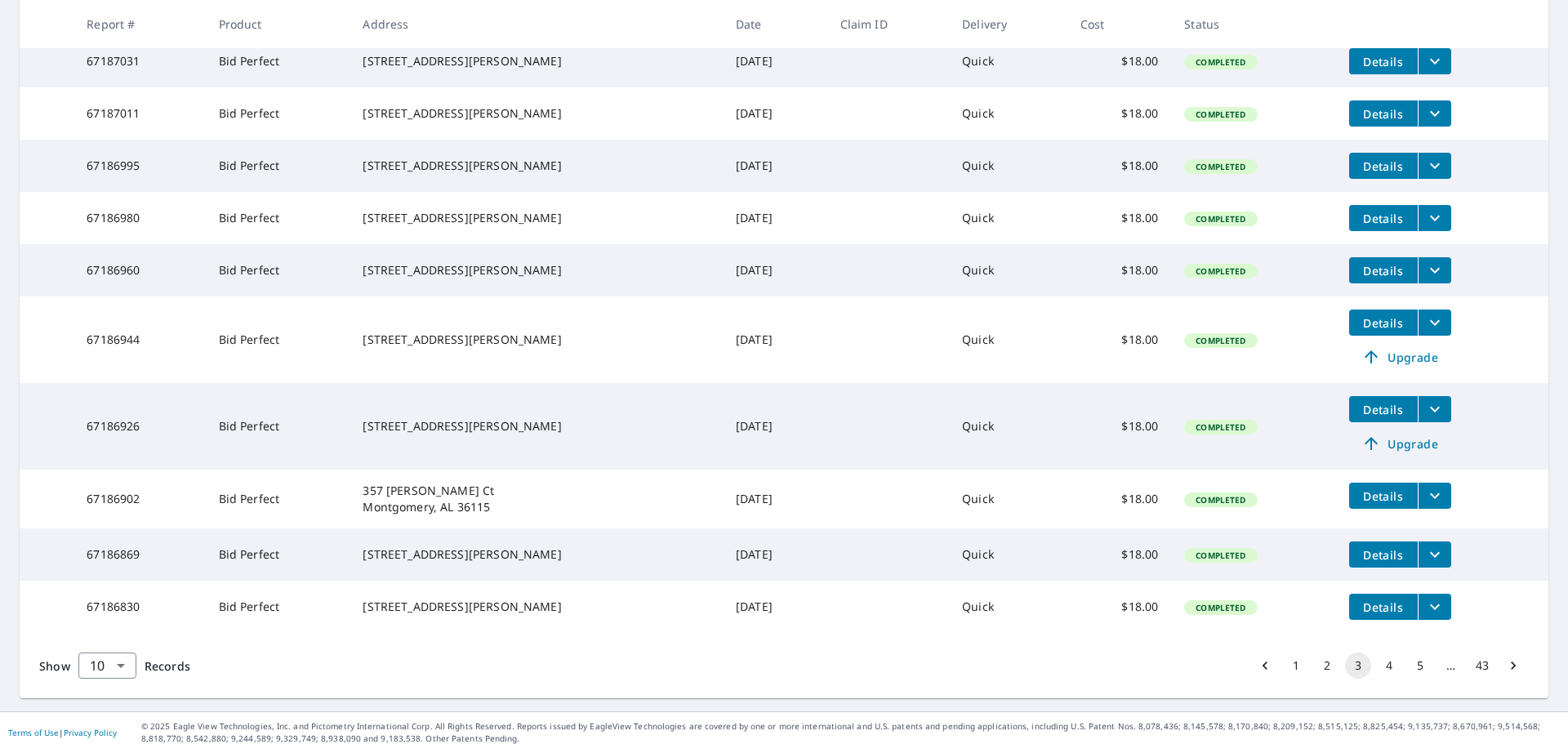
click at [1386, 453] on span "Upgrade" at bounding box center [1400, 443] width 82 height 20
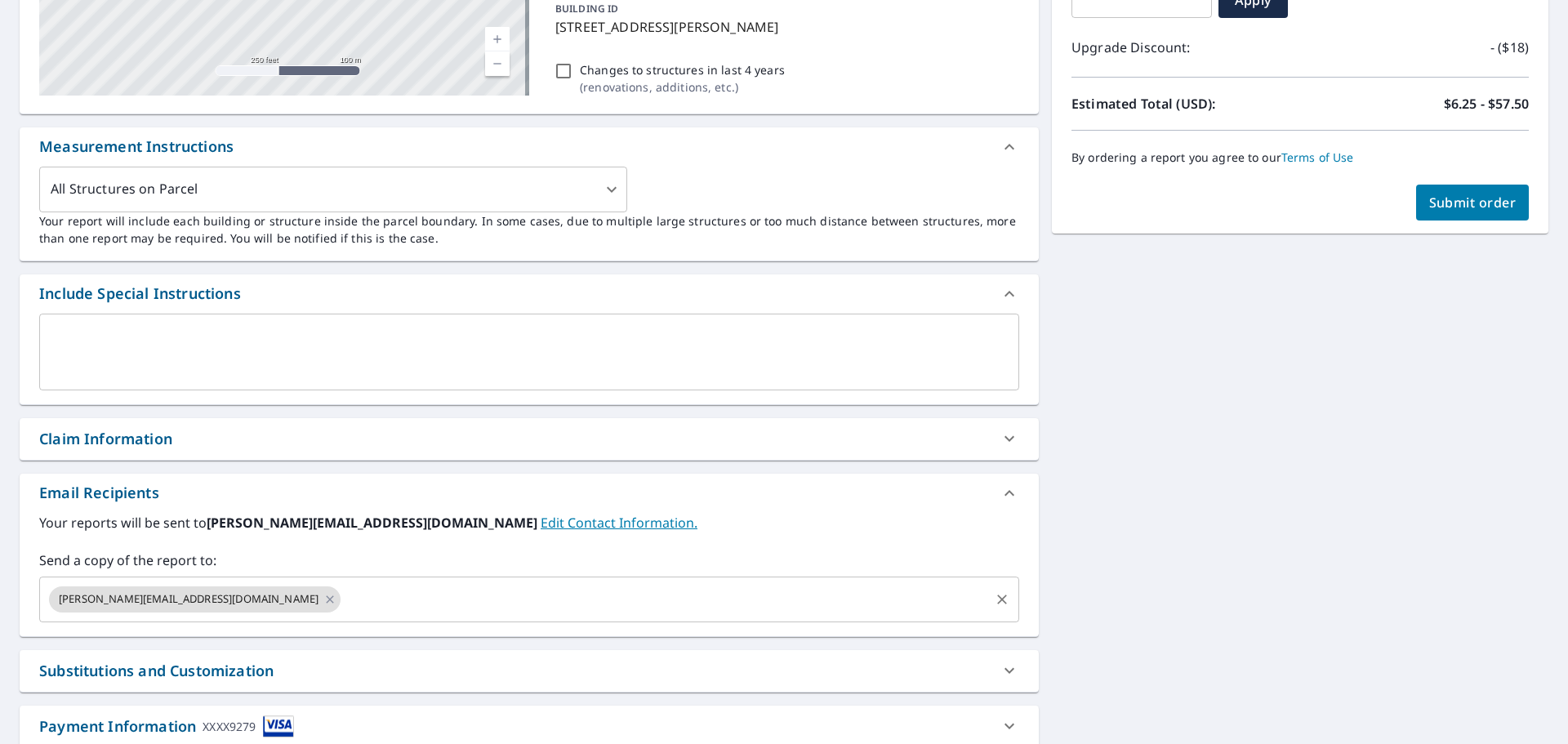
drag, startPoint x: 351, startPoint y: 598, endPoint x: 357, endPoint y: 592, distance: 8.5
click at [351, 599] on input "text" at bounding box center [665, 599] width 645 height 31
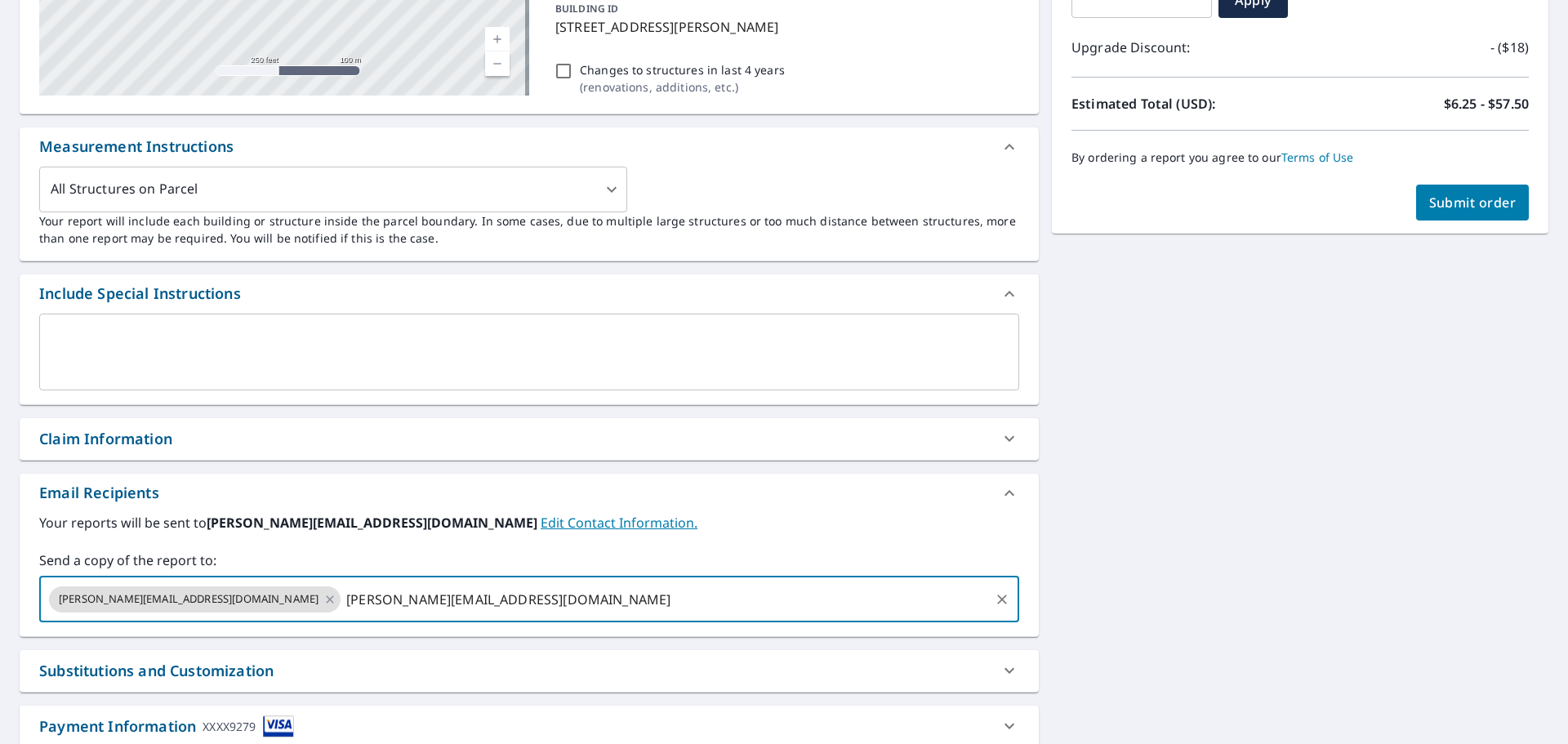
type input "[PERSON_NAME][EMAIL_ADDRESS][DOMAIN_NAME]"
click at [1492, 195] on span "Submit order" at bounding box center [1473, 202] width 88 height 18
checkbox input "true"
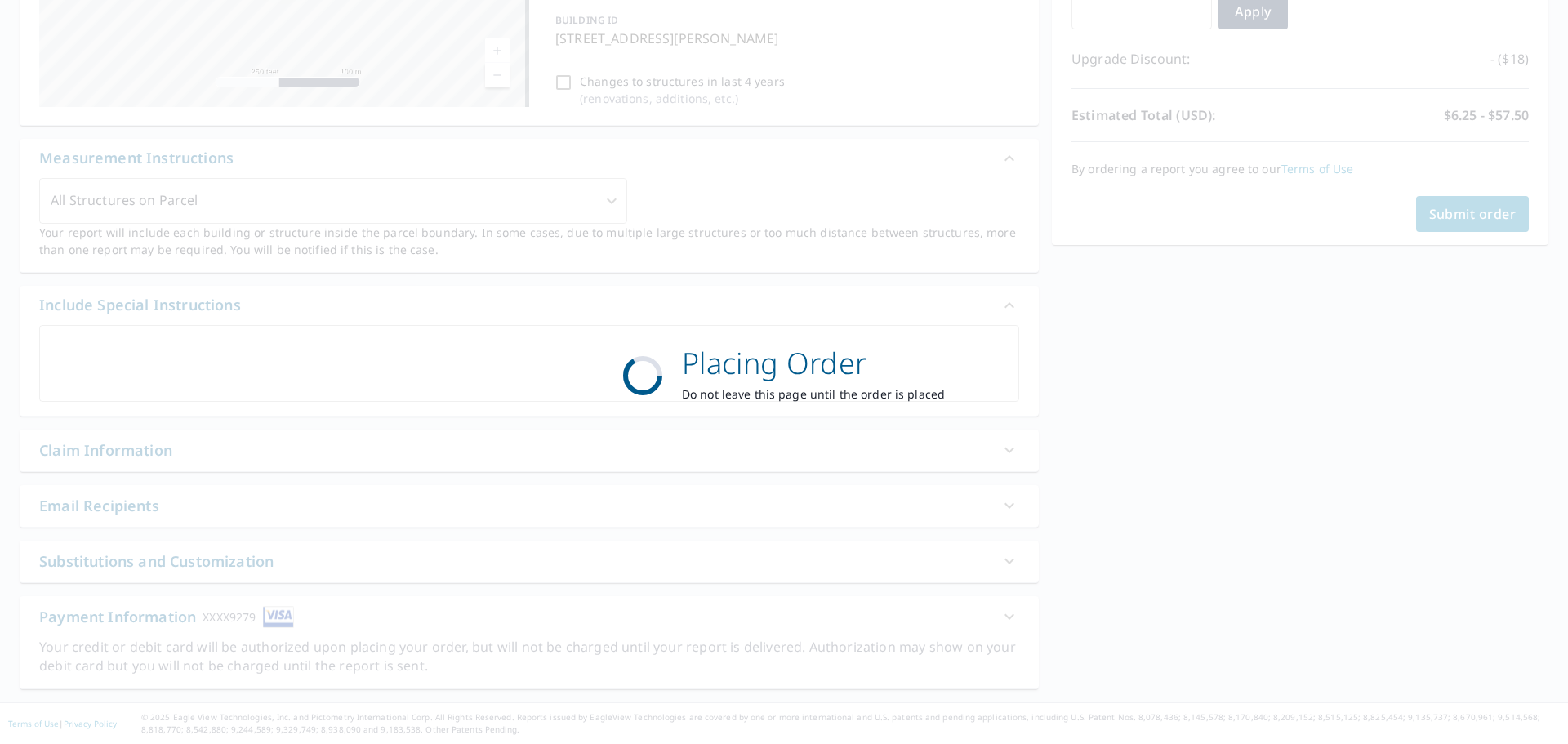
scroll to position [315, 0]
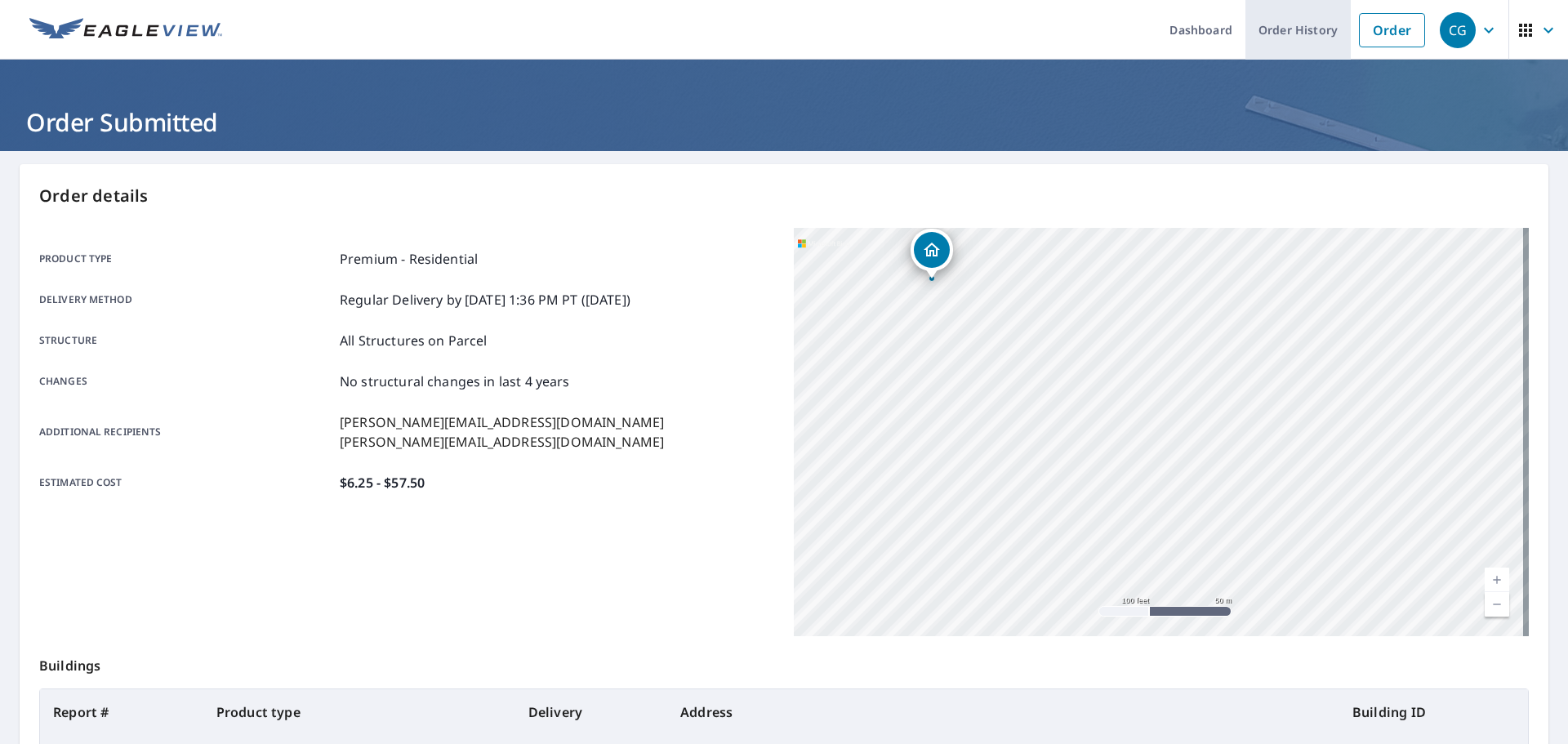
click at [1284, 30] on link "Order History" at bounding box center [1298, 29] width 106 height 59
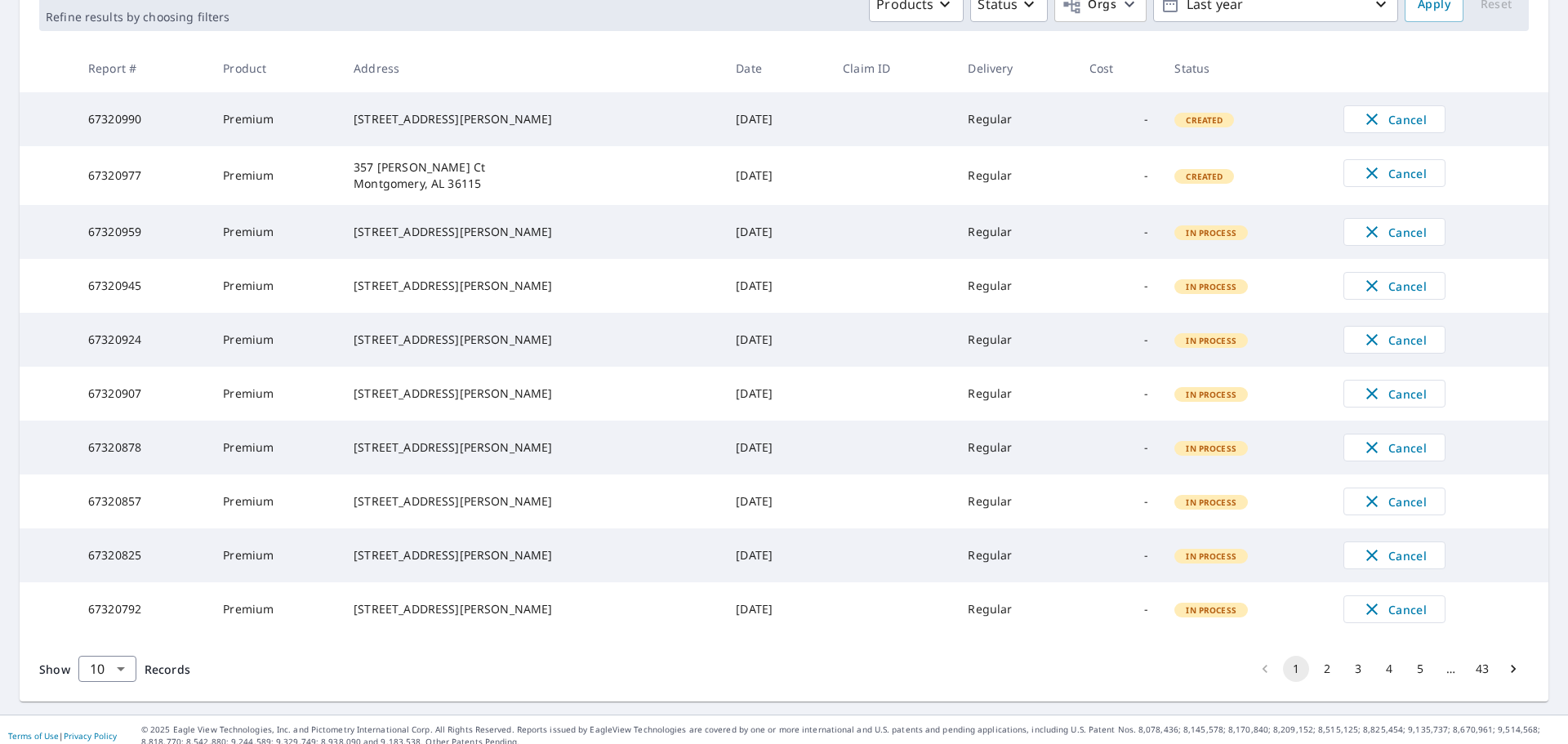
scroll to position [326, 0]
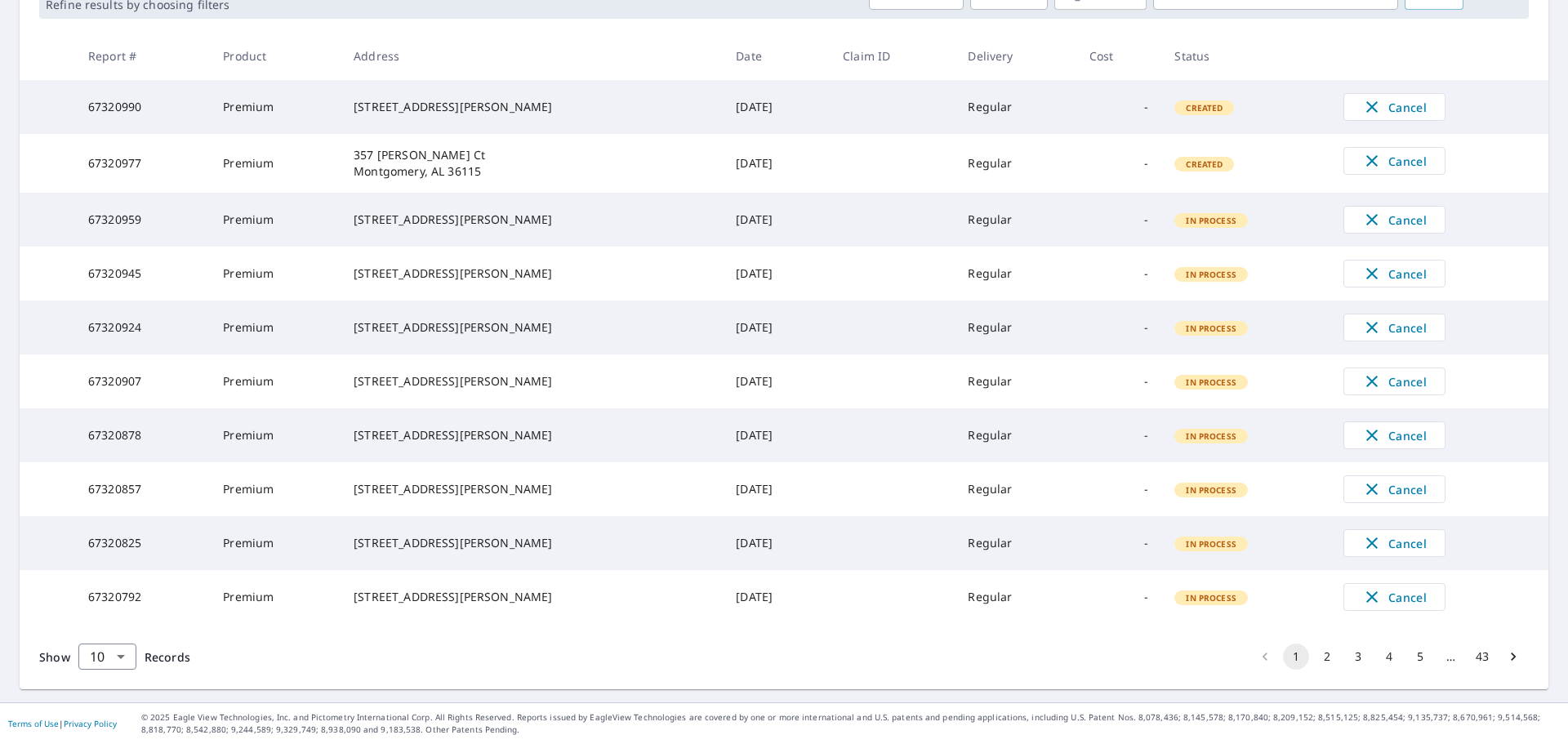
click at [1351, 655] on button "3" at bounding box center [1358, 656] width 26 height 26
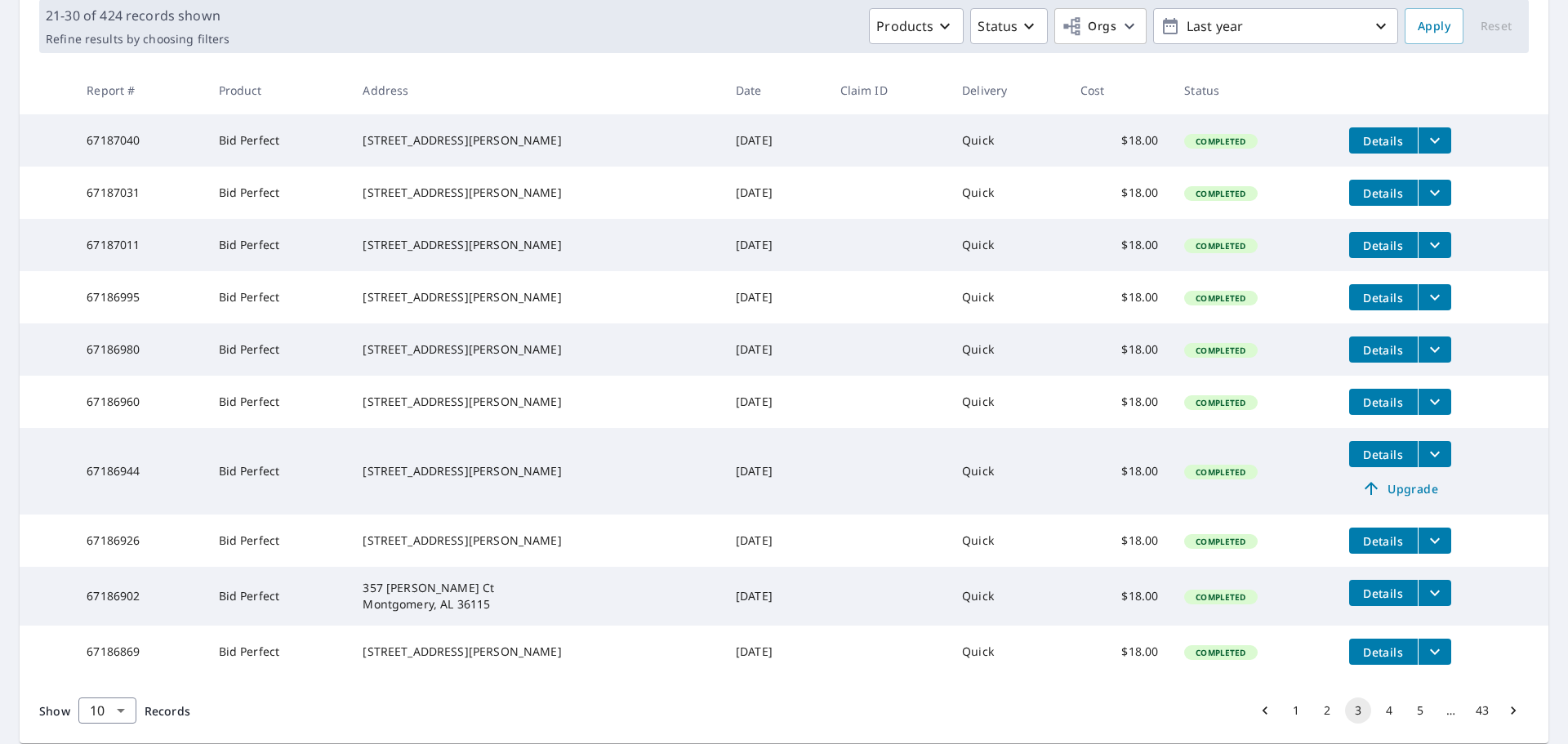
scroll to position [354, 0]
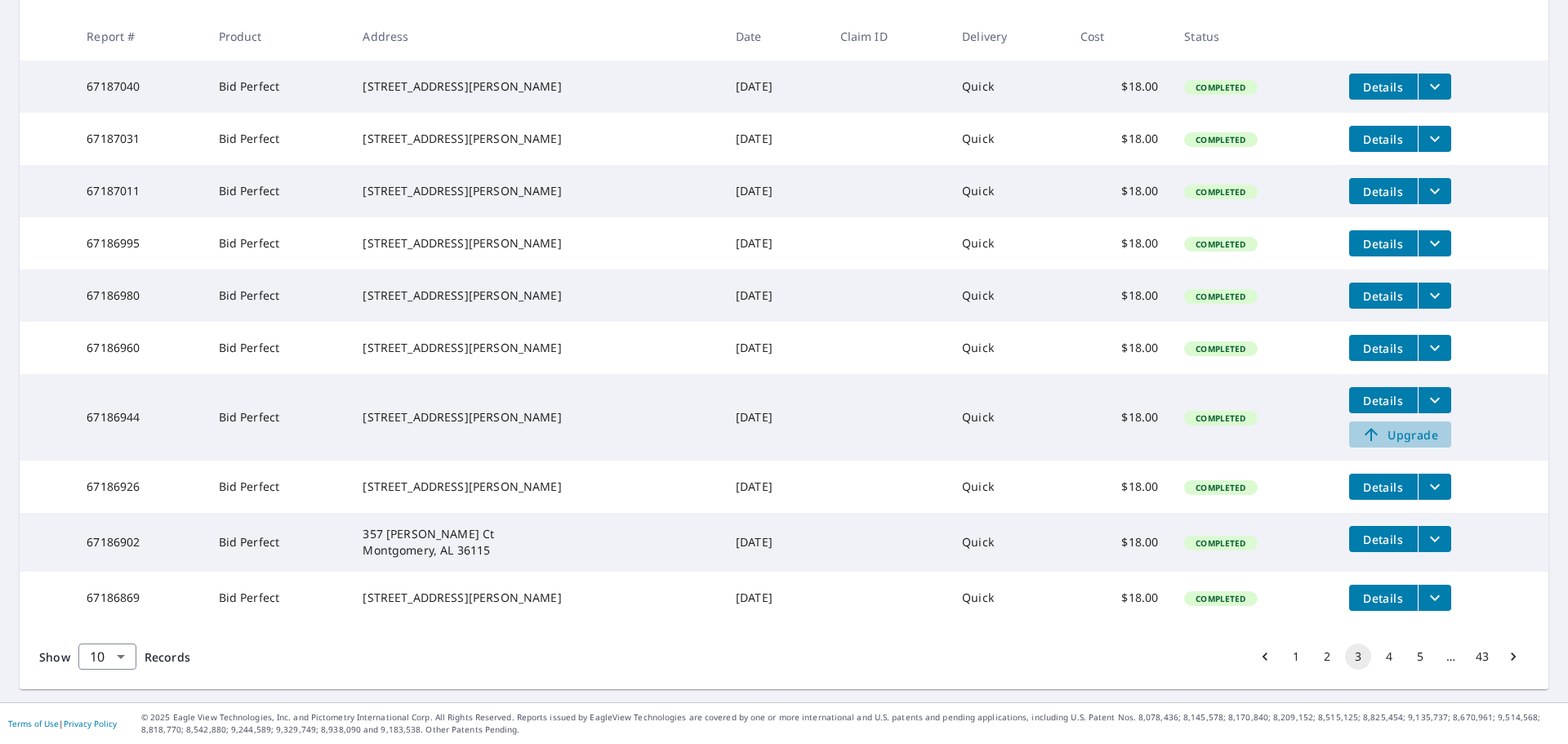
click at [1401, 427] on span "Upgrade" at bounding box center [1400, 434] width 82 height 20
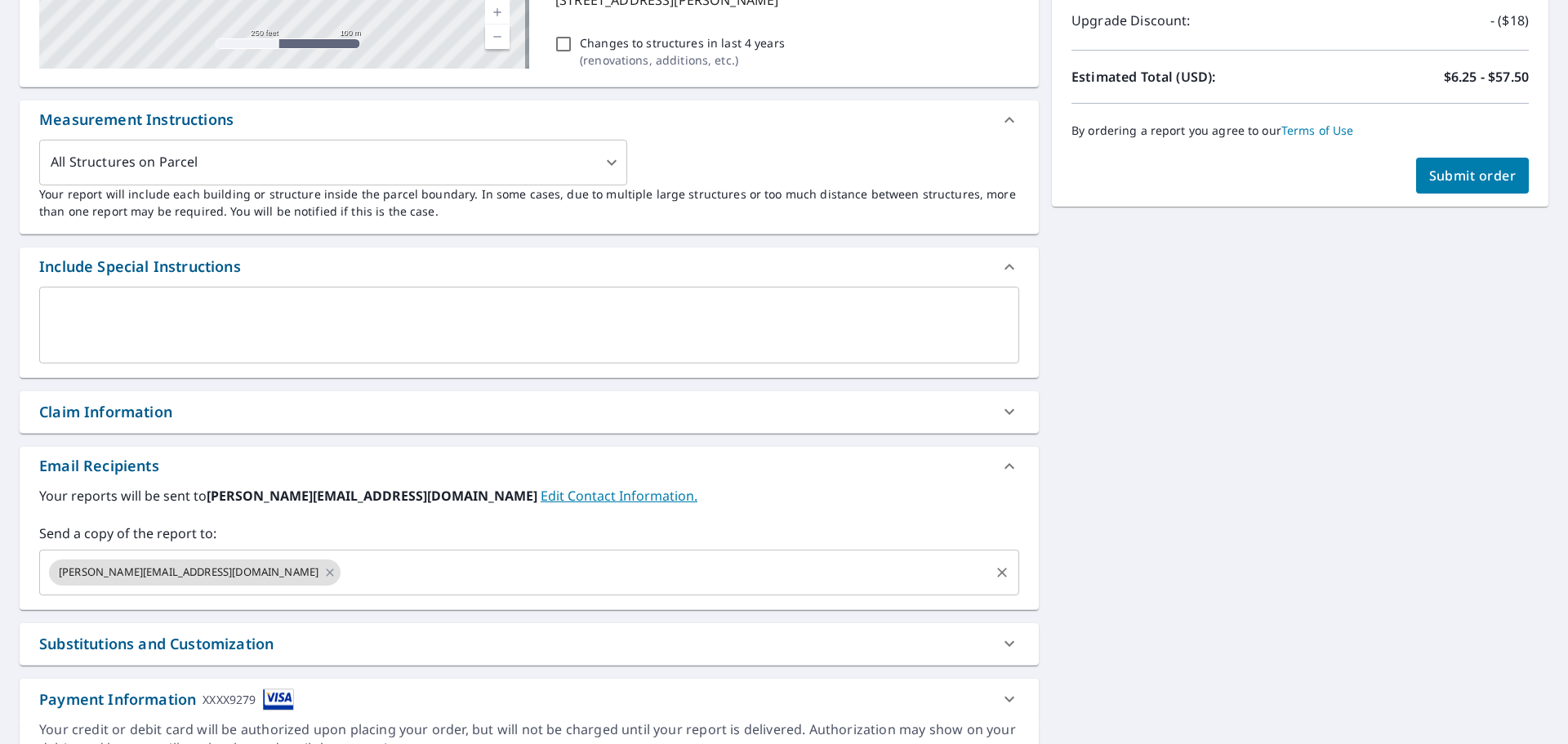
click at [376, 590] on div "[PERSON_NAME][EMAIL_ADDRESS][DOMAIN_NAME] ​" at bounding box center [530, 572] width 980 height 45
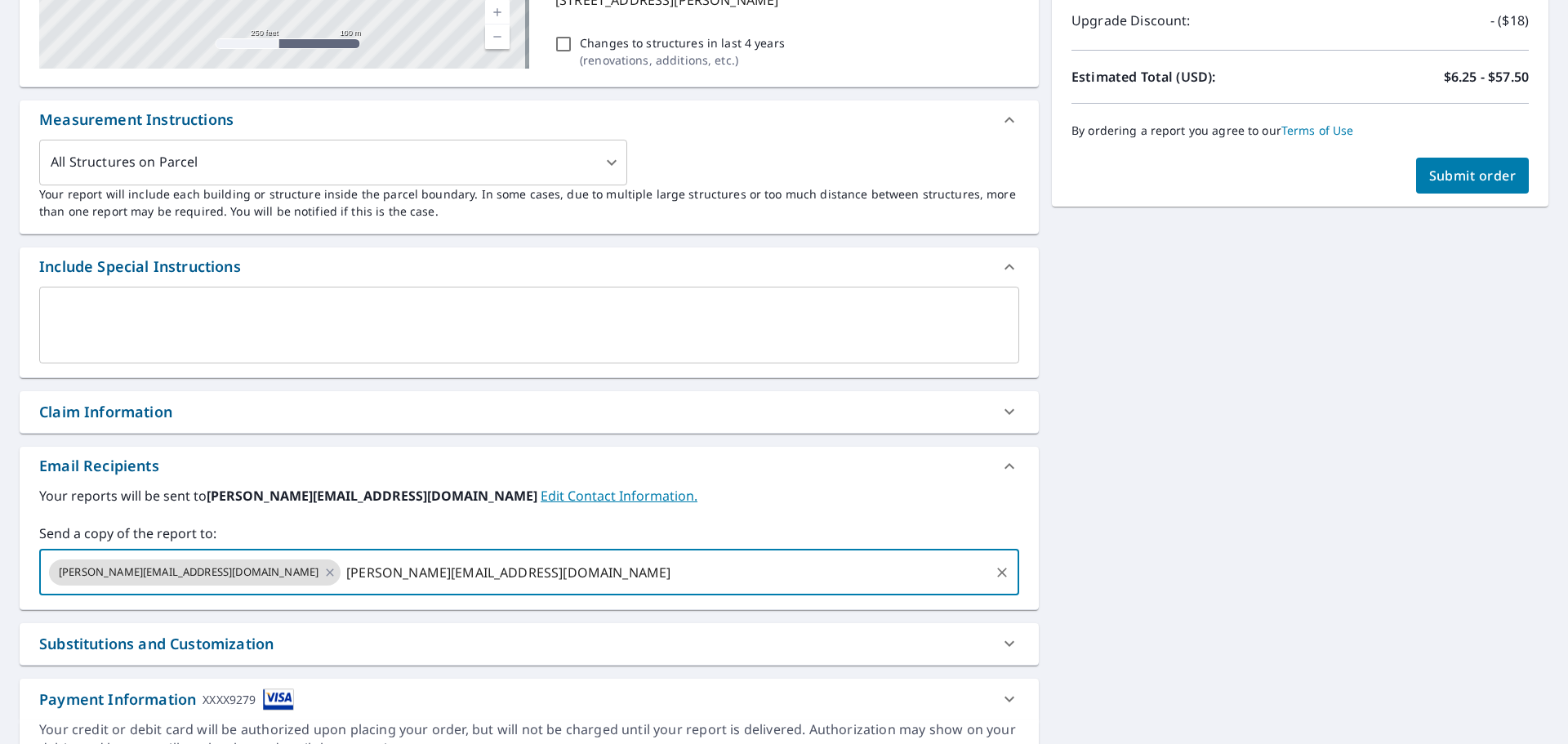
type input "[PERSON_NAME][EMAIL_ADDRESS][DOMAIN_NAME]"
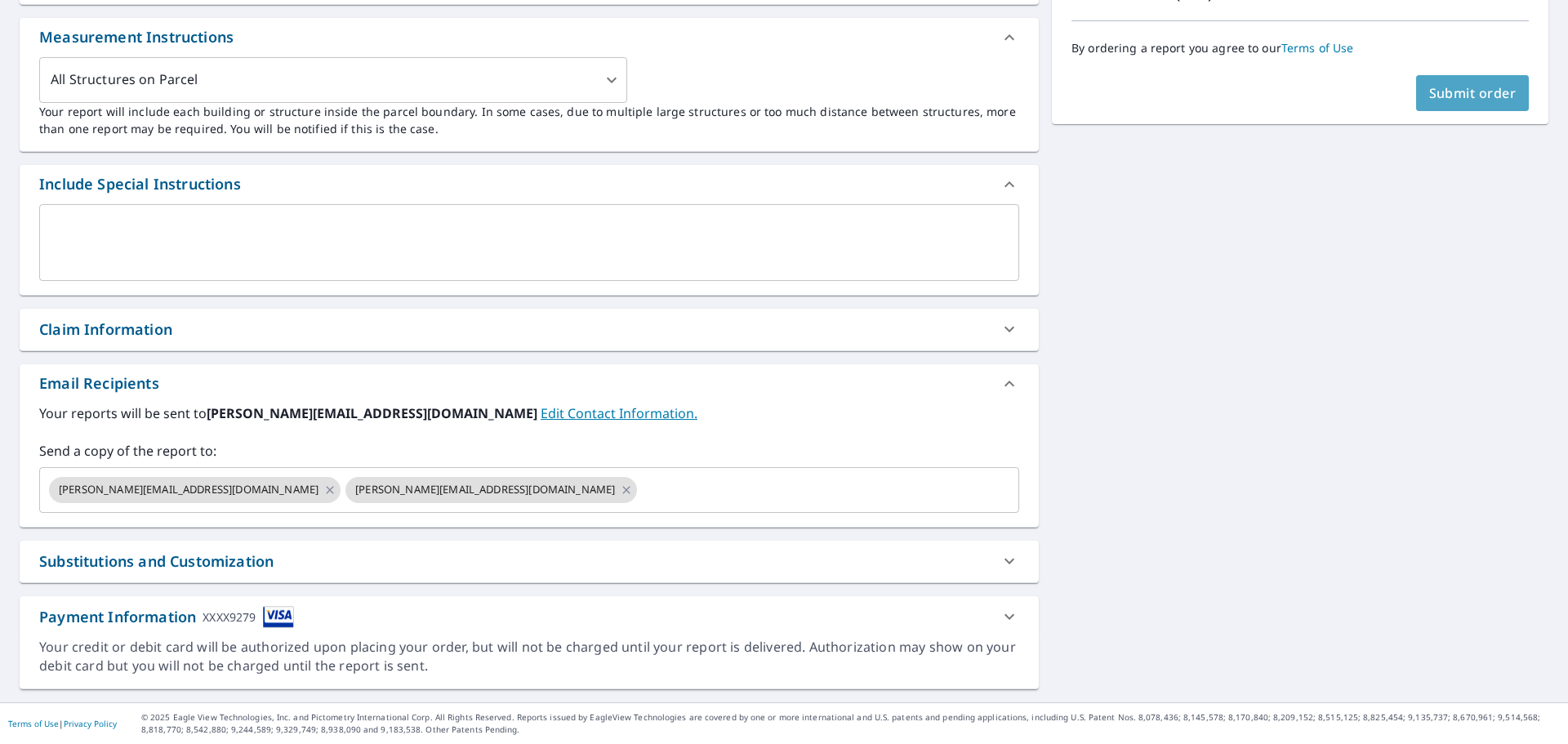
click at [1429, 88] on span "Submit order" at bounding box center [1473, 93] width 88 height 18
checkbox input "true"
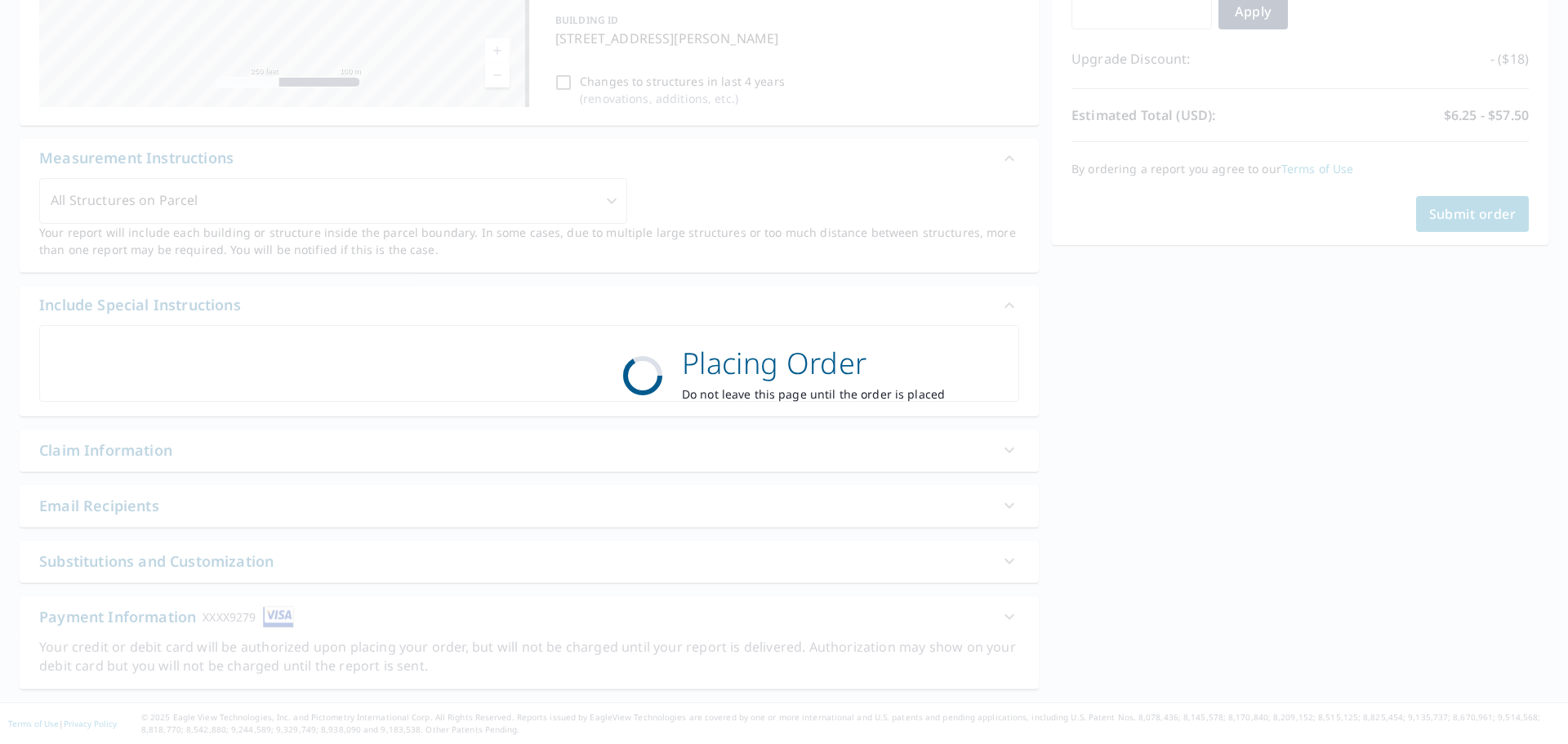
scroll to position [315, 0]
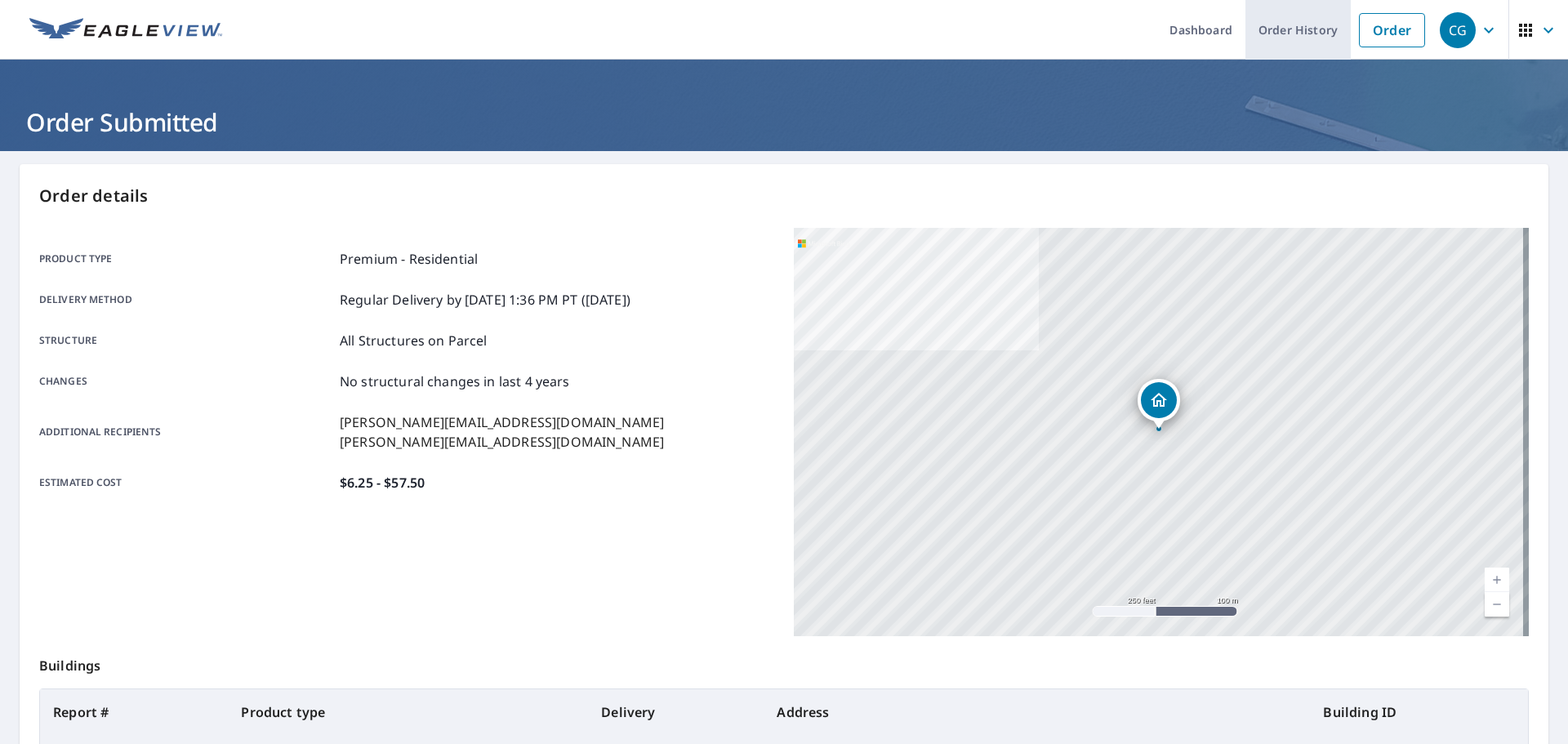
click at [1299, 36] on link "Order History" at bounding box center [1298, 29] width 106 height 59
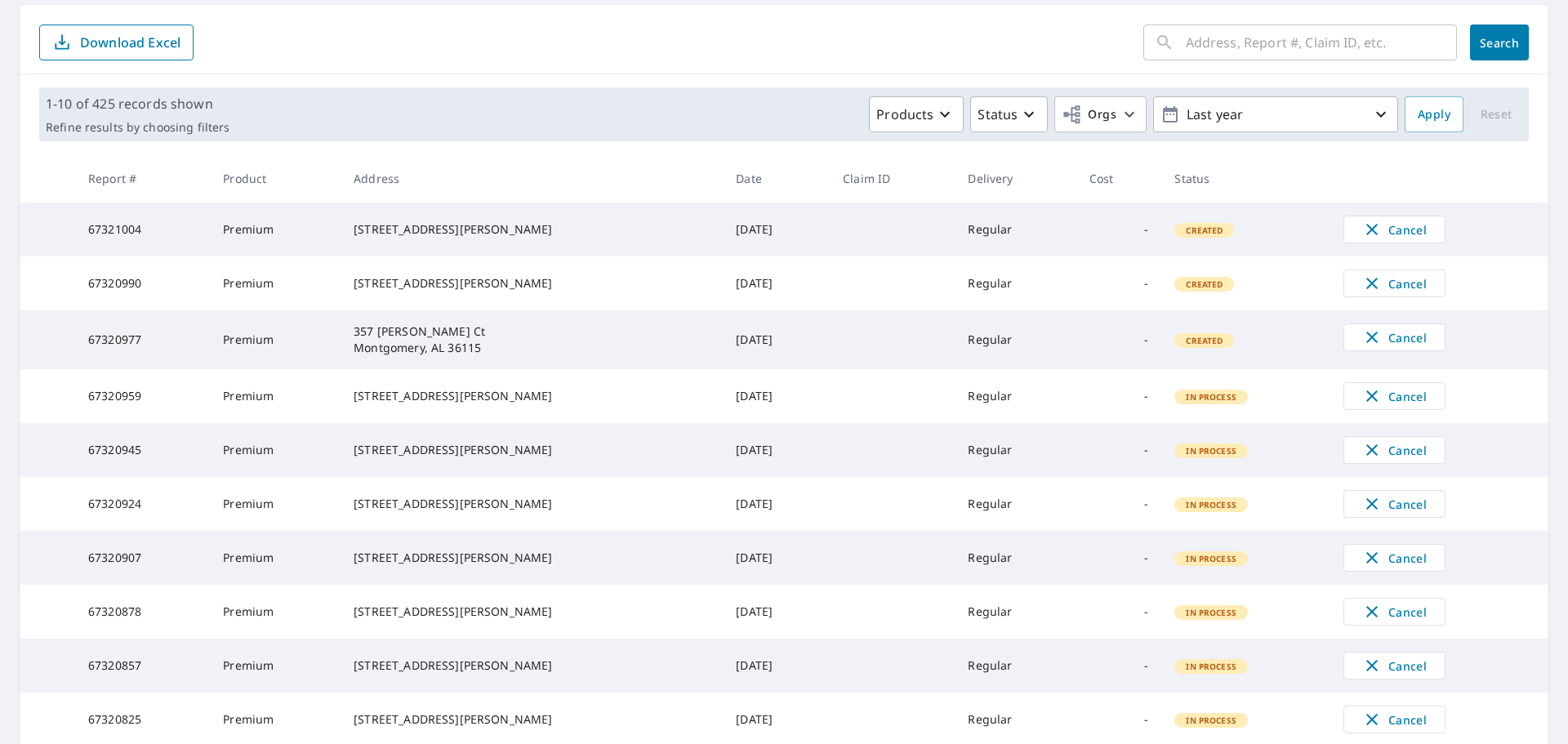
scroll to position [326, 0]
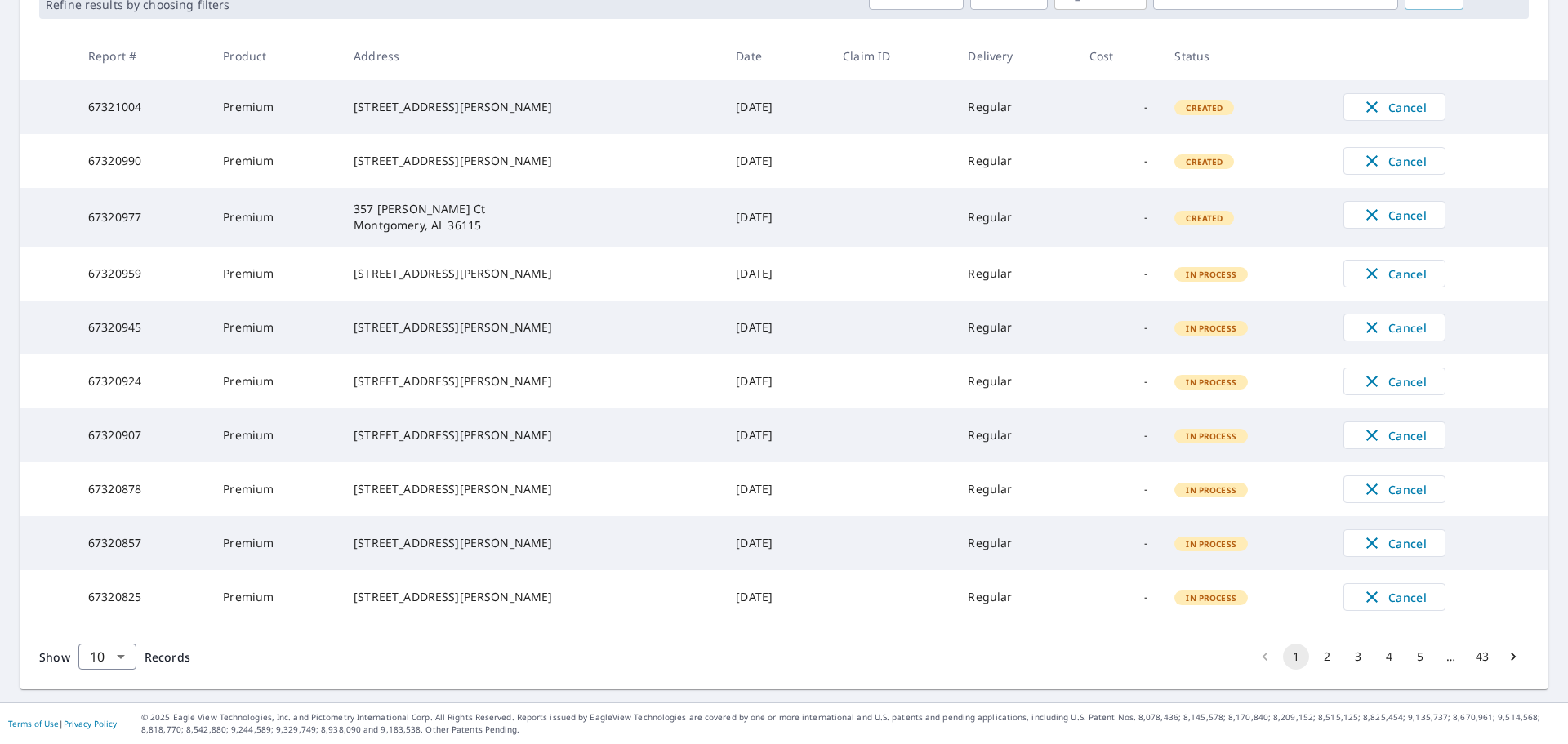
click at [1377, 656] on button "4" at bounding box center [1389, 656] width 26 height 26
